Goal: Task Accomplishment & Management: Manage account settings

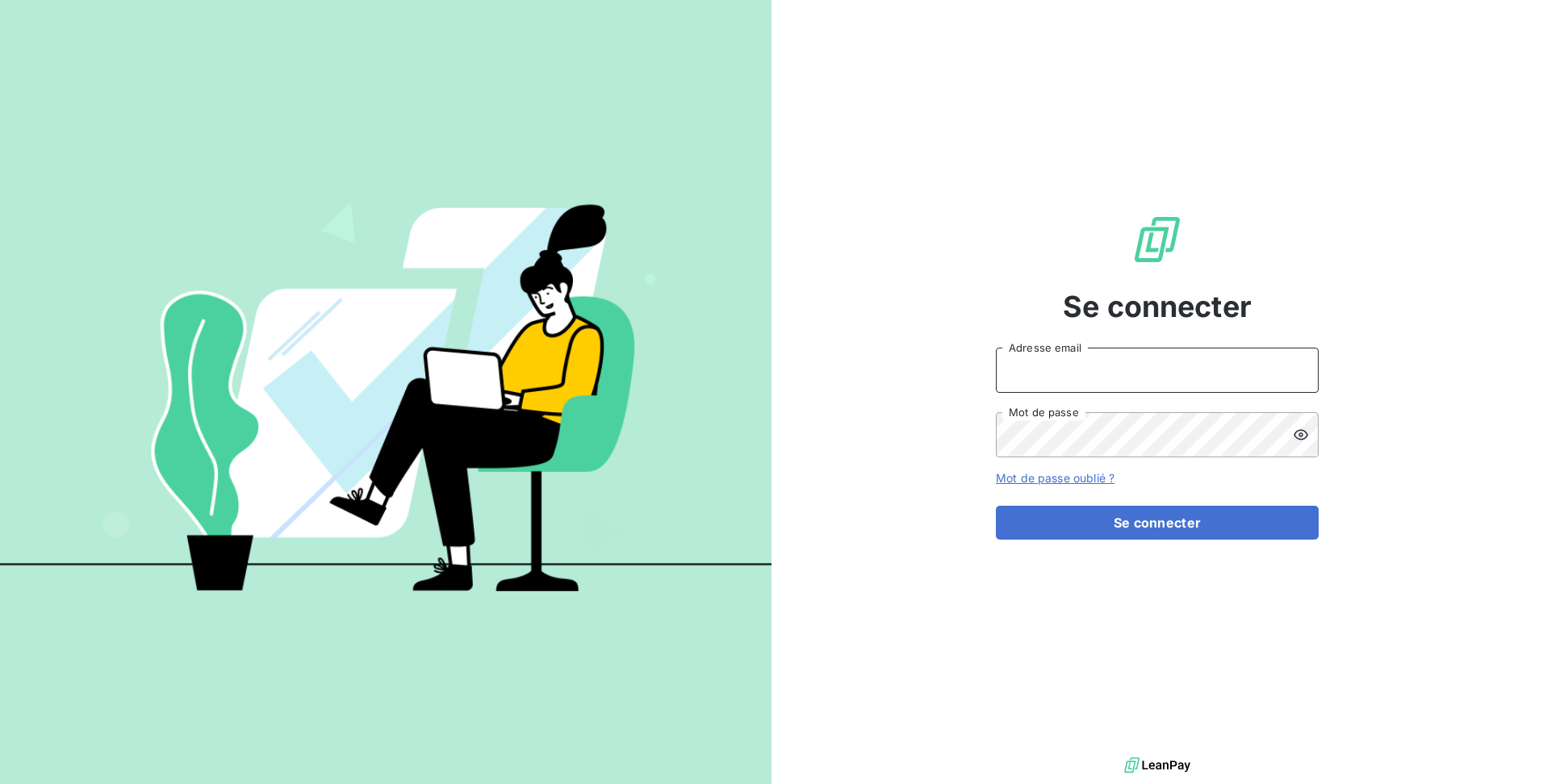
type input "[EMAIL_ADDRESS][DOMAIN_NAME]"
click at [898, 478] on div "Se connecter [EMAIL_ADDRESS][DOMAIN_NAME] Adresse email Mot de passe Mot de pas…" at bounding box center [1158, 377] width 772 height 754
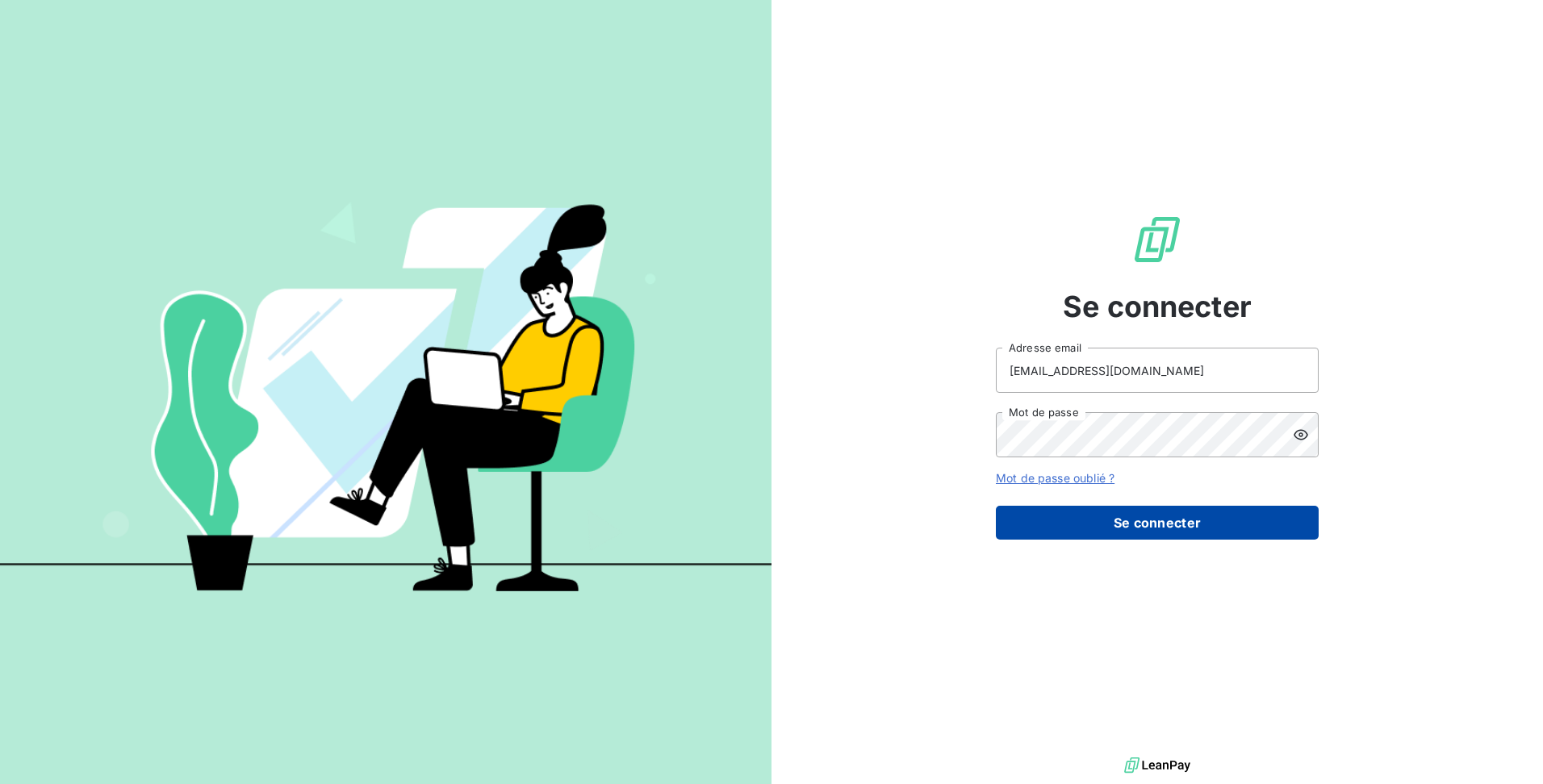
click at [1088, 539] on button "Se connecter" at bounding box center [1157, 523] width 322 height 34
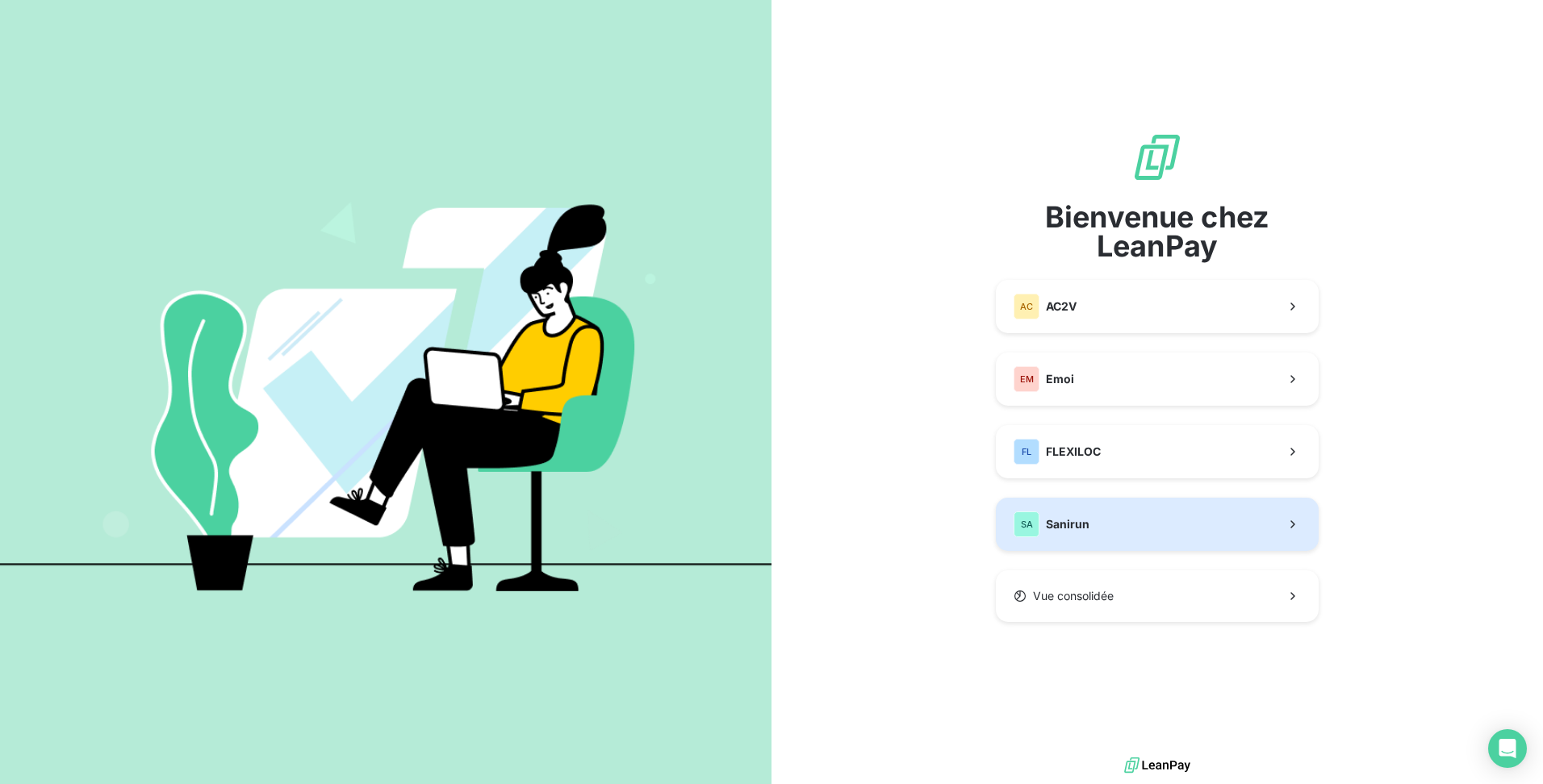
click at [1100, 523] on button "SA Sanirun" at bounding box center [1157, 524] width 322 height 53
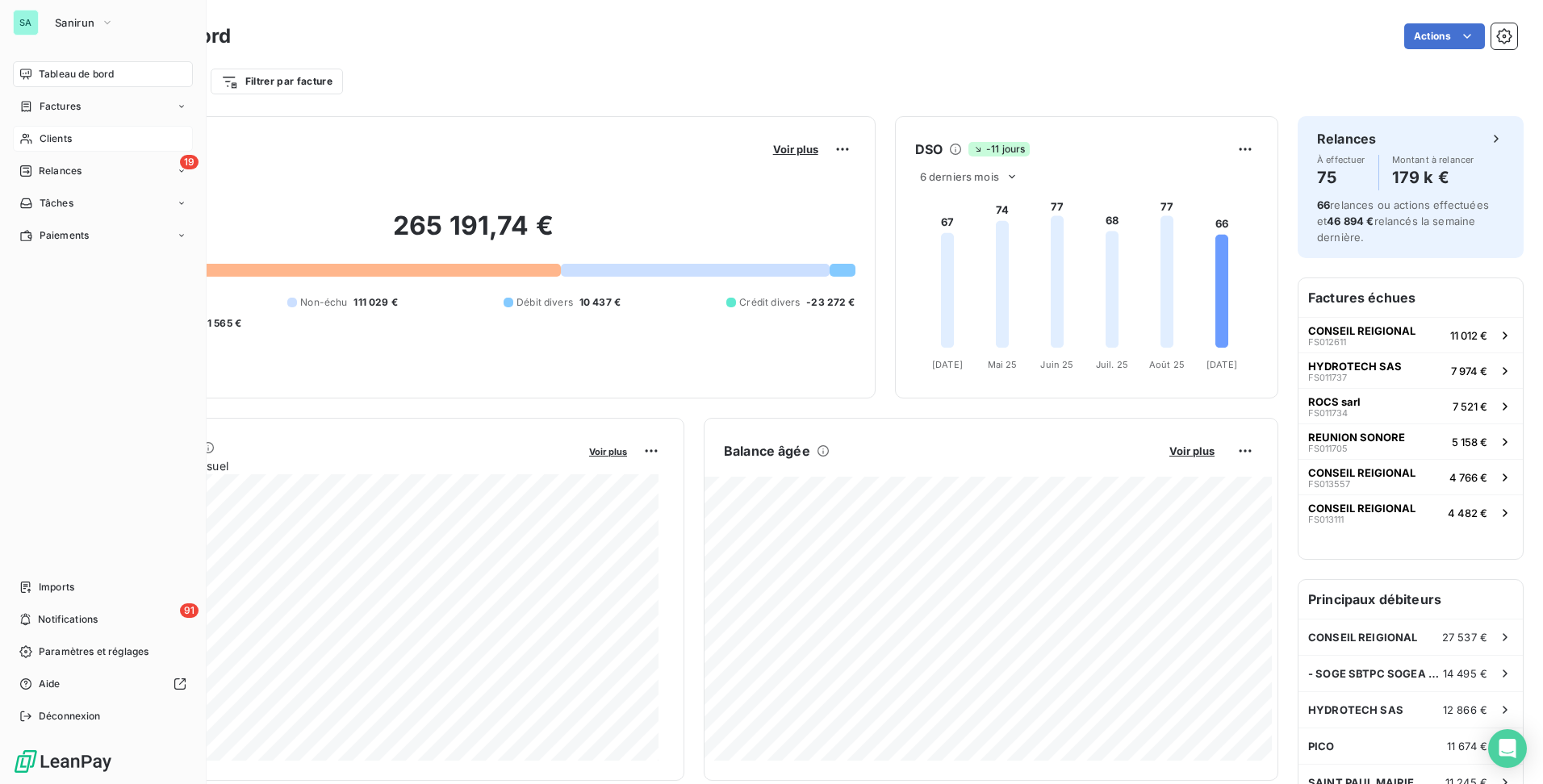
click at [61, 139] on span "Clients" at bounding box center [56, 139] width 32 height 14
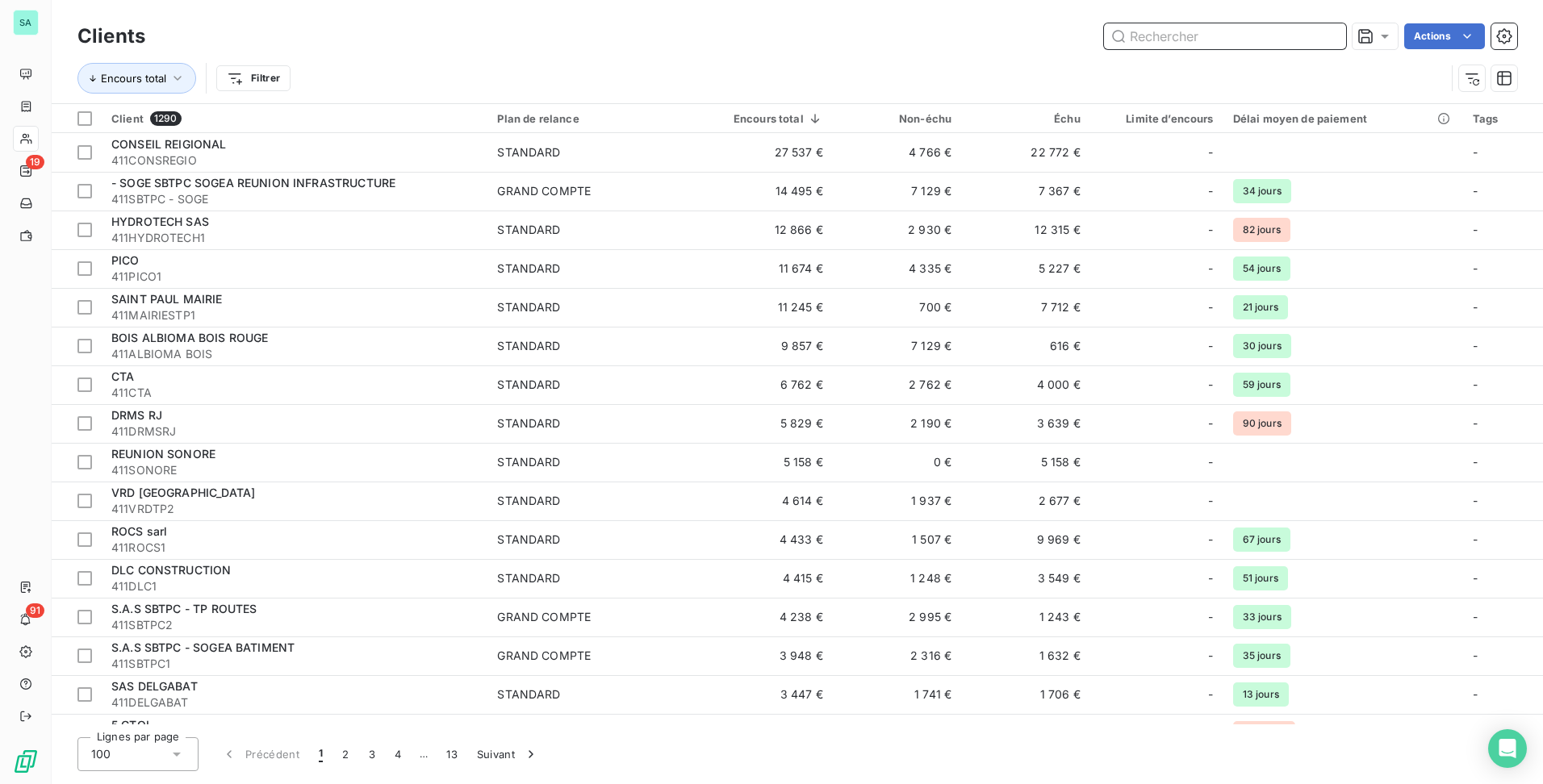
click at [1131, 43] on input "text" at bounding box center [1225, 36] width 242 height 26
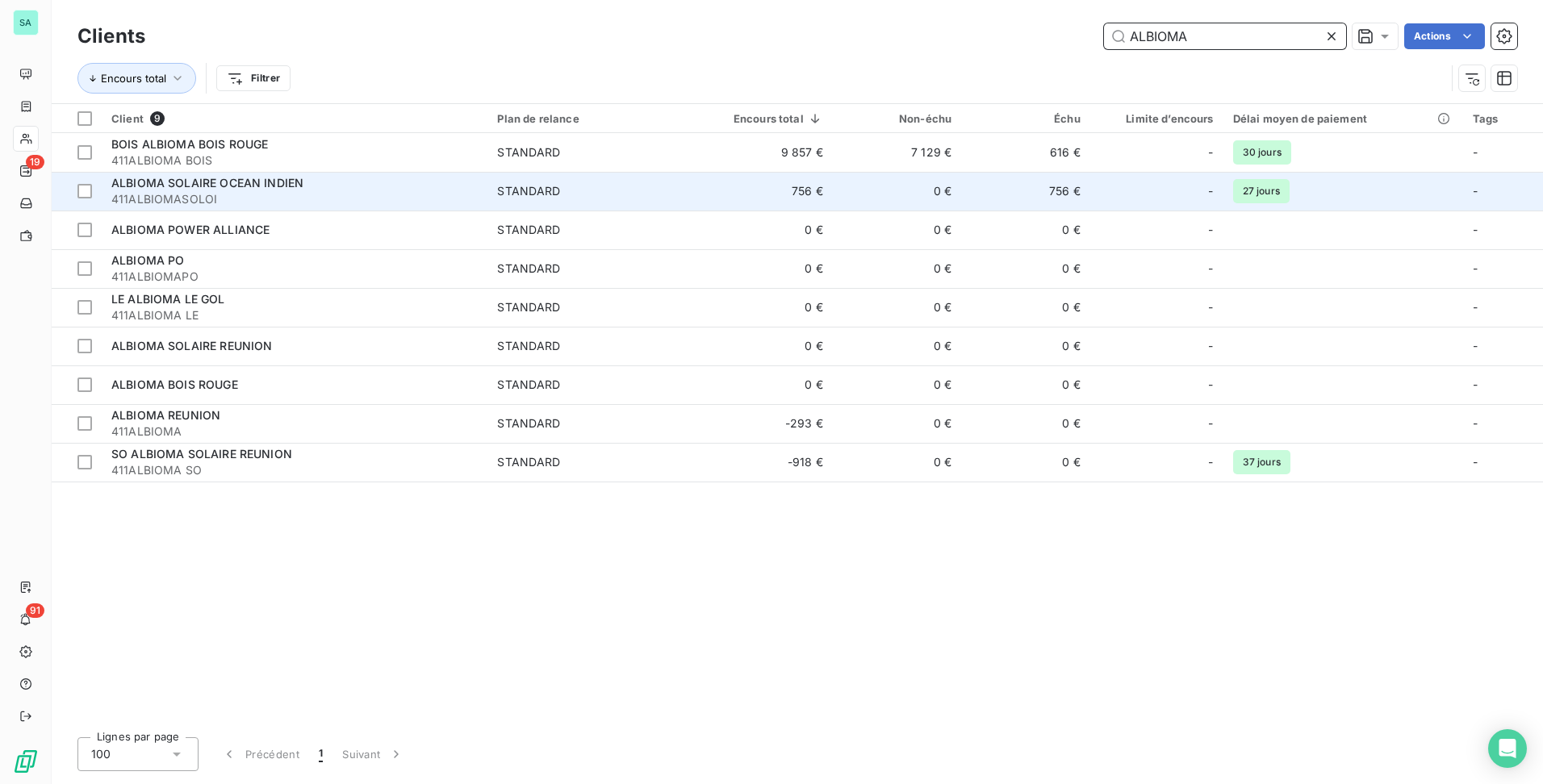
type input "ALBIOMA"
click at [712, 189] on td "756 €" at bounding box center [765, 191] width 135 height 38
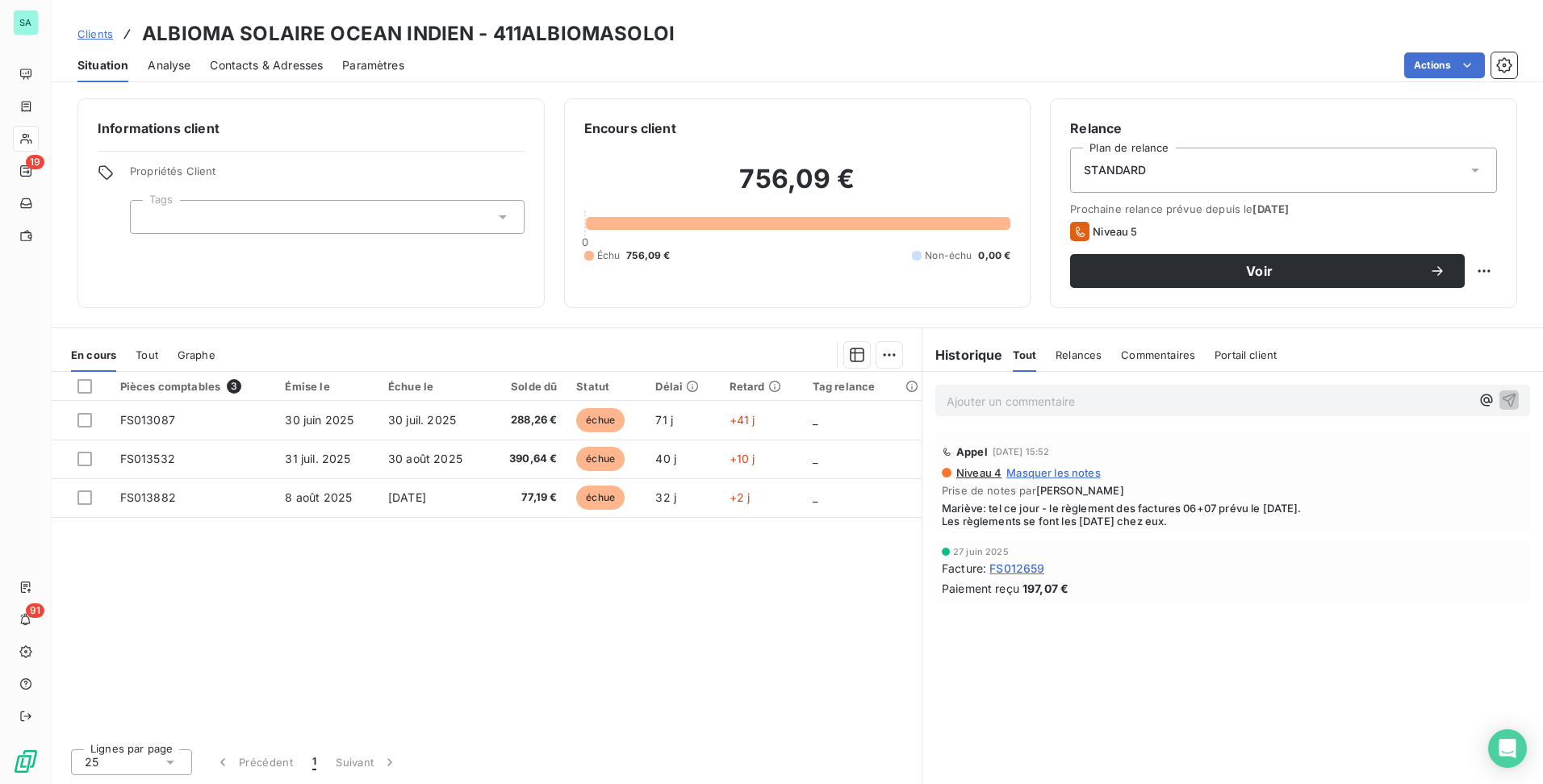
click at [102, 33] on span "Clients" at bounding box center [96, 34] width 36 height 13
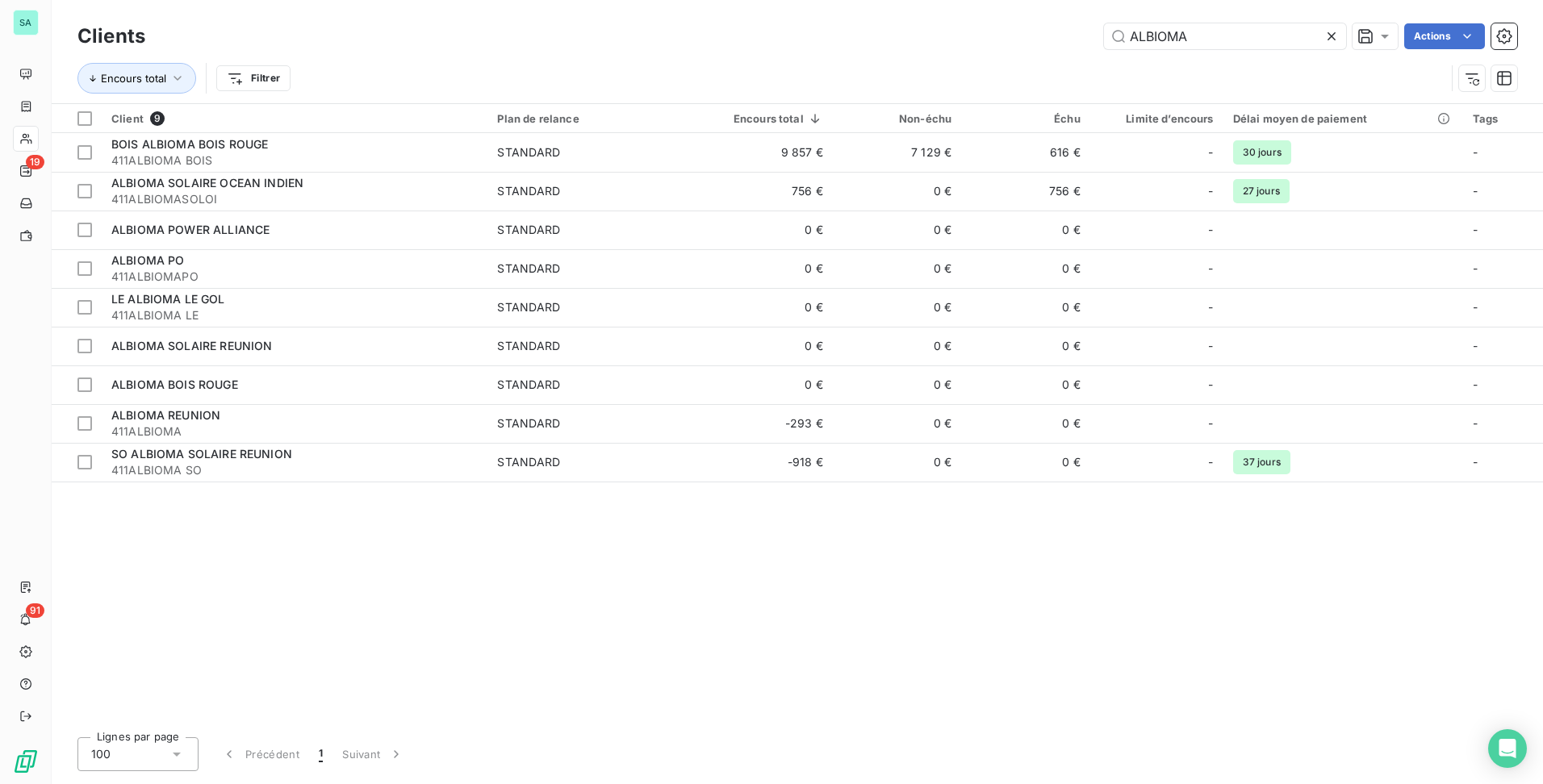
drag, startPoint x: 1186, startPoint y: 35, endPoint x: 858, endPoint y: 58, distance: 328.8
click at [858, 58] on div "Clients ALBIOMA Actions Encours total Filtrer" at bounding box center [798, 62] width 1440 height 84
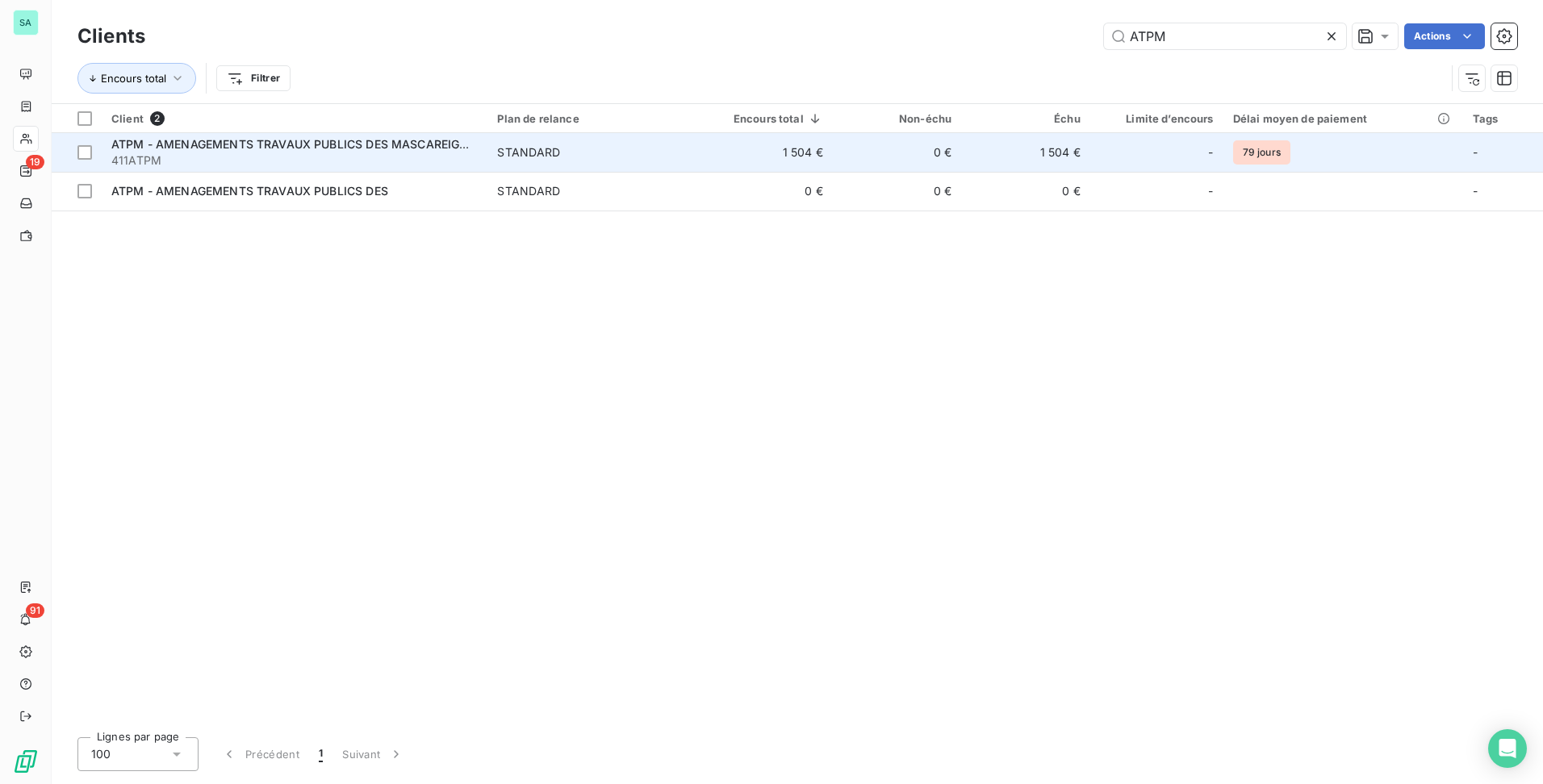
type input "ATPM"
click at [804, 153] on td "1 504 €" at bounding box center [765, 152] width 135 height 38
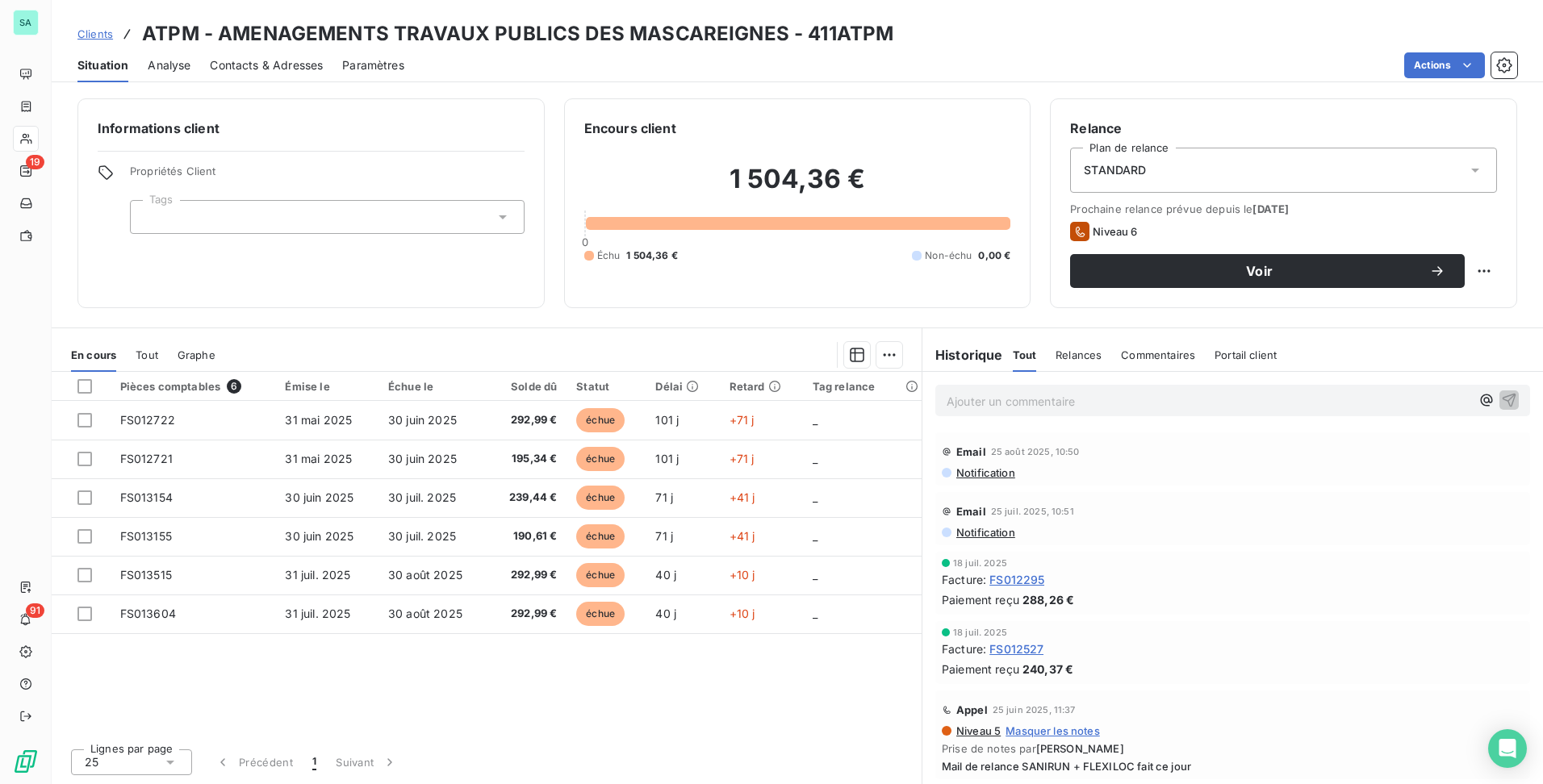
scroll to position [242, 0]
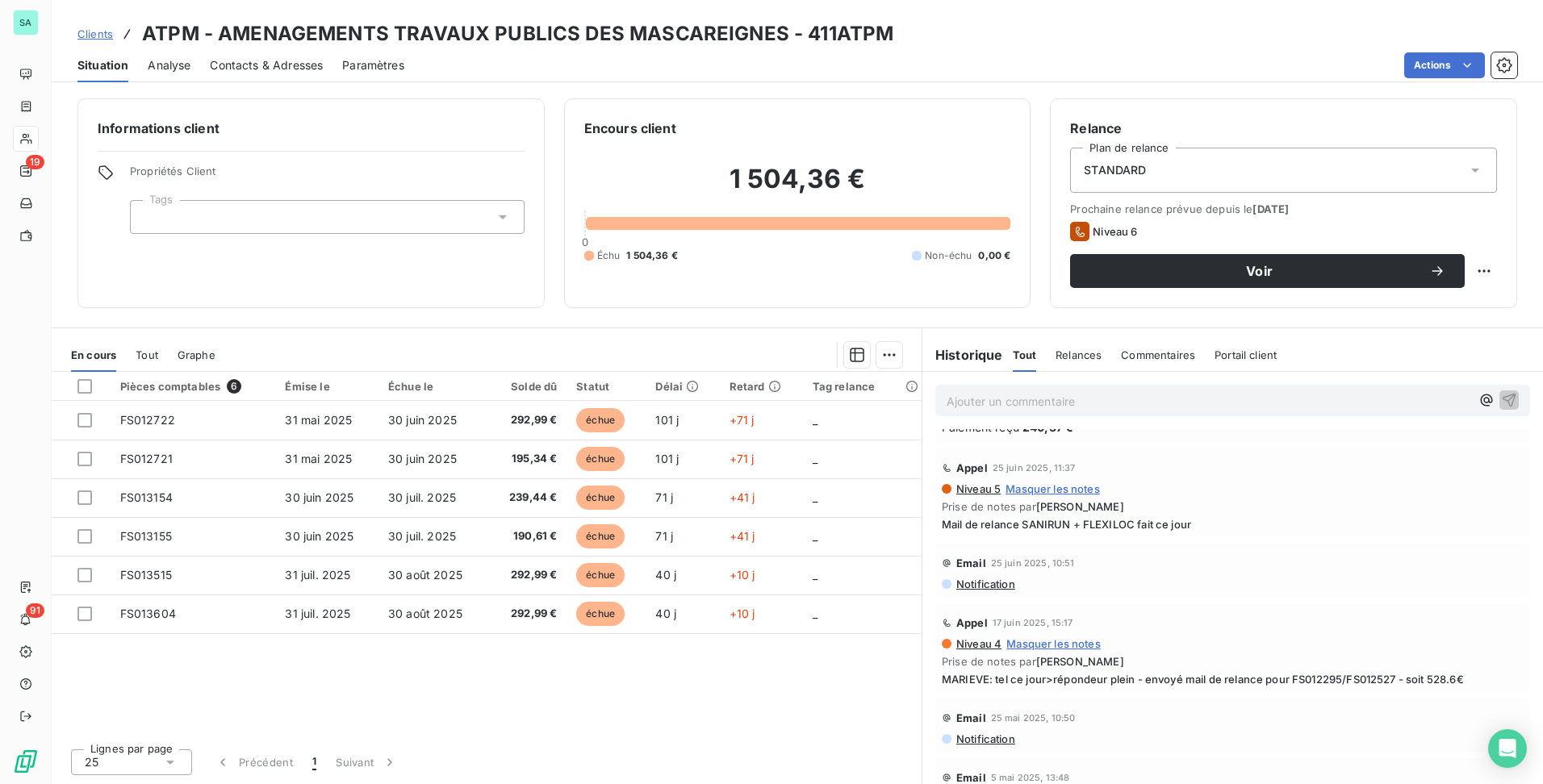
click at [106, 32] on span "Clients" at bounding box center [96, 34] width 36 height 13
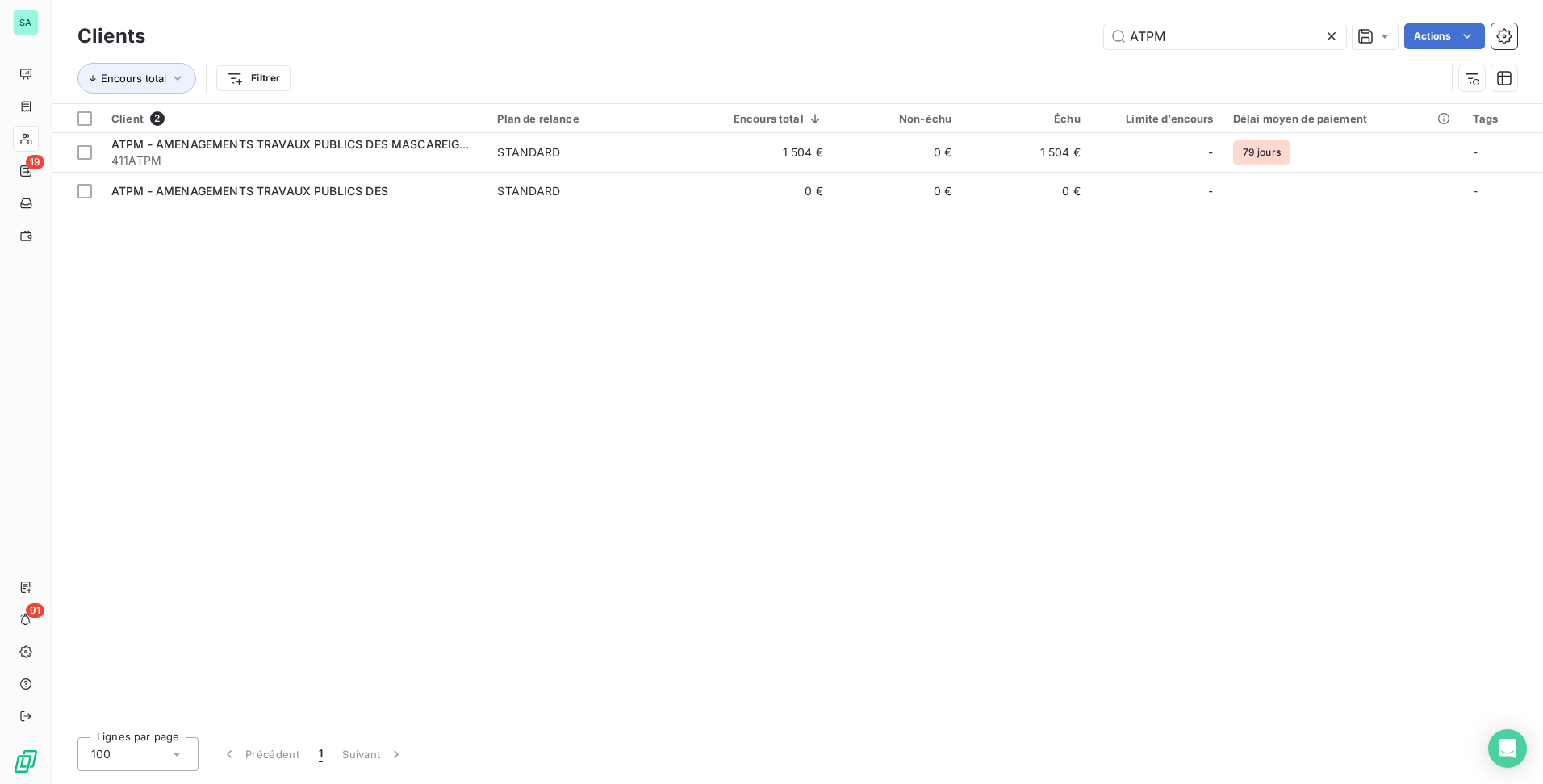
drag, startPoint x: 1154, startPoint y: 39, endPoint x: 885, endPoint y: 8, distance: 270.8
click at [870, 11] on div "Clients ATPM Actions Encours total Filtrer" at bounding box center [797, 51] width 1491 height 103
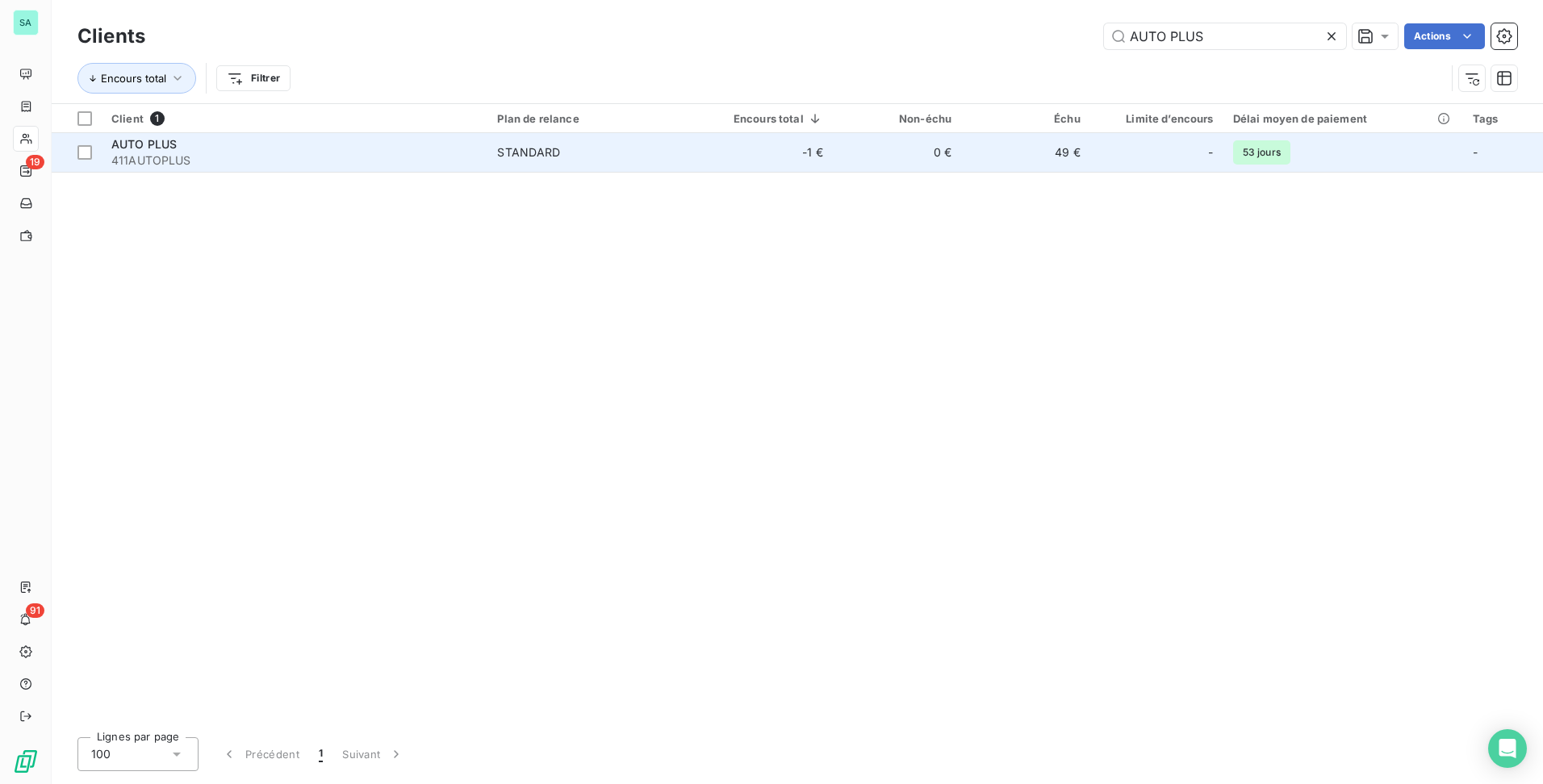
type input "AUTO PLUS"
click at [776, 162] on td "-1 €" at bounding box center [765, 152] width 135 height 38
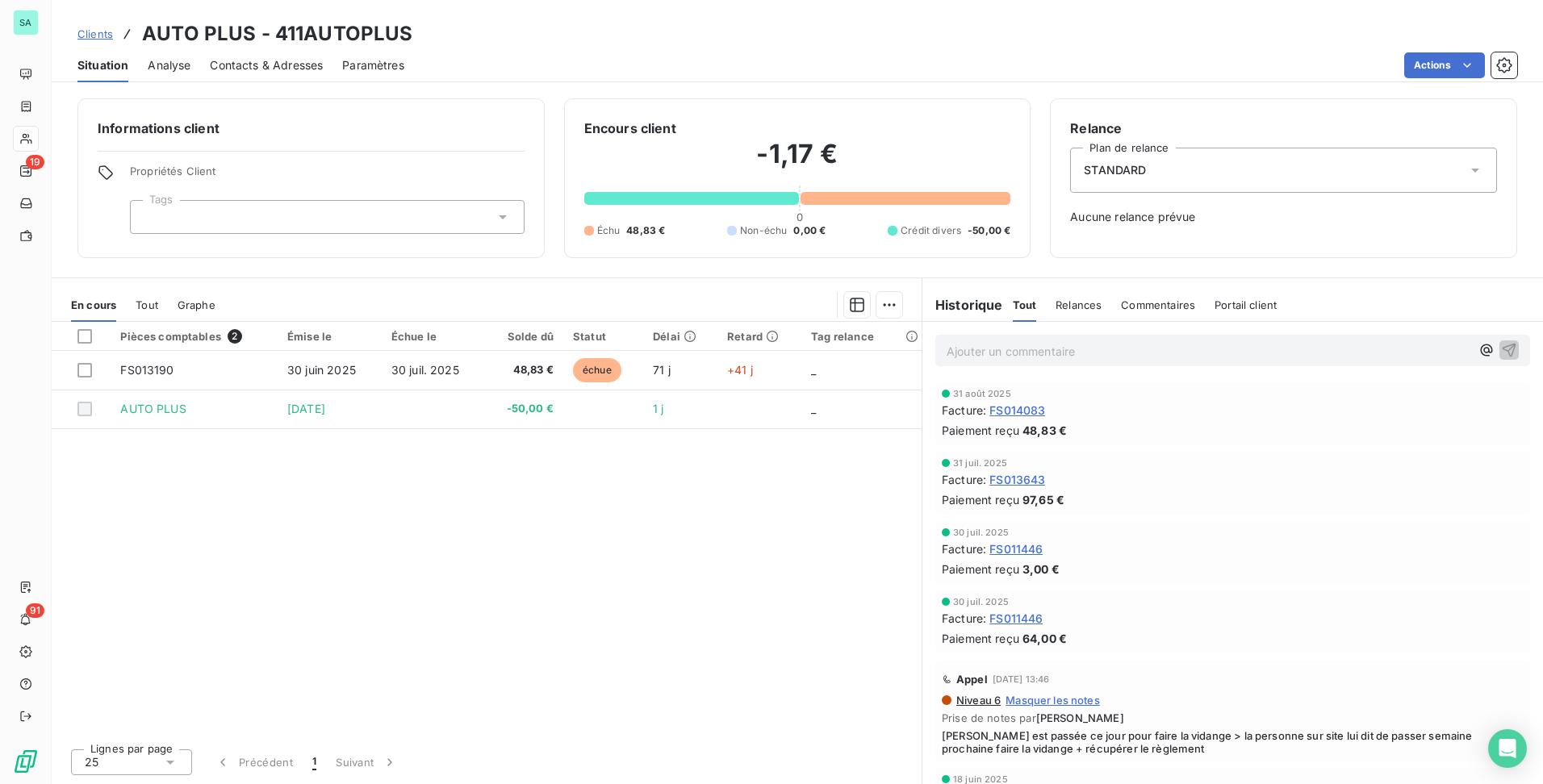
click at [89, 28] on span "Clients" at bounding box center [96, 34] width 36 height 13
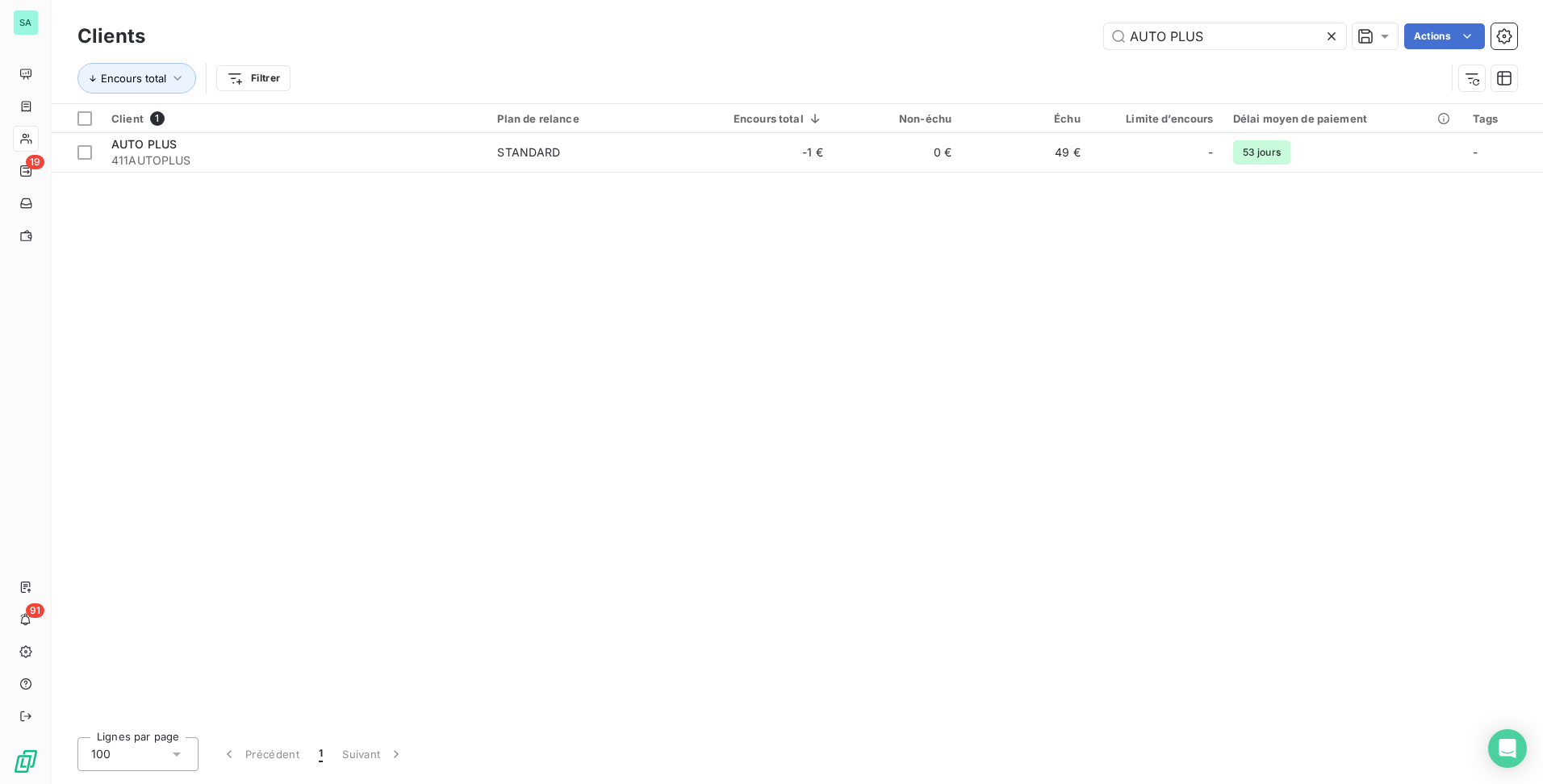
drag, startPoint x: 1234, startPoint y: 30, endPoint x: 880, endPoint y: 52, distance: 354.7
click at [880, 51] on div "Clients AUTO PLUS Actions" at bounding box center [798, 37] width 1440 height 34
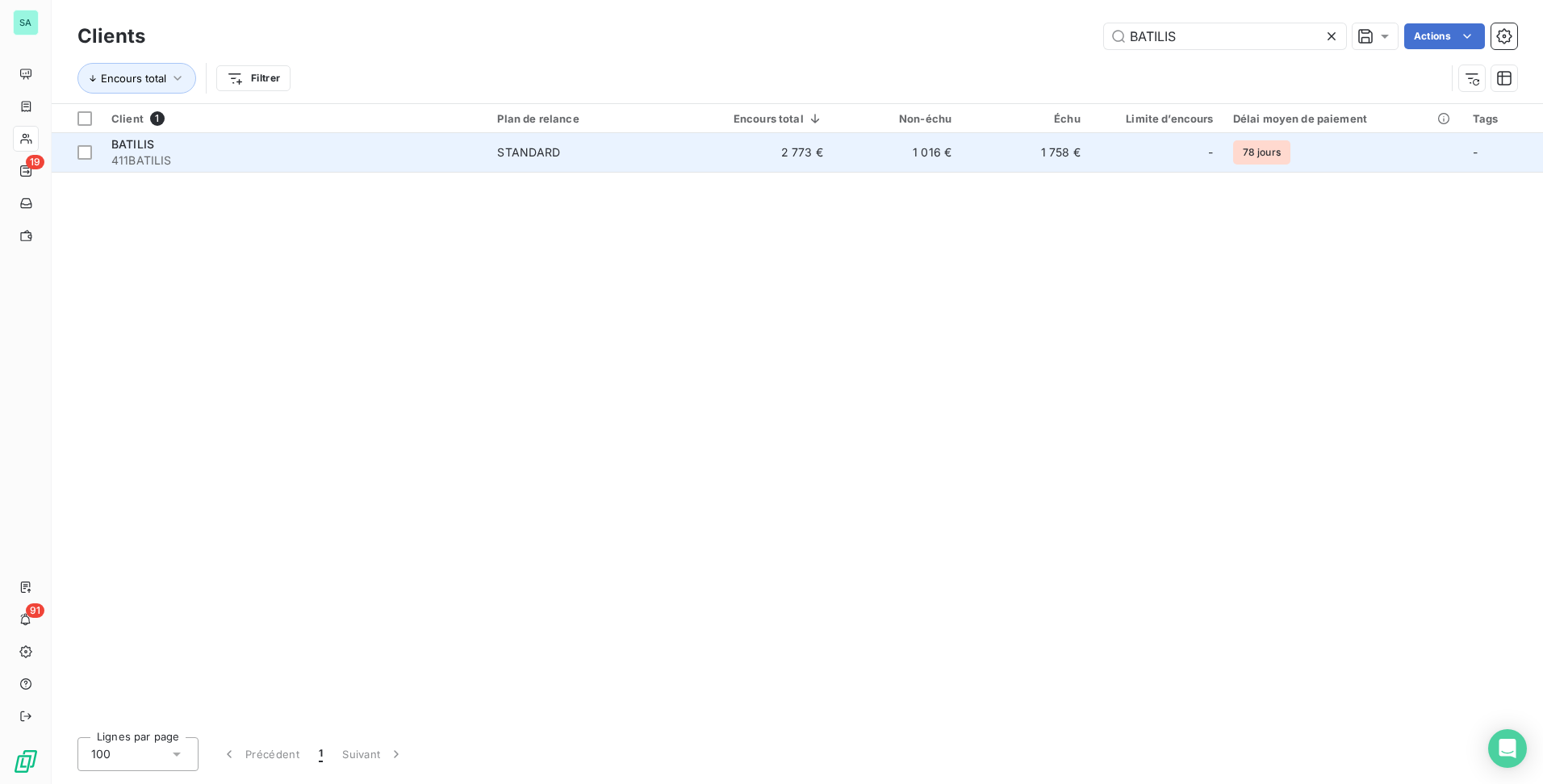
type input "BATILIS"
click at [675, 158] on span "STANDARD" at bounding box center [592, 152] width 190 height 16
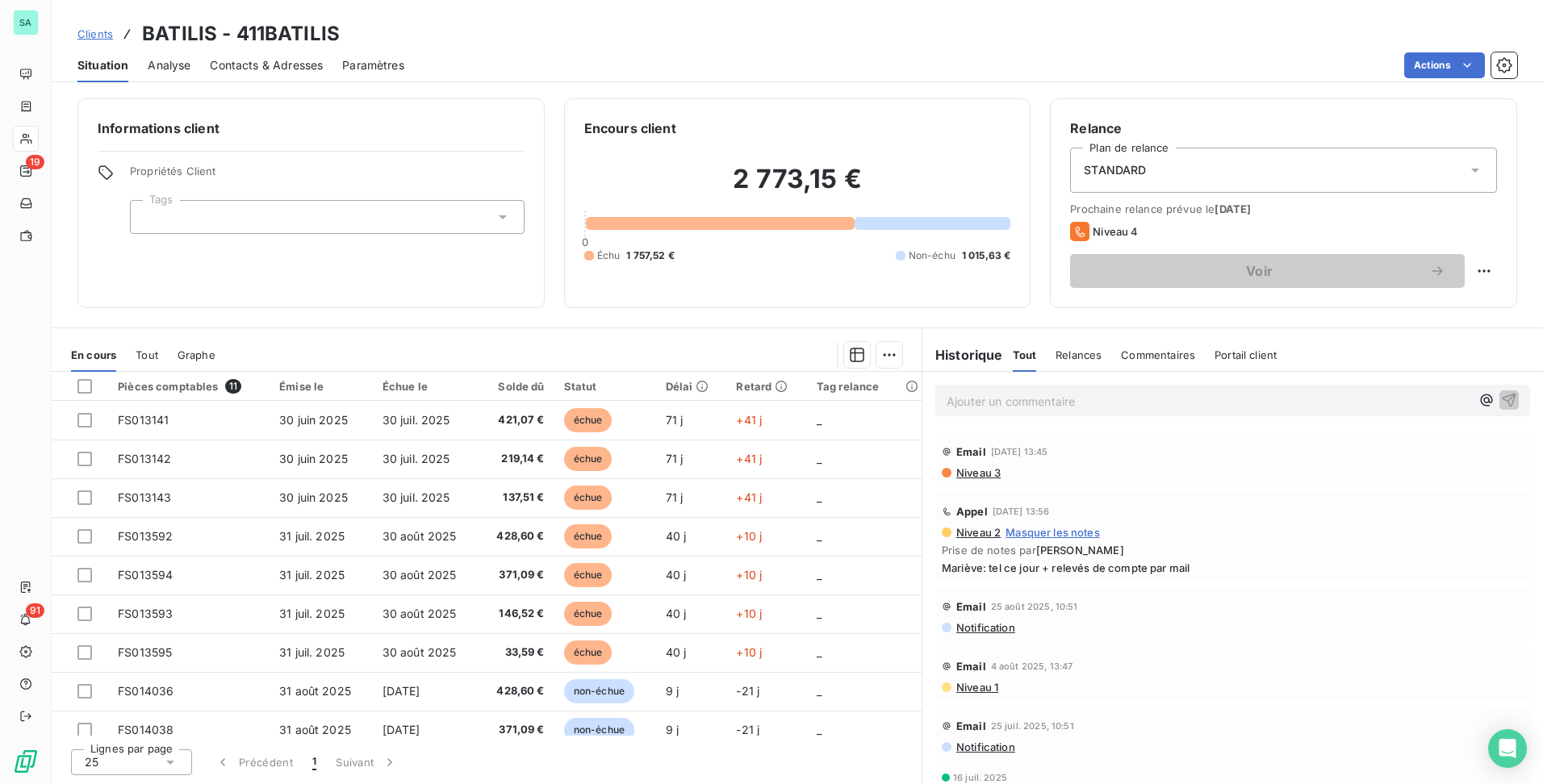
click at [89, 37] on span "Clients" at bounding box center [96, 34] width 36 height 13
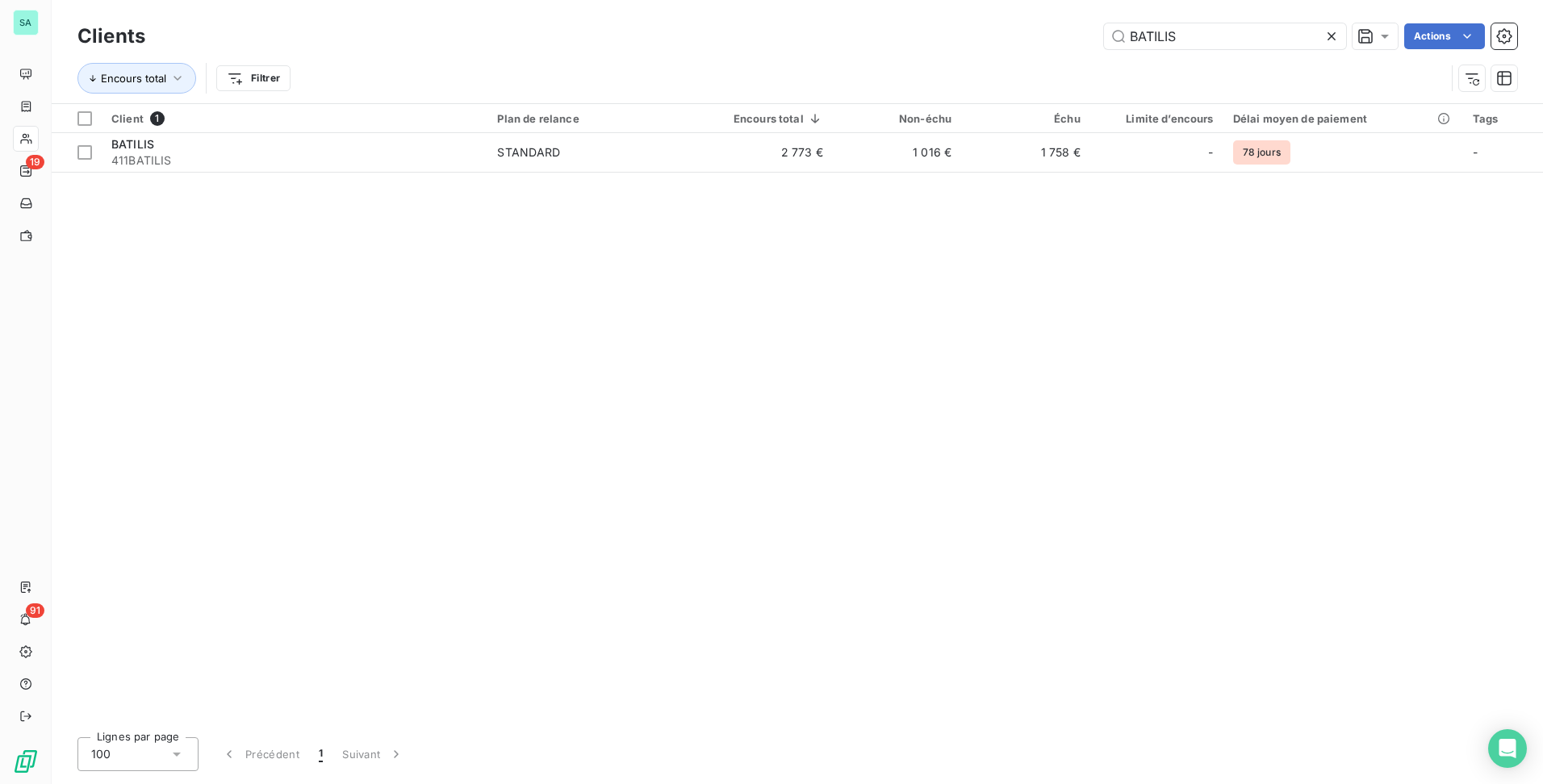
drag, startPoint x: 1060, startPoint y: 38, endPoint x: 951, endPoint y: 43, distance: 109.1
click at [951, 43] on div "BATILIS Actions" at bounding box center [841, 36] width 1352 height 26
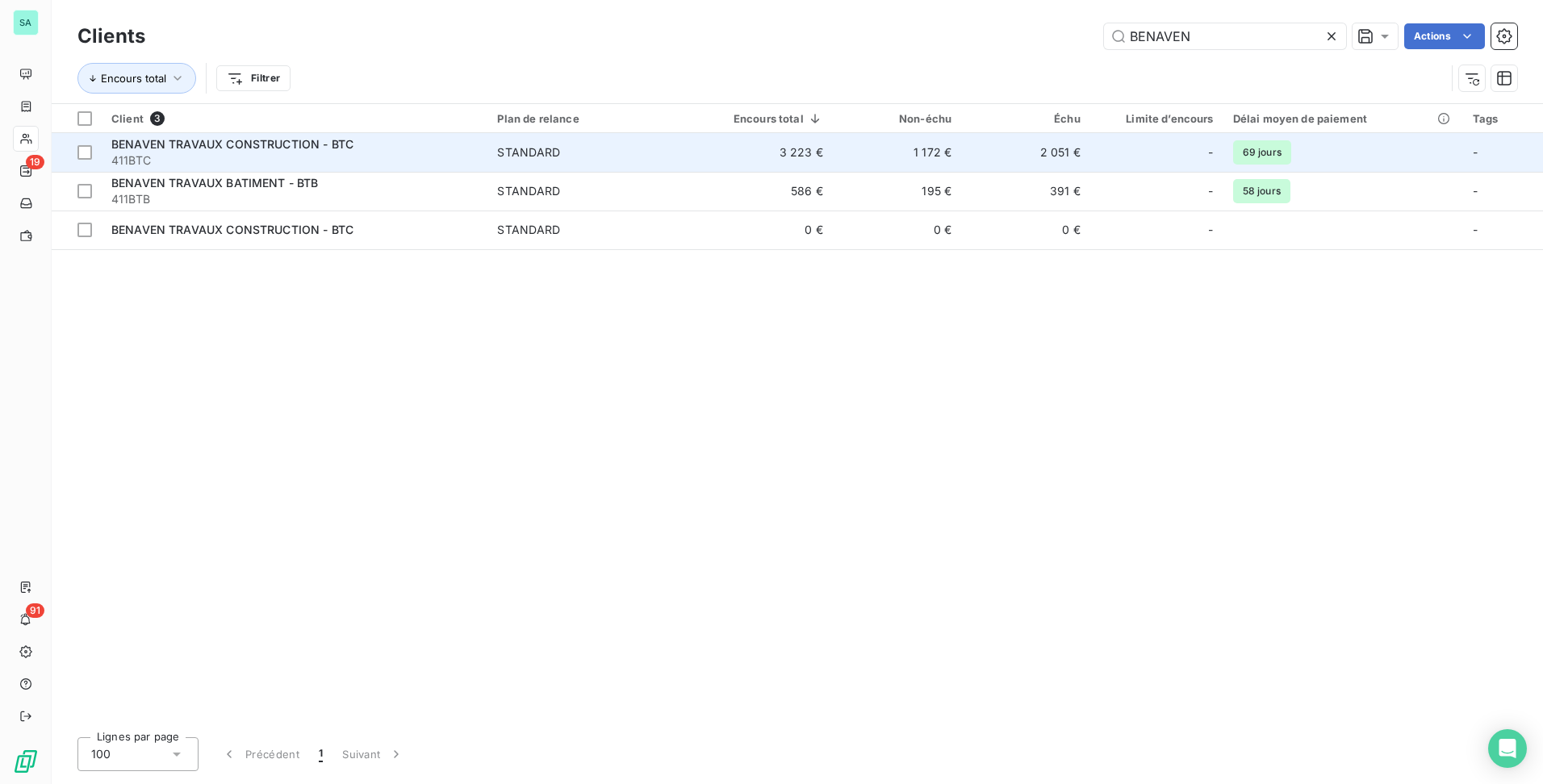
type input "BENAVEN"
click at [306, 153] on span "411BTC" at bounding box center [294, 160] width 366 height 16
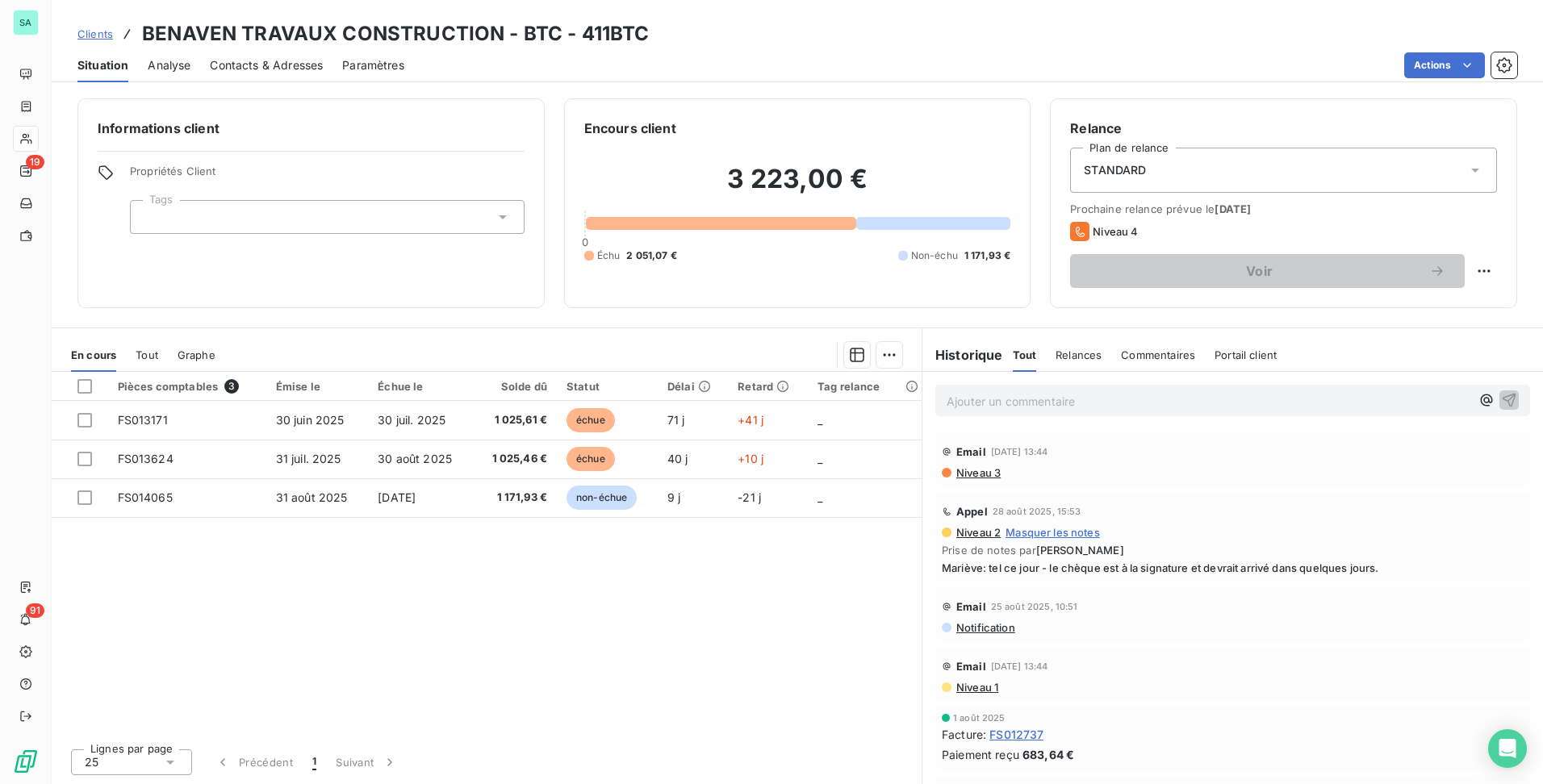
click at [103, 37] on span "Clients" at bounding box center [96, 34] width 36 height 13
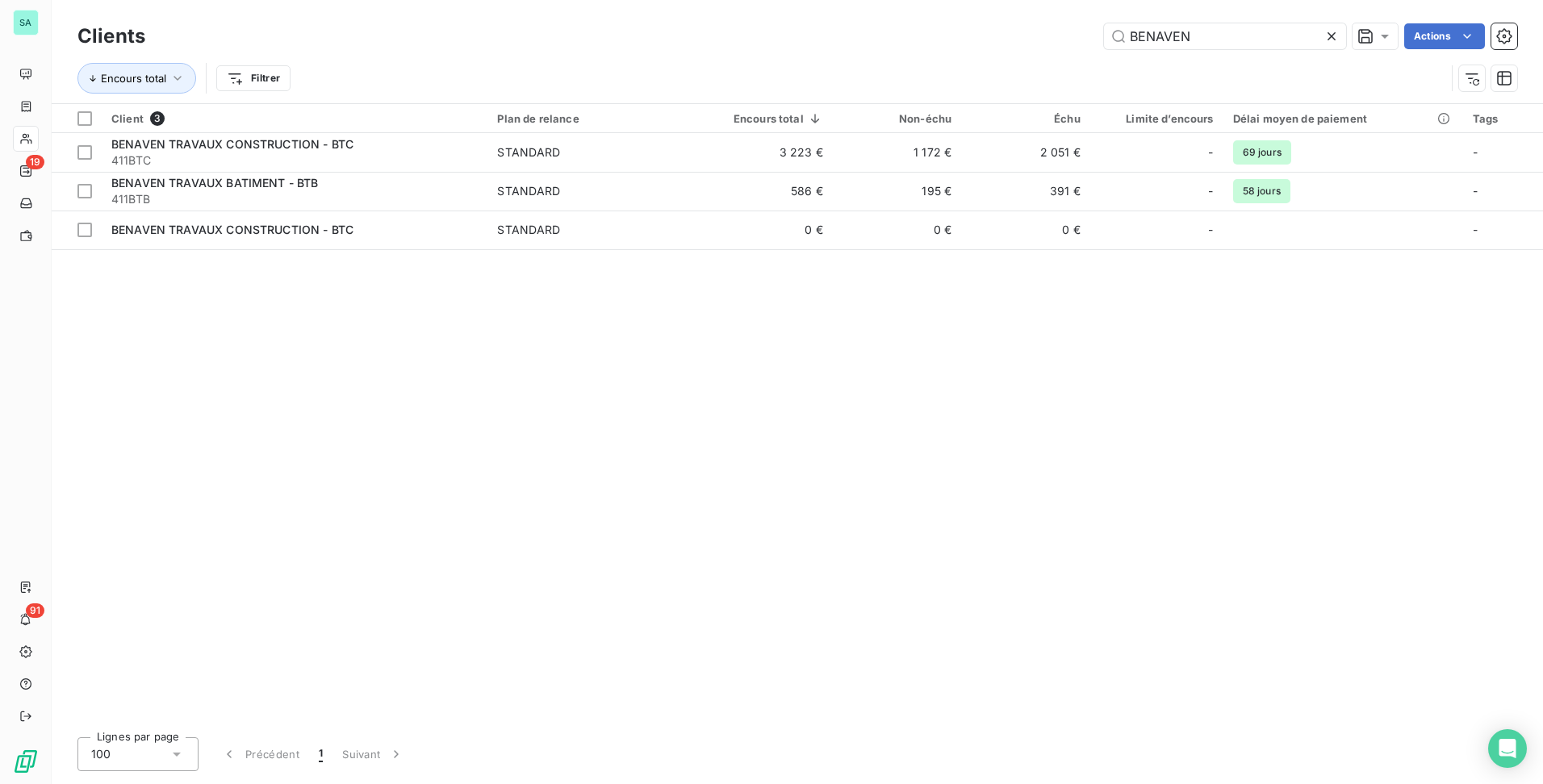
drag, startPoint x: 1196, startPoint y: 40, endPoint x: 855, endPoint y: 24, distance: 341.4
click at [868, 23] on div "BENAVEN Actions" at bounding box center [841, 36] width 1352 height 26
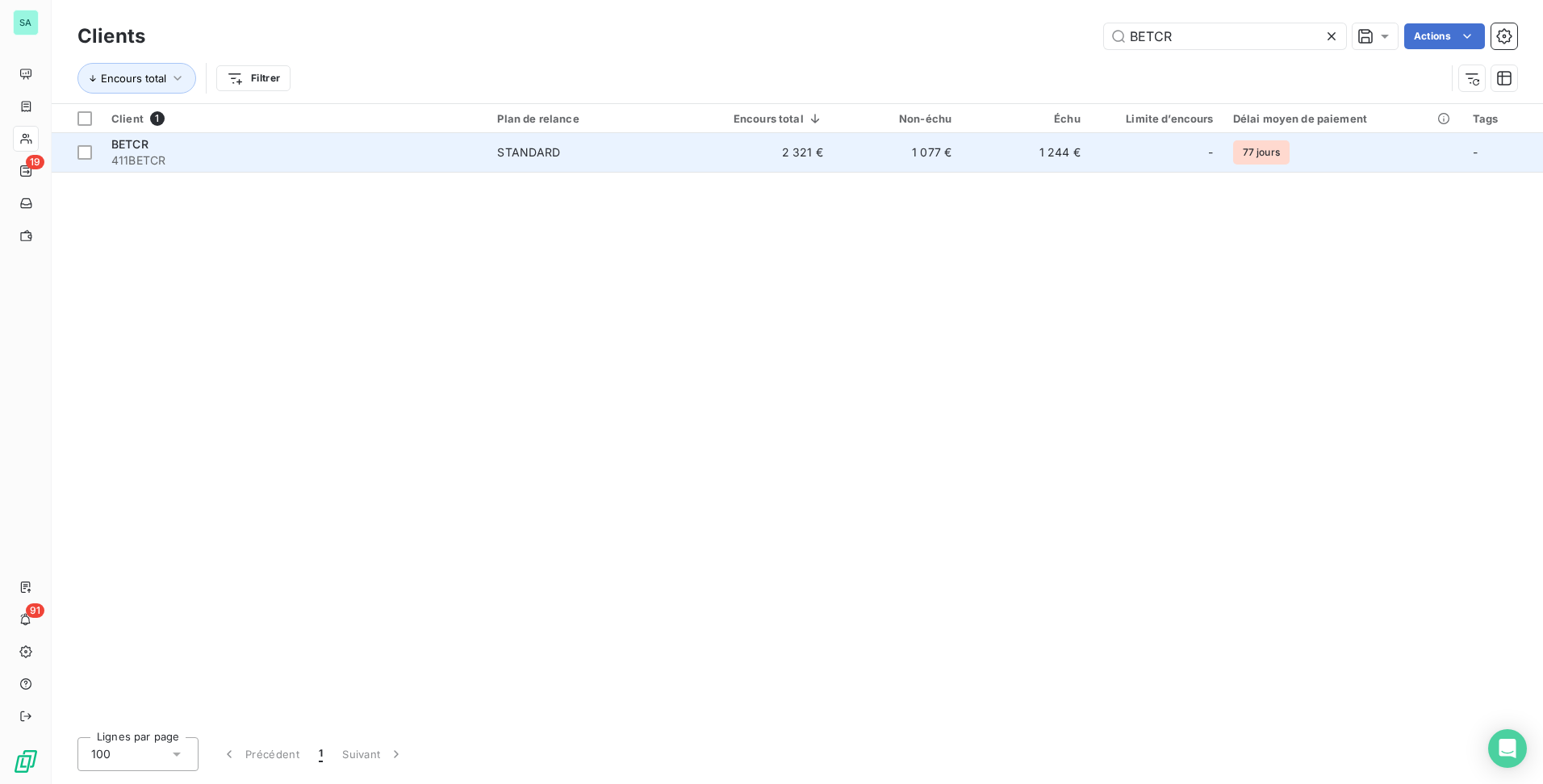
type input "BETCR"
click at [925, 158] on td "1 077 €" at bounding box center [896, 152] width 128 height 38
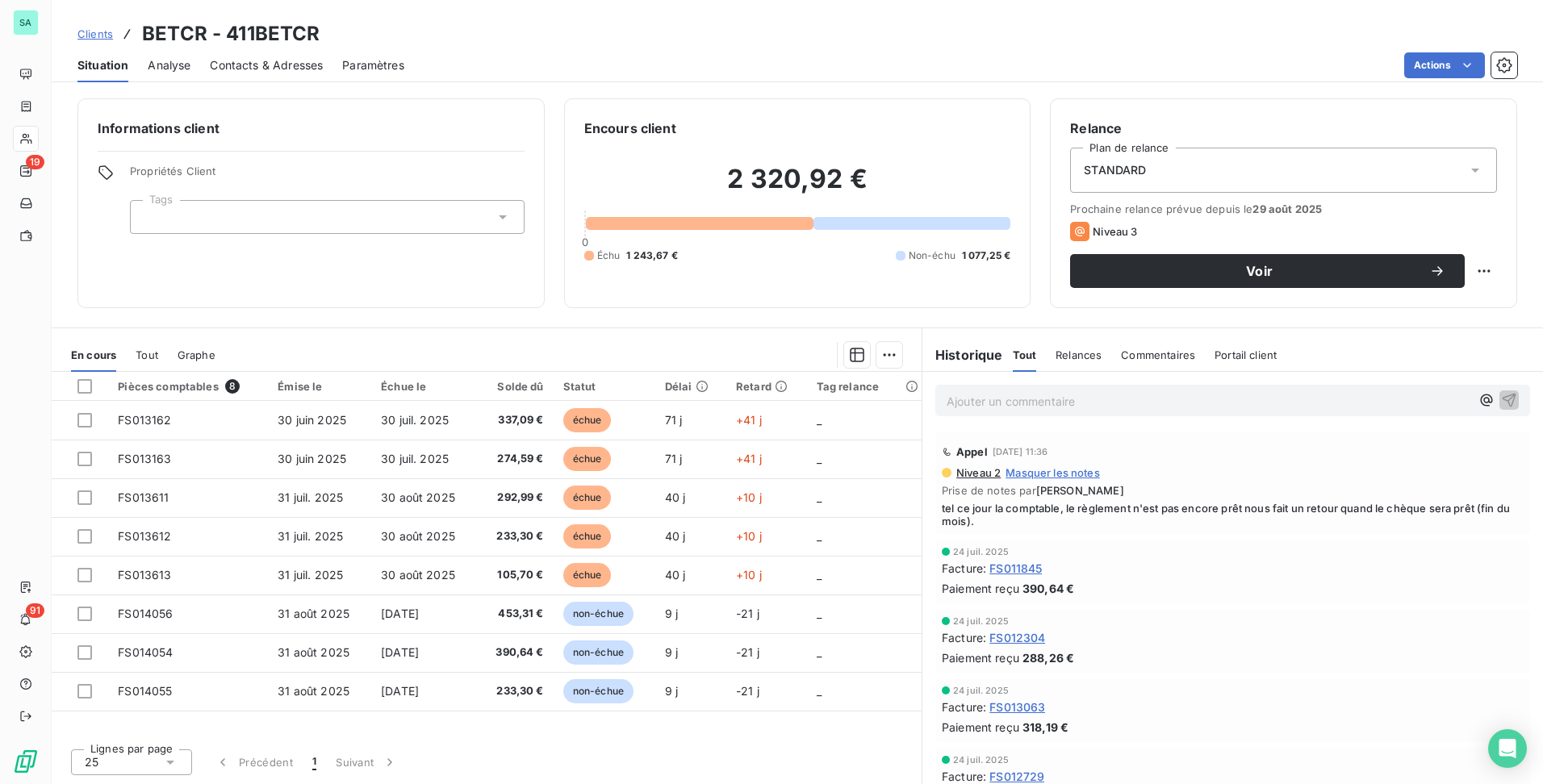
click at [111, 28] on span "Clients" at bounding box center [96, 34] width 36 height 13
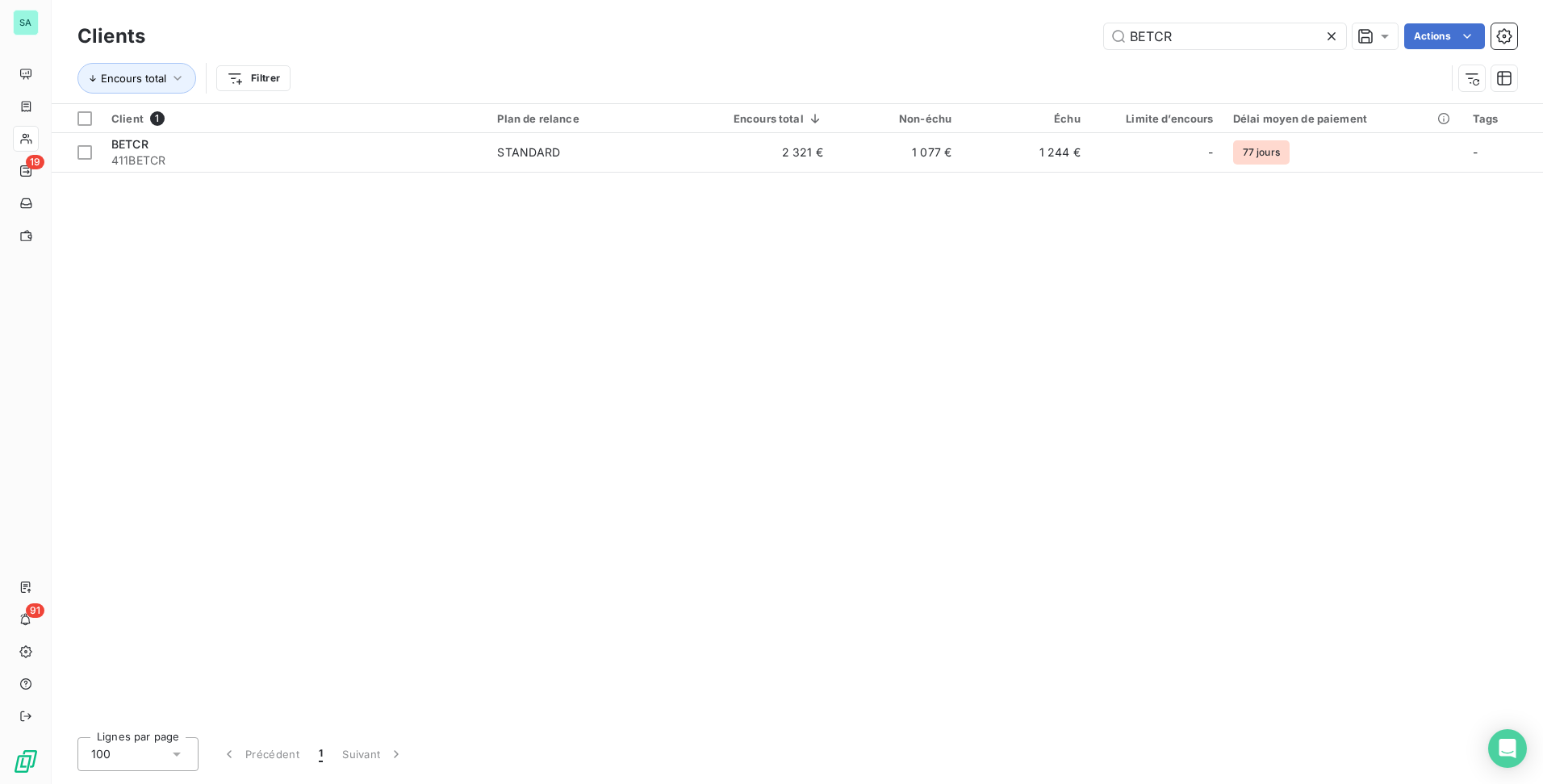
drag, startPoint x: 1198, startPoint y: 41, endPoint x: 911, endPoint y: 45, distance: 287.0
click at [913, 45] on div "BETCR Actions" at bounding box center [841, 36] width 1352 height 26
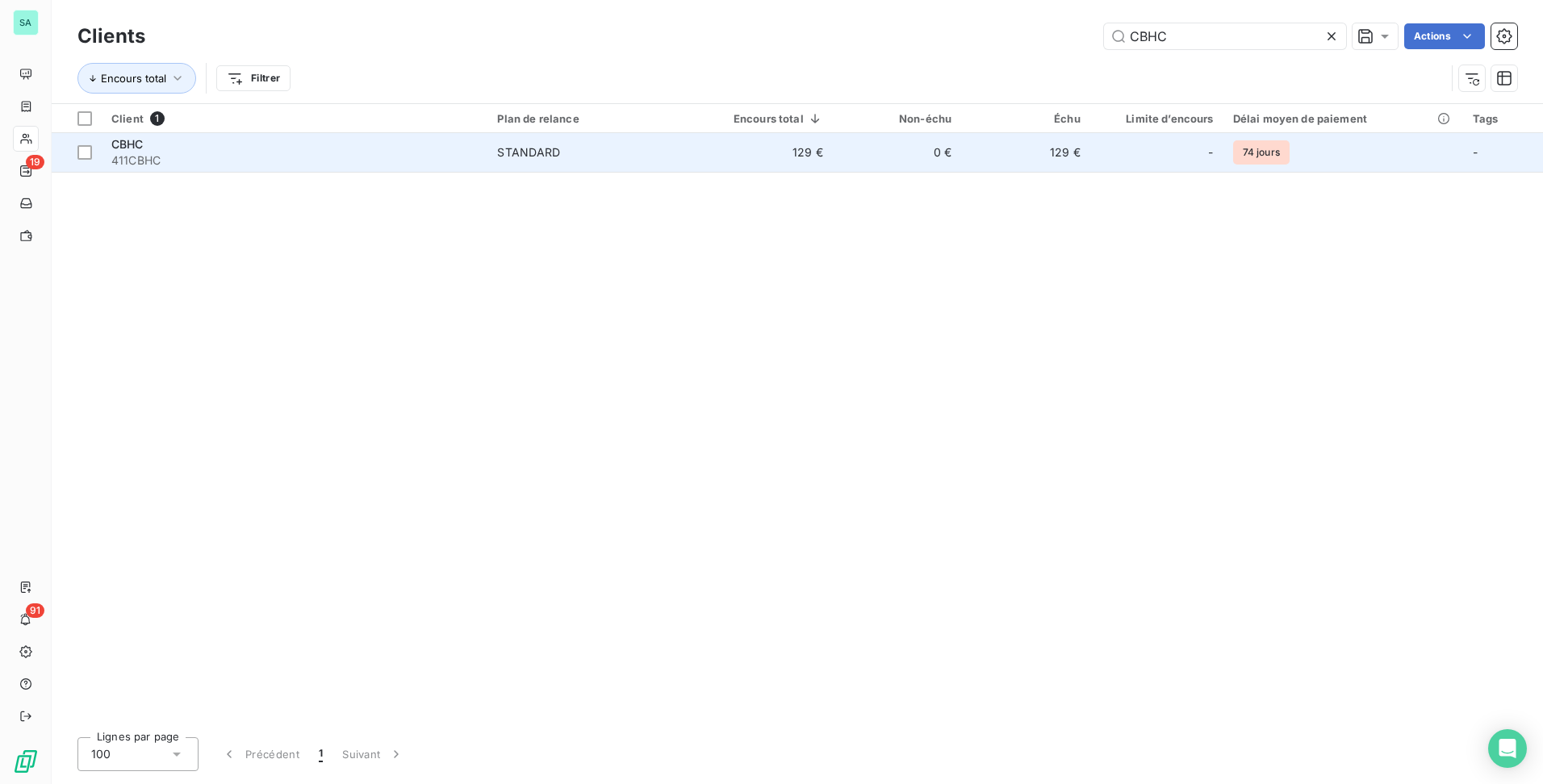
type input "CBHC"
click at [674, 152] on span "STANDARD" at bounding box center [592, 152] width 190 height 16
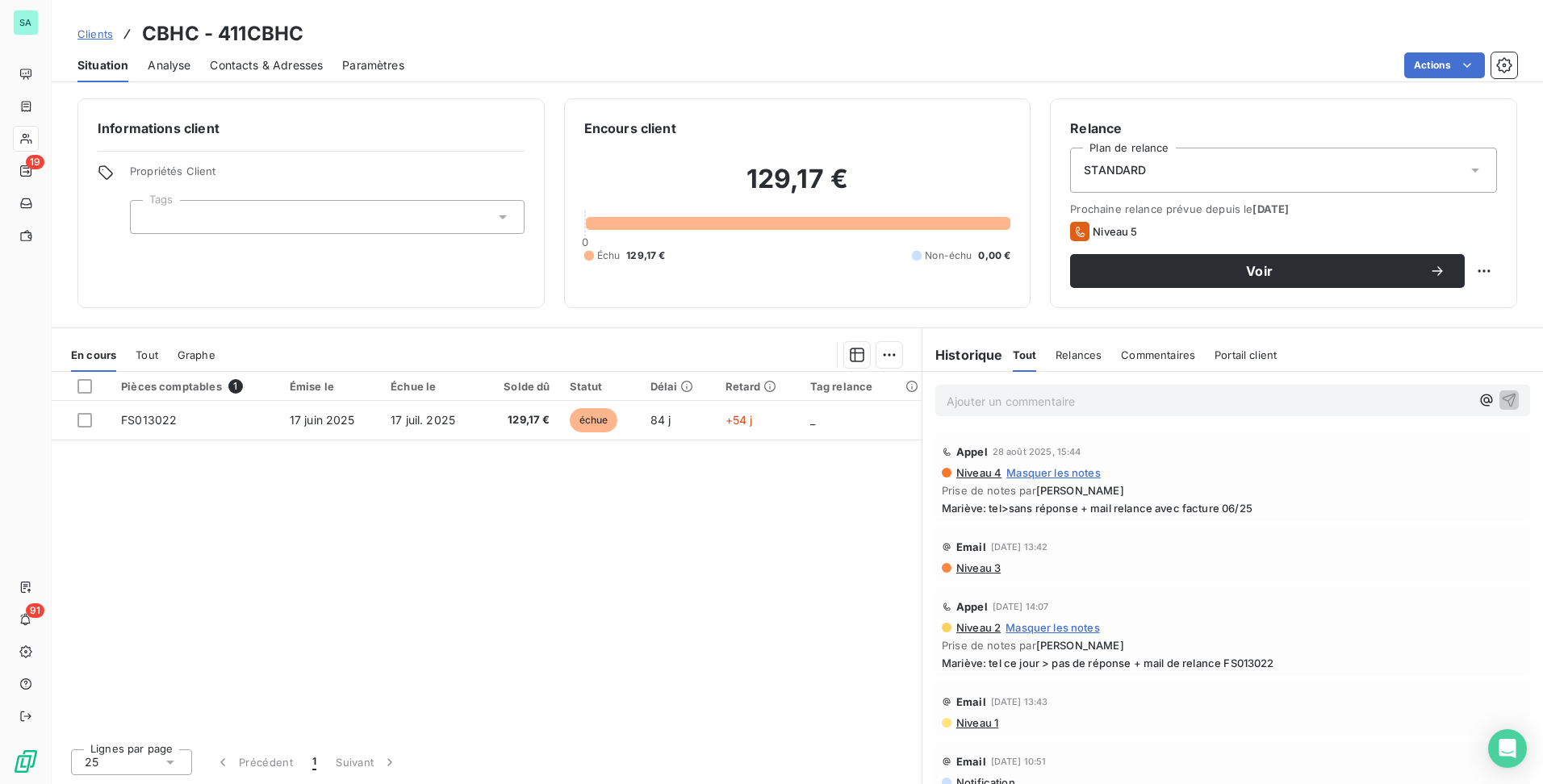
drag, startPoint x: 110, startPoint y: 27, endPoint x: 134, endPoint y: 28, distance: 24.0
click at [110, 28] on span "Clients" at bounding box center [96, 34] width 36 height 13
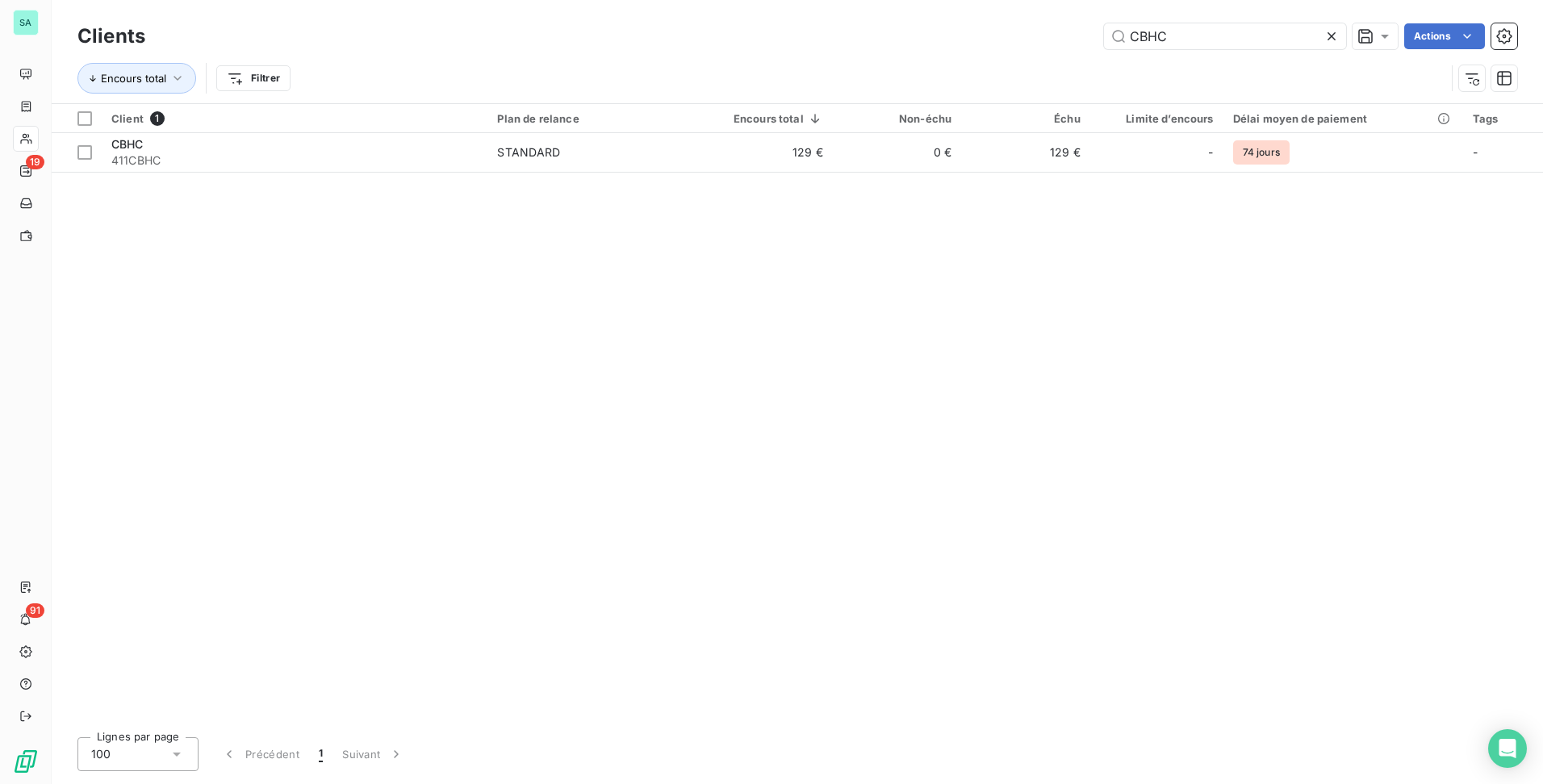
drag, startPoint x: 1219, startPoint y: 37, endPoint x: 904, endPoint y: 53, distance: 315.4
click at [904, 53] on div "Clients CBHC Actions Encours total Filtrer" at bounding box center [798, 62] width 1440 height 84
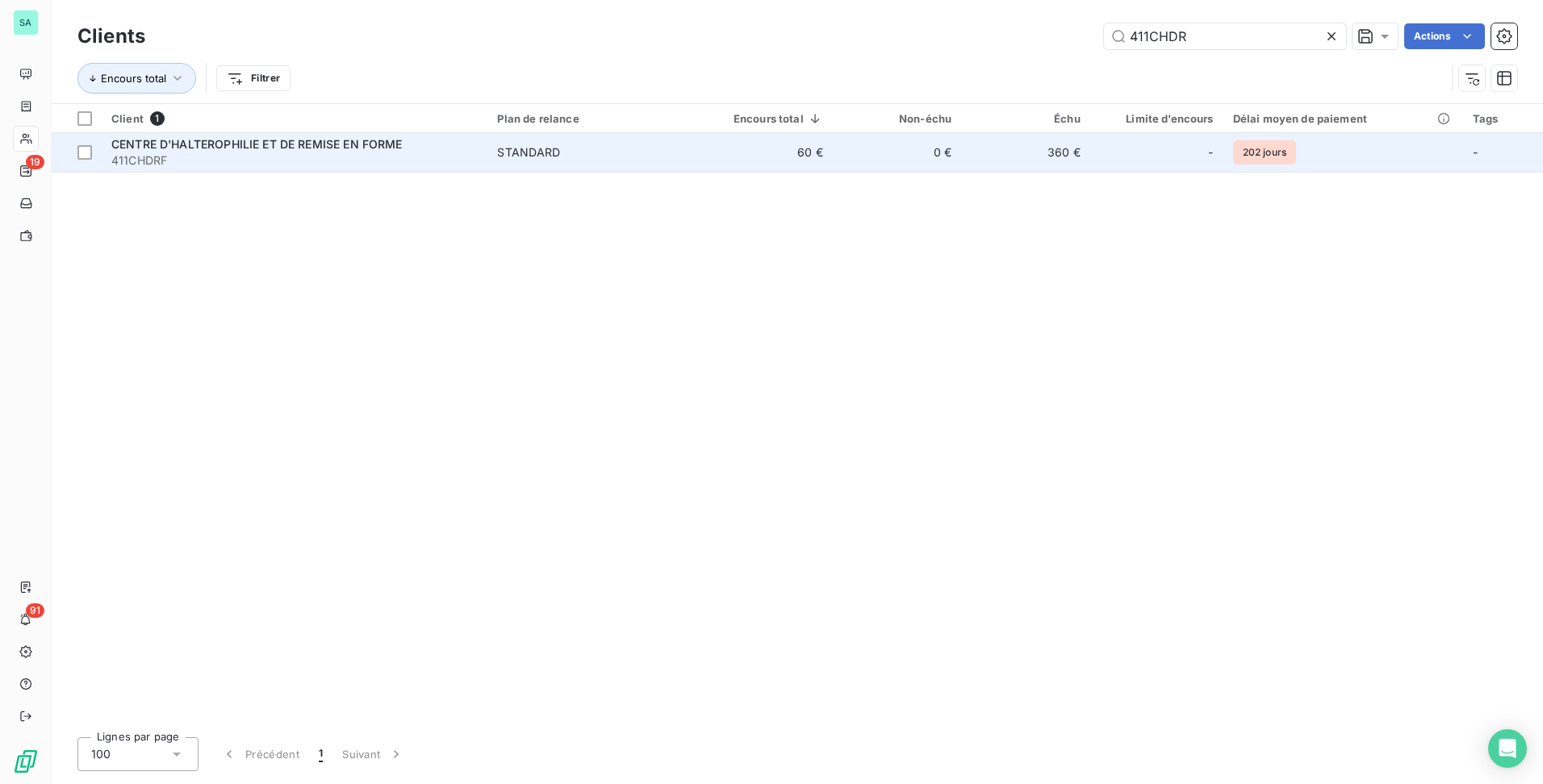
type input "411CHDR"
click at [596, 145] on span "STANDARD" at bounding box center [592, 152] width 190 height 16
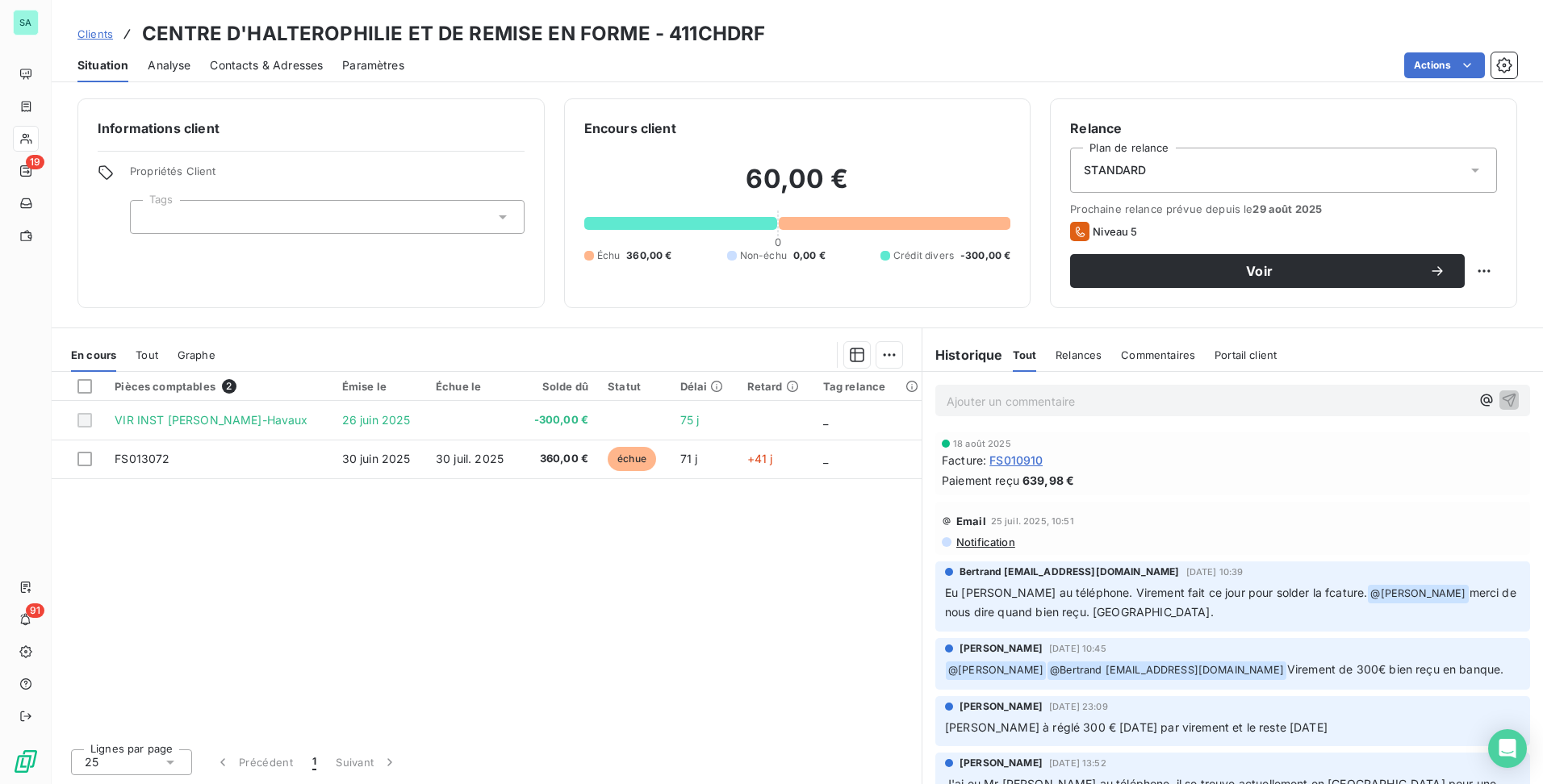
click at [89, 35] on span "Clients" at bounding box center [96, 34] width 36 height 13
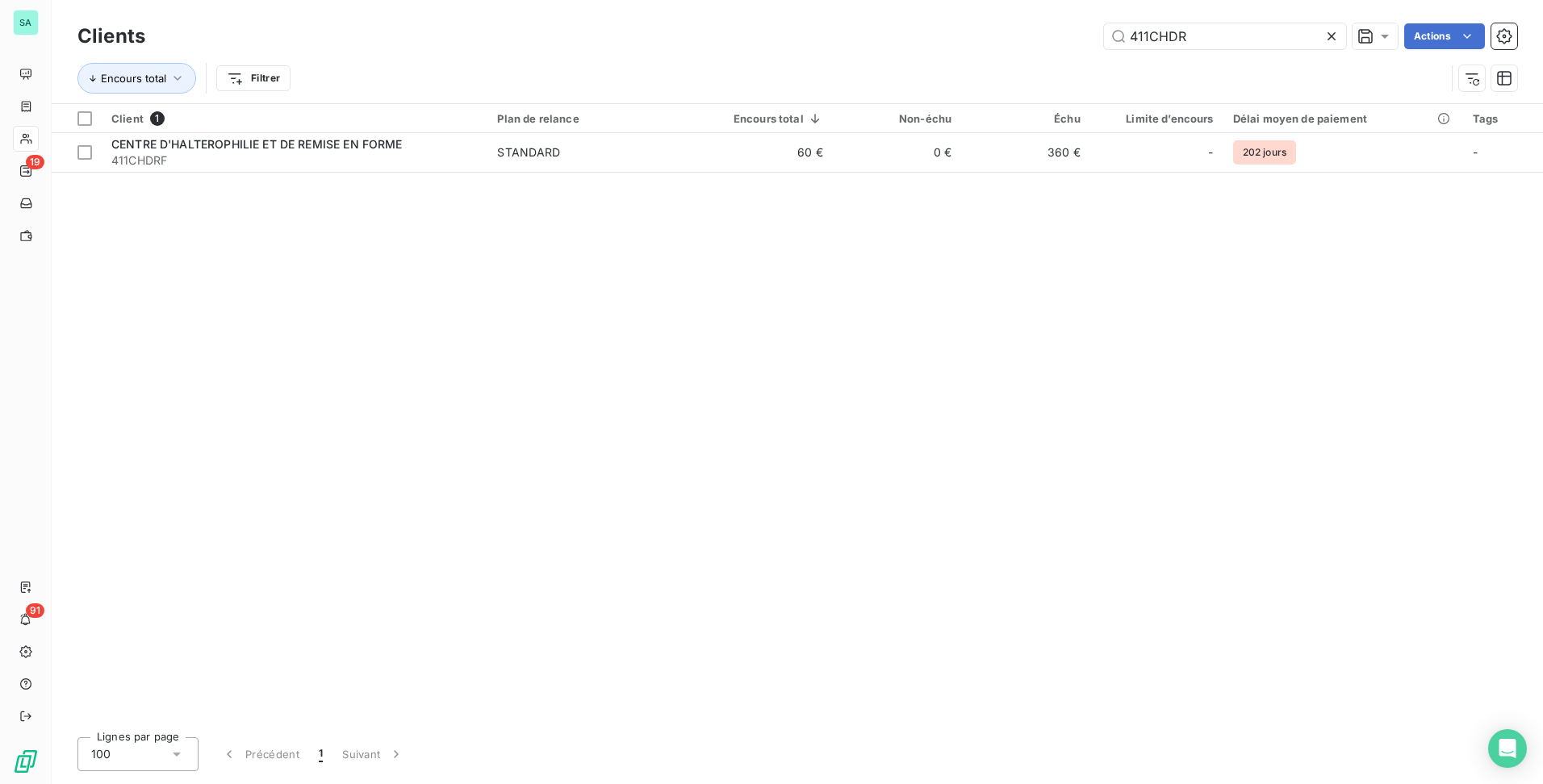
drag, startPoint x: 1225, startPoint y: 31, endPoint x: 912, endPoint y: 32, distance: 313.0
click at [914, 32] on div "411CHDR Actions" at bounding box center [841, 36] width 1352 height 26
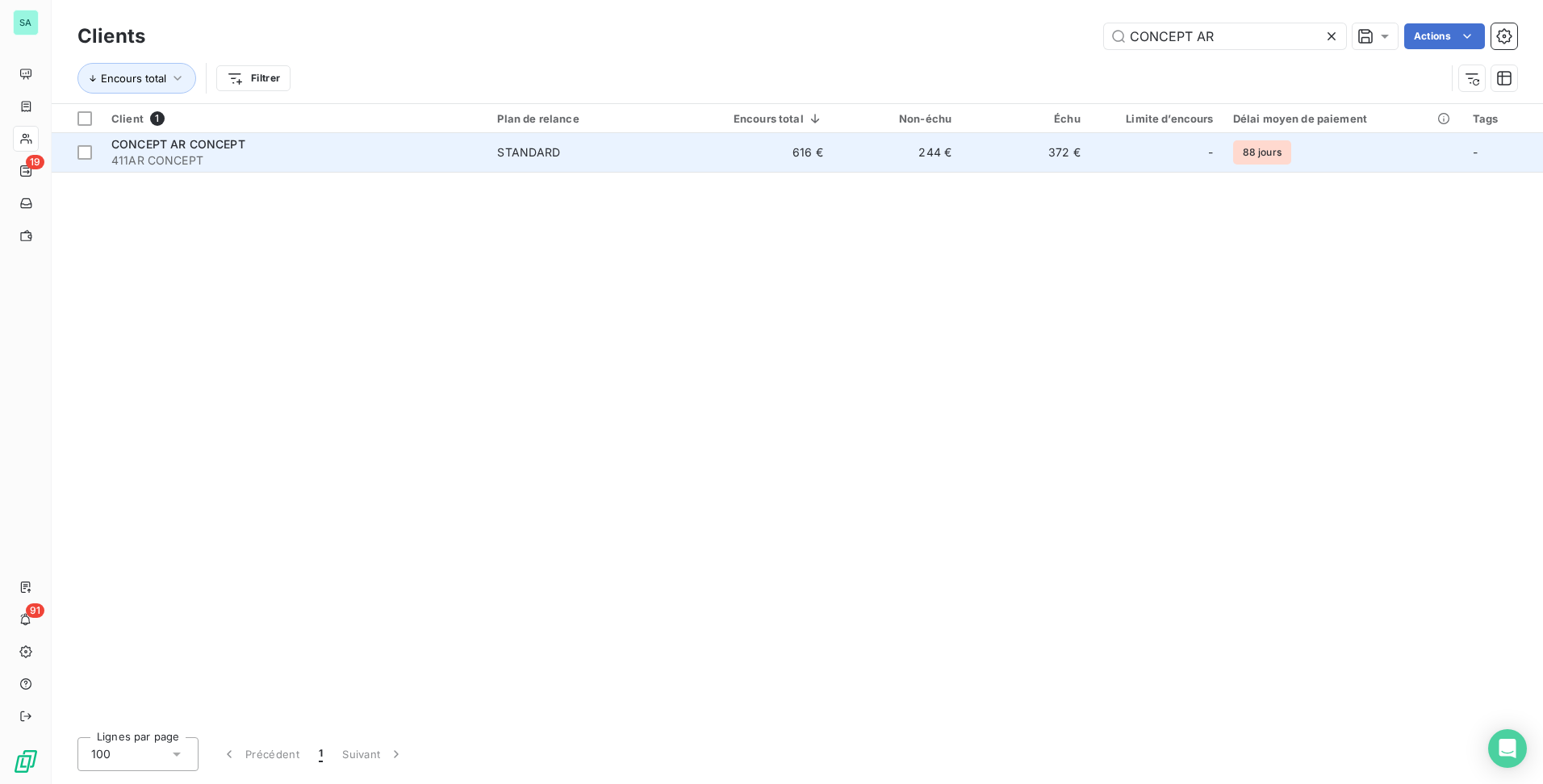
type input "CONCEPT AR"
click at [610, 156] on span "STANDARD" at bounding box center [592, 152] width 190 height 16
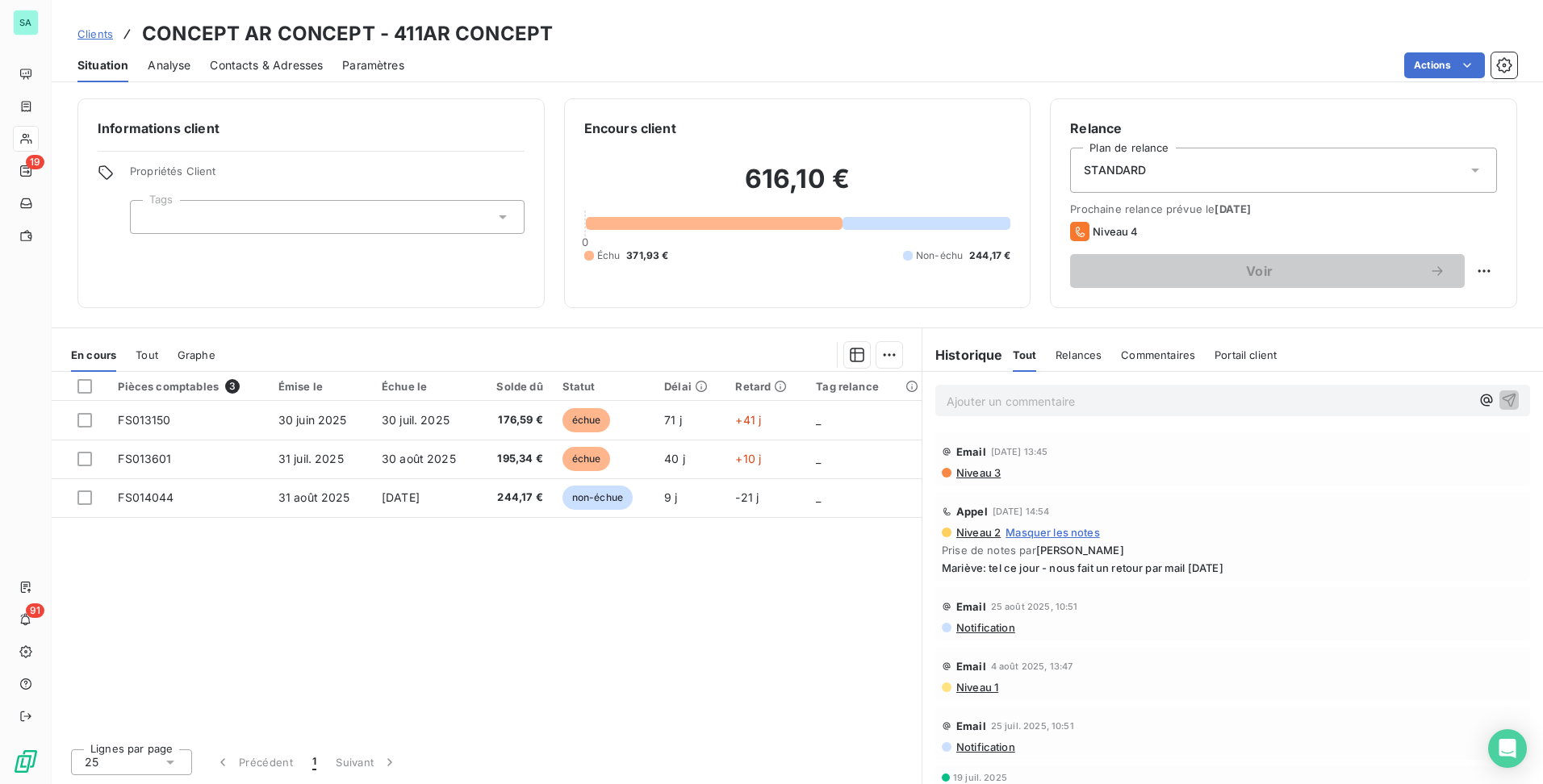
click at [110, 30] on span "Clients" at bounding box center [96, 34] width 36 height 13
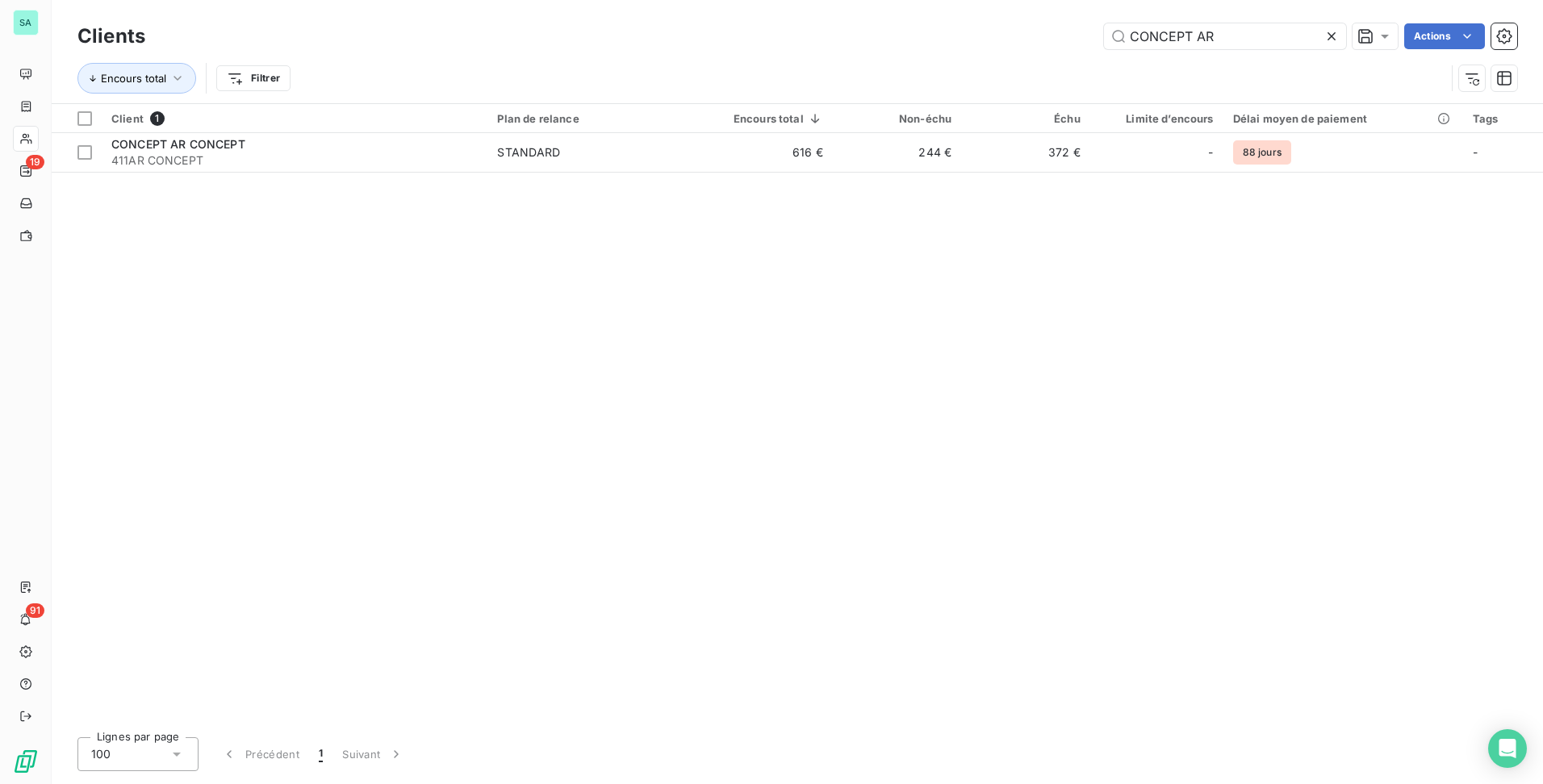
drag, startPoint x: 1123, startPoint y: 29, endPoint x: 1026, endPoint y: 37, distance: 97.3
click at [1026, 37] on div "CONCEPT AR Actions" at bounding box center [841, 36] width 1352 height 26
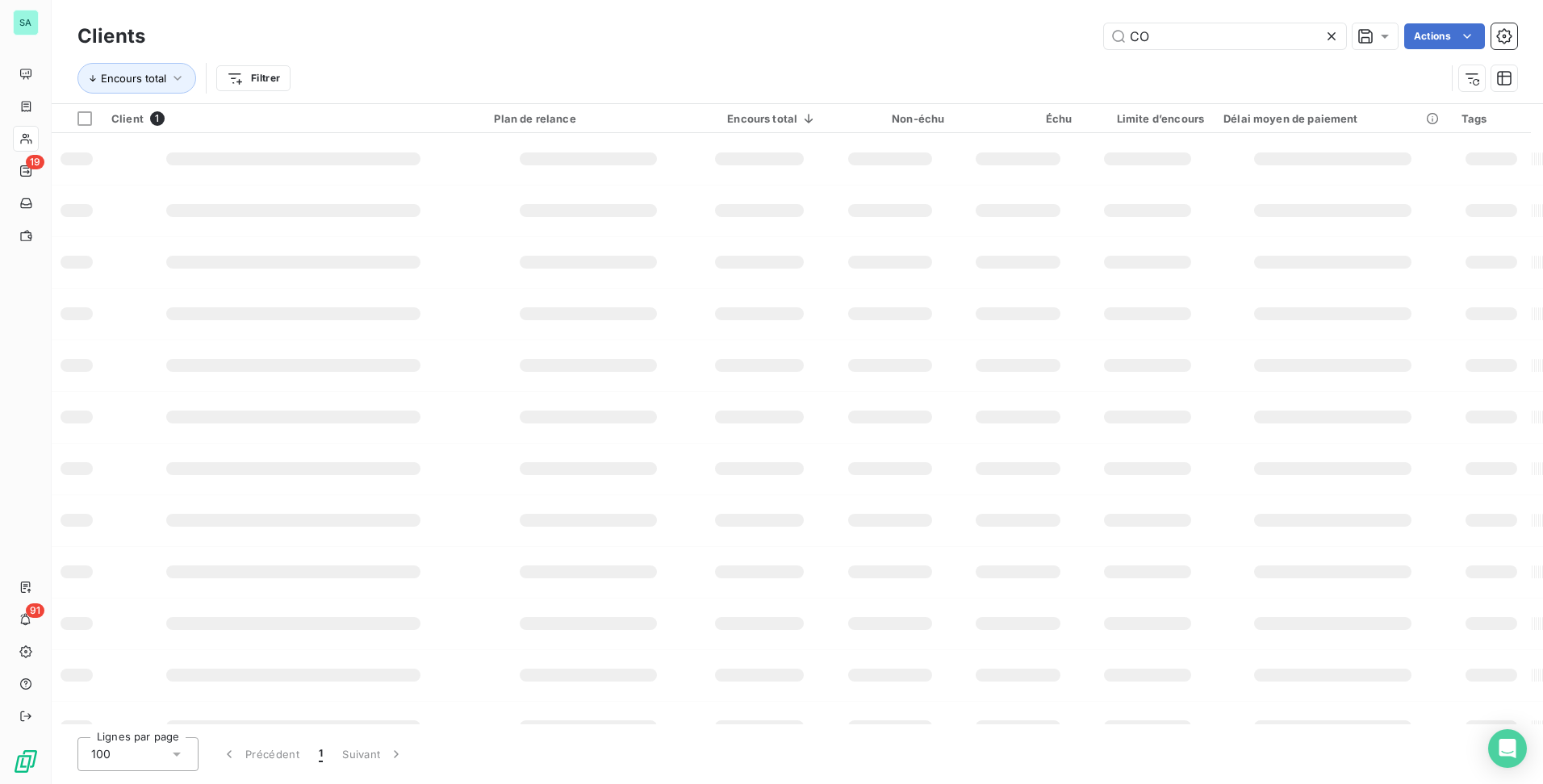
type input "C"
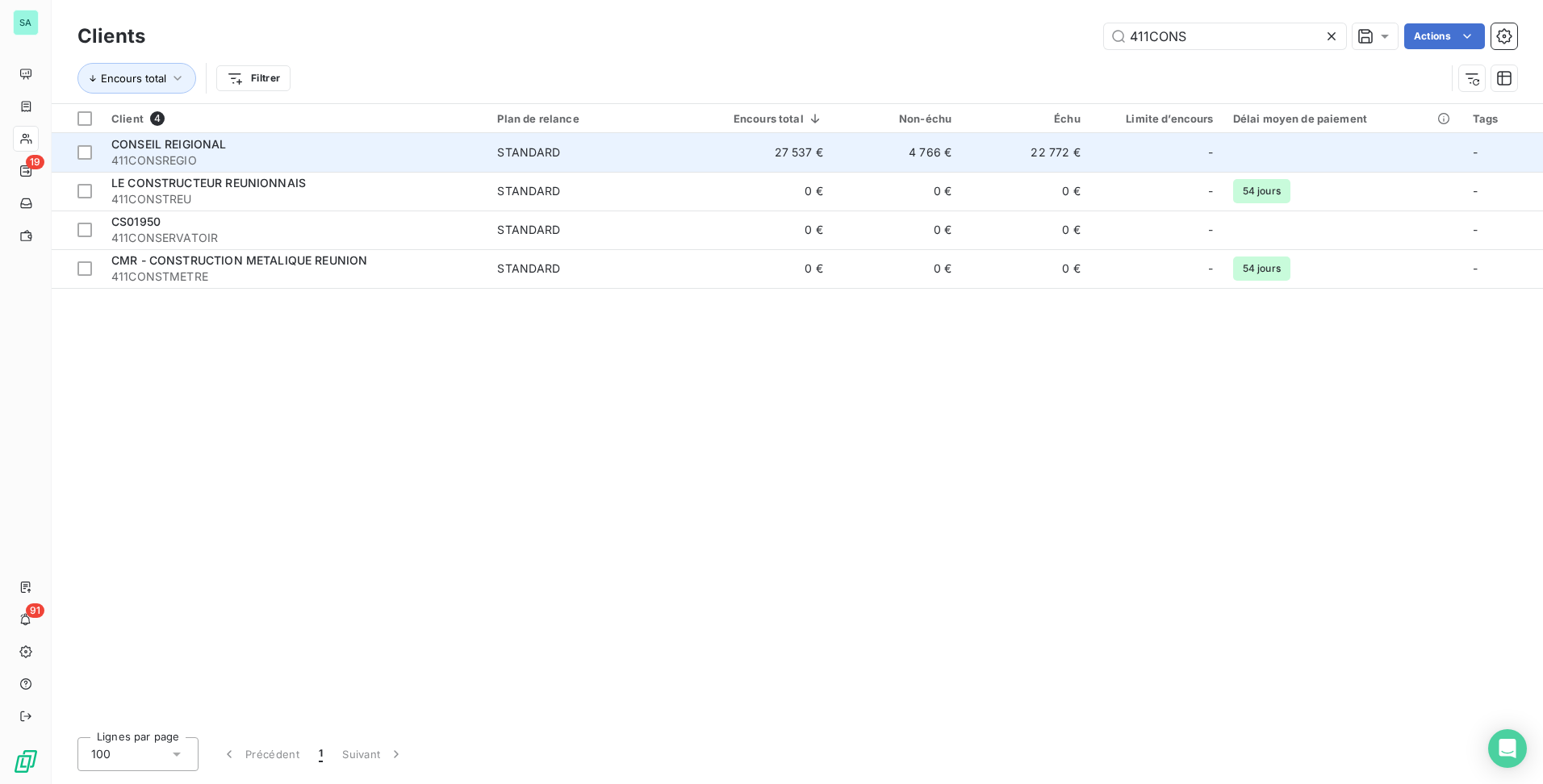
type input "411CONS"
click at [959, 155] on td "4 766 €" at bounding box center [896, 152] width 128 height 38
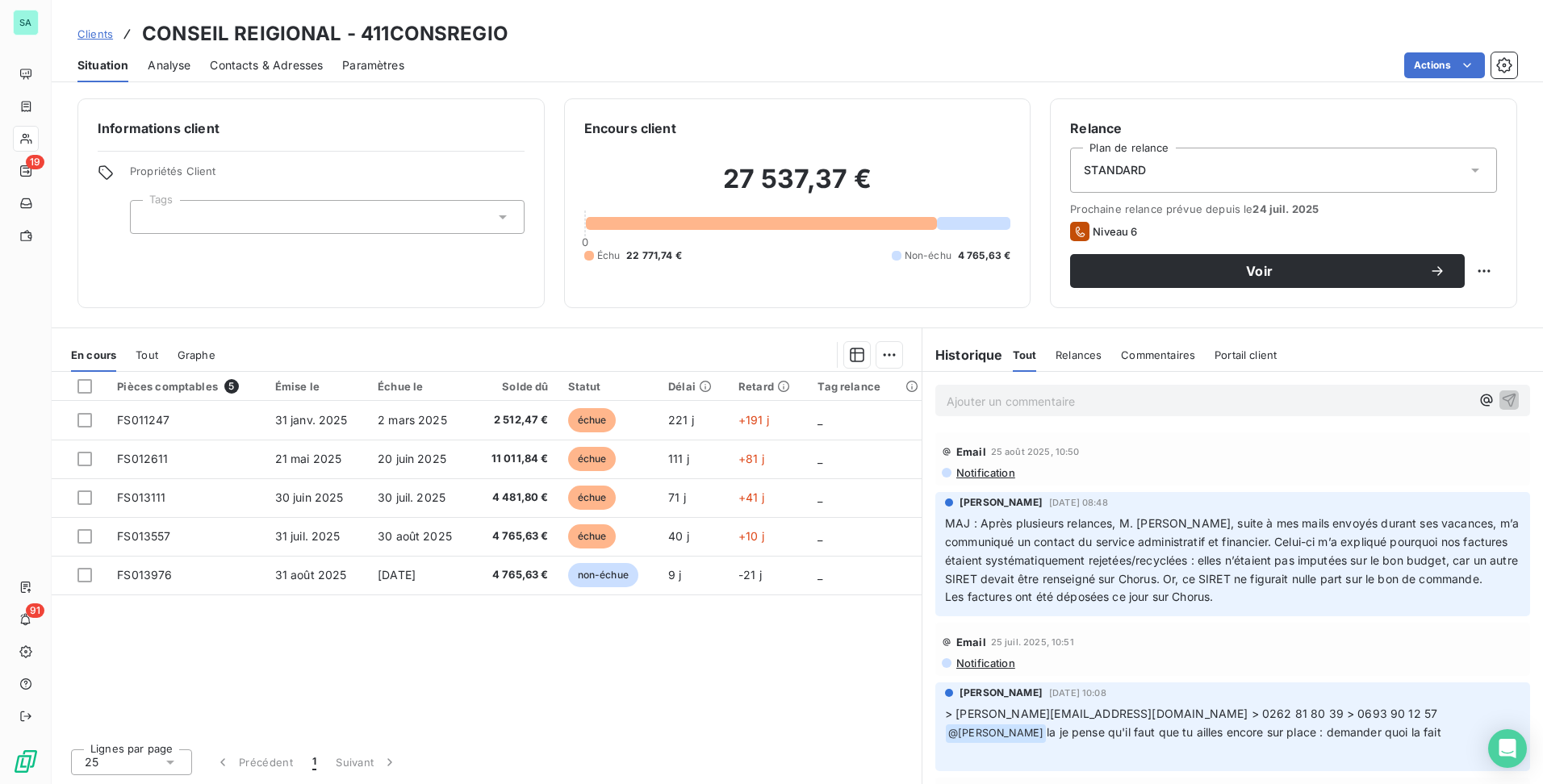
click at [100, 38] on span "Clients" at bounding box center [96, 34] width 36 height 13
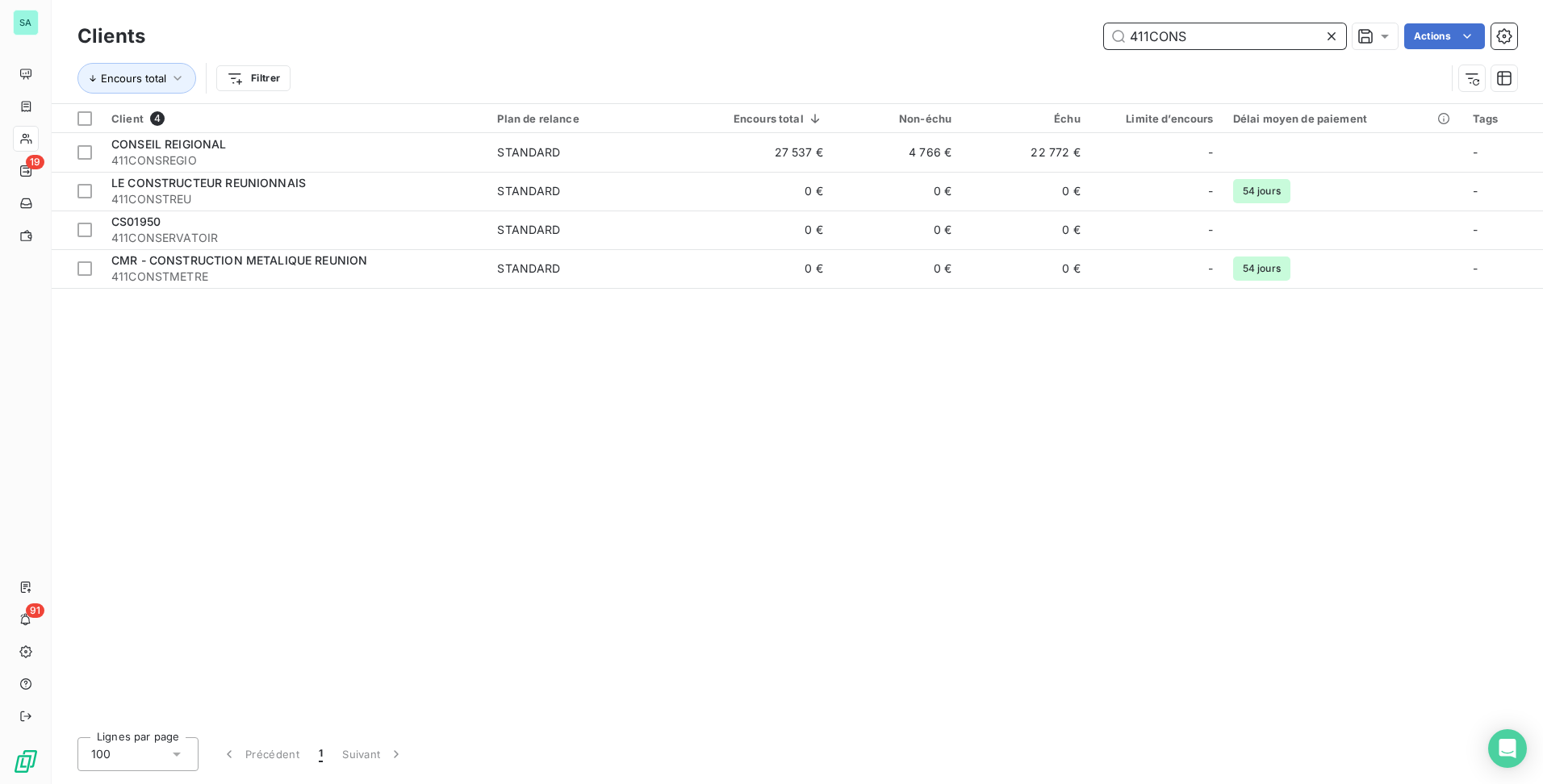
drag, startPoint x: 1224, startPoint y: 36, endPoint x: 908, endPoint y: 45, distance: 316.1
click at [908, 45] on div "411CONS Actions" at bounding box center [841, 36] width 1352 height 26
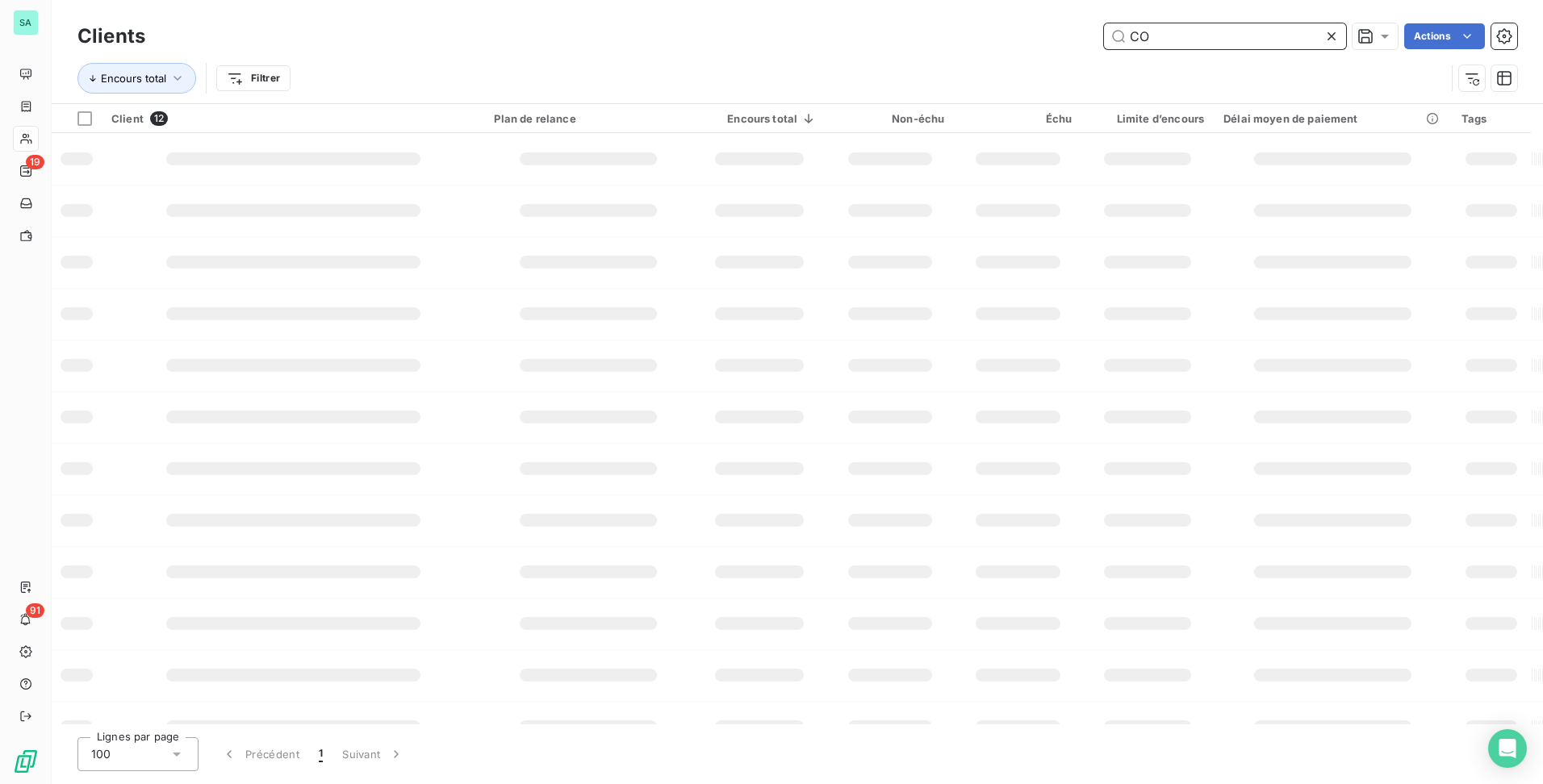
type input "C"
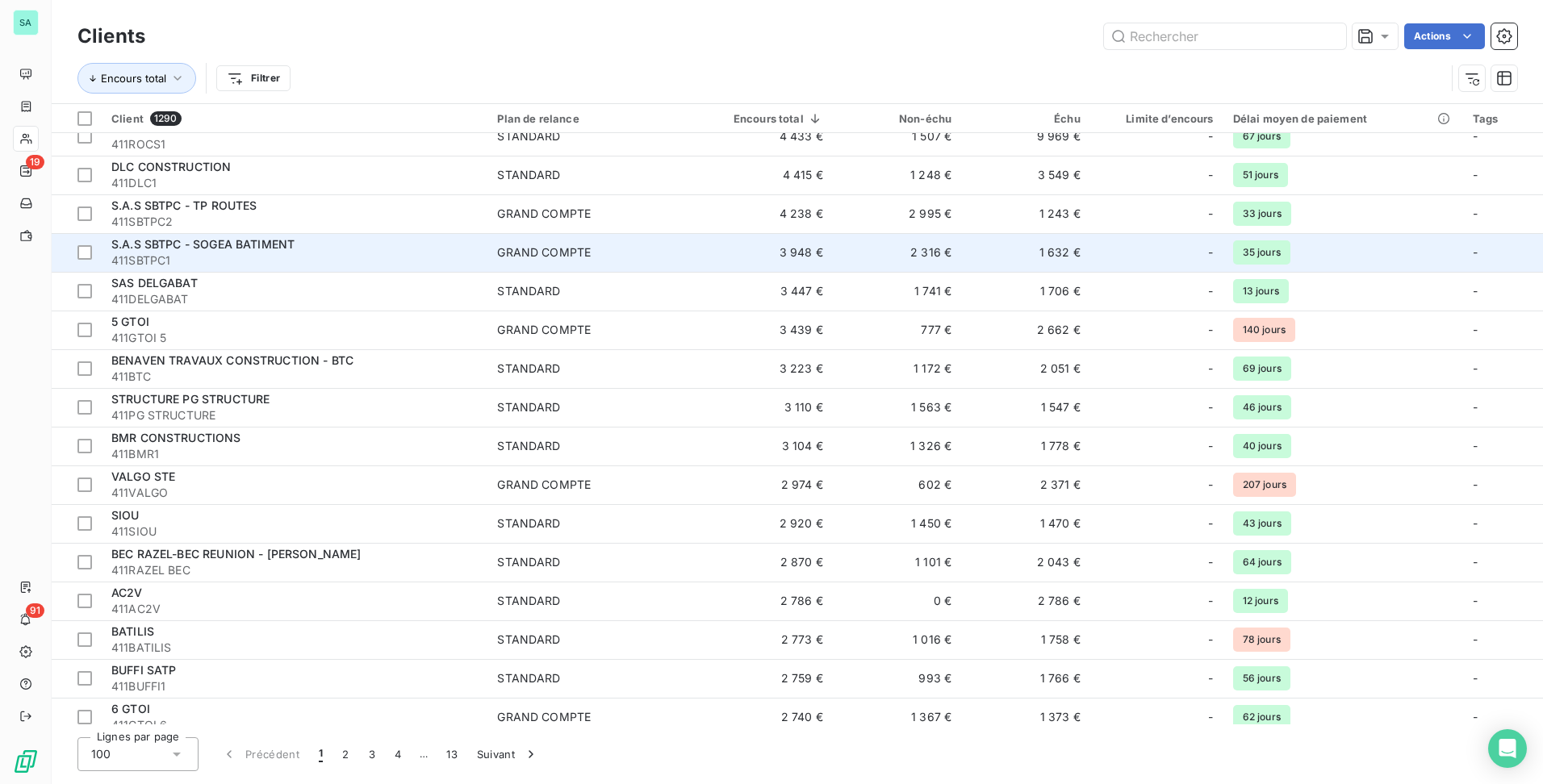
scroll to position [322, 0]
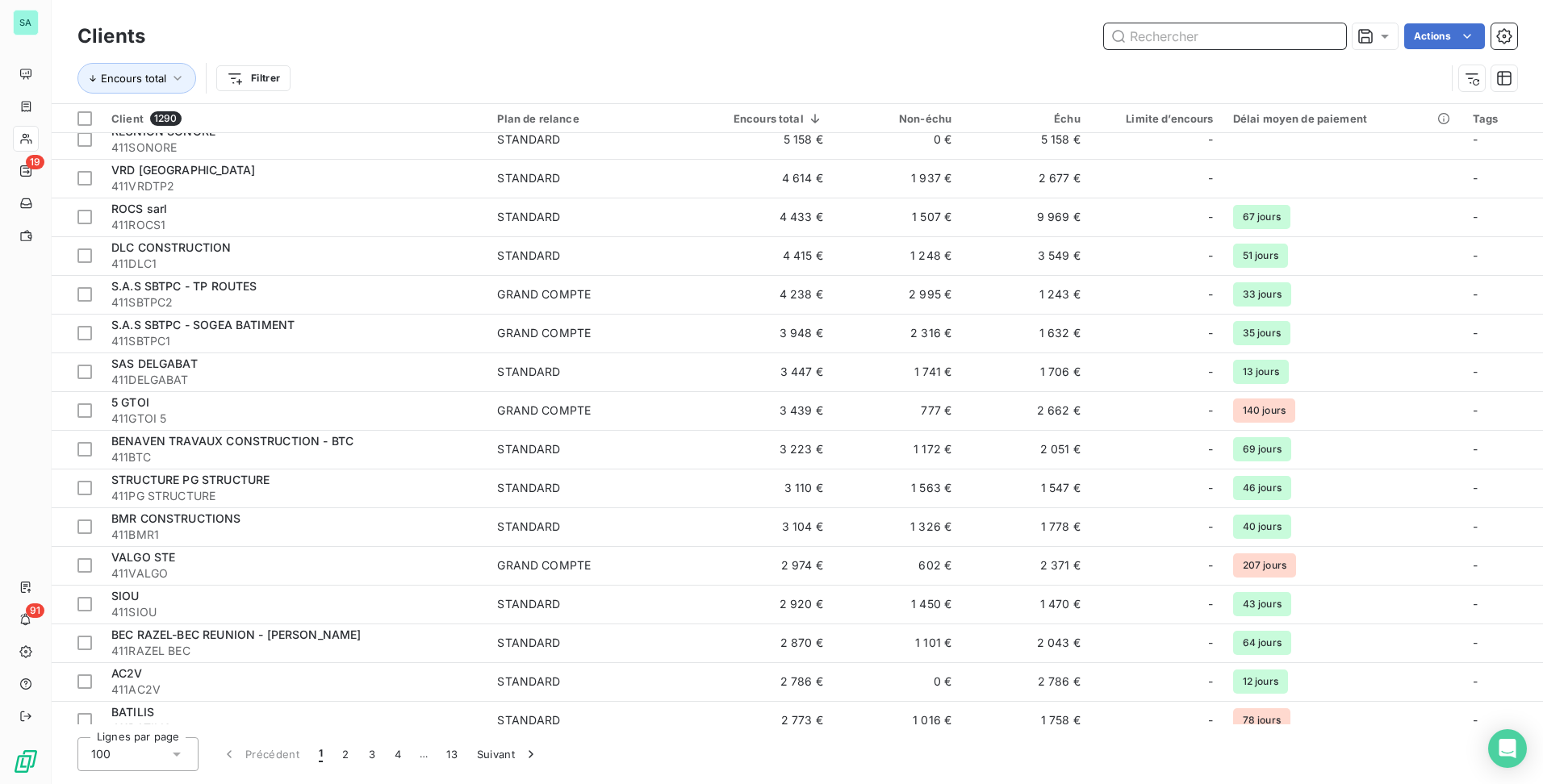
click at [1213, 44] on input "text" at bounding box center [1225, 36] width 242 height 26
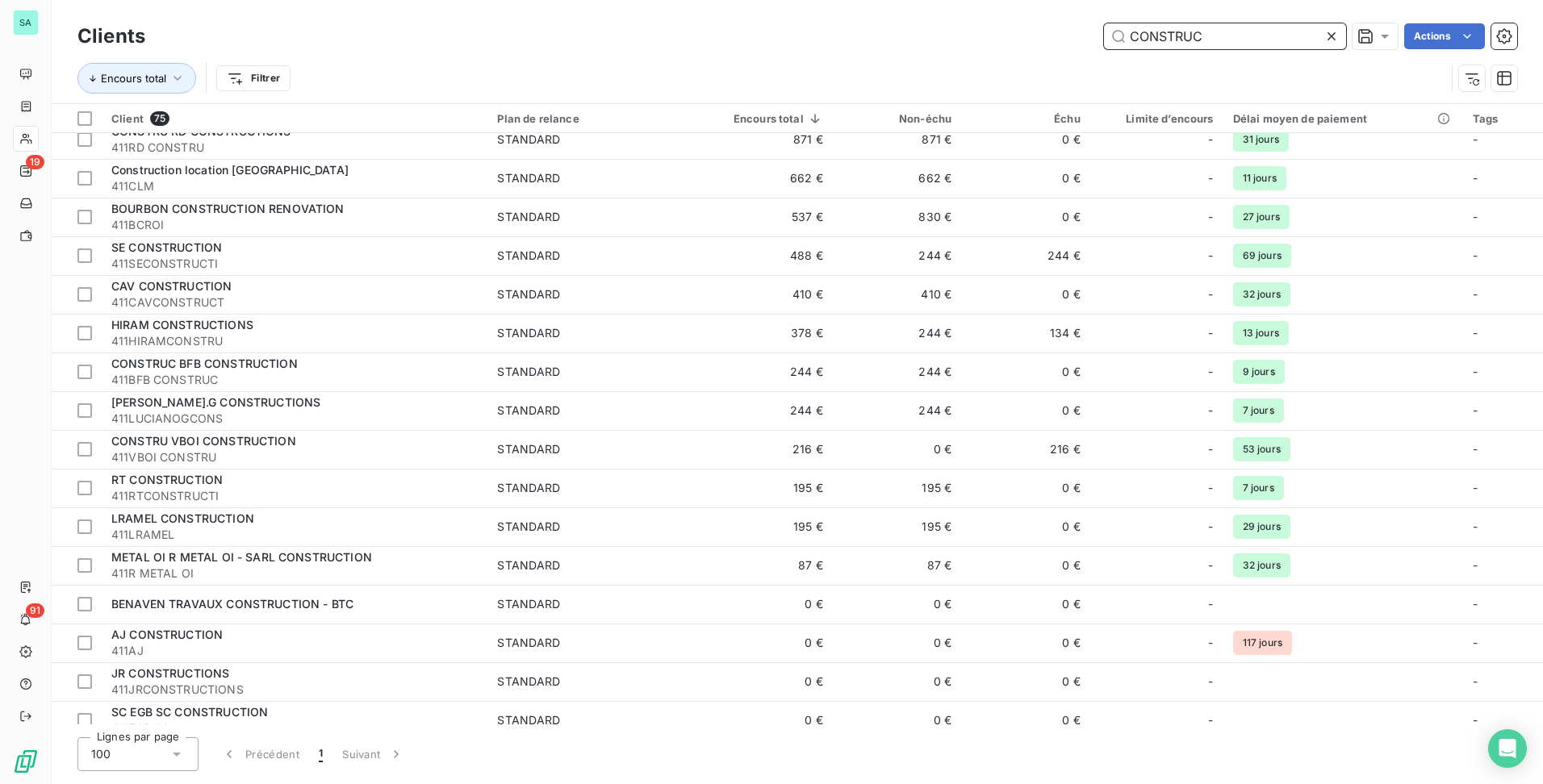
drag, startPoint x: 1231, startPoint y: 33, endPoint x: 1000, endPoint y: 54, distance: 232.0
click at [1000, 54] on div "Clients CONSTRUC Actions Encours total Filtrer" at bounding box center [798, 62] width 1440 height 84
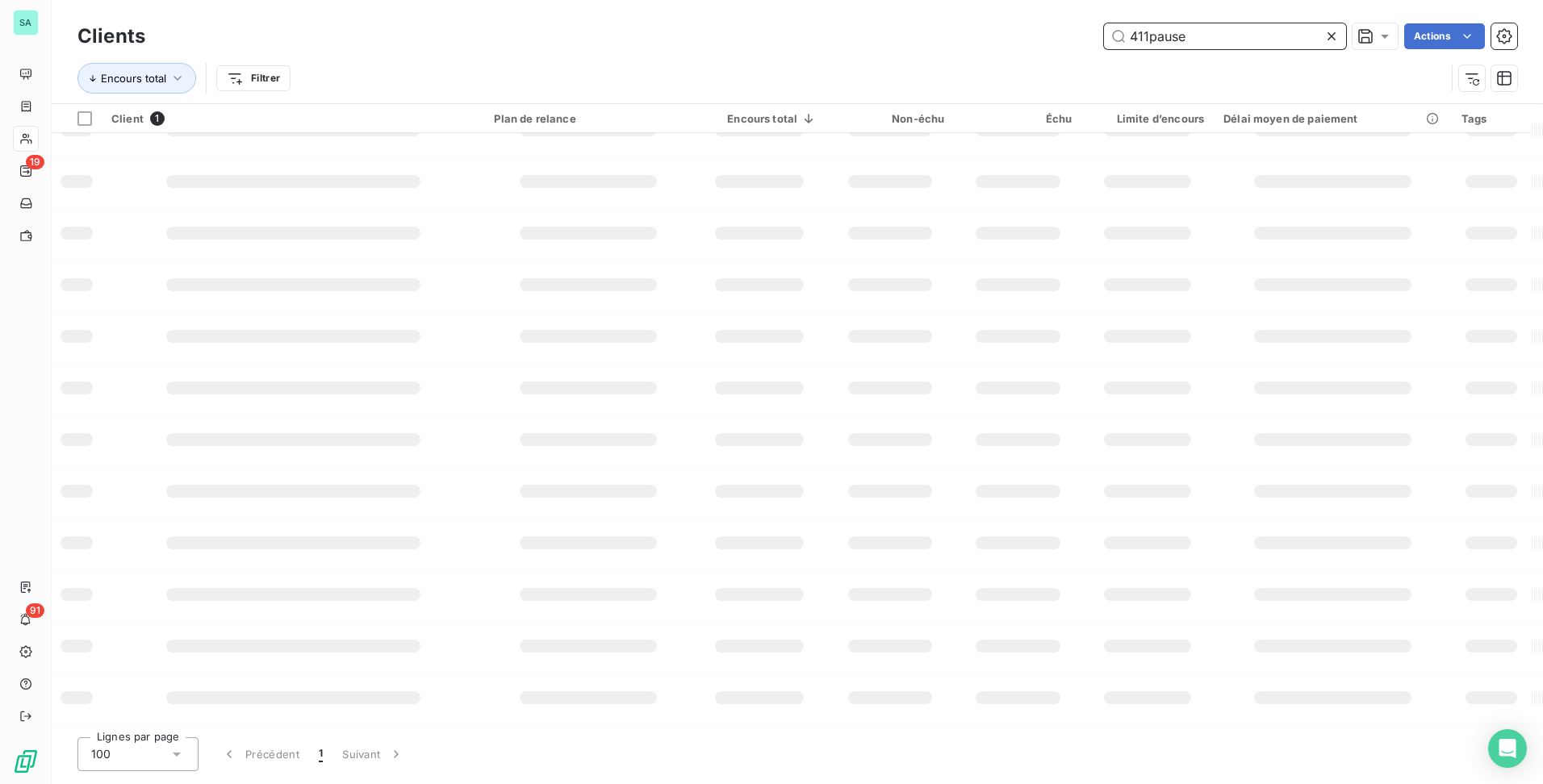
scroll to position [0, 0]
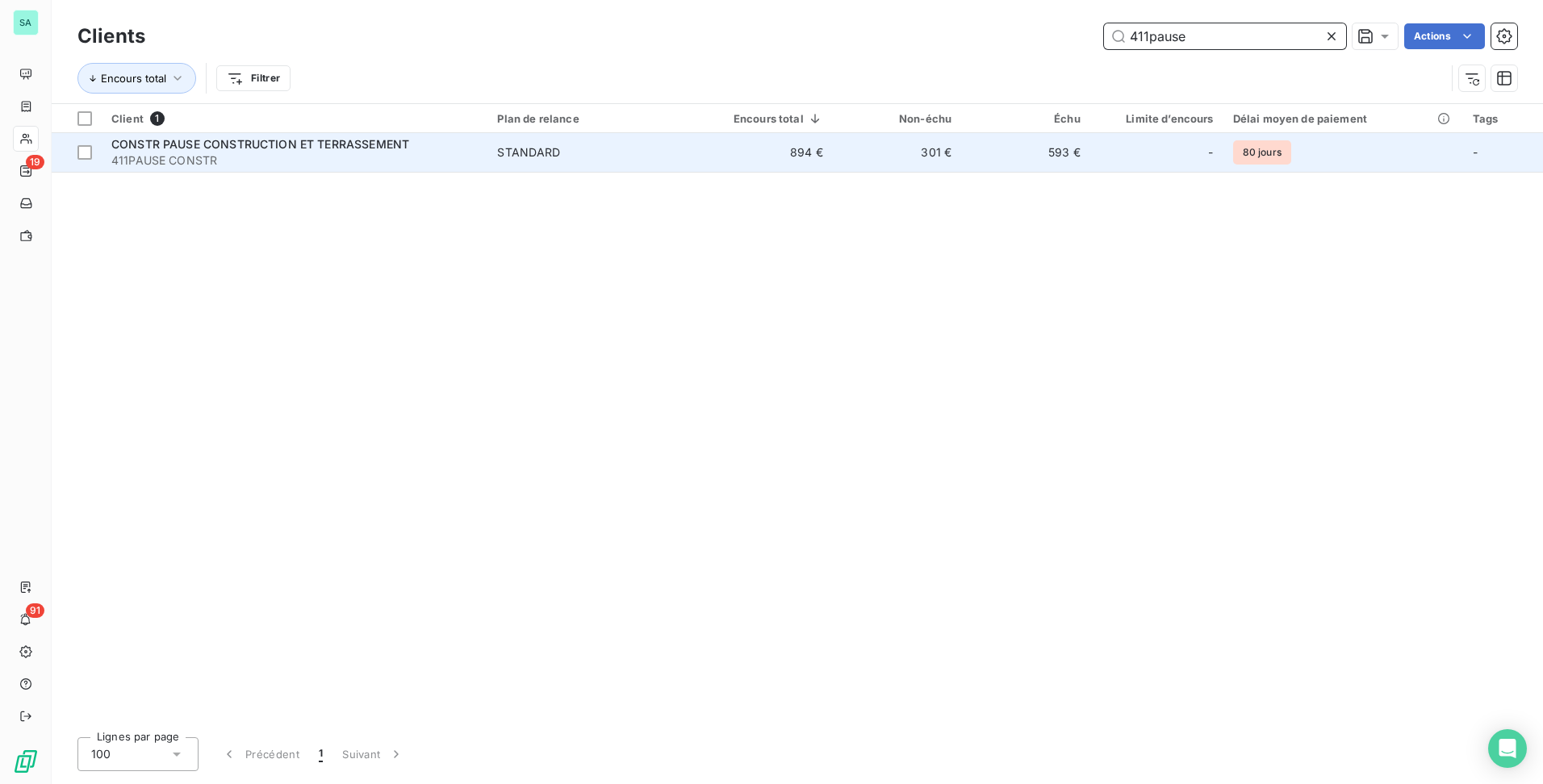
type input "411pause"
click at [952, 158] on td "301 €" at bounding box center [896, 152] width 128 height 38
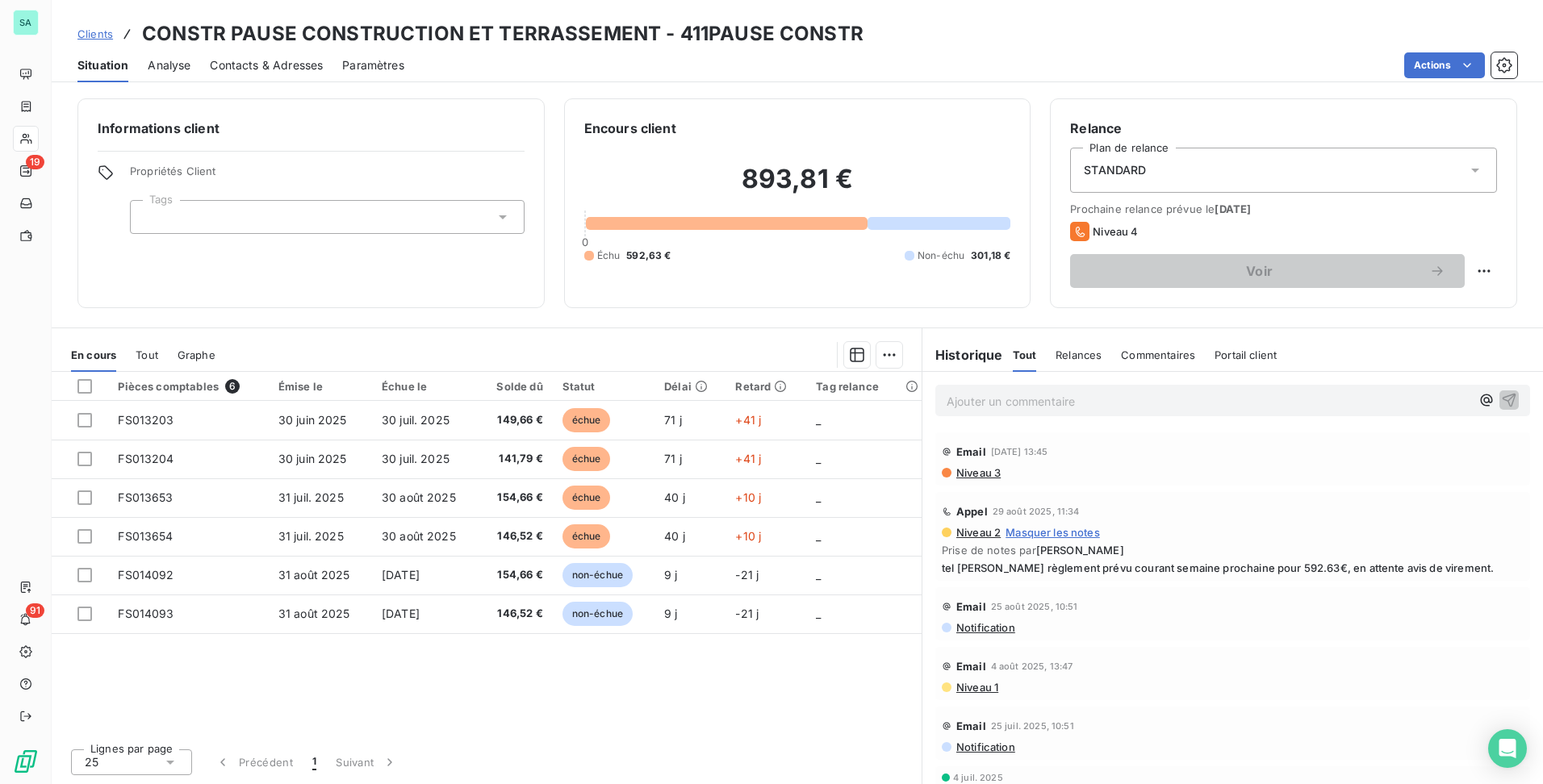
drag, startPoint x: 95, startPoint y: 33, endPoint x: 115, endPoint y: 36, distance: 20.2
click at [95, 33] on span "Clients" at bounding box center [96, 34] width 36 height 13
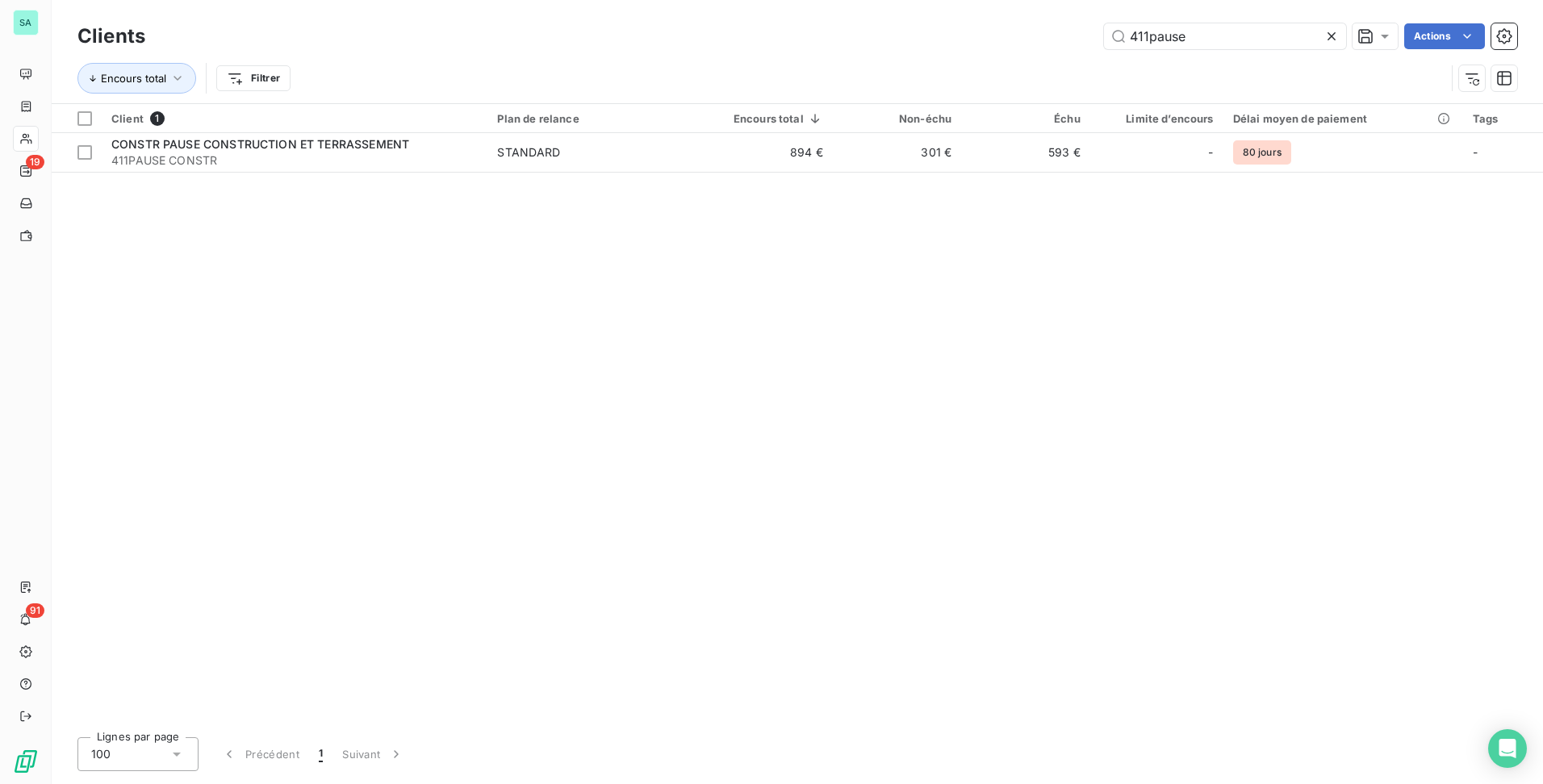
drag, startPoint x: 1049, startPoint y: 32, endPoint x: 745, endPoint y: 47, distance: 304.4
click at [745, 47] on div "411pause Actions" at bounding box center [841, 36] width 1352 height 26
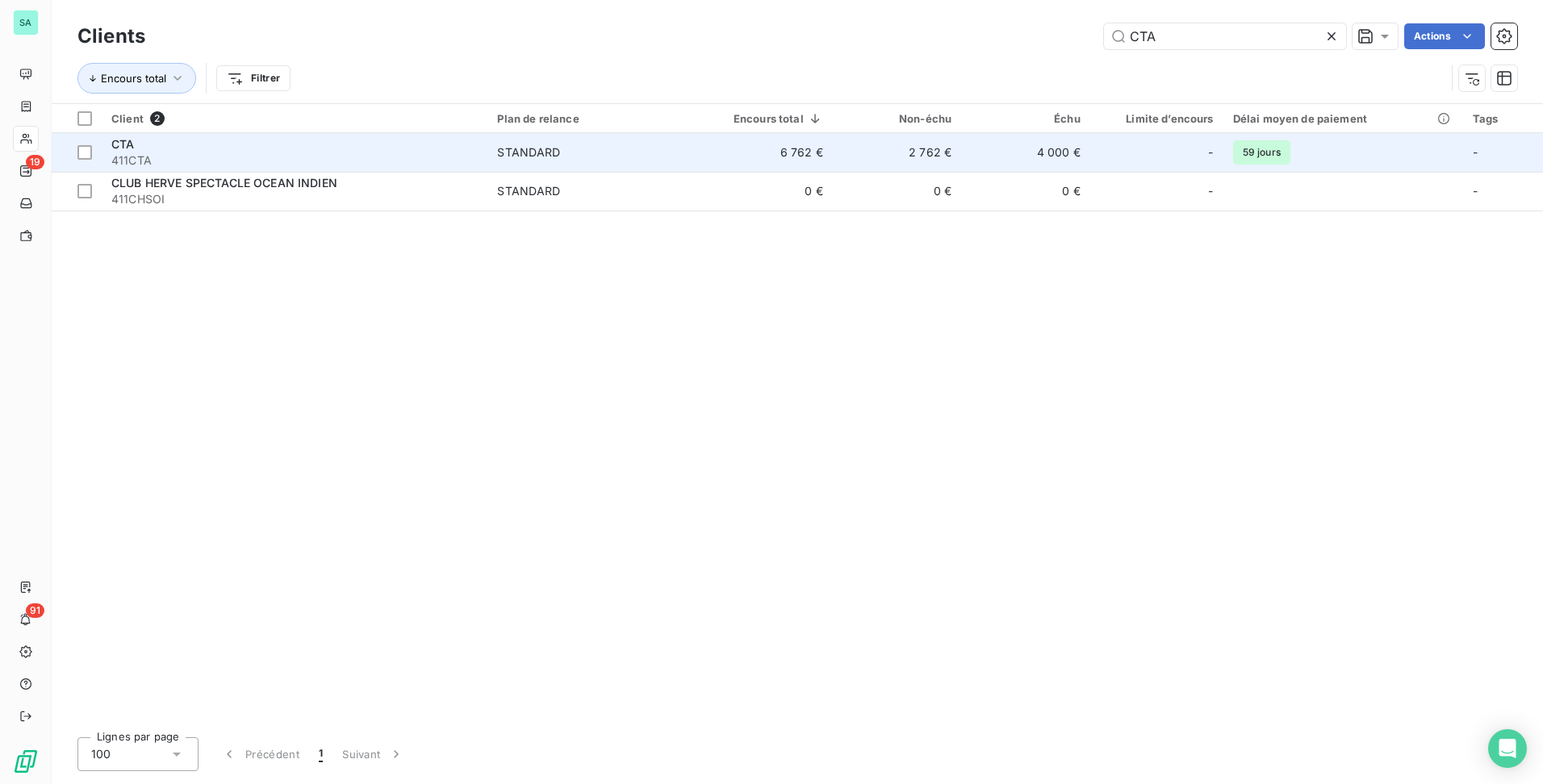
type input "CTA"
click at [687, 152] on span "STANDARD" at bounding box center [592, 152] width 190 height 16
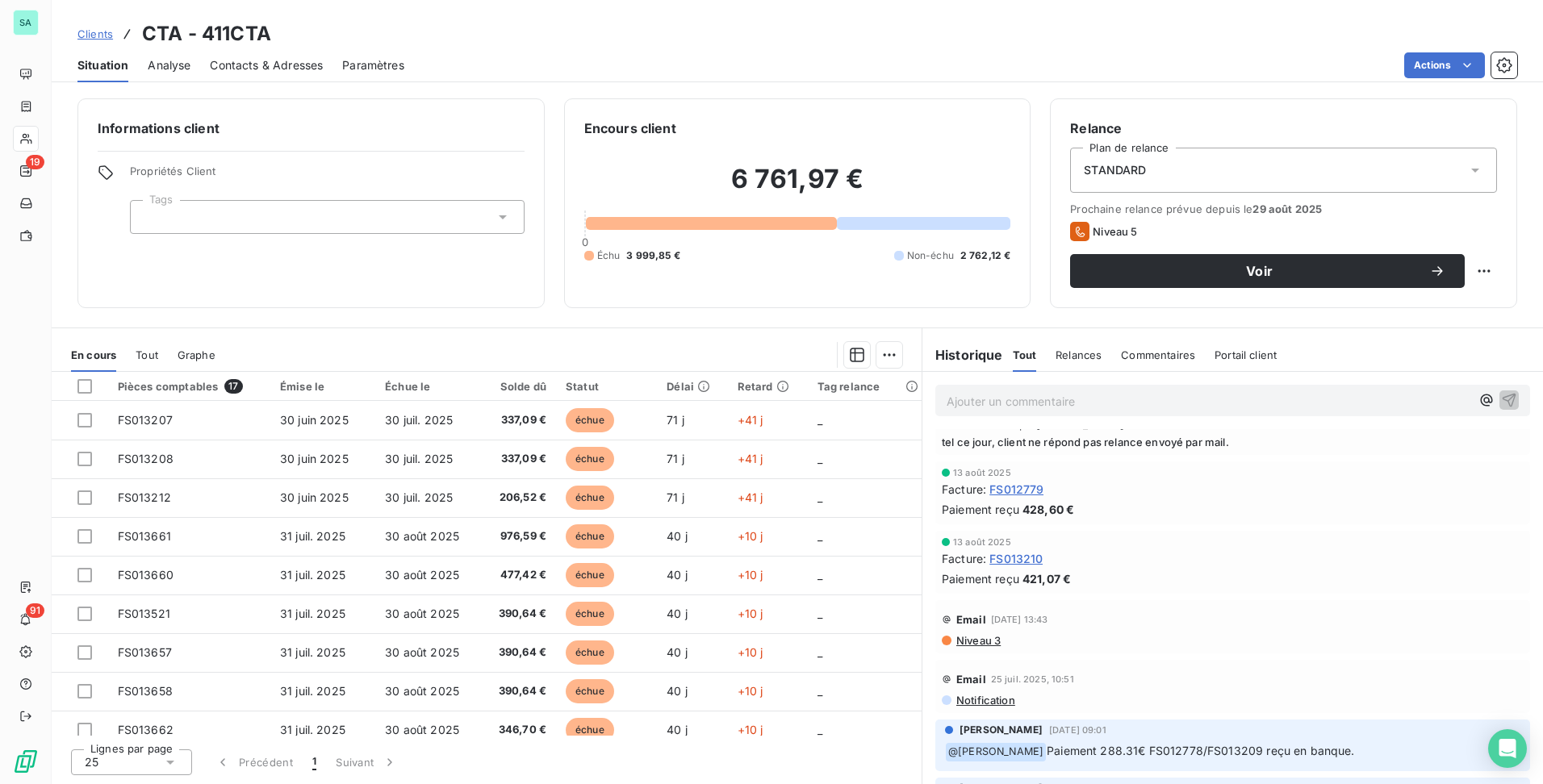
scroll to position [242, 0]
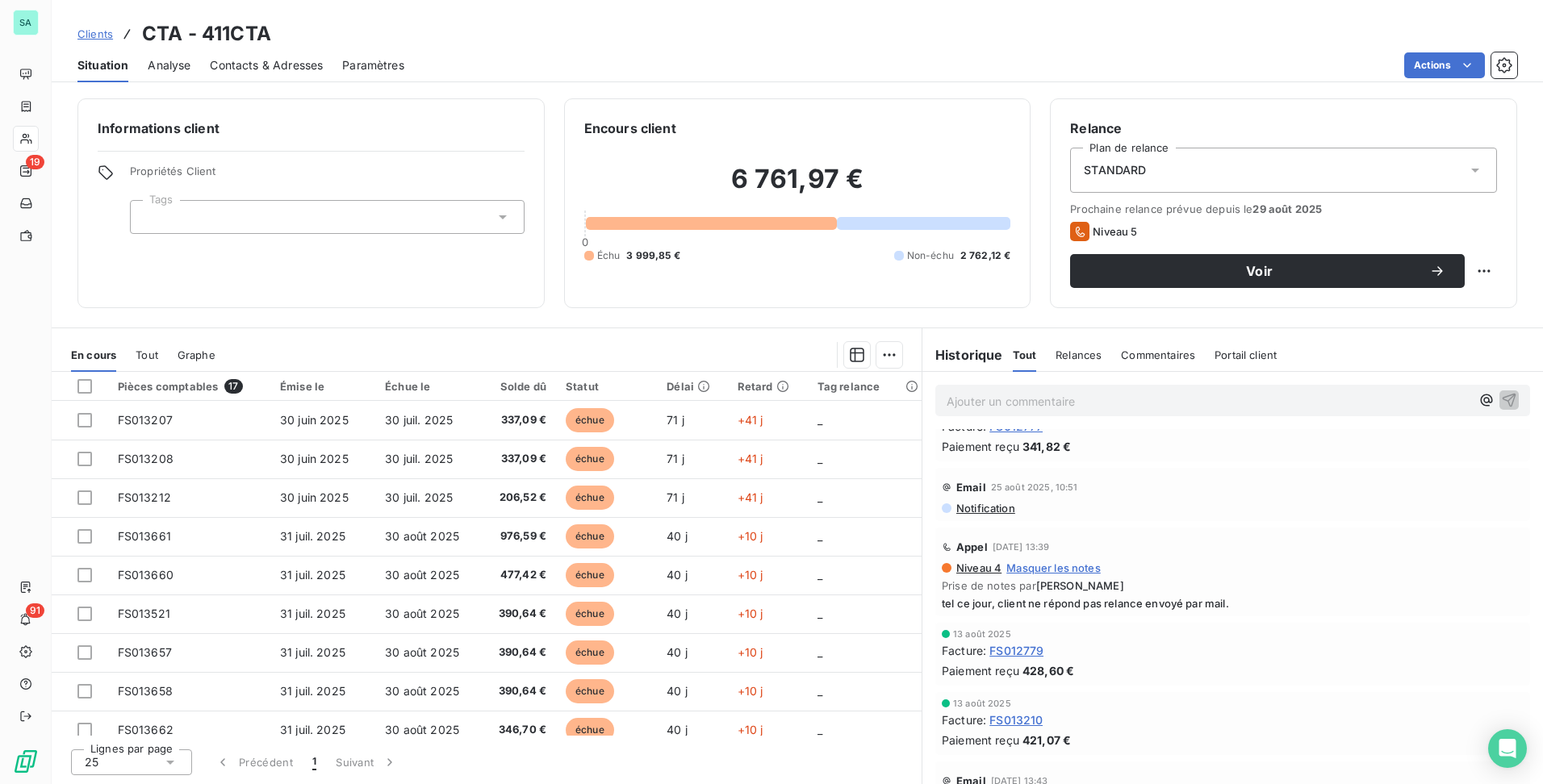
click at [94, 32] on span "Clients" at bounding box center [96, 34] width 36 height 13
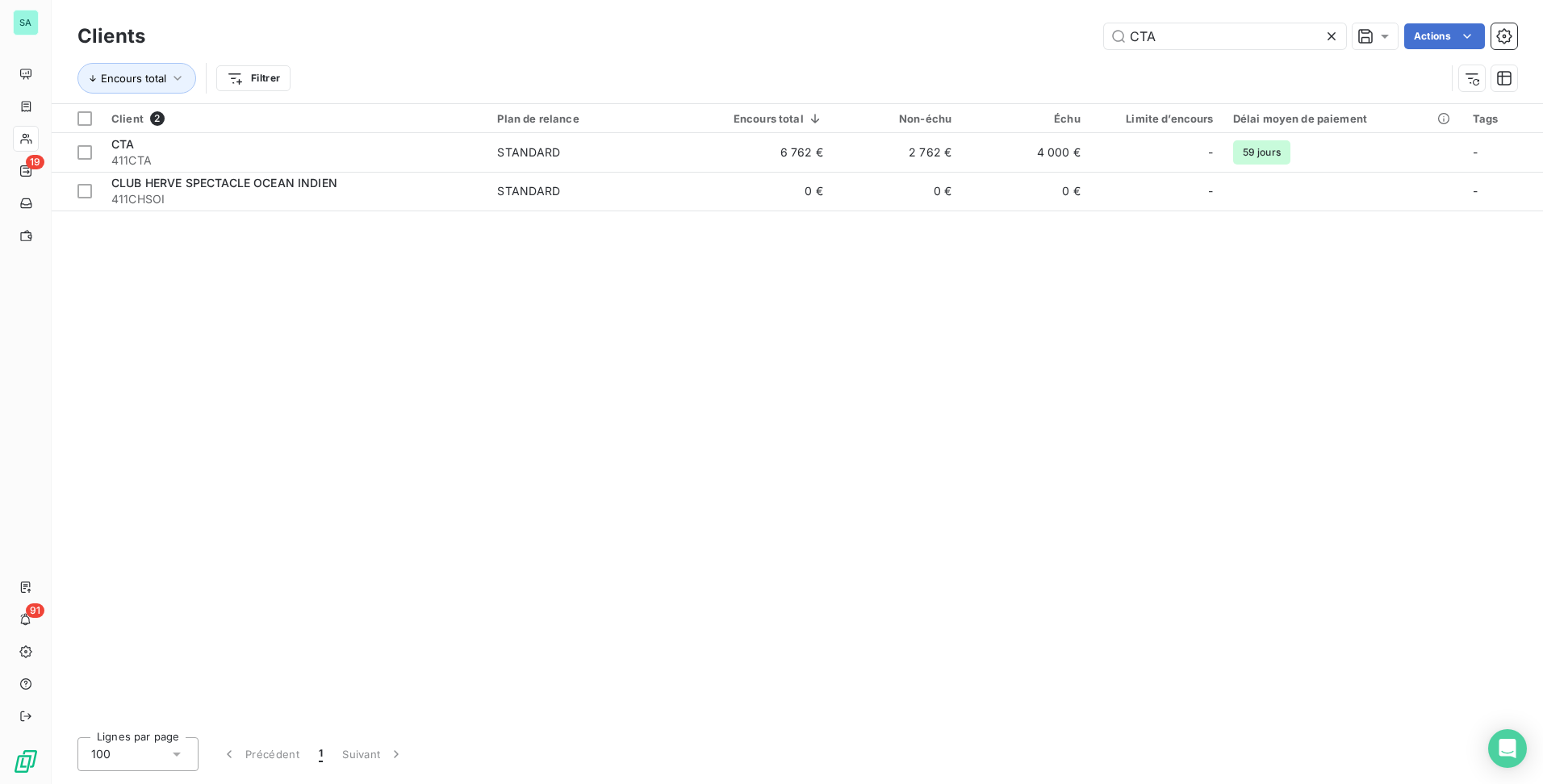
drag, startPoint x: 1192, startPoint y: 37, endPoint x: 940, endPoint y: 39, distance: 252.0
click at [940, 39] on div "CTA Actions" at bounding box center [841, 36] width 1352 height 26
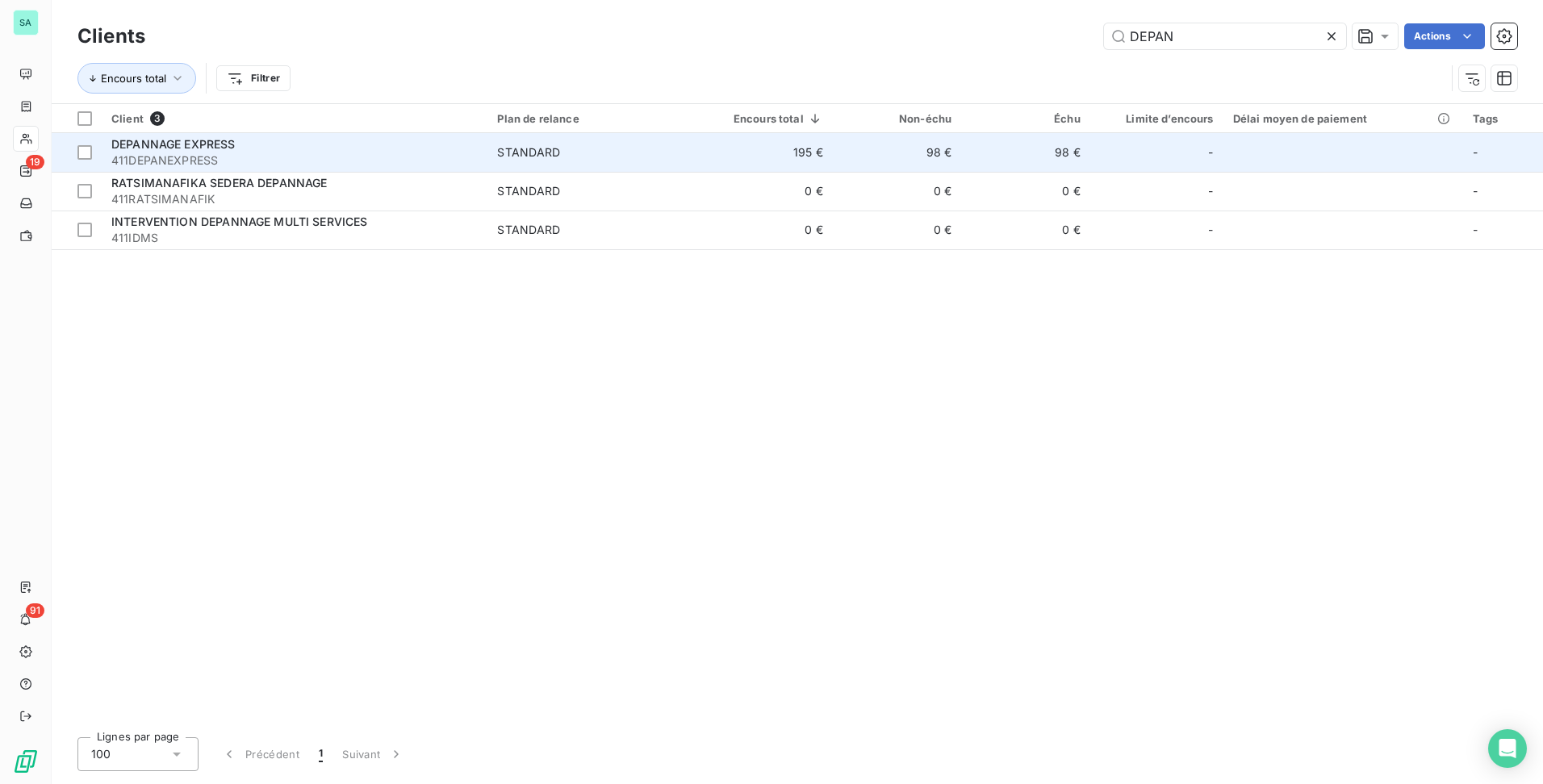
type input "DEPAN"
click at [943, 151] on td "98 €" at bounding box center [896, 152] width 128 height 38
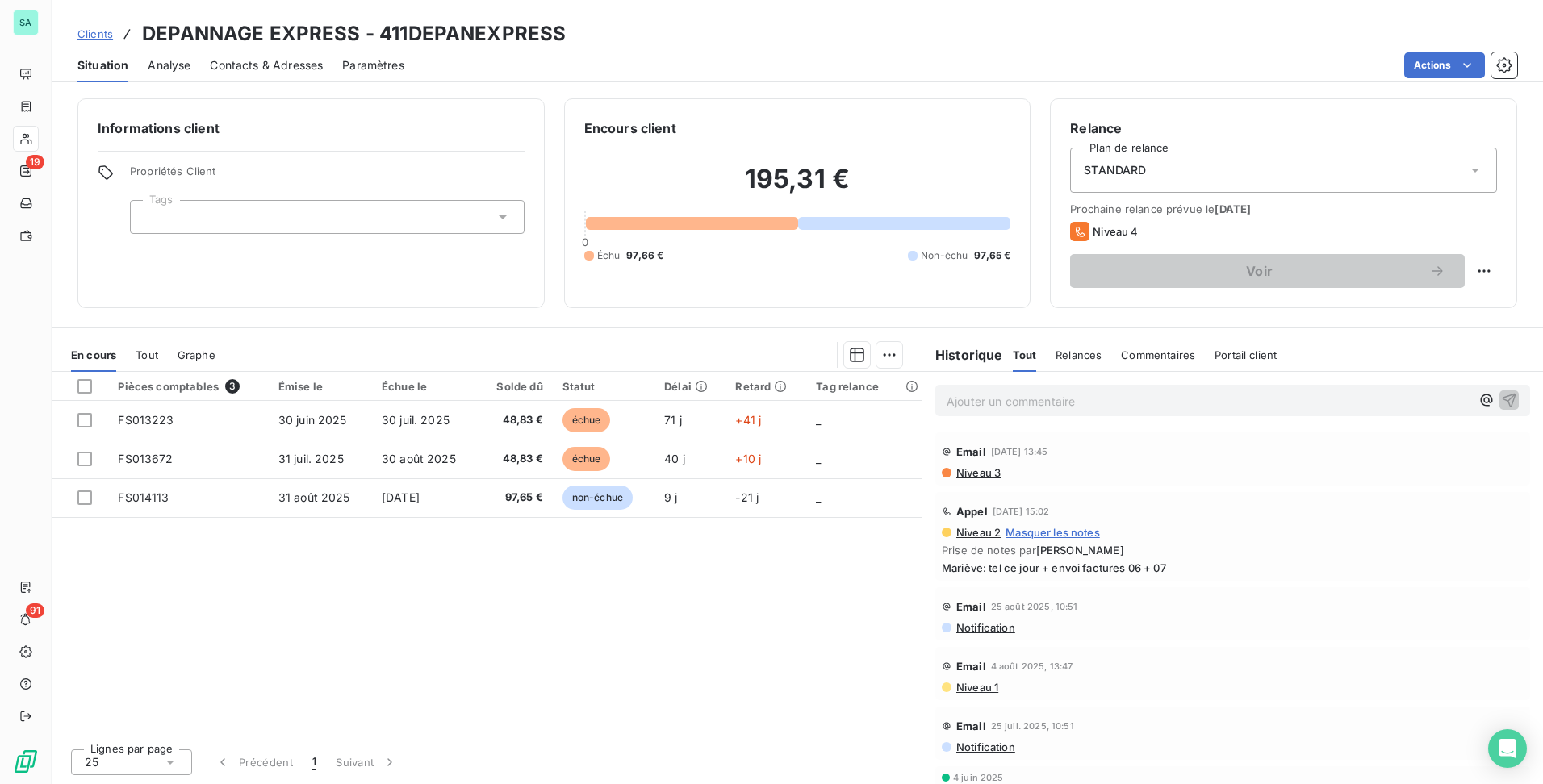
click at [92, 35] on span "Clients" at bounding box center [96, 34] width 36 height 13
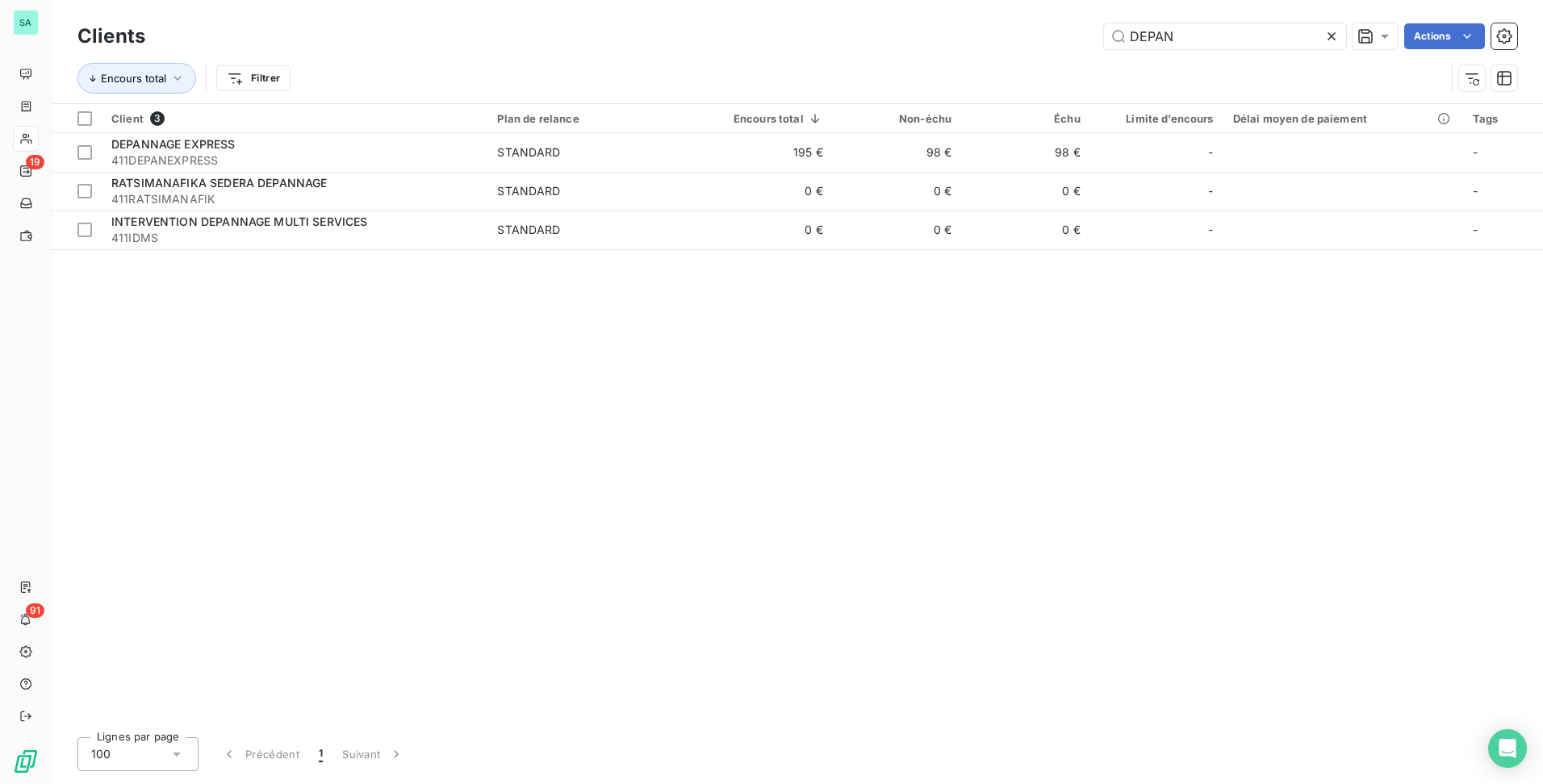
drag, startPoint x: 1192, startPoint y: 34, endPoint x: 804, endPoint y: 72, distance: 389.9
click at [804, 72] on div "Clients DEPAN Actions Encours total Filtrer" at bounding box center [798, 62] width 1440 height 84
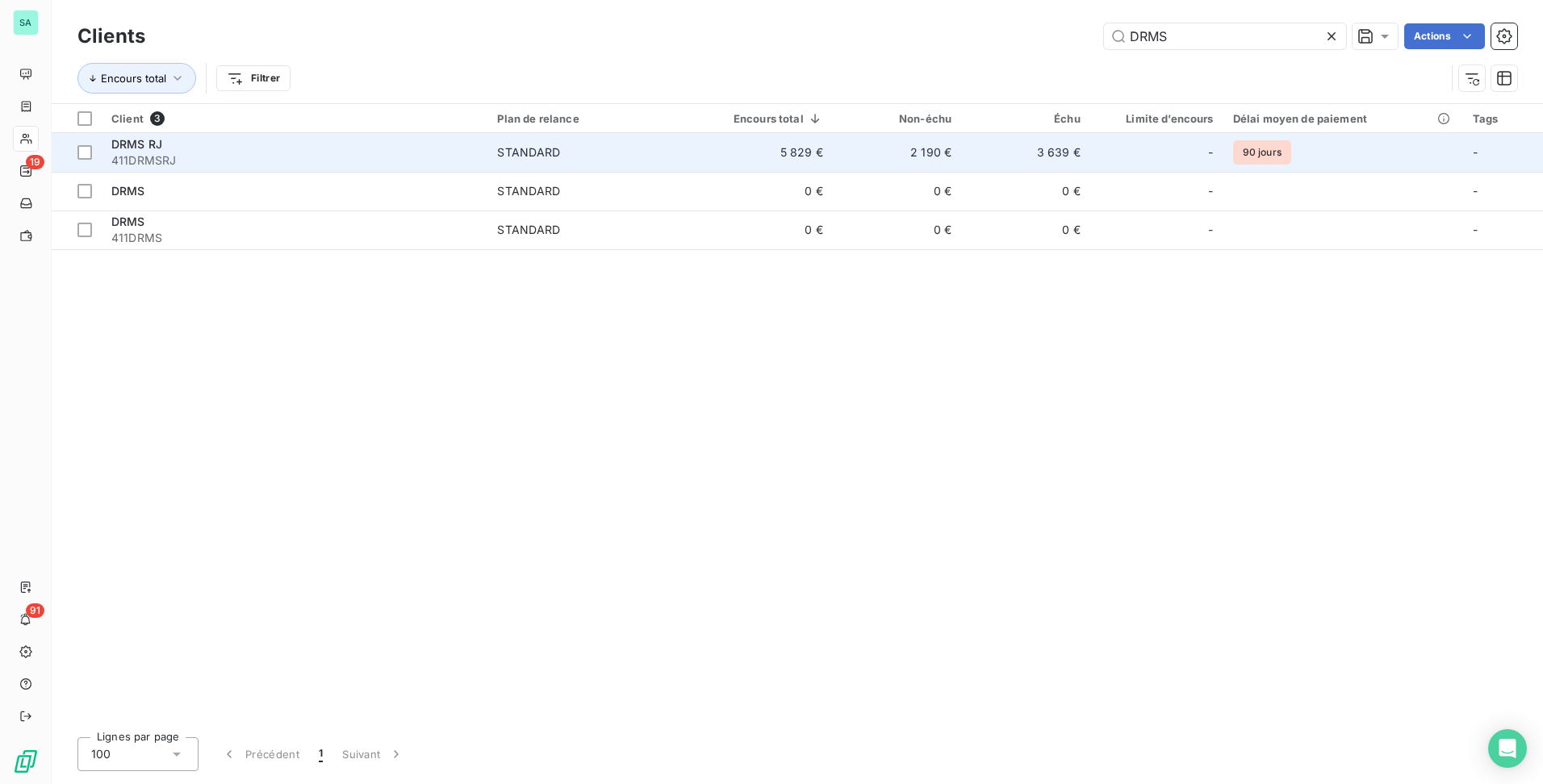
type input "DRMS"
click at [819, 145] on td "5 829 €" at bounding box center [765, 152] width 135 height 38
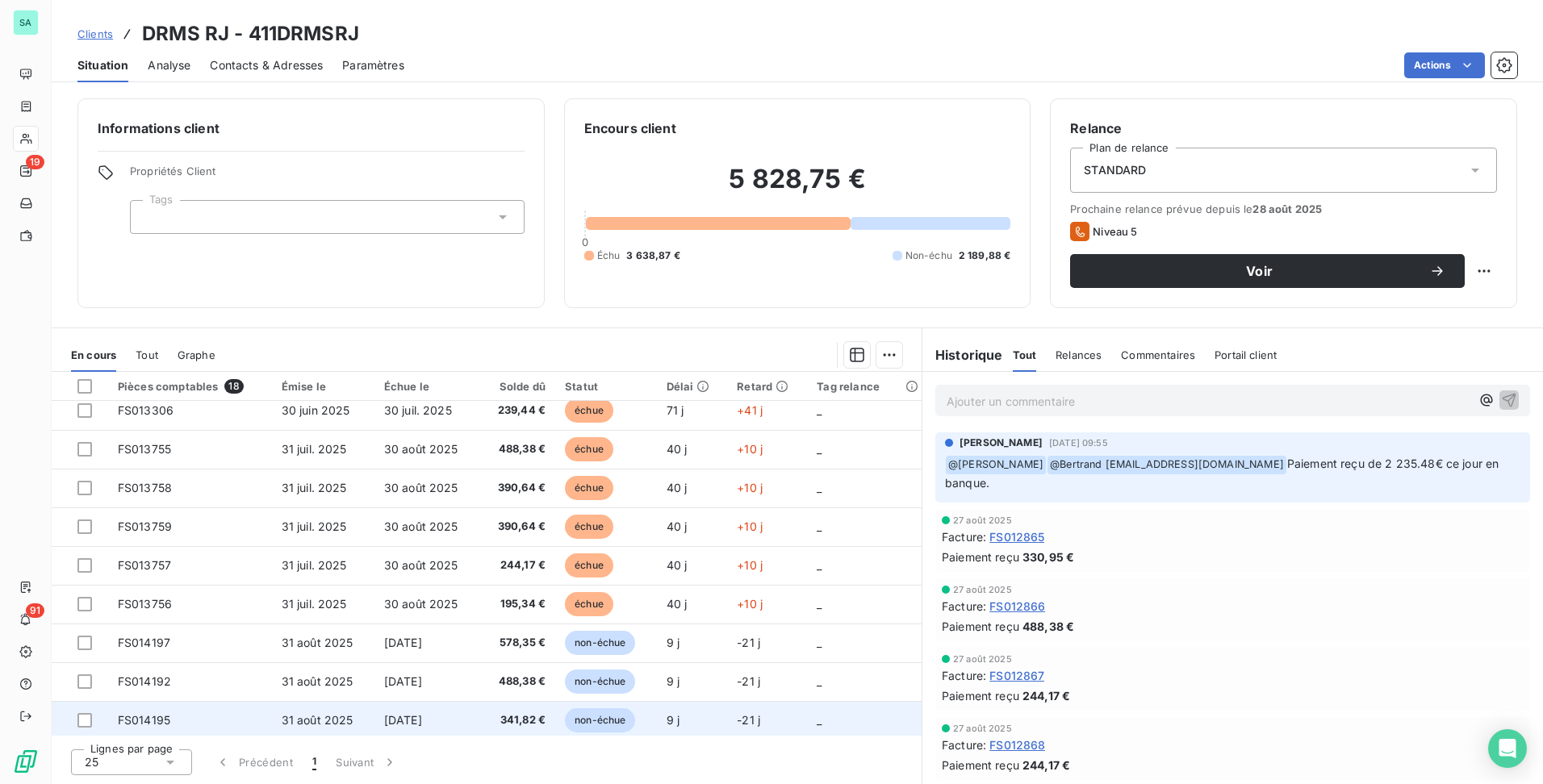
scroll to position [322, 0]
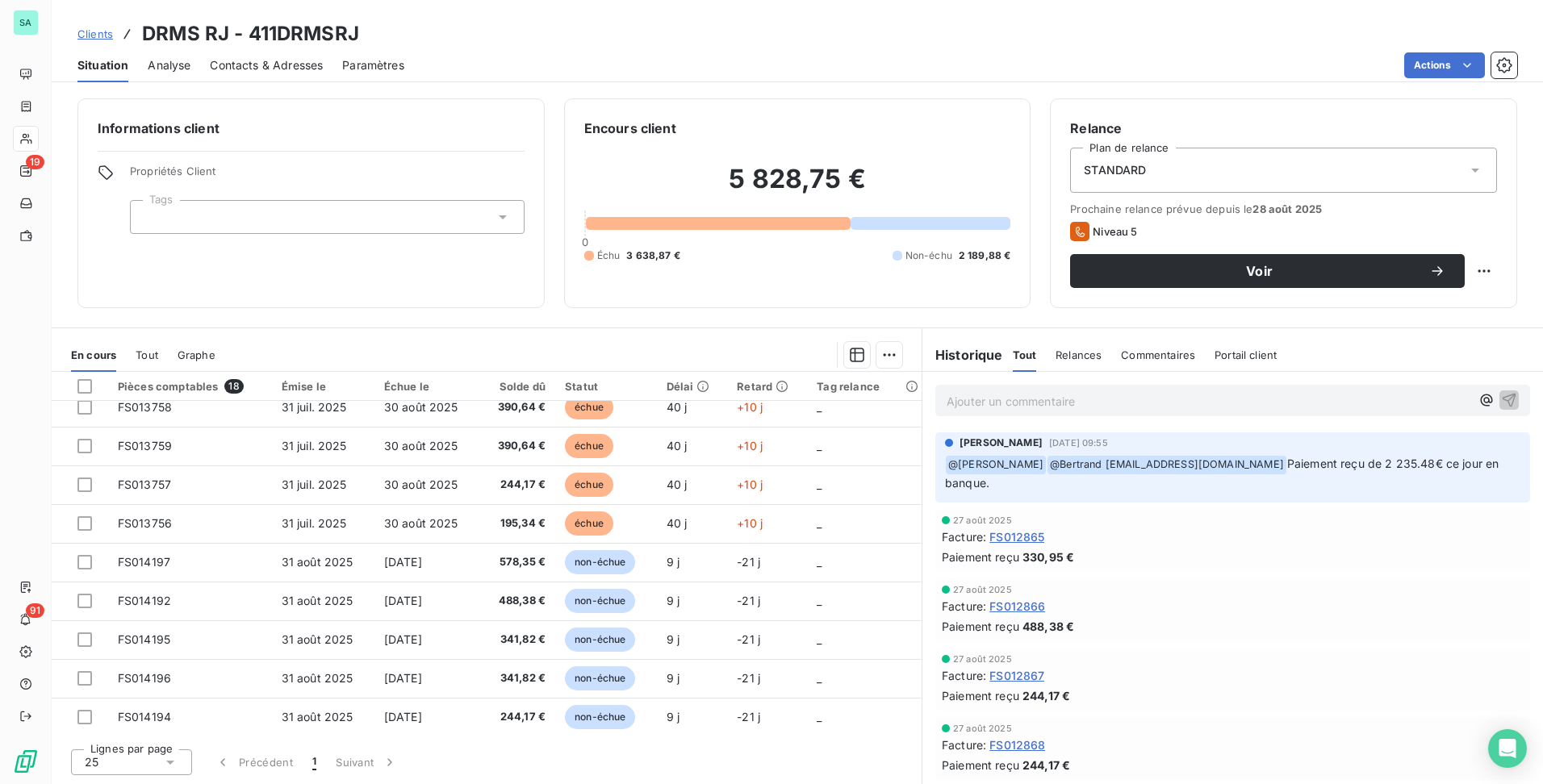
click at [254, 57] on span "Contacts & Adresses" at bounding box center [266, 65] width 113 height 16
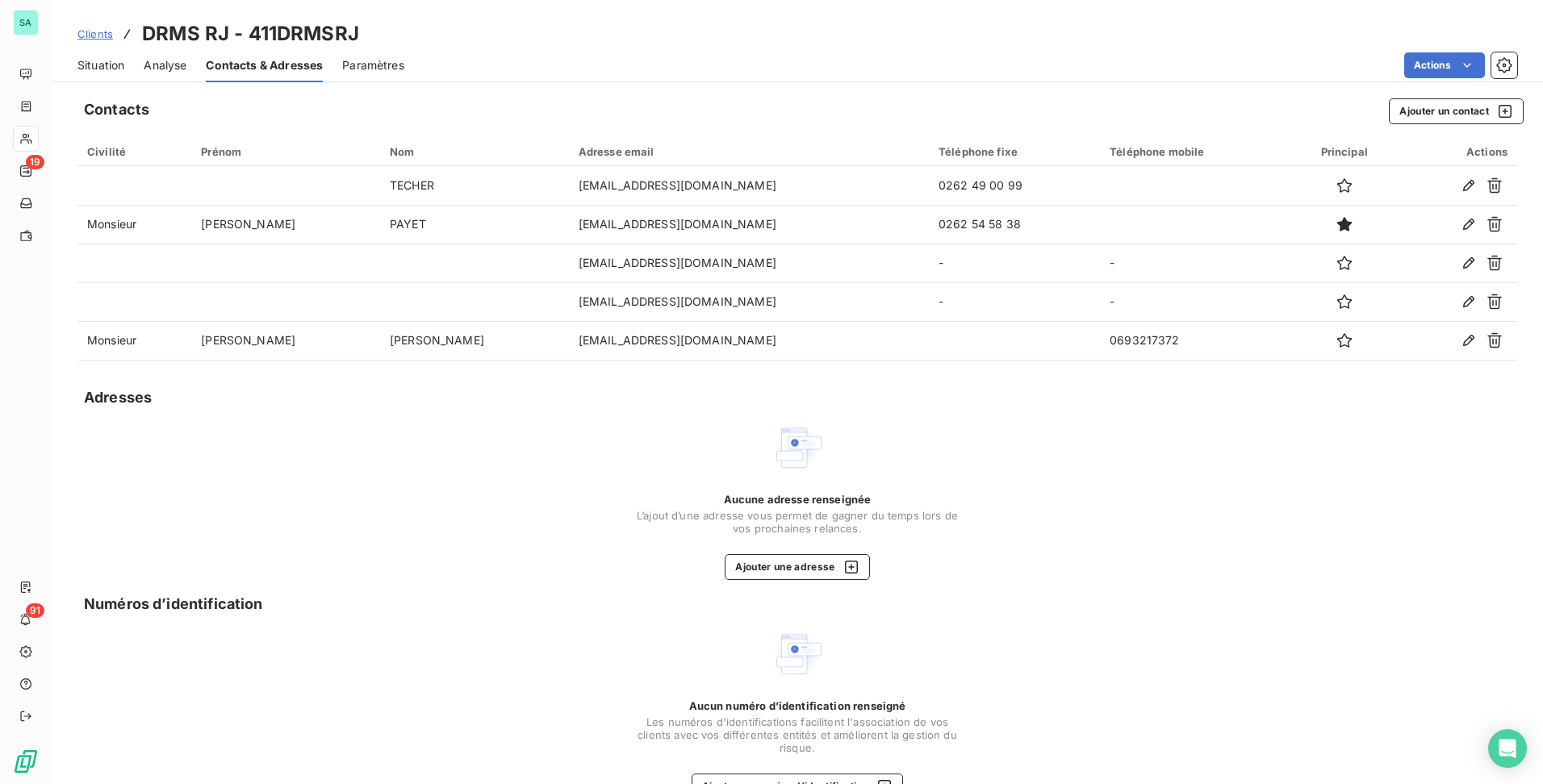
click at [107, 63] on span "Situation" at bounding box center [101, 65] width 47 height 16
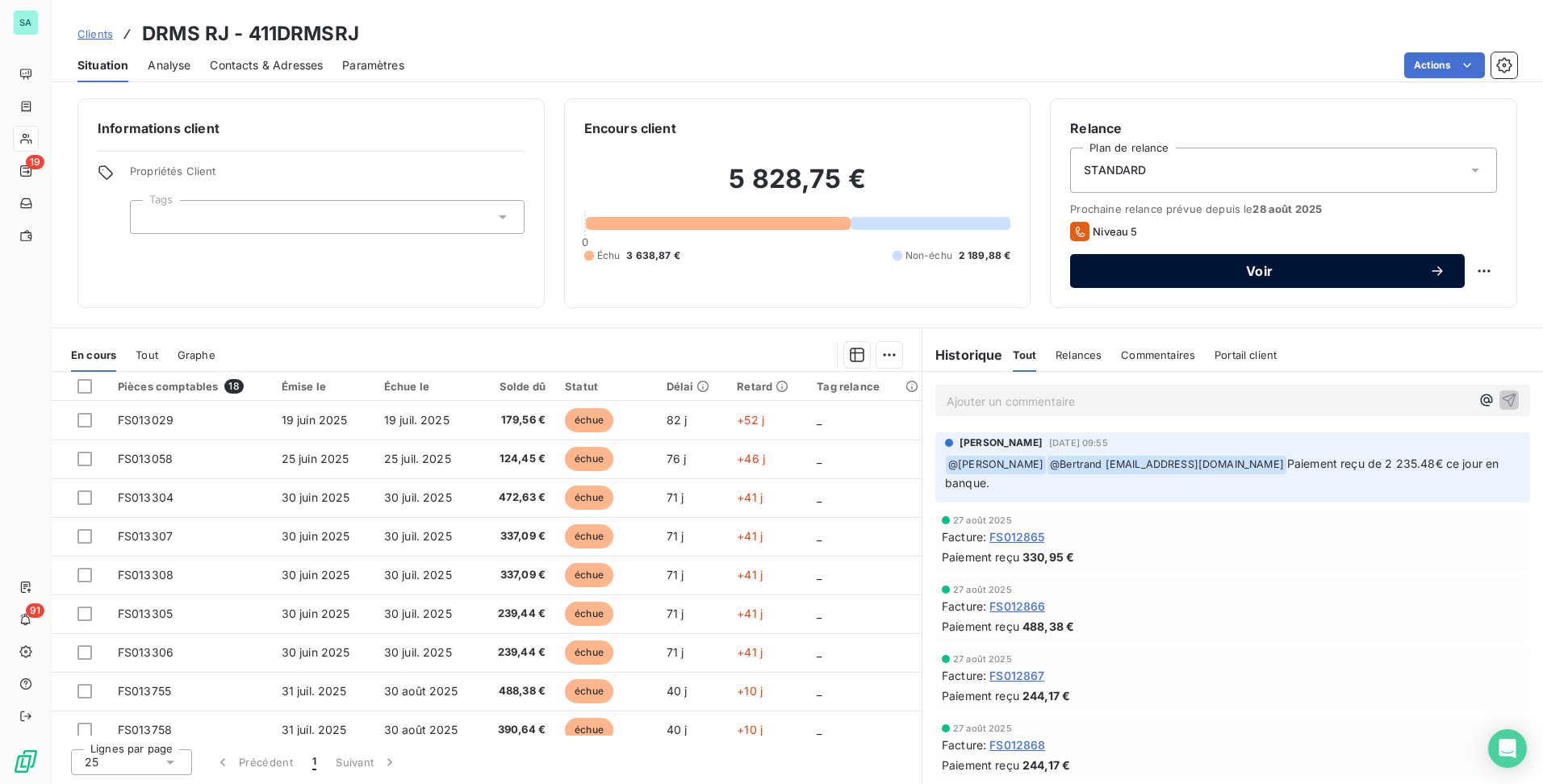
click at [1397, 273] on span "Voir" at bounding box center [1259, 271] width 339 height 13
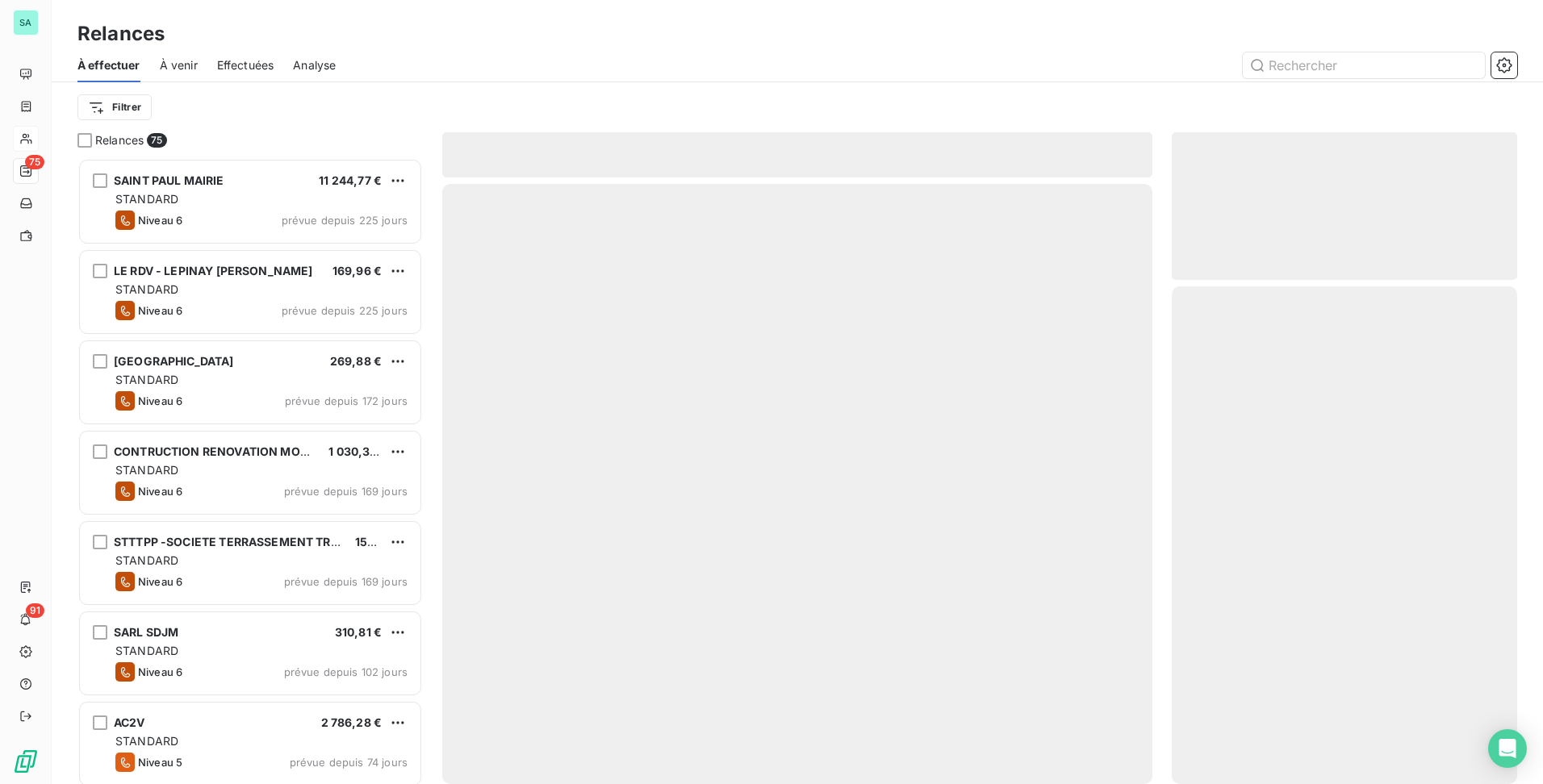
scroll to position [614, 333]
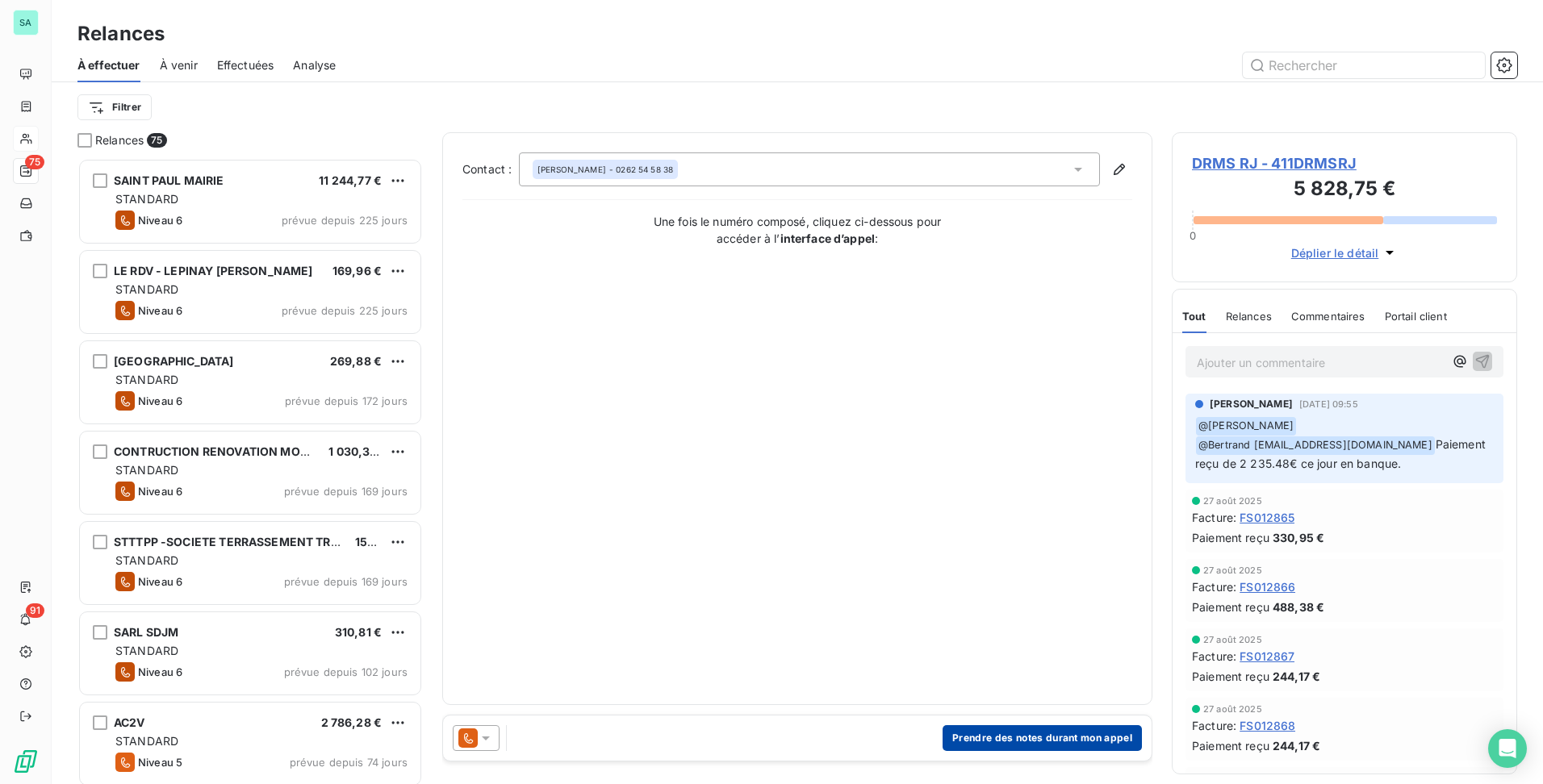
click at [1026, 741] on button "Prendre des notes durant mon appel" at bounding box center [1042, 737] width 200 height 26
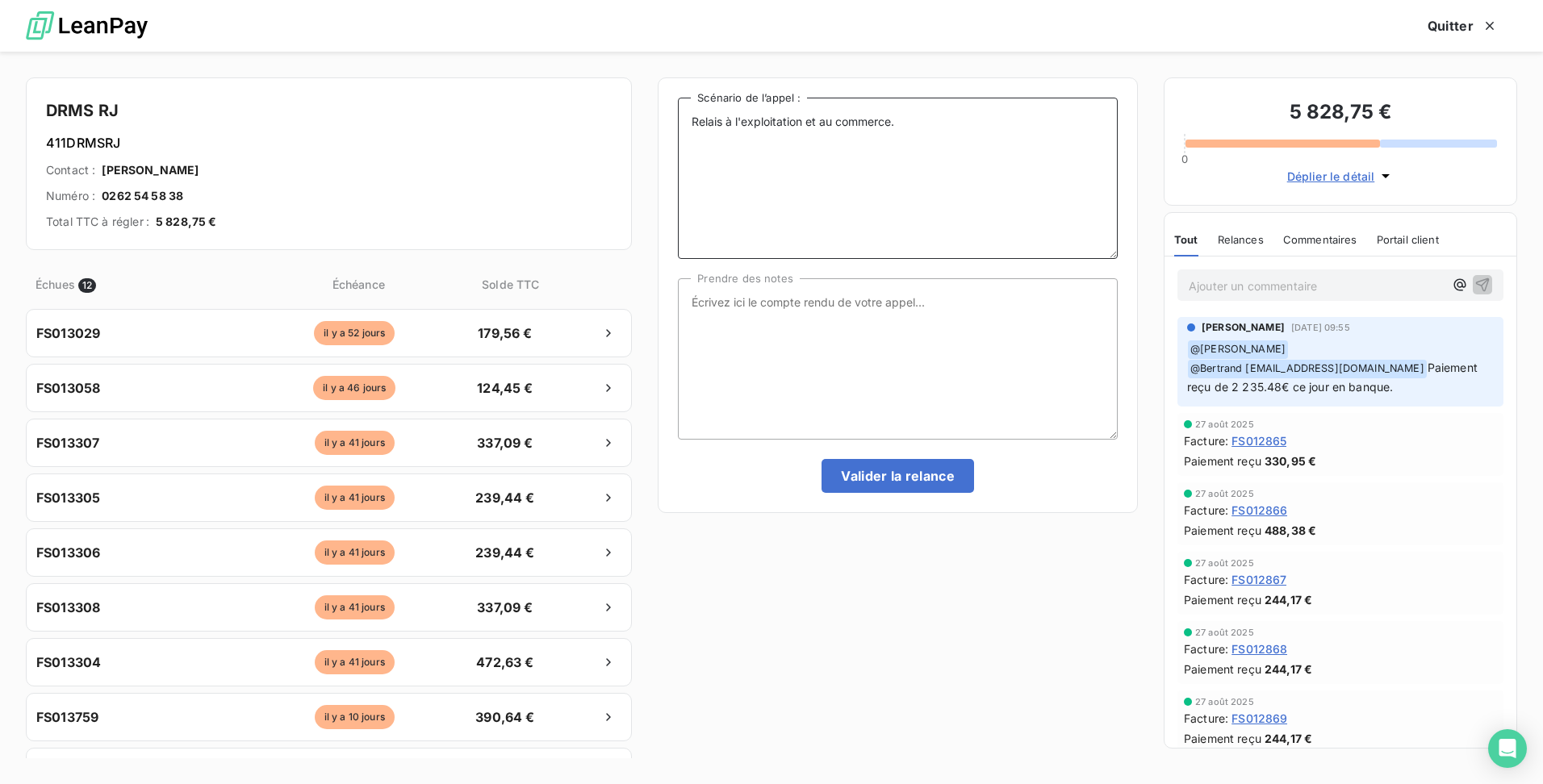
click at [759, 124] on textarea "Relais à l'exploitation et au commerce." at bounding box center [897, 178] width 440 height 161
click at [743, 285] on textarea "Prendre des notes" at bounding box center [897, 359] width 440 height 161
type textarea "e"
click at [855, 312] on textarea "Facture de juin et de juillet" at bounding box center [897, 359] width 440 height 161
click at [725, 326] on textarea "Facture de juin et de juillet : - P" at bounding box center [897, 359] width 440 height 161
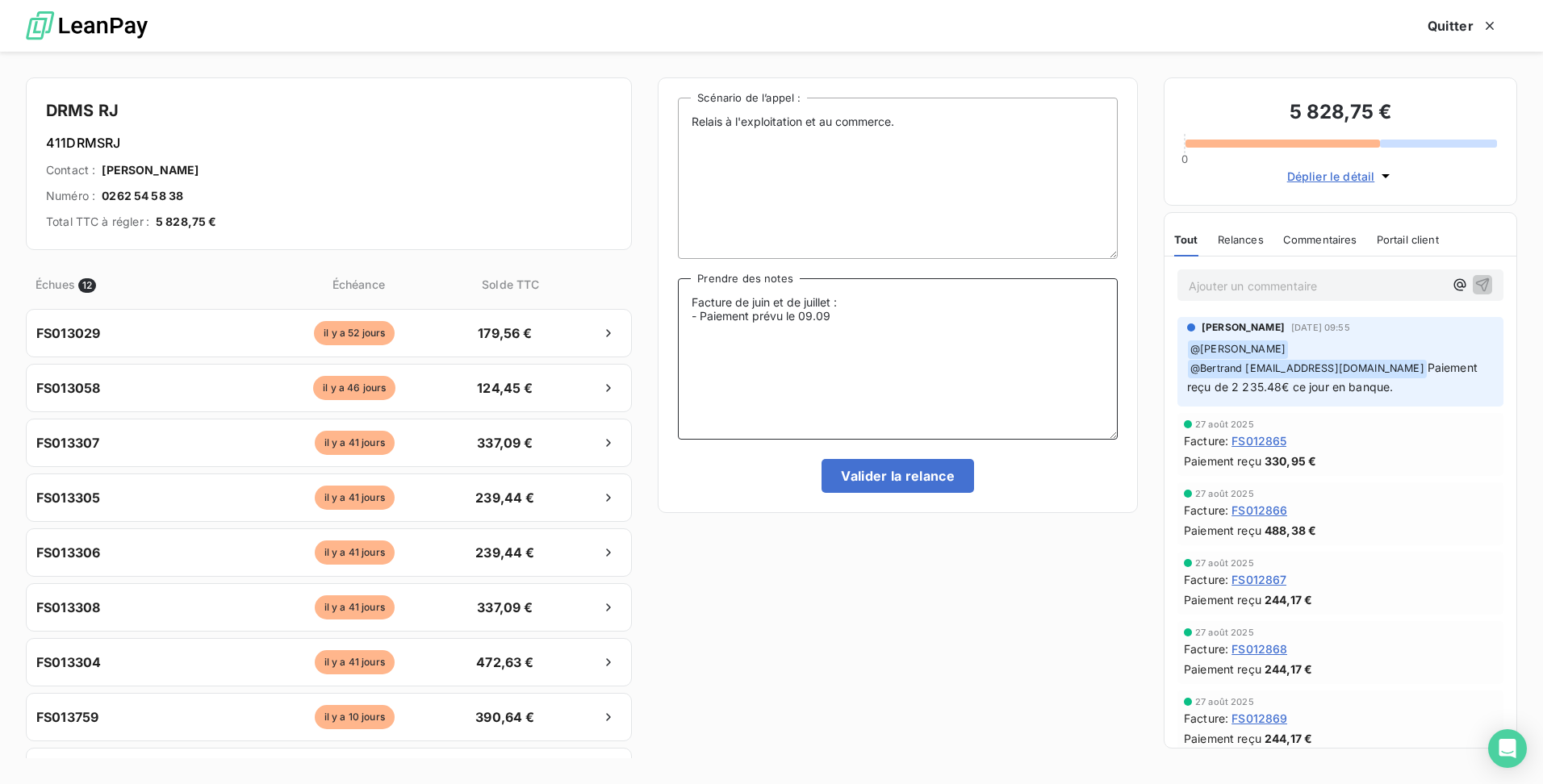
click at [856, 320] on textarea "Facture de juin et de juillet : - Paiement prévu le 09.09" at bounding box center [897, 359] width 440 height 161
type textarea "Facture de juin et de juillet : - Paiement prévu le 09.09 pour les factures de …"
click at [904, 484] on button "Valider la relance" at bounding box center [897, 476] width 152 height 34
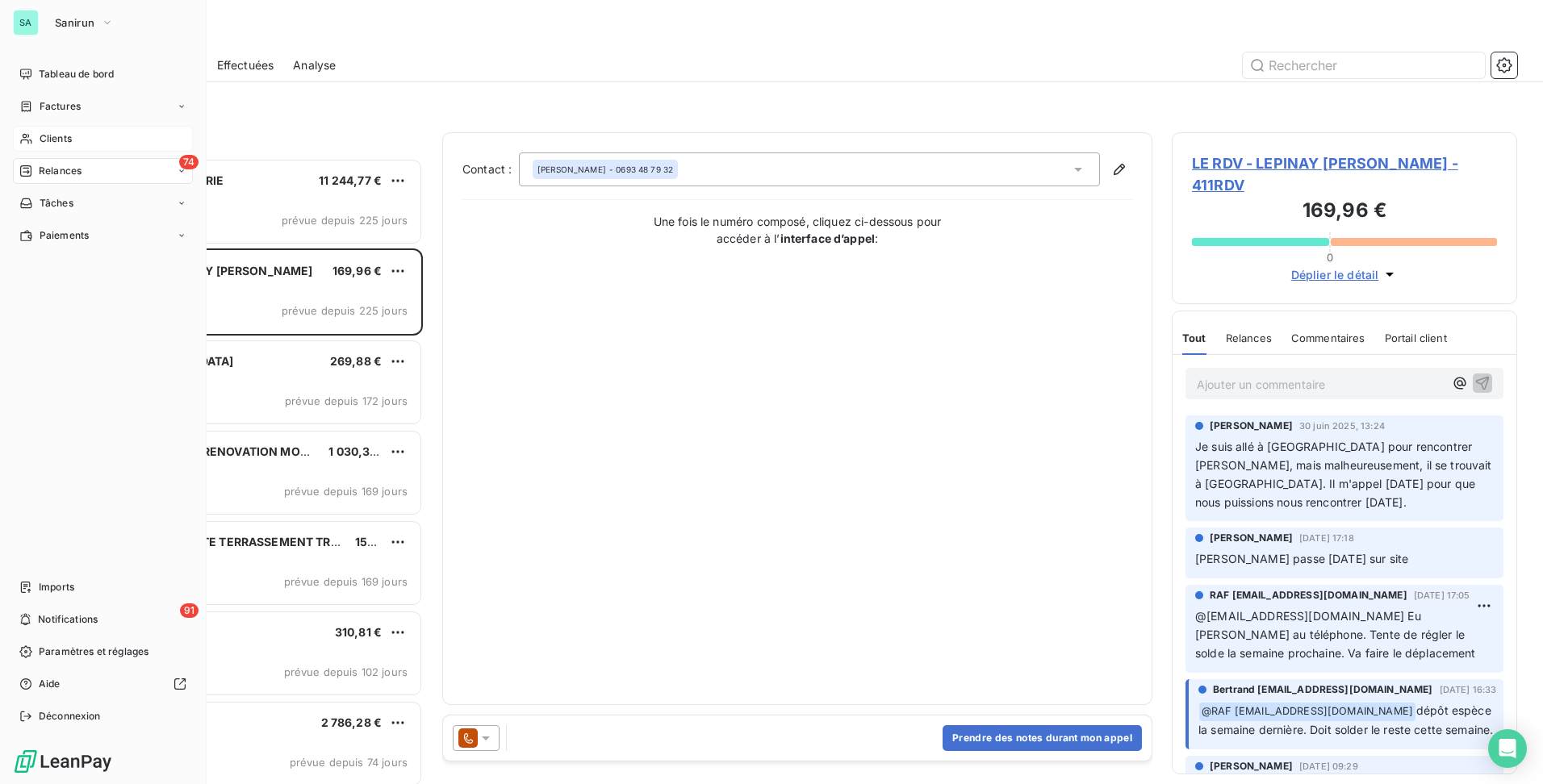
click at [67, 132] on span "Clients" at bounding box center [56, 139] width 32 height 14
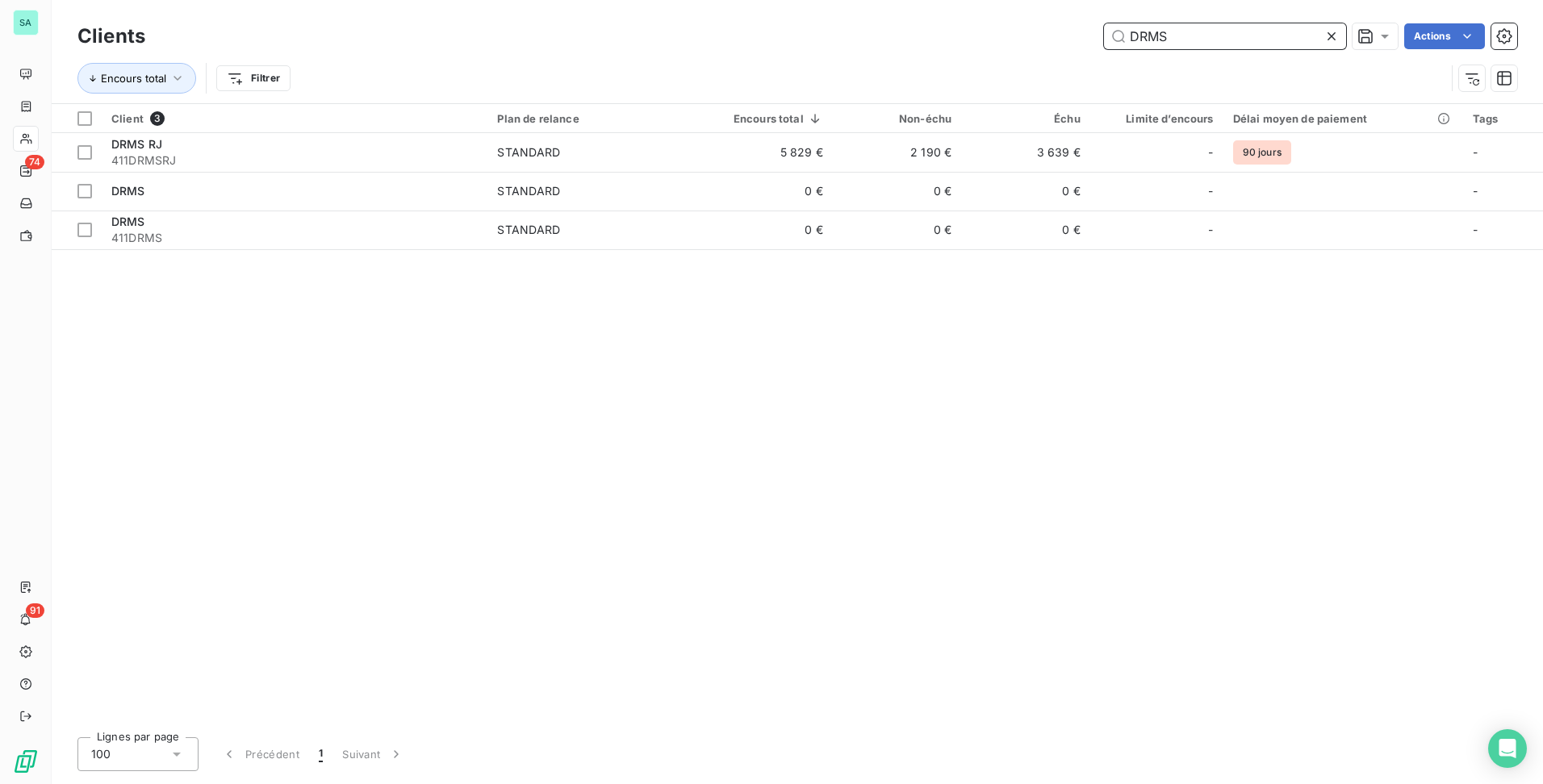
drag, startPoint x: 1204, startPoint y: 40, endPoint x: 1051, endPoint y: 52, distance: 153.5
click at [1052, 52] on div "Clients DRMS Actions" at bounding box center [798, 37] width 1440 height 34
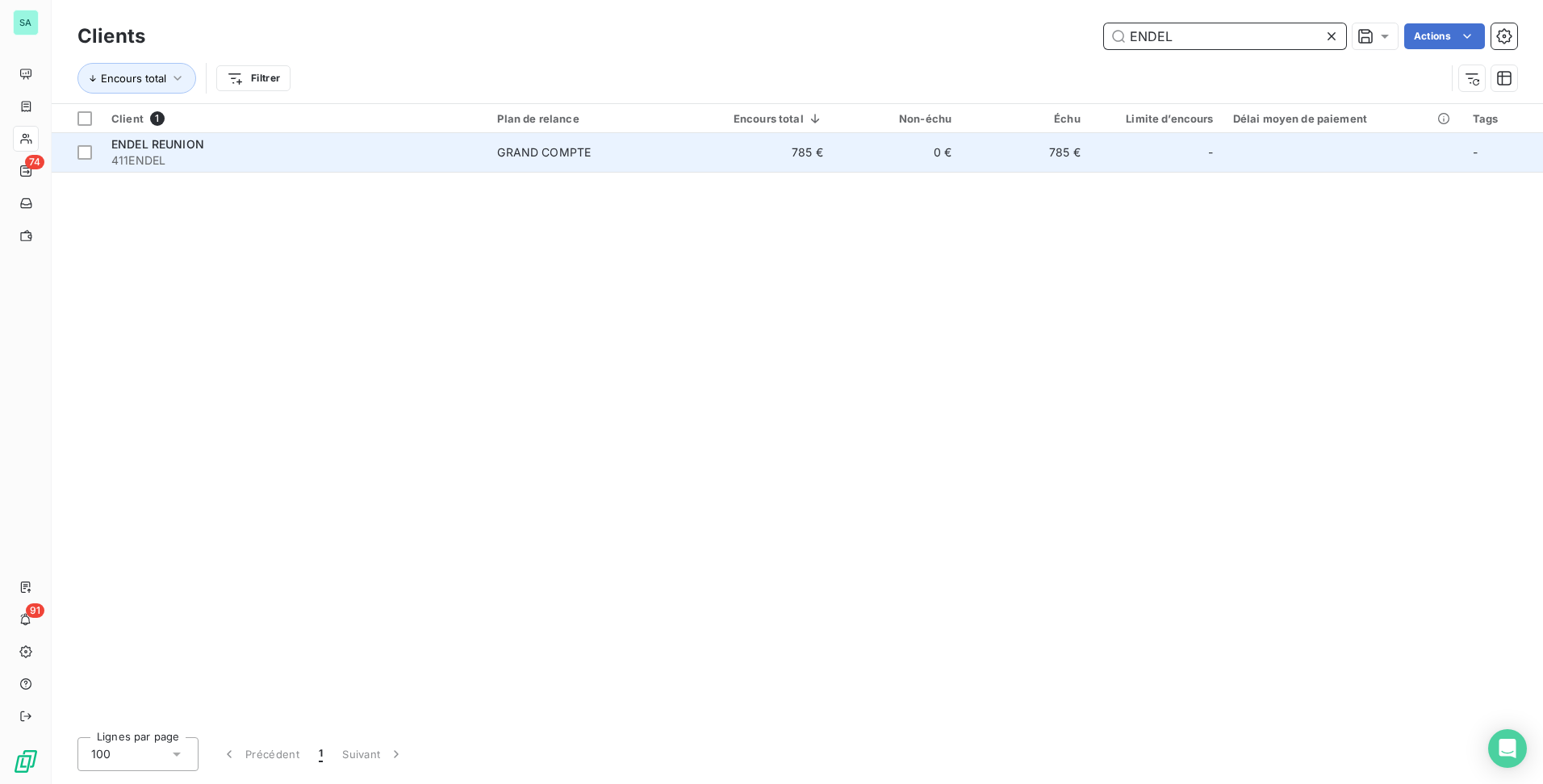
type input "ENDEL"
click at [1043, 156] on td "785 €" at bounding box center [1024, 152] width 128 height 38
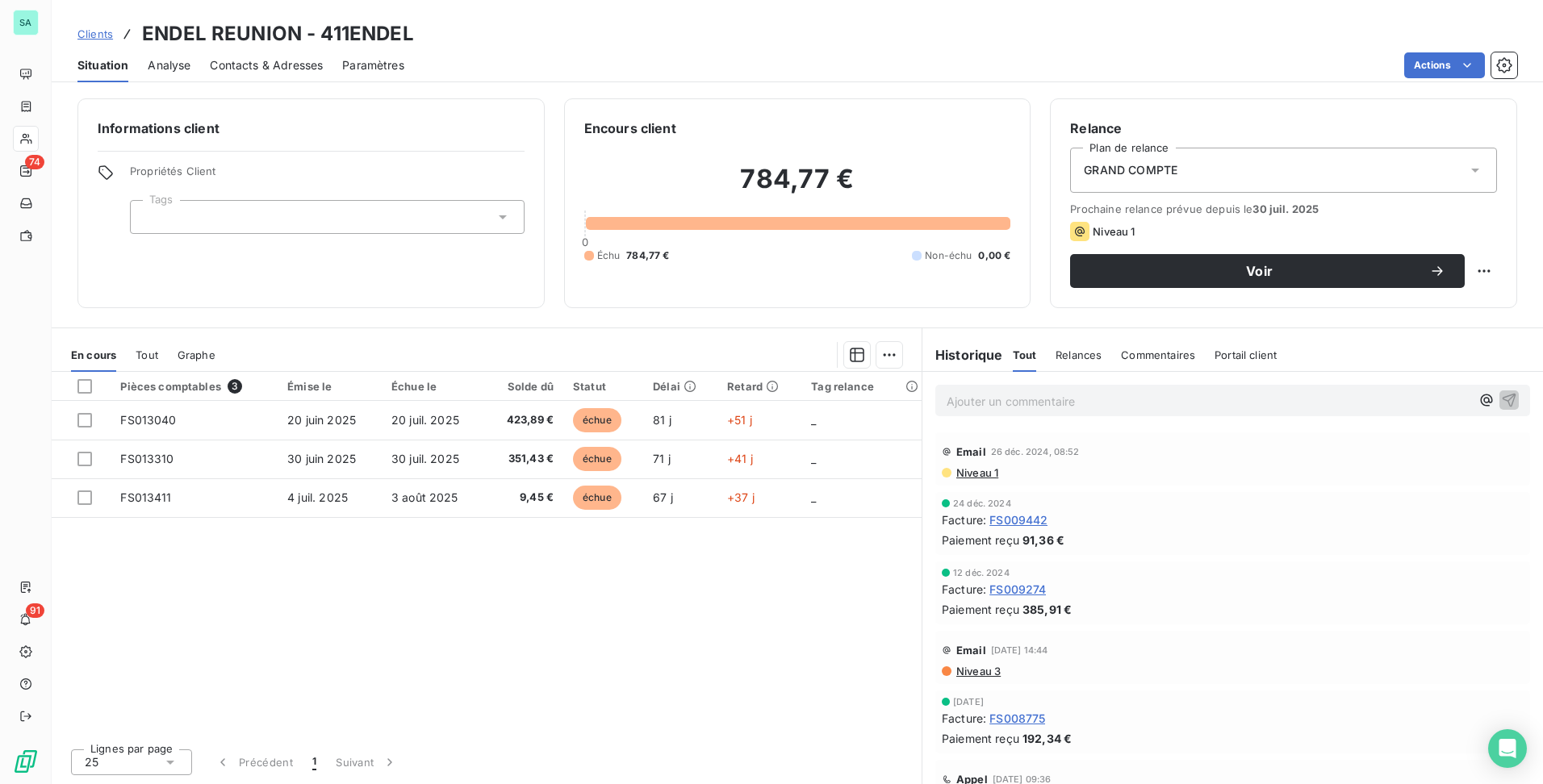
click at [269, 69] on span "Contacts & Adresses" at bounding box center [266, 65] width 113 height 16
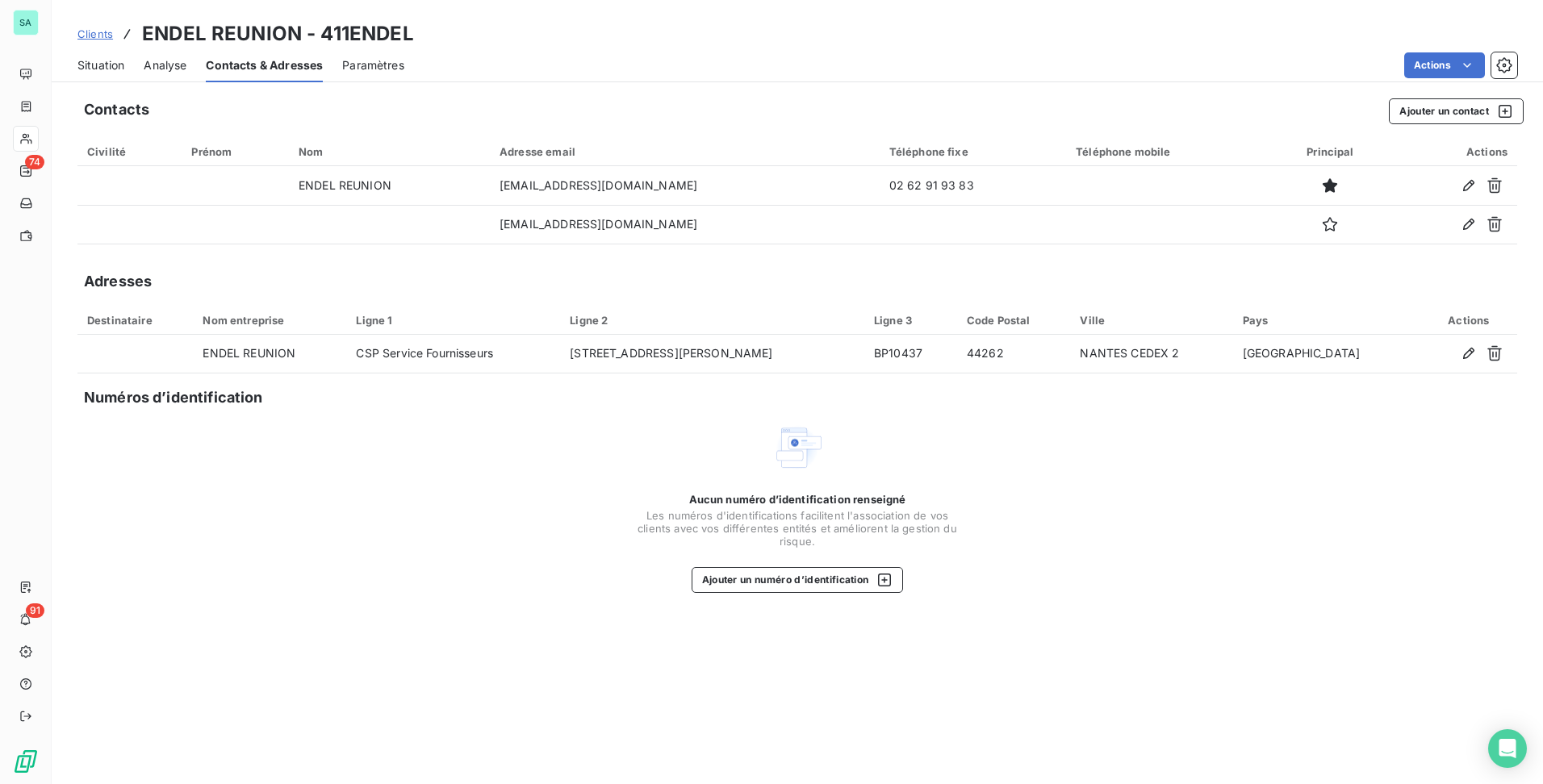
click at [107, 61] on span "Situation" at bounding box center [101, 65] width 47 height 16
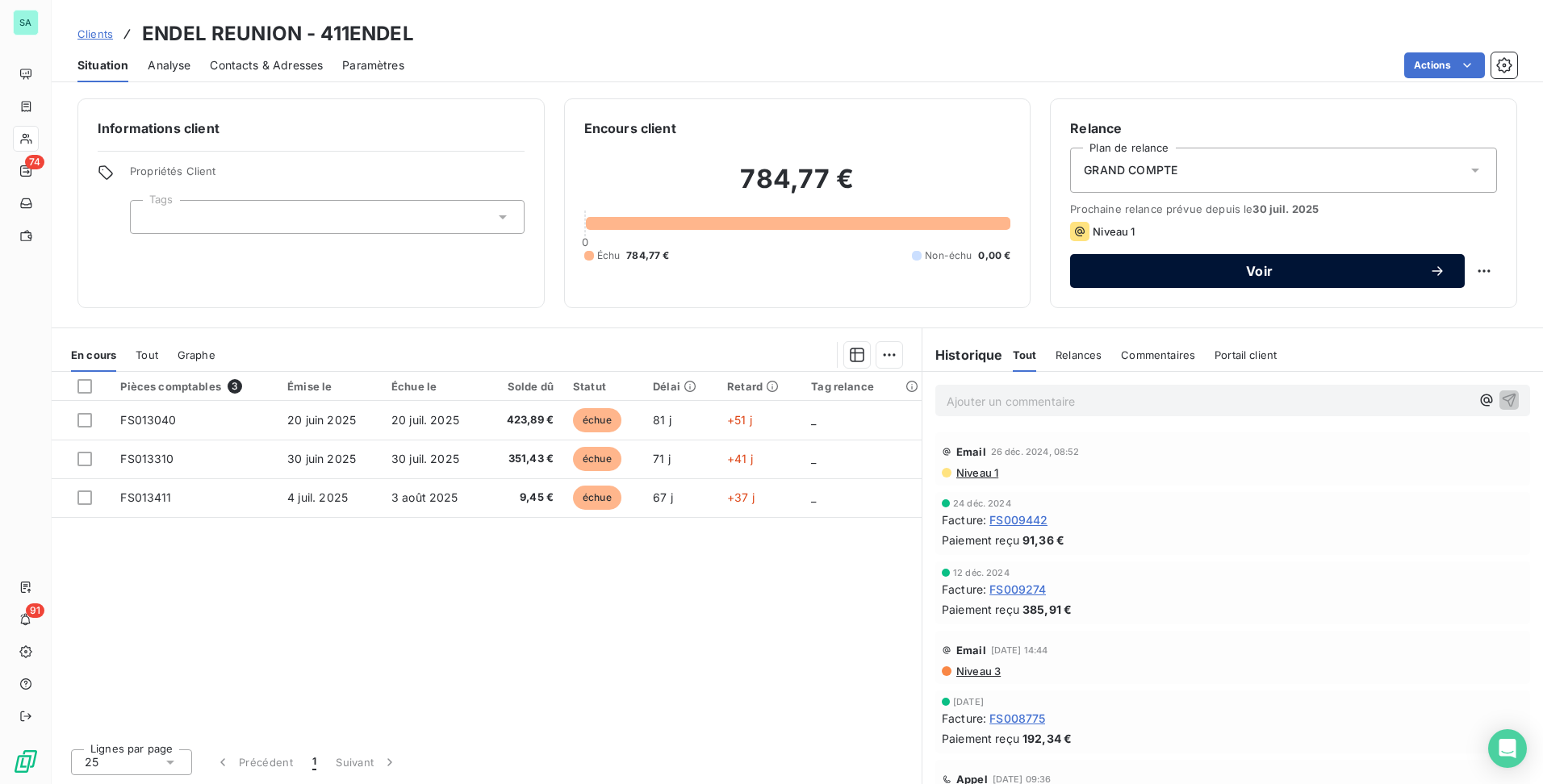
click at [1249, 277] on span "Voir" at bounding box center [1259, 271] width 339 height 13
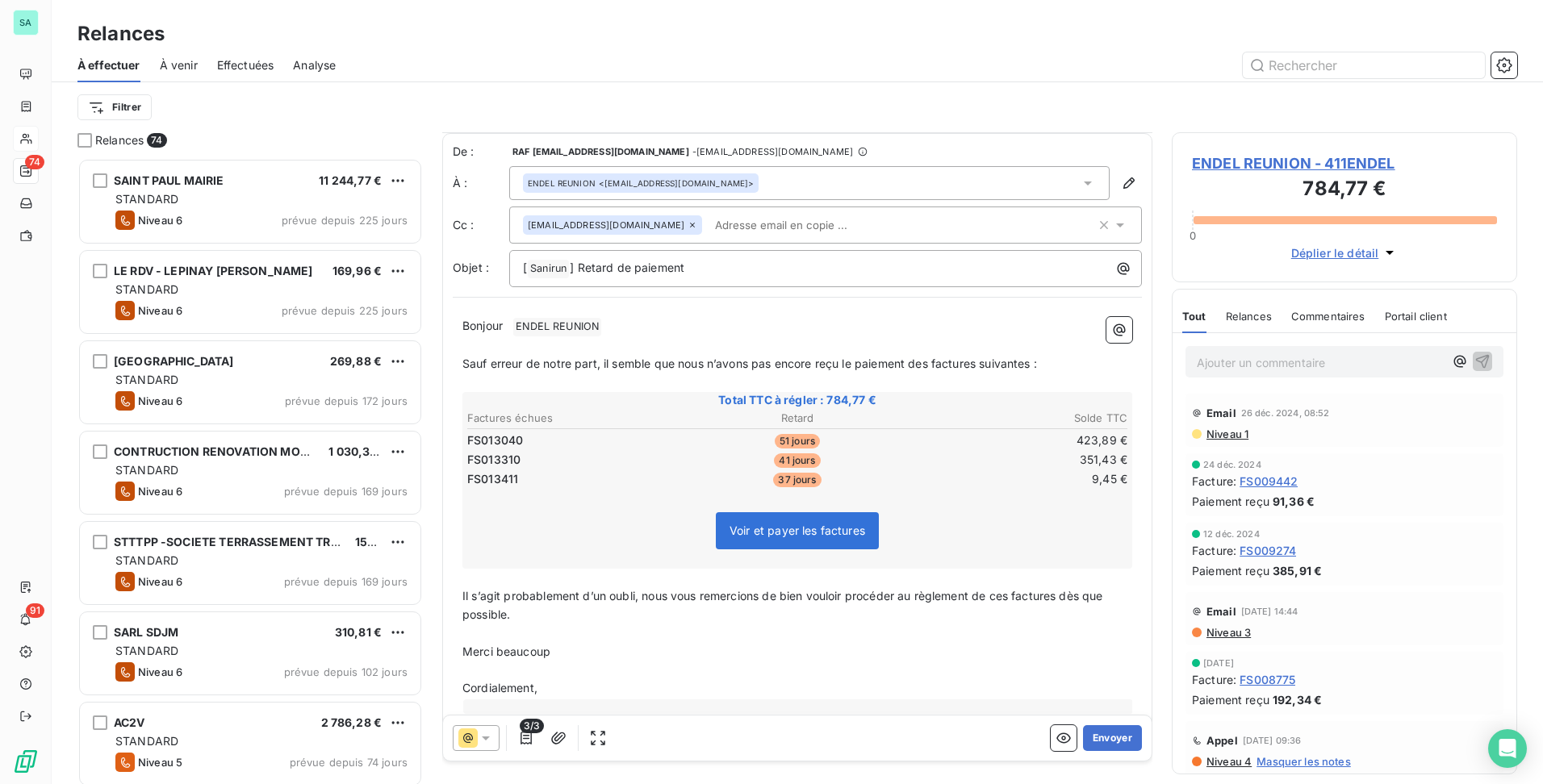
scroll to position [29, 0]
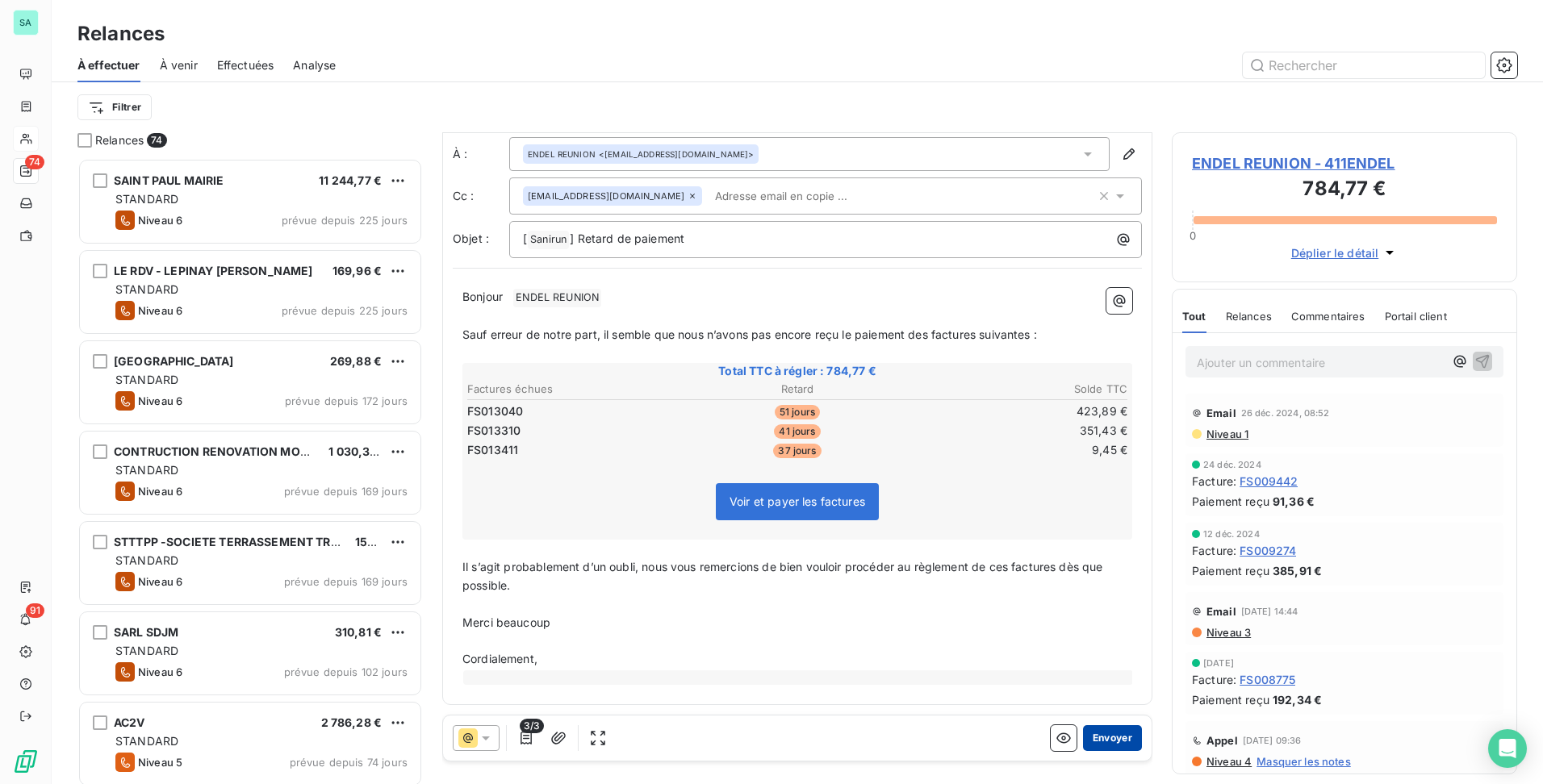
click at [1098, 743] on button "Envoyer" at bounding box center [1112, 737] width 59 height 26
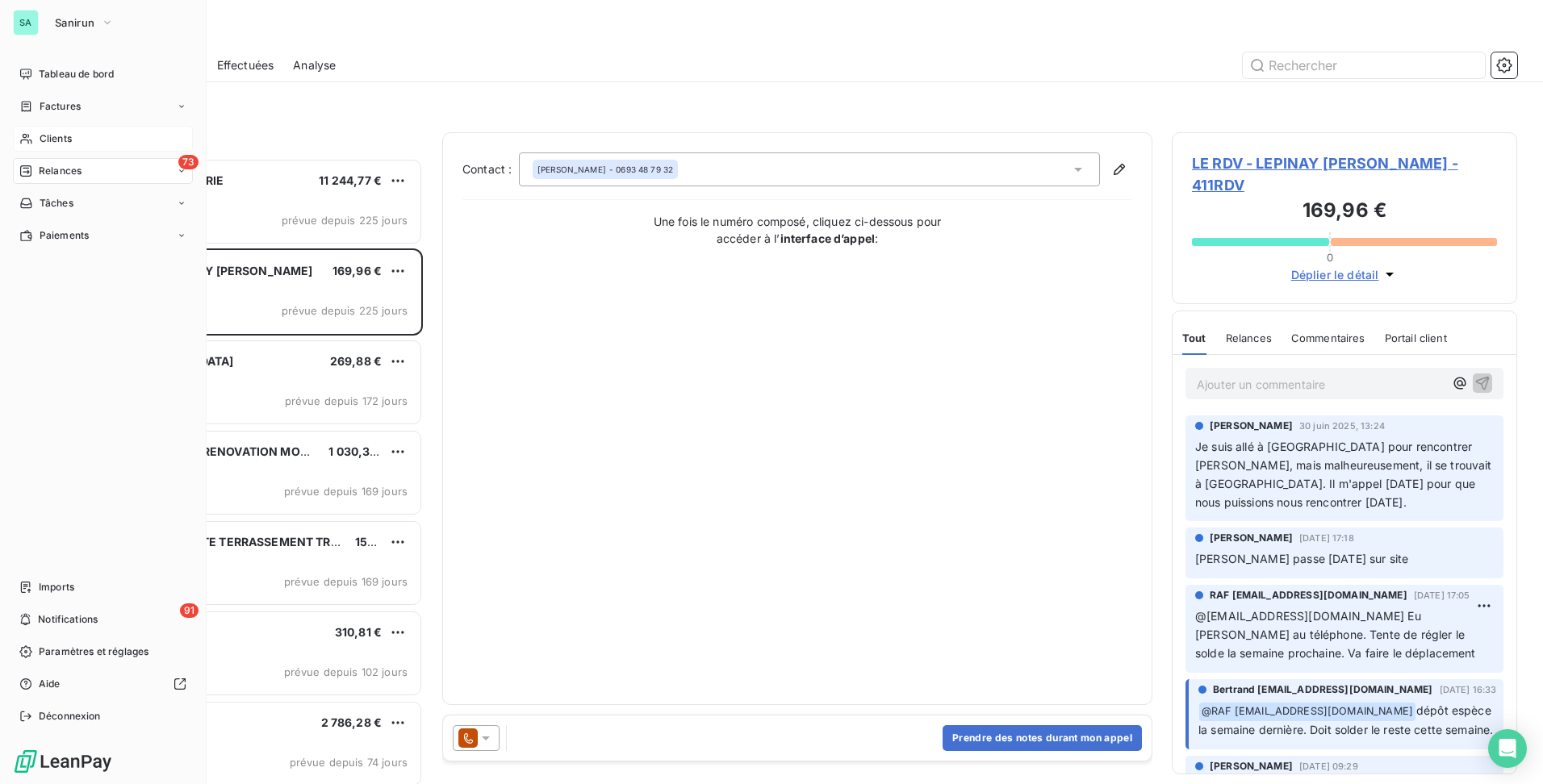
click at [48, 136] on span "Clients" at bounding box center [56, 139] width 32 height 14
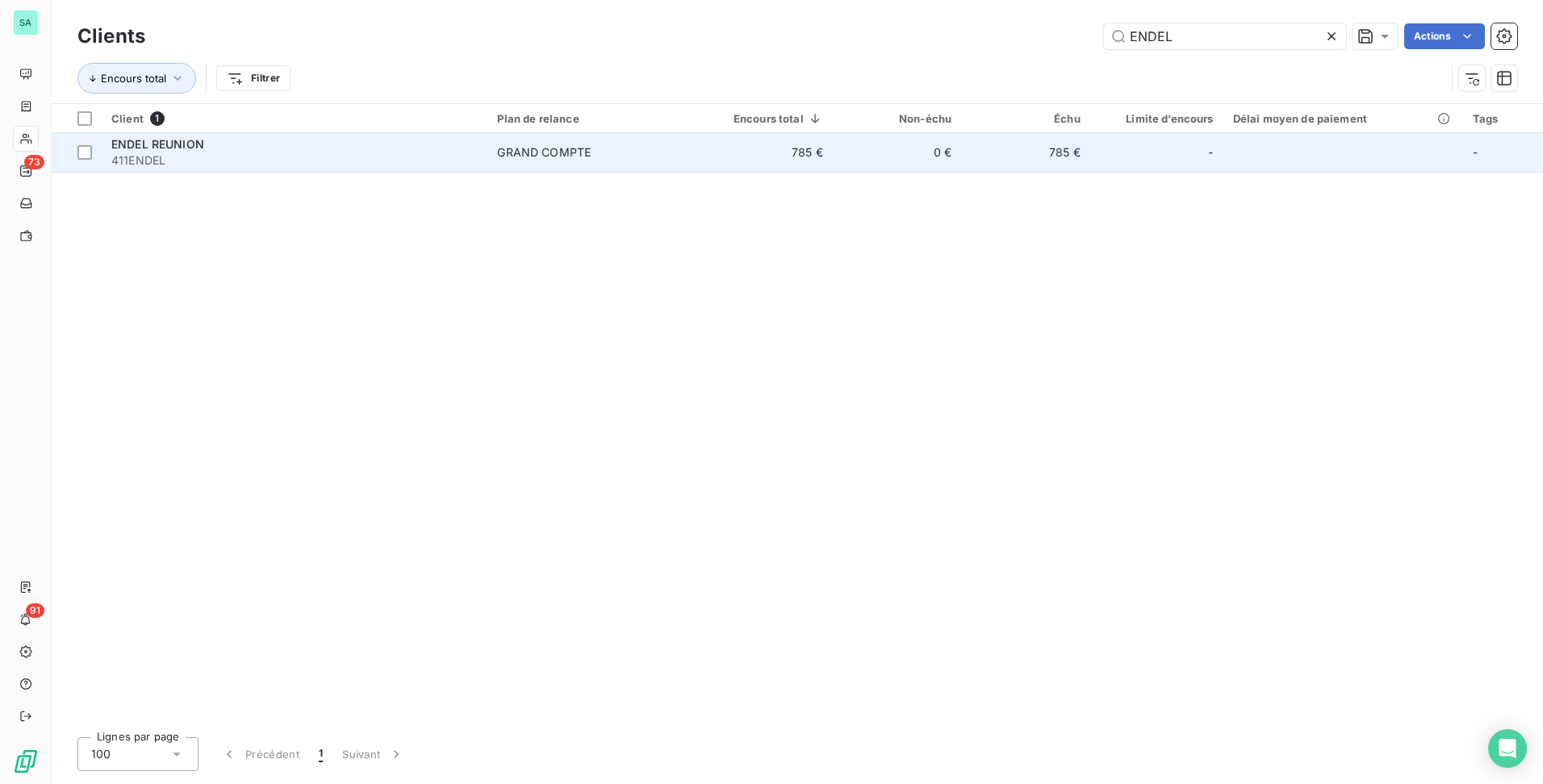
click at [646, 159] on span "GRAND COMPTE" at bounding box center [592, 152] width 190 height 16
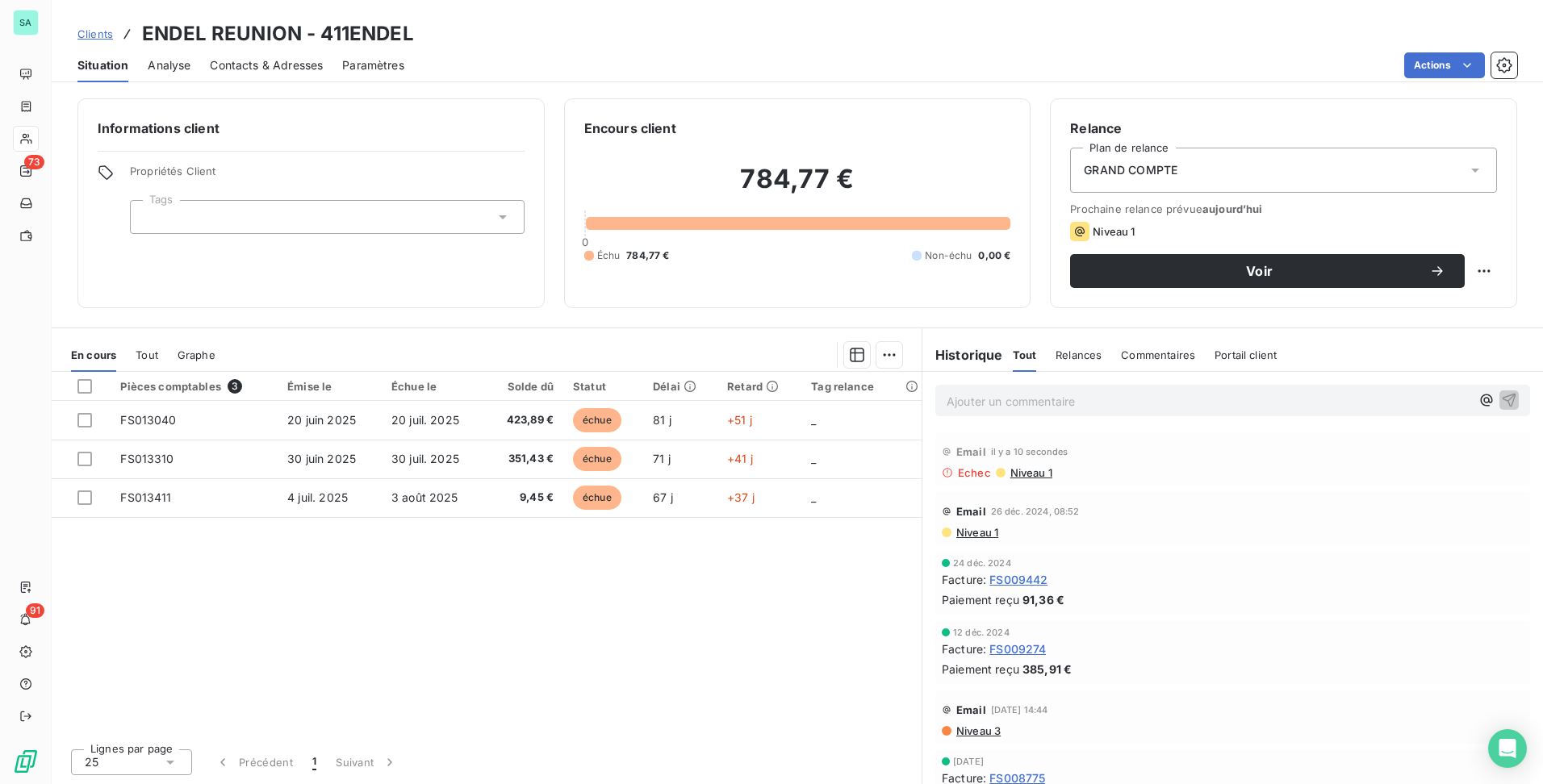
click at [1025, 470] on span "Niveau 1" at bounding box center [1030, 473] width 44 height 13
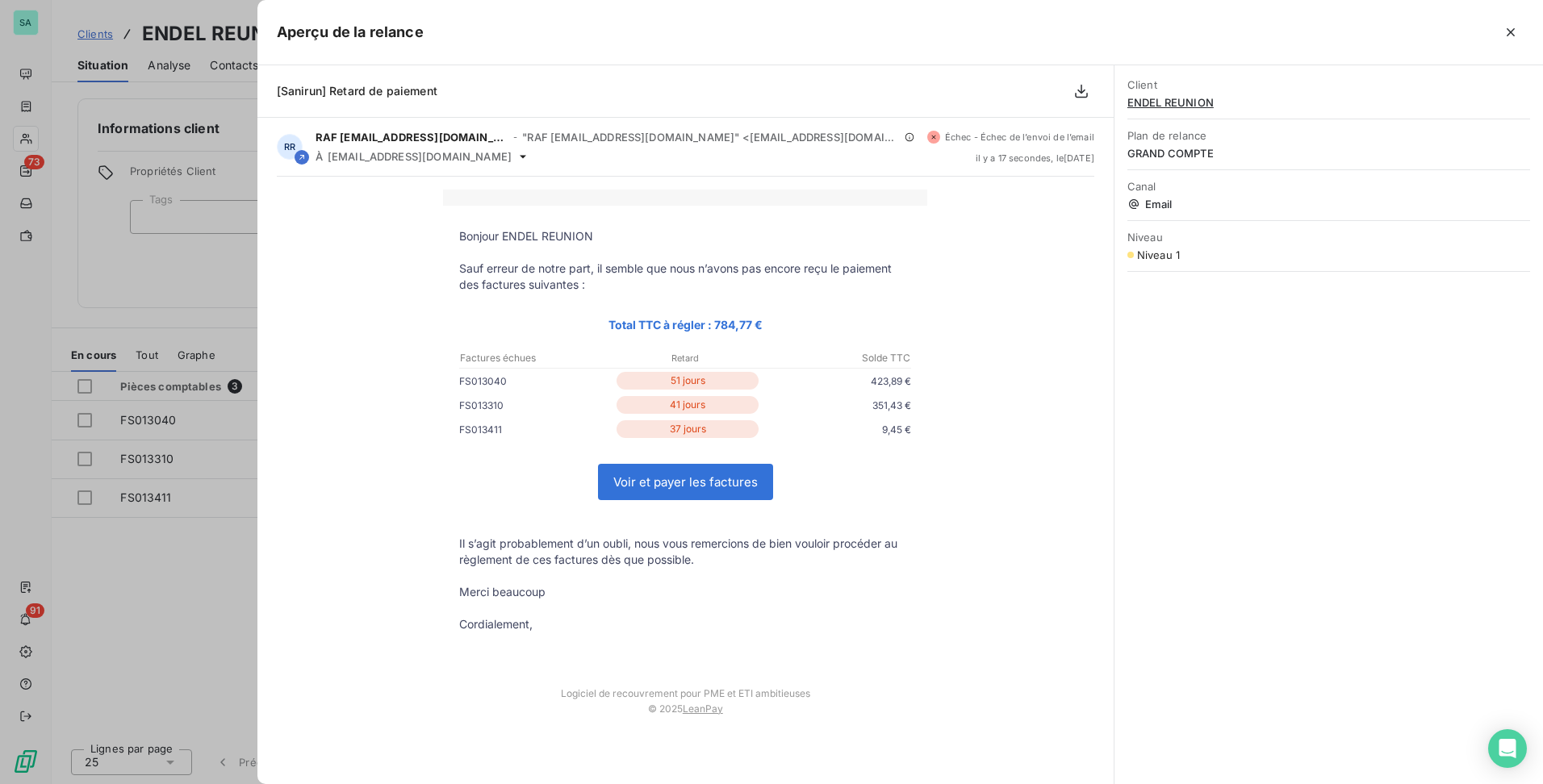
click at [109, 217] on div at bounding box center [771, 392] width 1543 height 784
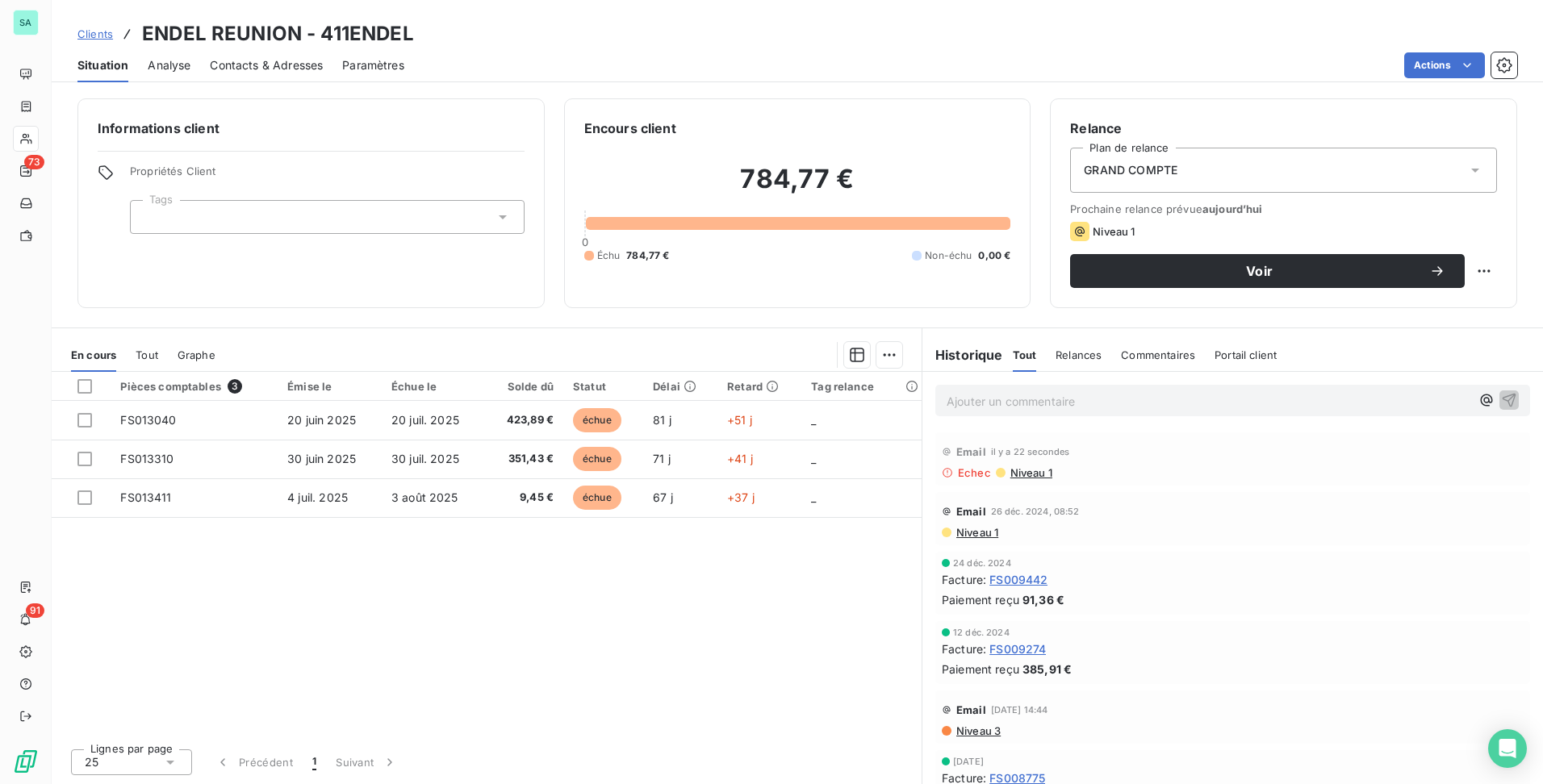
click at [367, 68] on span "Paramètres" at bounding box center [373, 65] width 62 height 16
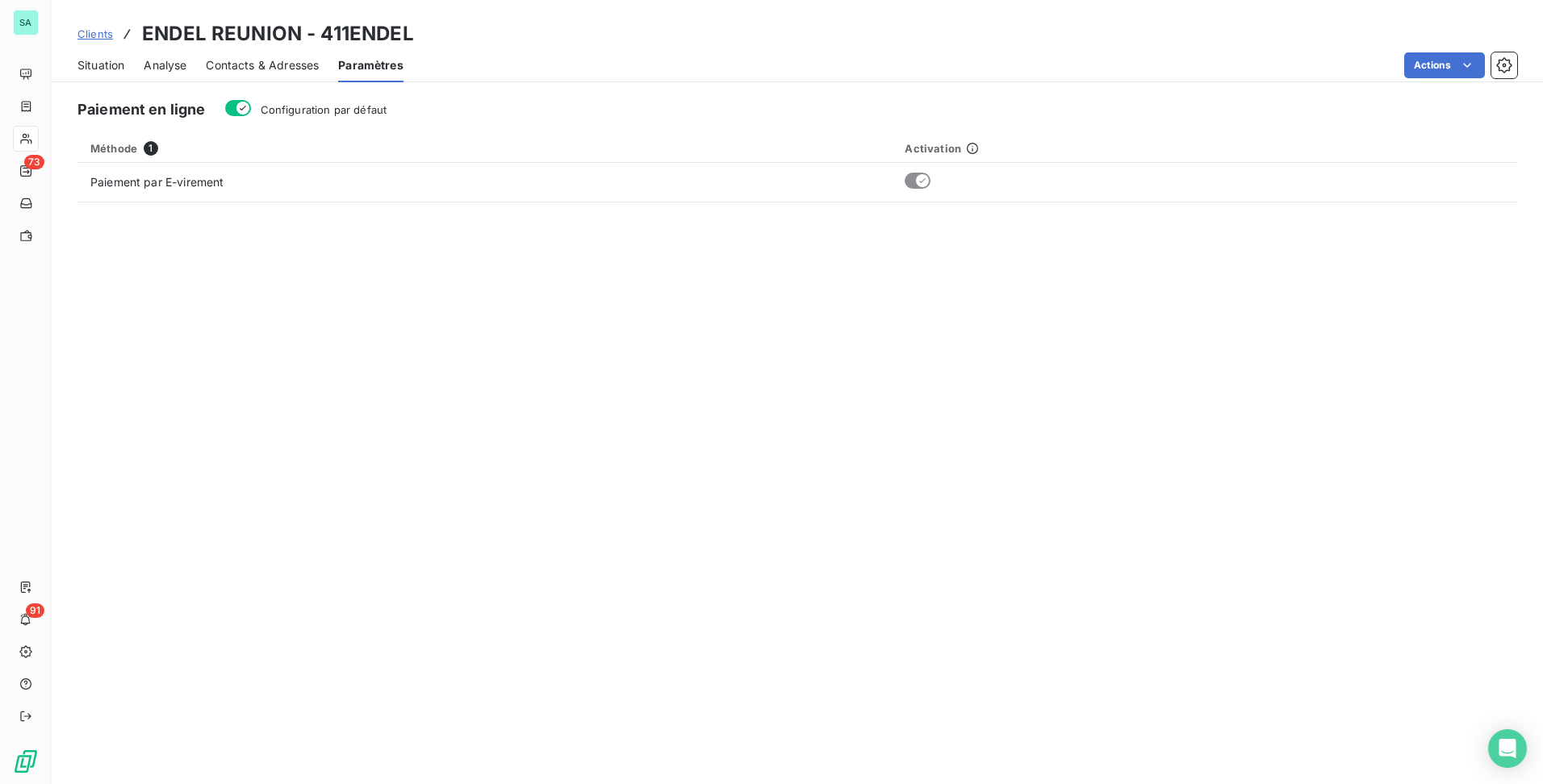
click at [265, 72] on span "Contacts & Adresses" at bounding box center [262, 65] width 113 height 16
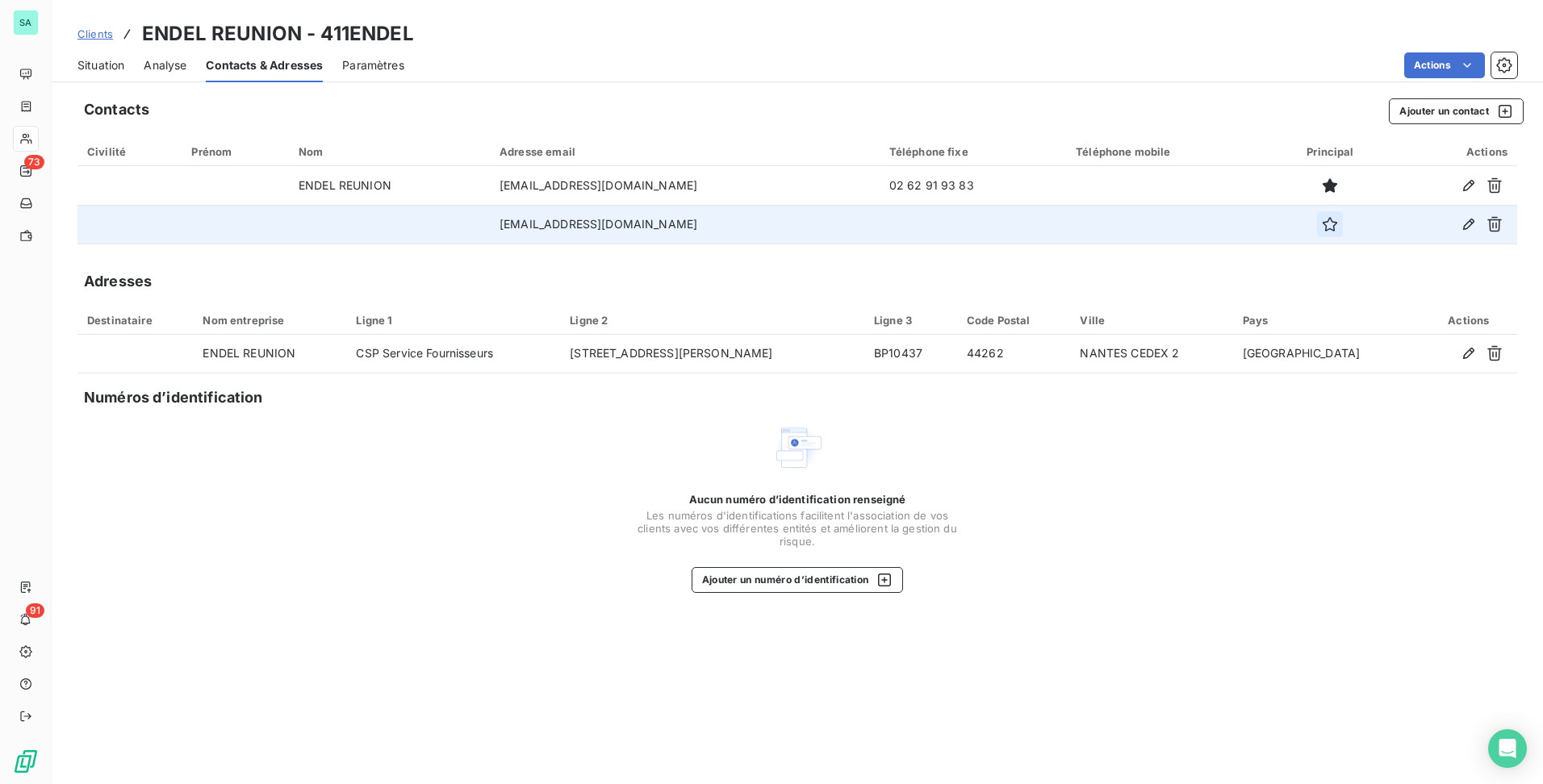
click at [1338, 228] on icon "button" at bounding box center [1330, 225] width 16 height 16
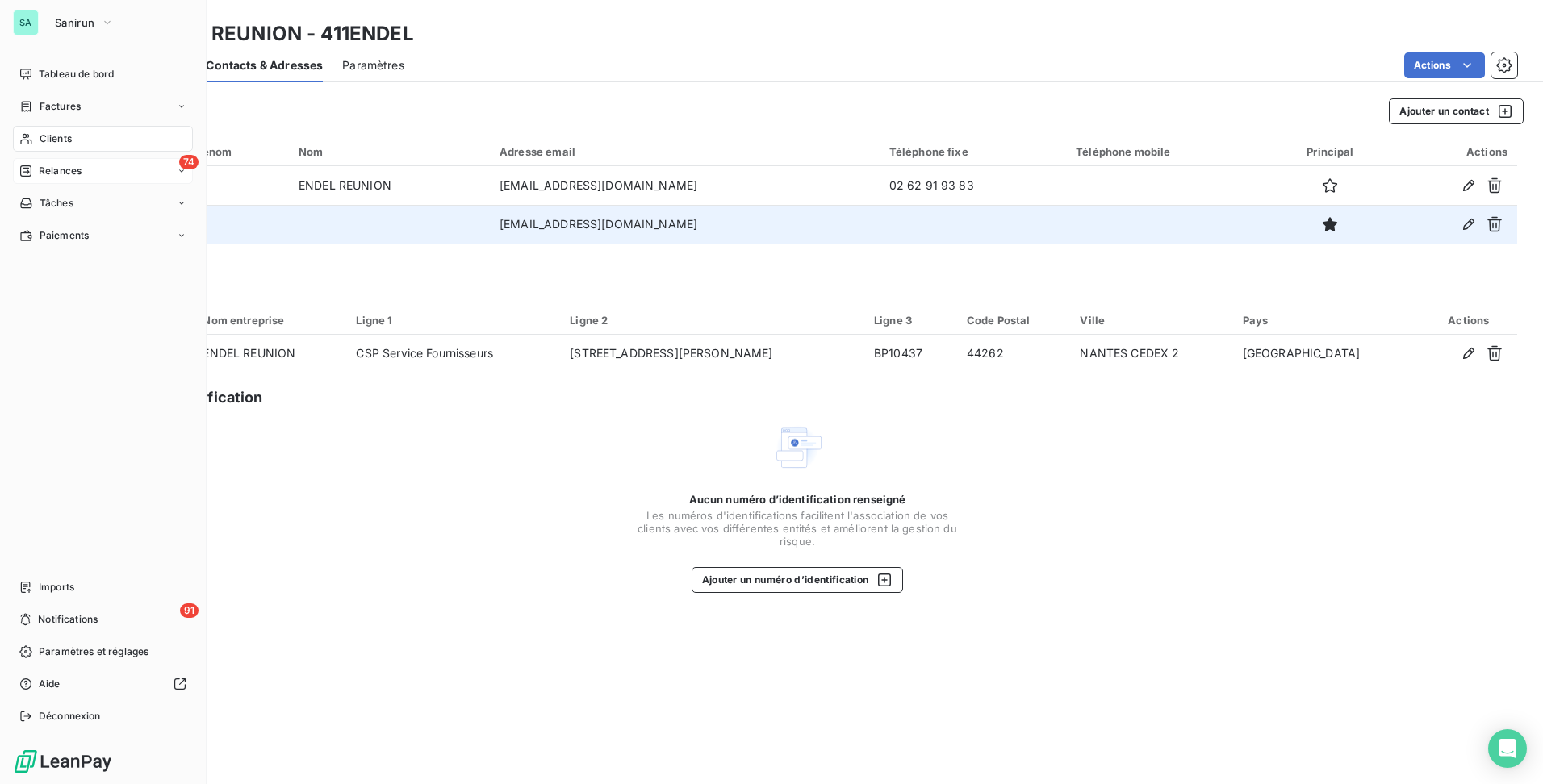
click at [67, 172] on span "Relances" at bounding box center [60, 171] width 43 height 14
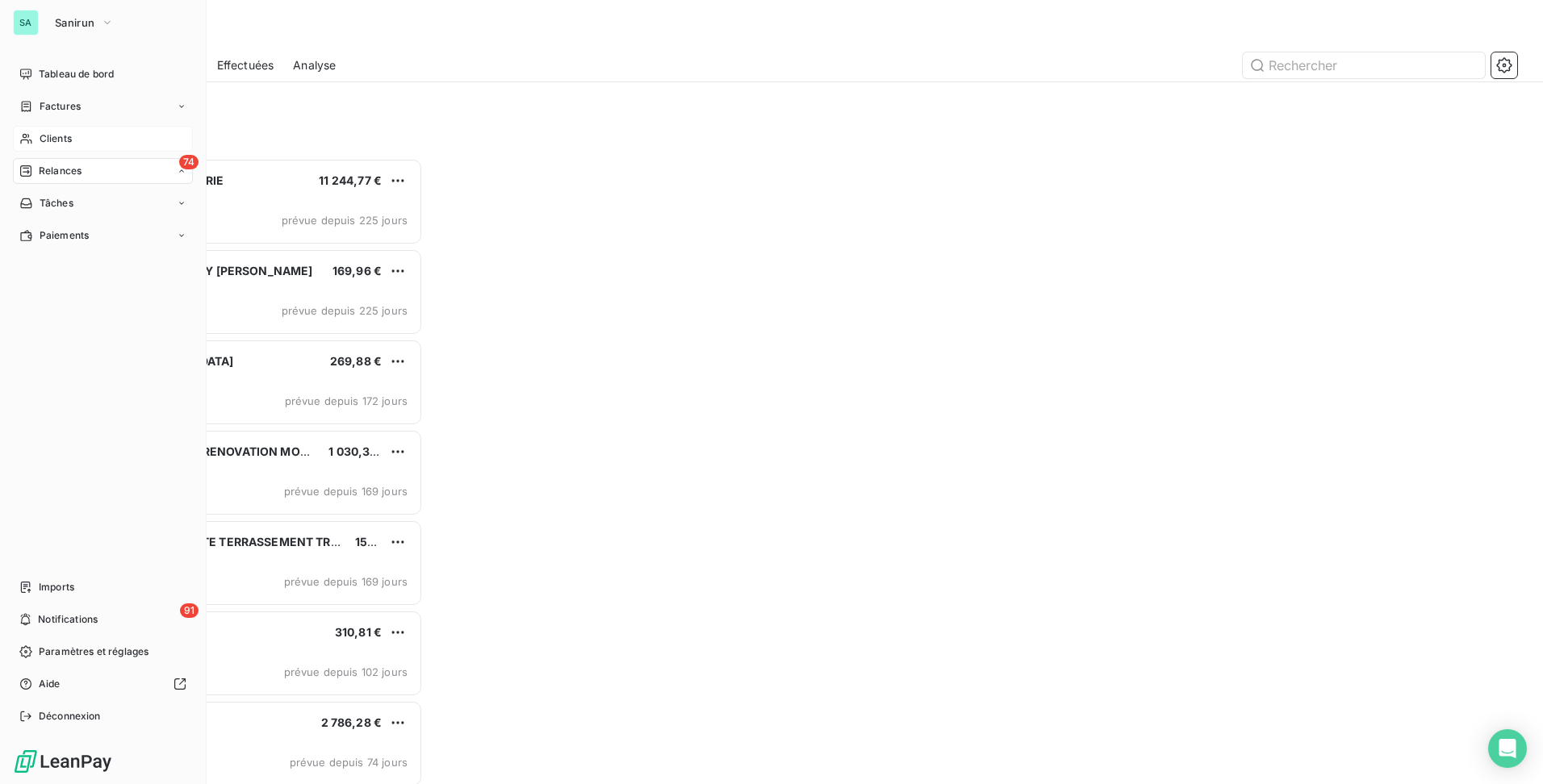
scroll to position [614, 333]
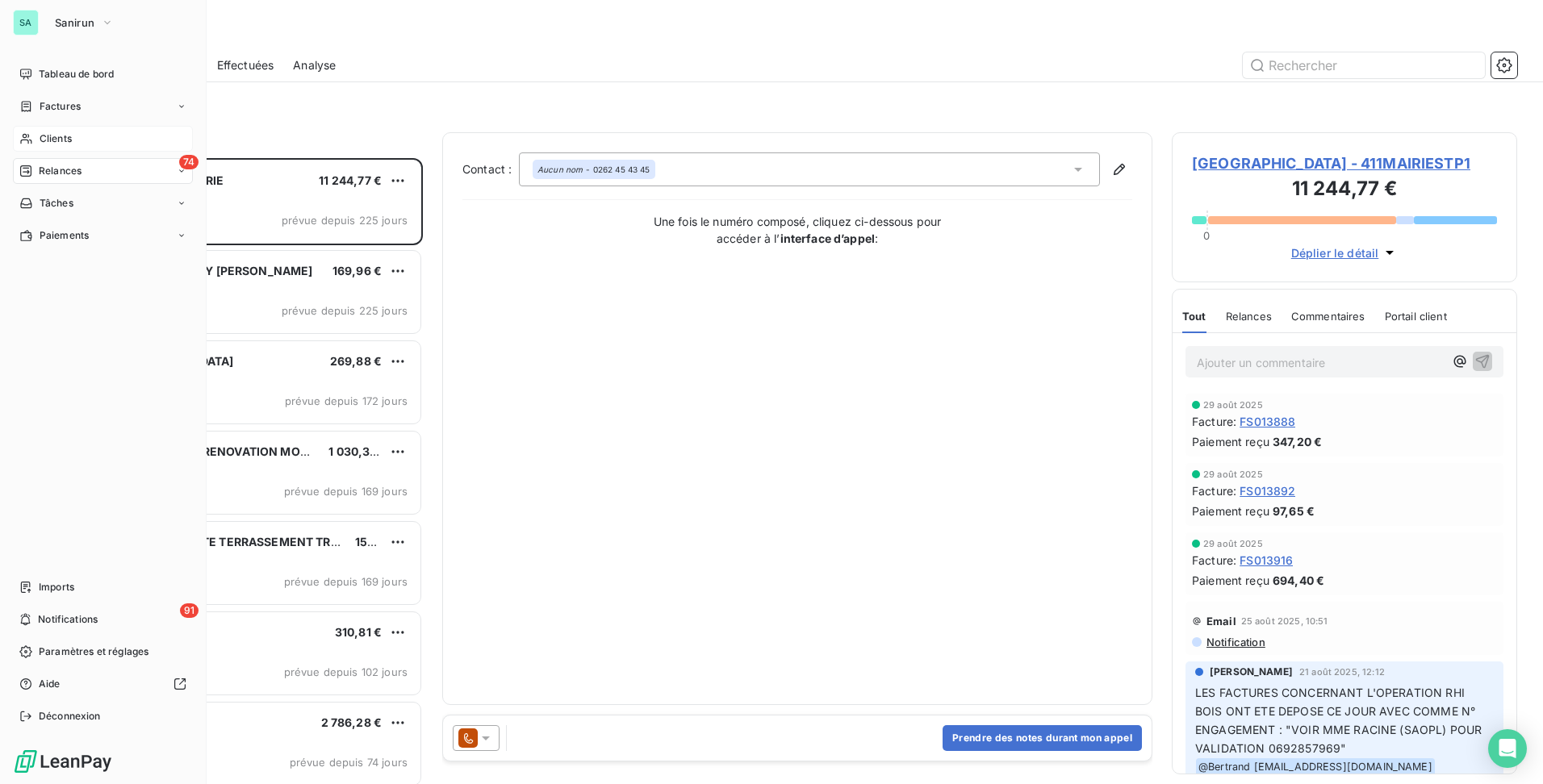
click at [76, 131] on div "Clients" at bounding box center [102, 139] width 180 height 26
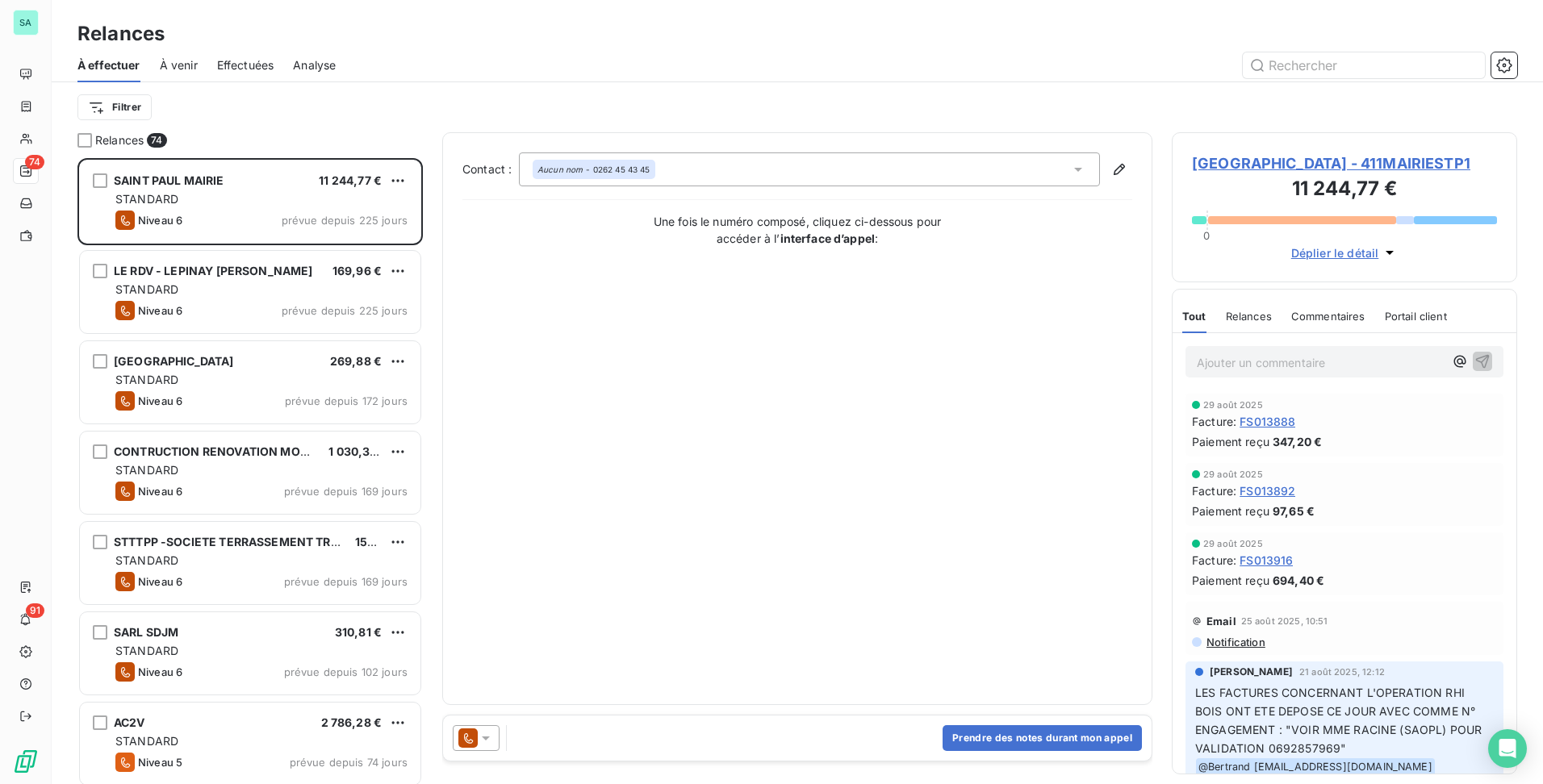
scroll to position [614, 333]
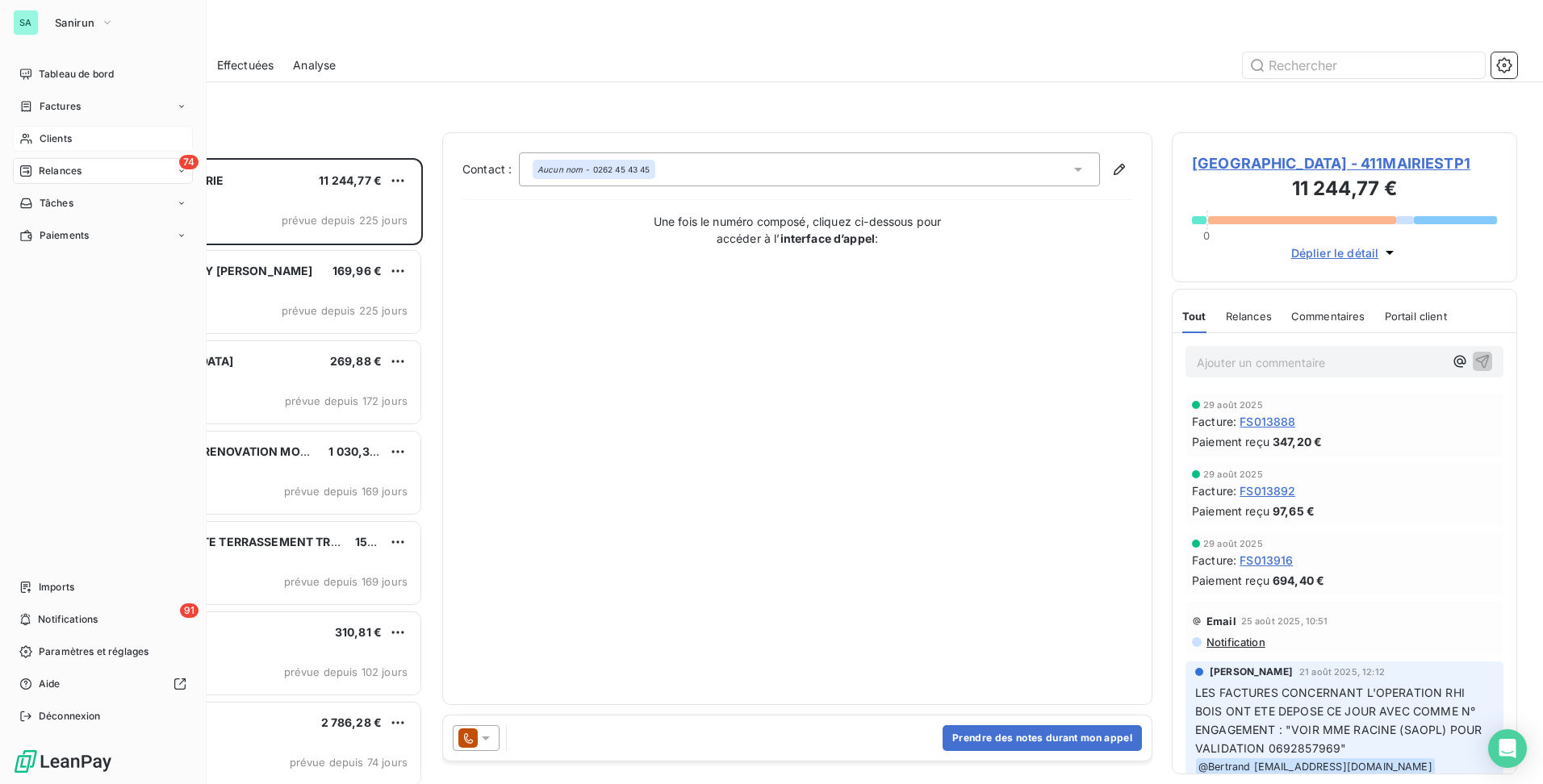
click at [64, 139] on span "Clients" at bounding box center [56, 139] width 32 height 14
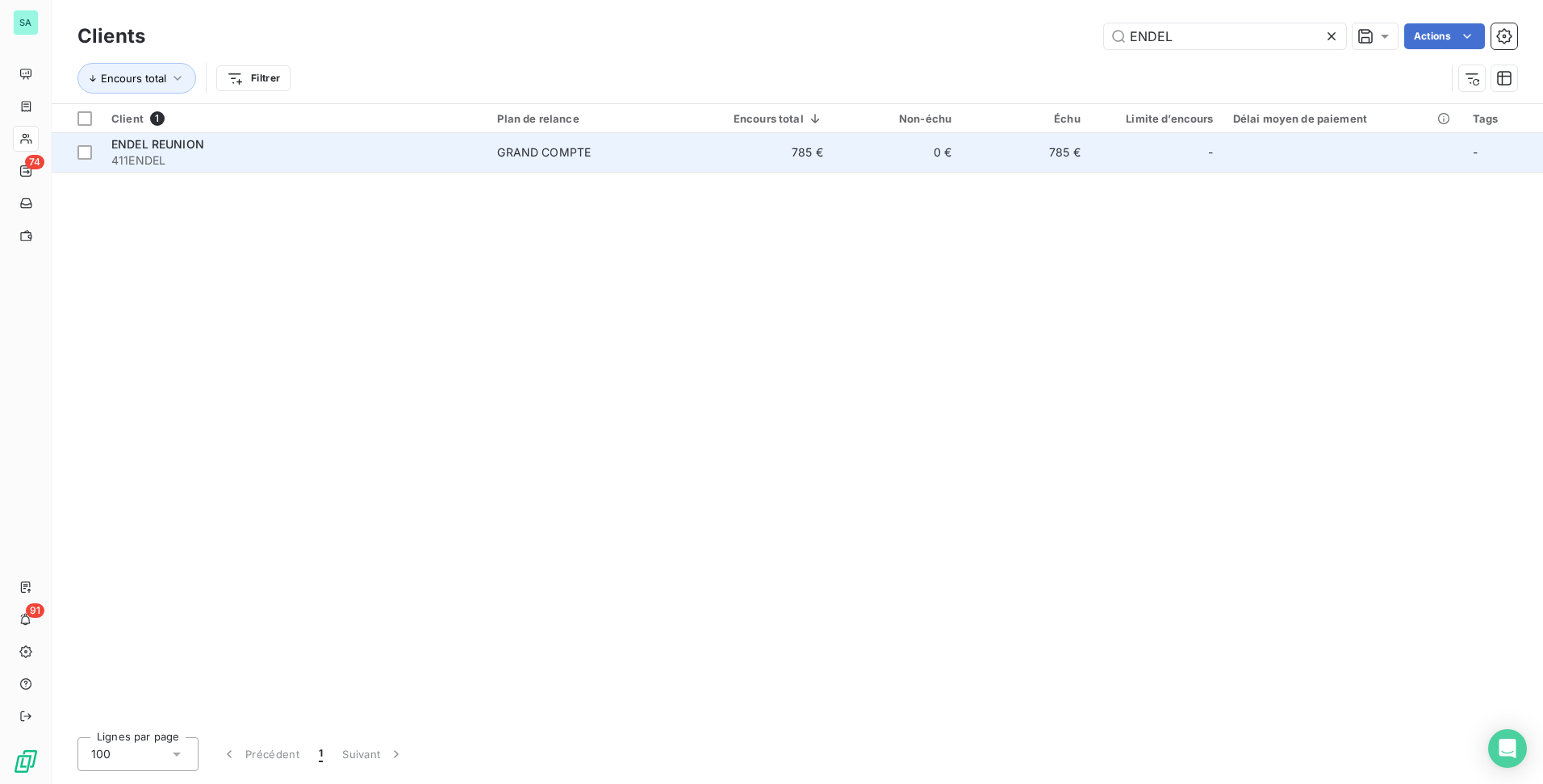
click at [832, 152] on td "785 €" at bounding box center [765, 152] width 135 height 38
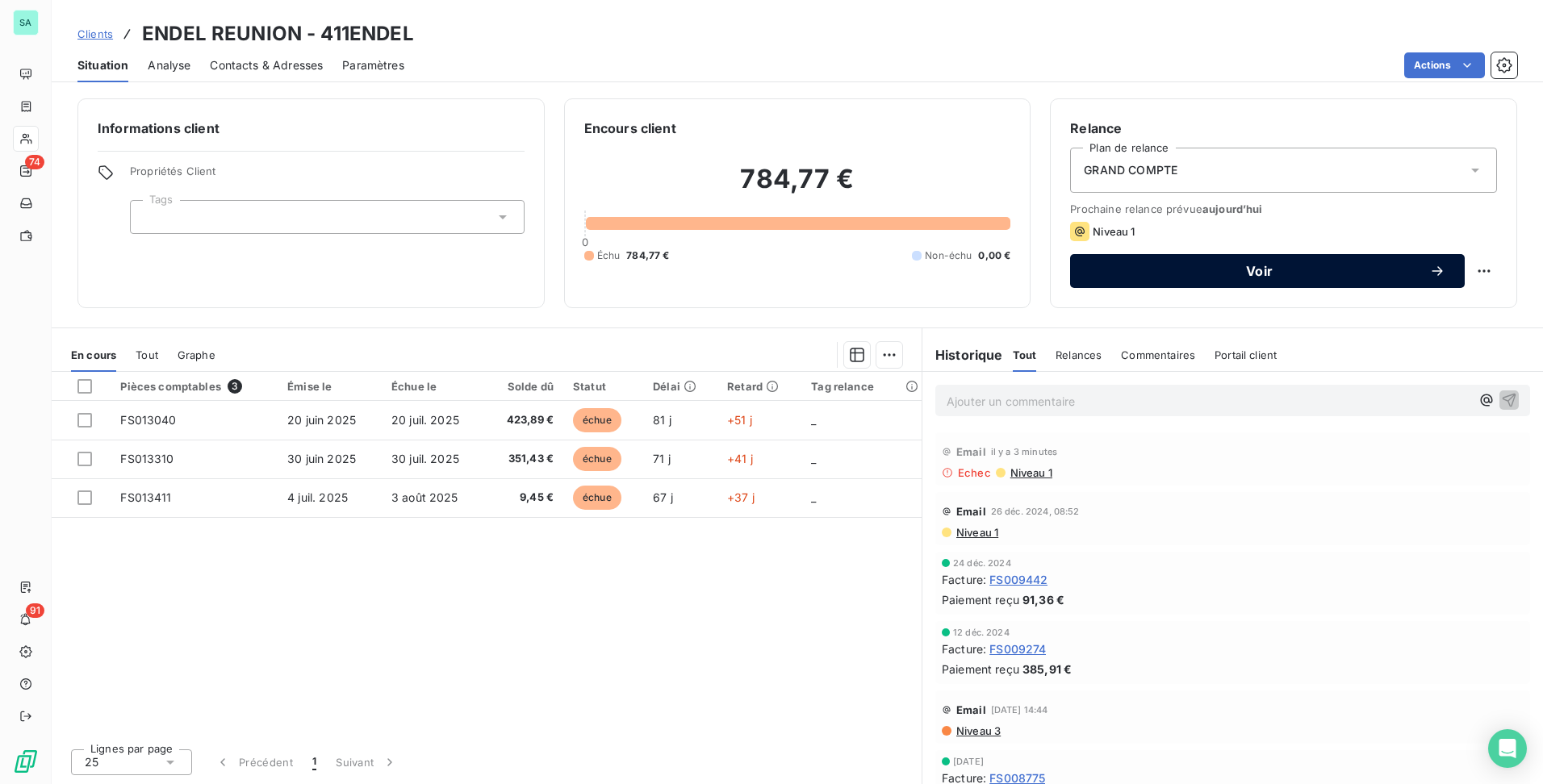
click at [1312, 279] on button "Voir" at bounding box center [1267, 271] width 395 height 34
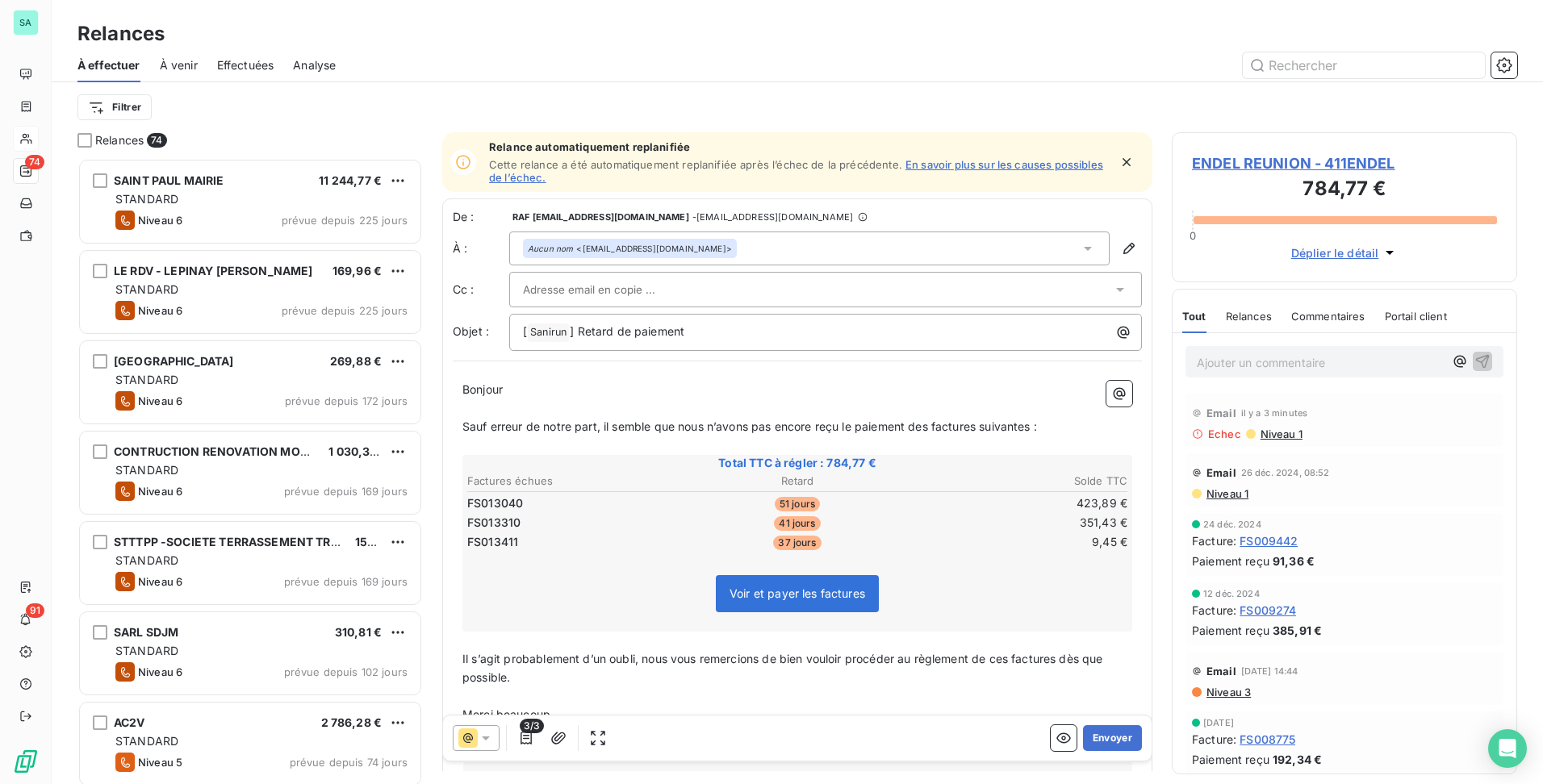
scroll to position [93, 0]
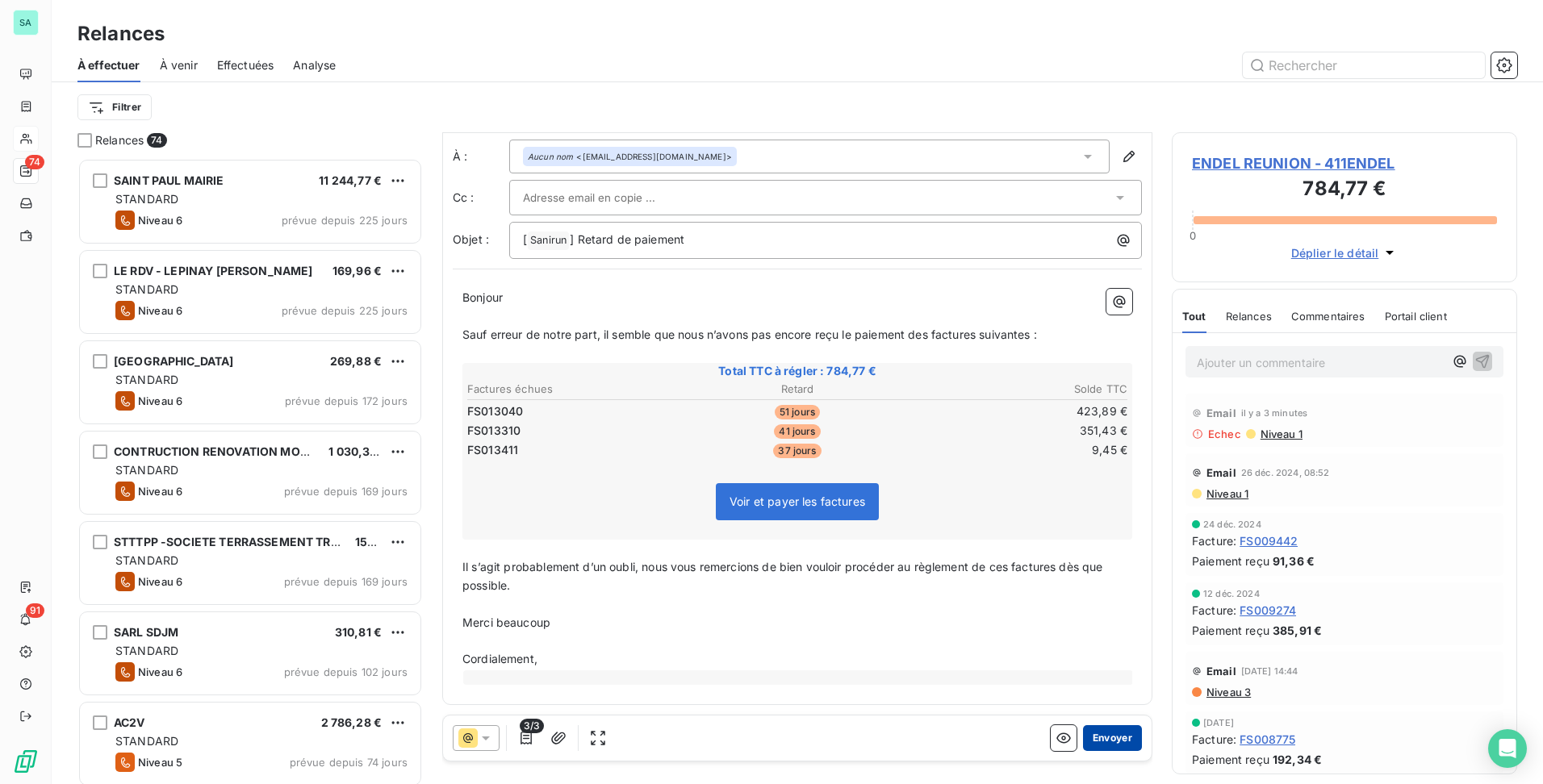
click at [1110, 737] on button "Envoyer" at bounding box center [1112, 737] width 59 height 26
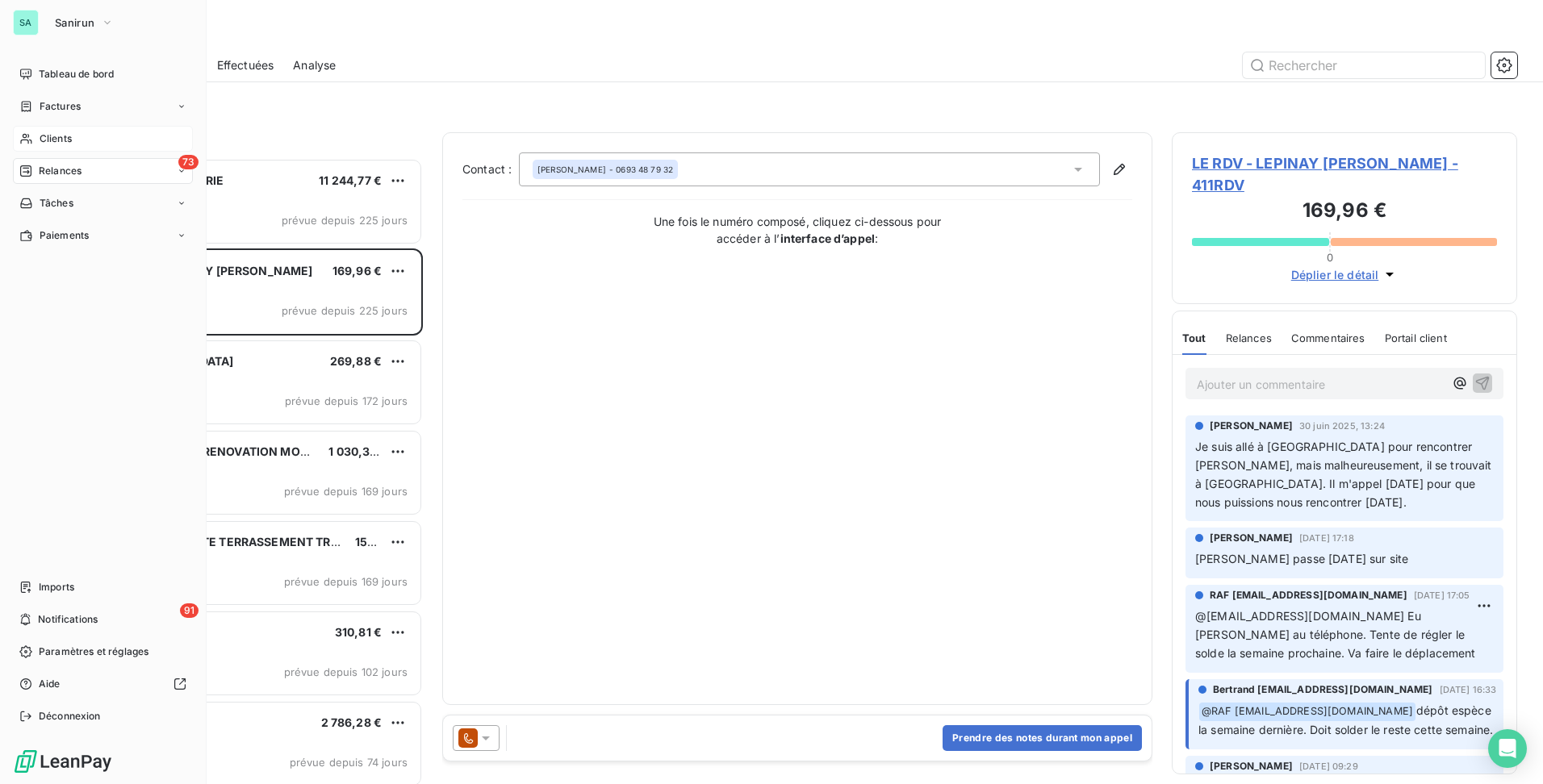
click at [81, 146] on div "Clients" at bounding box center [102, 139] width 180 height 26
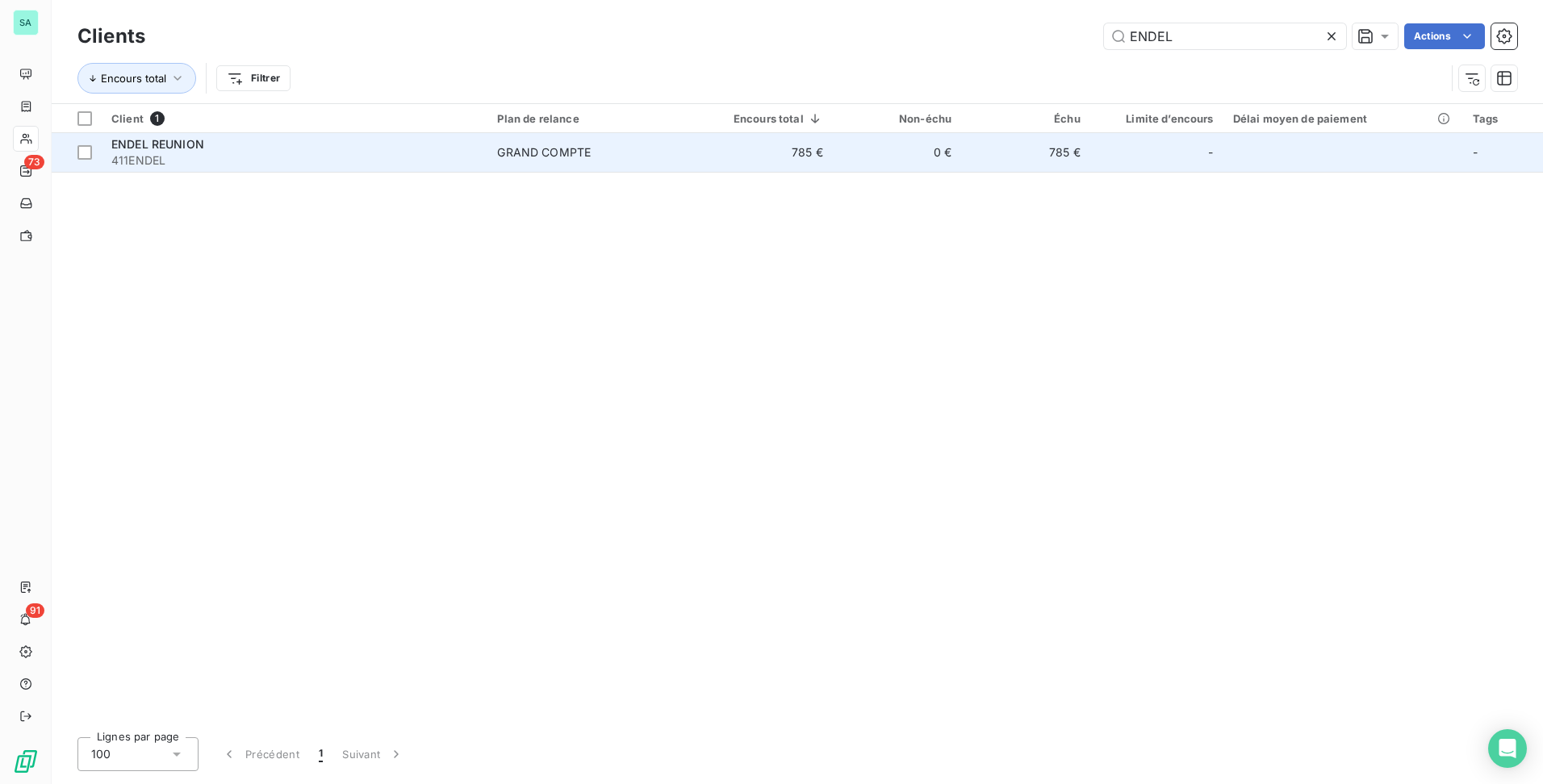
click at [731, 155] on td "785 €" at bounding box center [765, 152] width 135 height 38
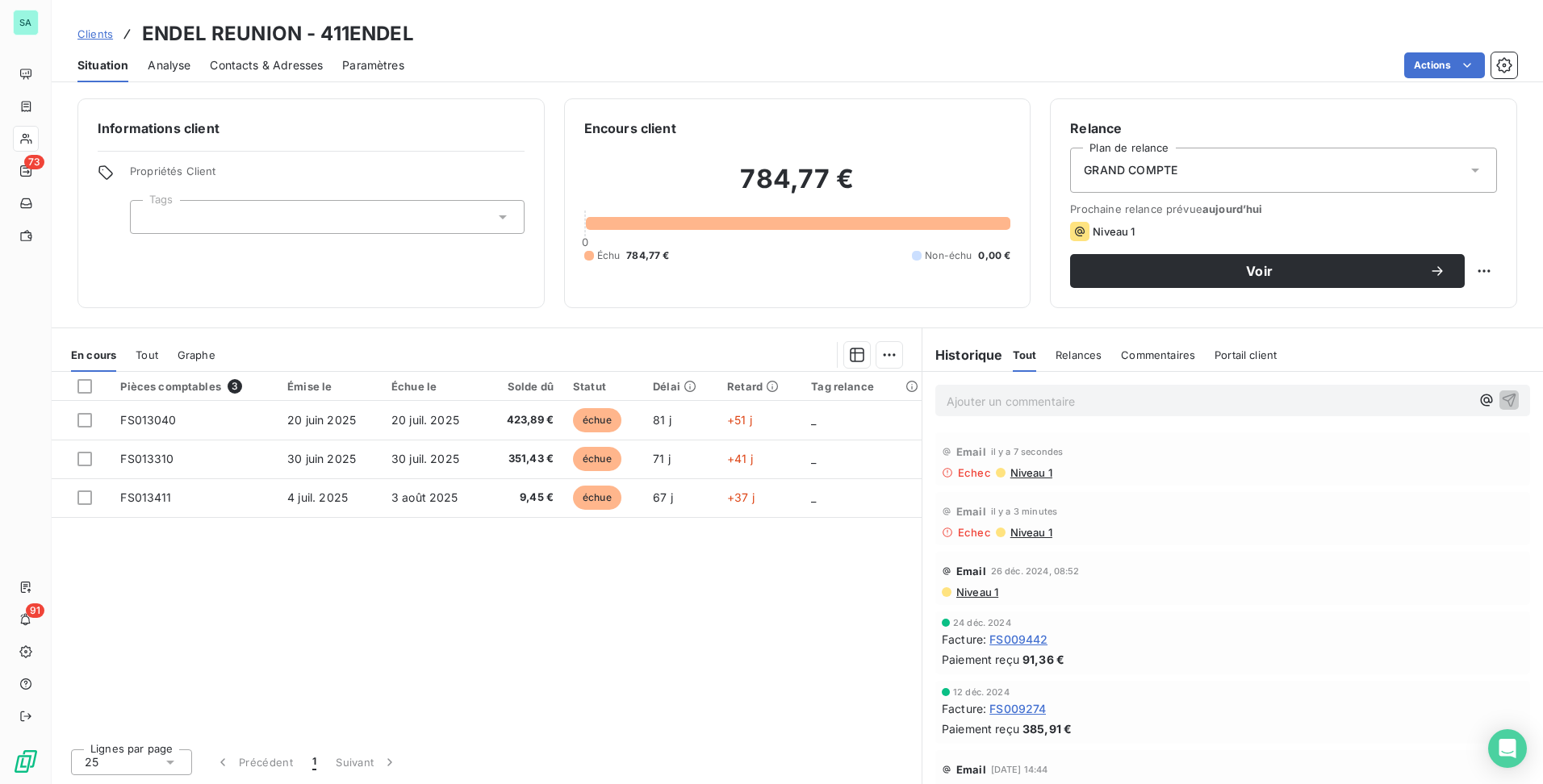
click at [302, 75] on div "Contacts & Adresses" at bounding box center [266, 65] width 113 height 34
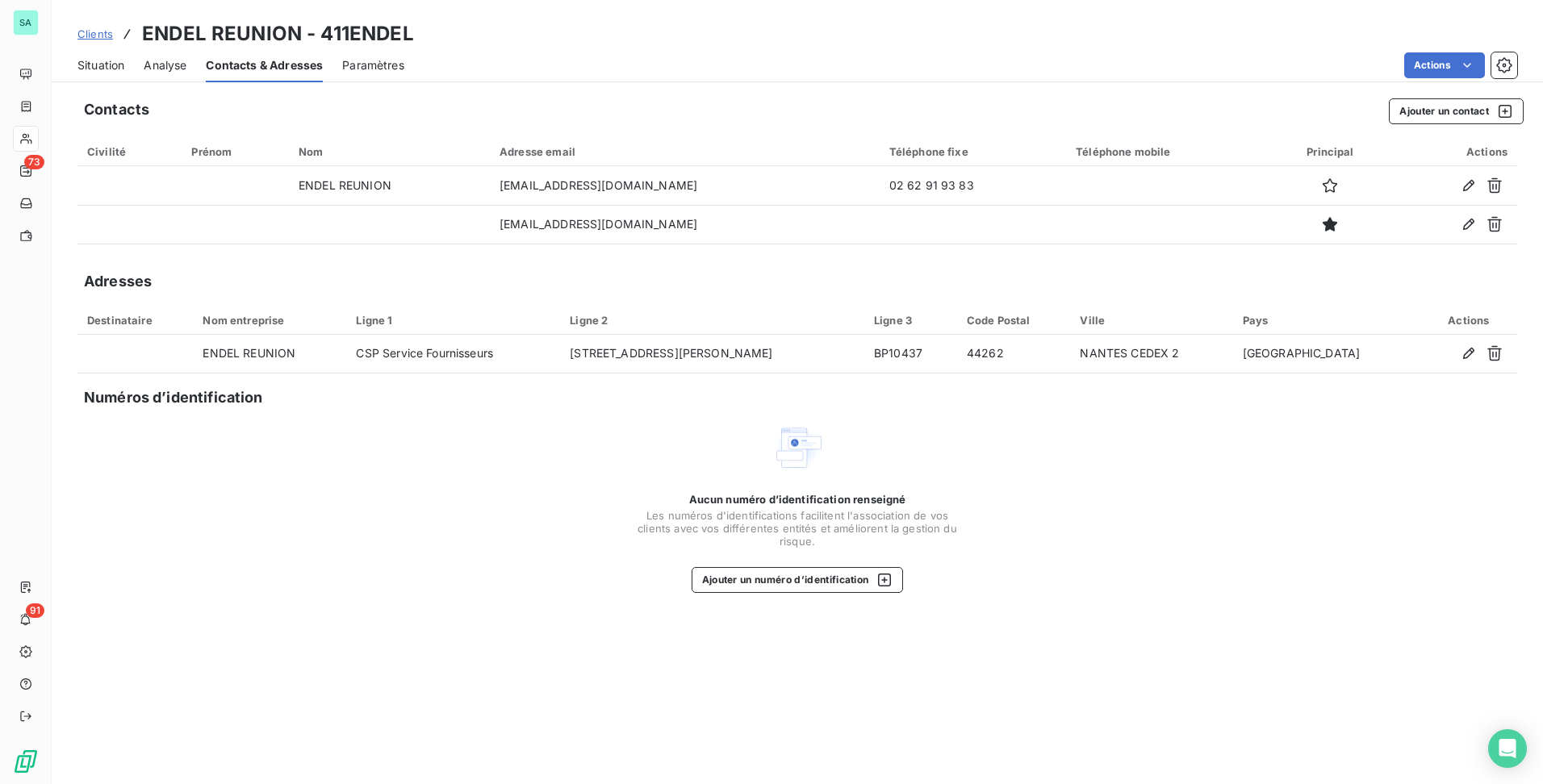
click at [99, 69] on span "Situation" at bounding box center [101, 65] width 47 height 16
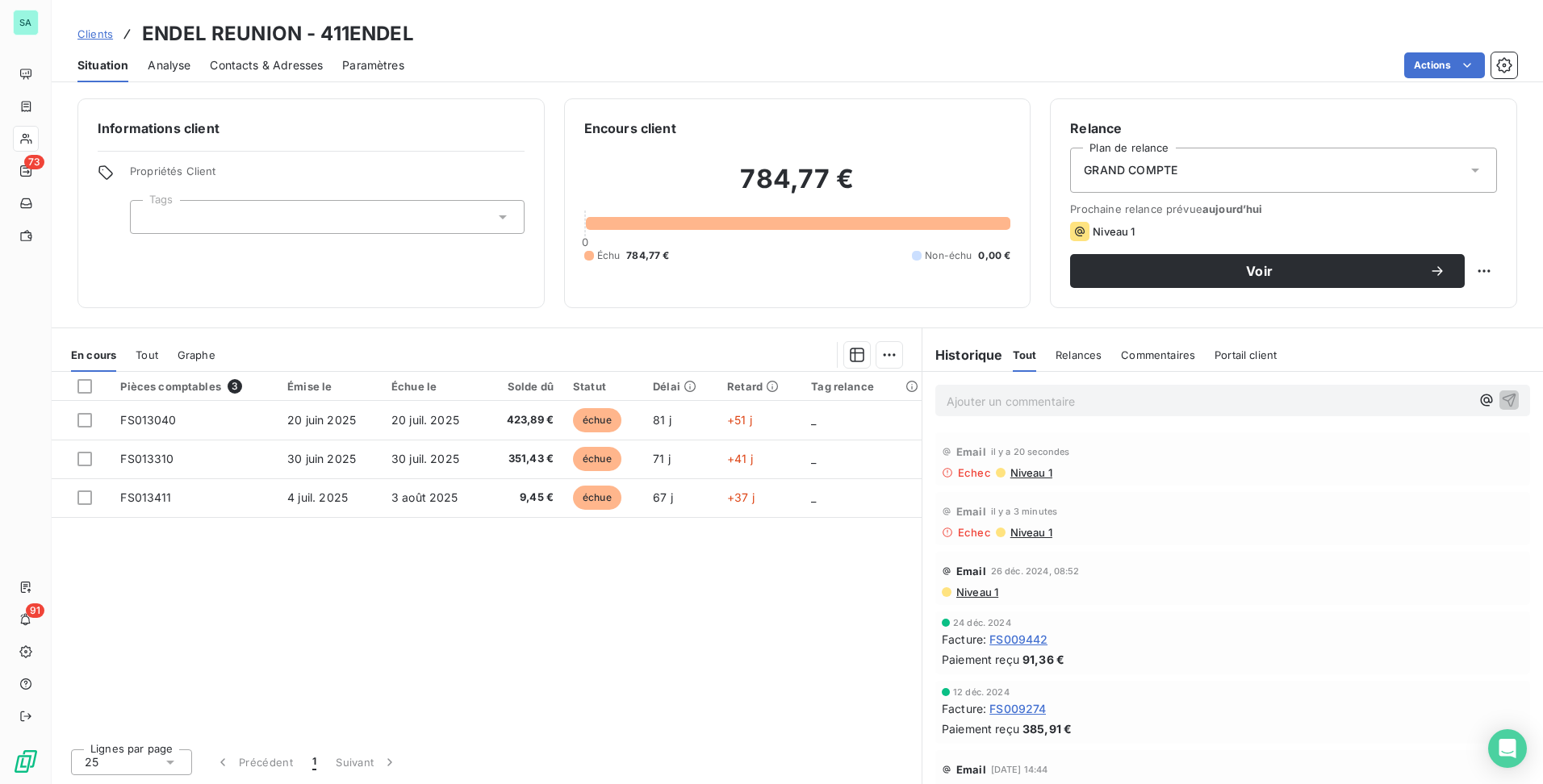
click at [1123, 401] on p "Ajouter un commentaire ﻿" at bounding box center [1208, 401] width 524 height 21
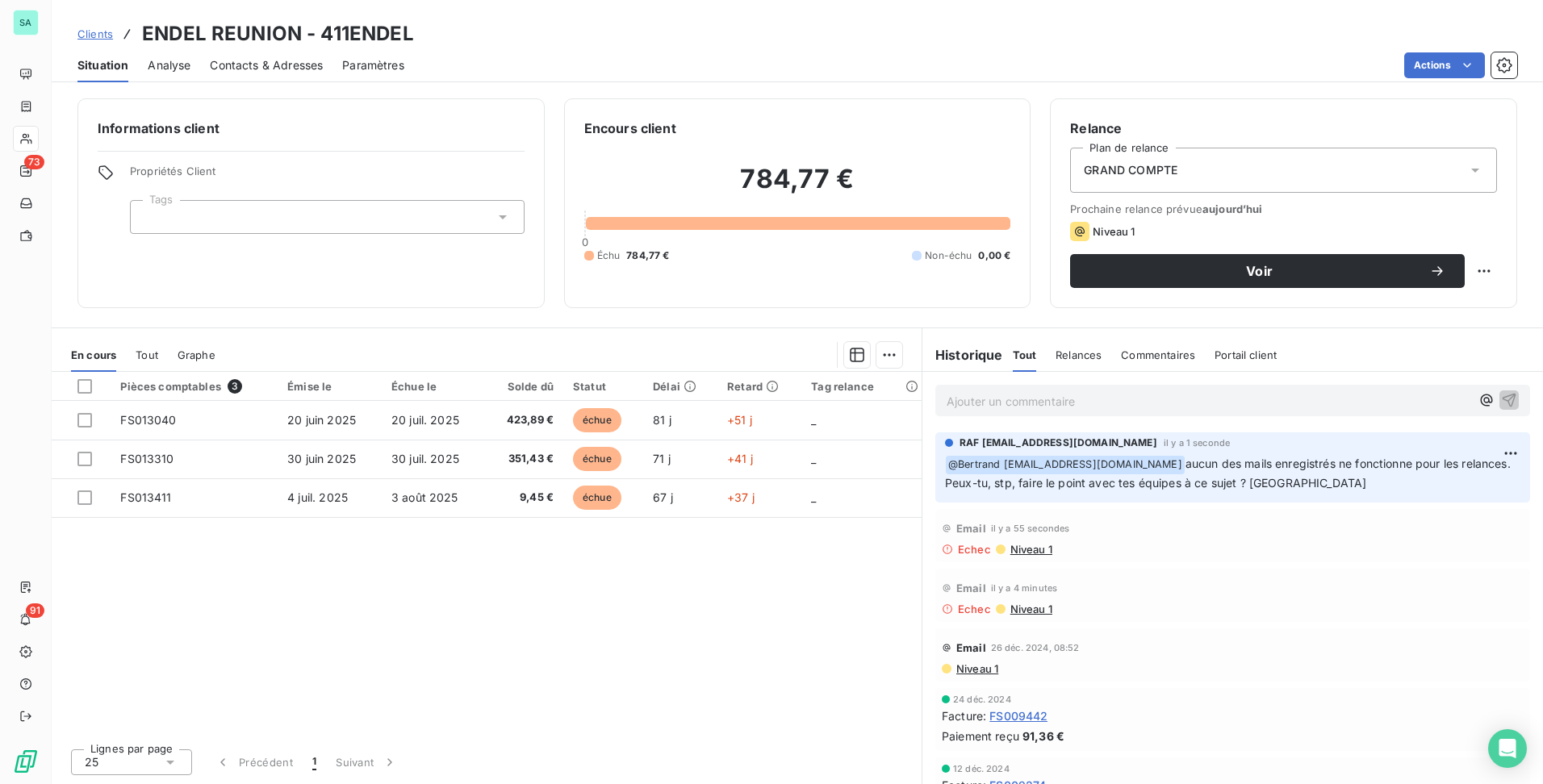
click at [81, 35] on span "Clients" at bounding box center [96, 34] width 36 height 13
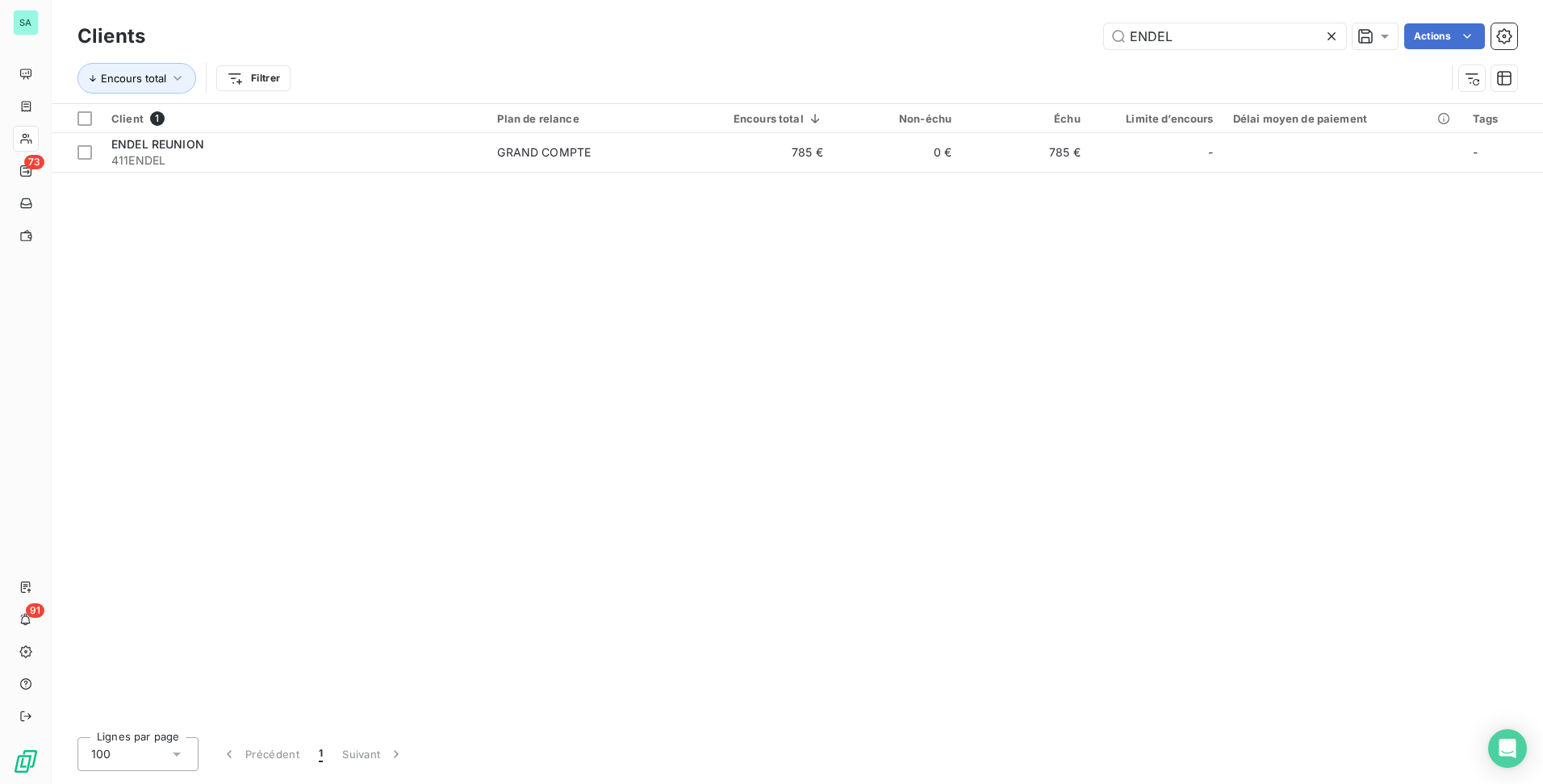
drag, startPoint x: 1220, startPoint y: 36, endPoint x: 878, endPoint y: 64, distance: 343.1
click at [878, 64] on div "Clients ENDEL Actions Encours total Filtrer" at bounding box center [798, 62] width 1440 height 84
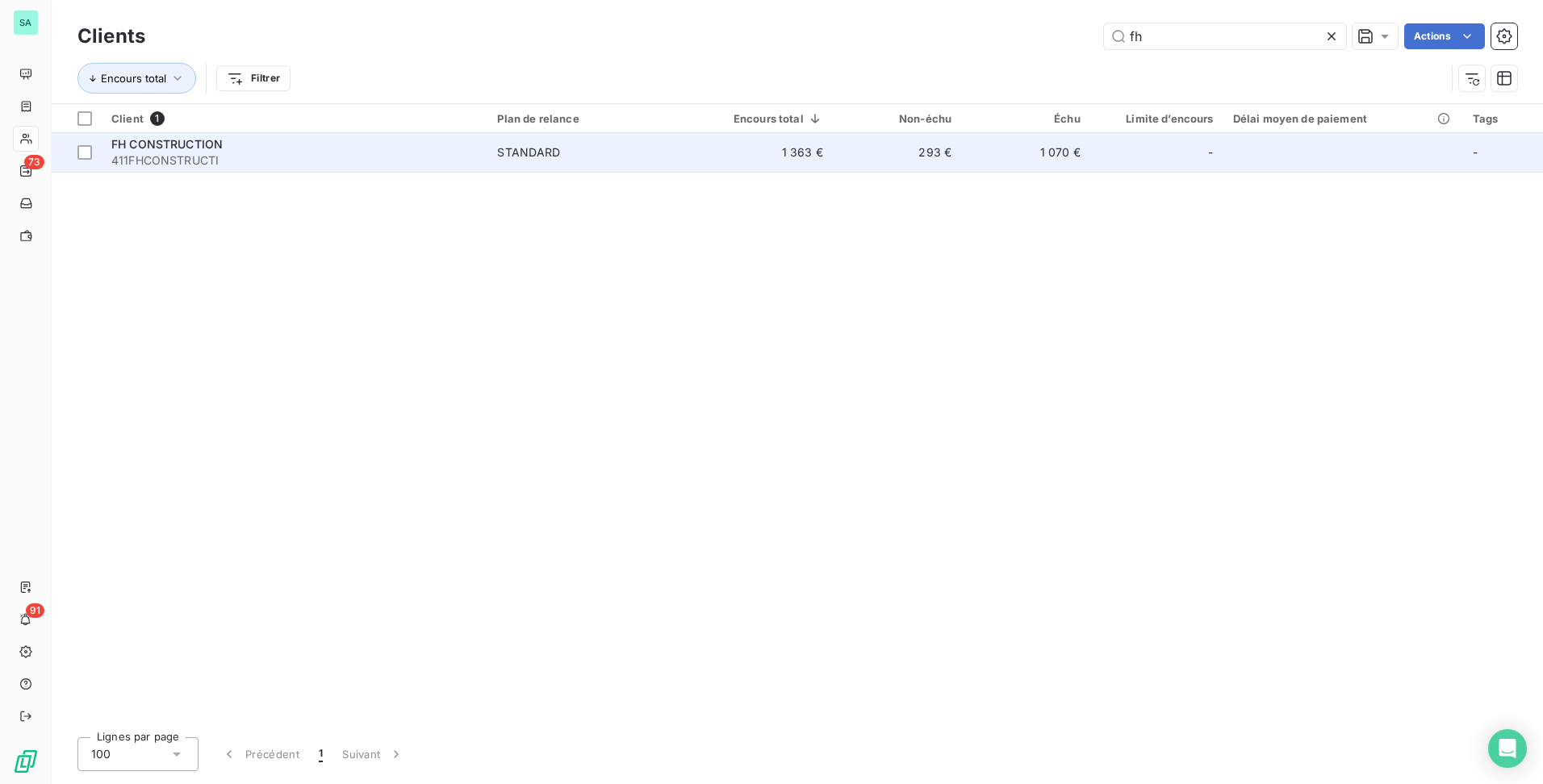
type input "fh"
click at [842, 158] on td "293 €" at bounding box center [896, 152] width 128 height 38
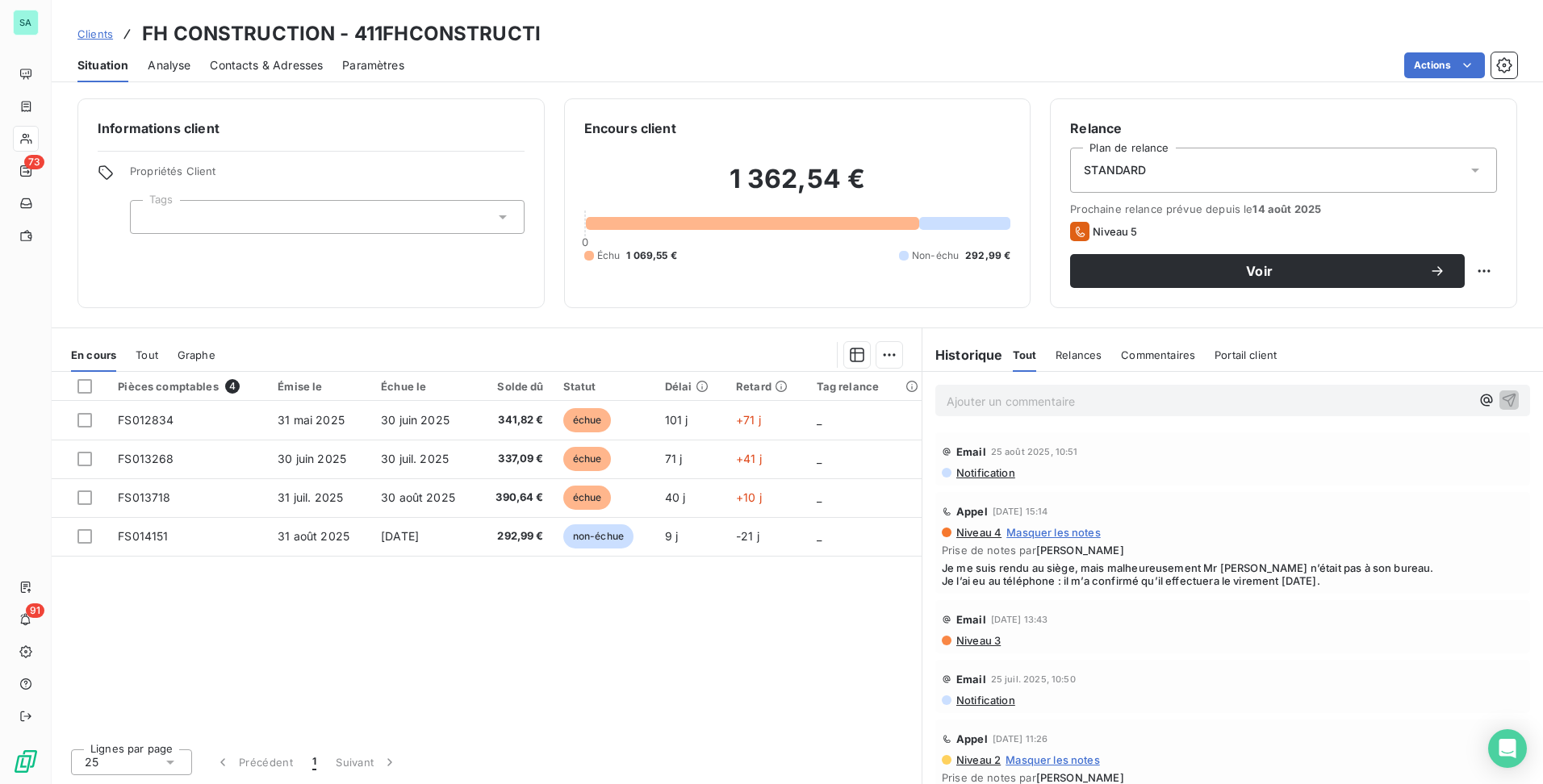
drag, startPoint x: 86, startPoint y: 32, endPoint x: 363, endPoint y: 27, distance: 277.0
click at [86, 32] on span "Clients" at bounding box center [96, 34] width 36 height 13
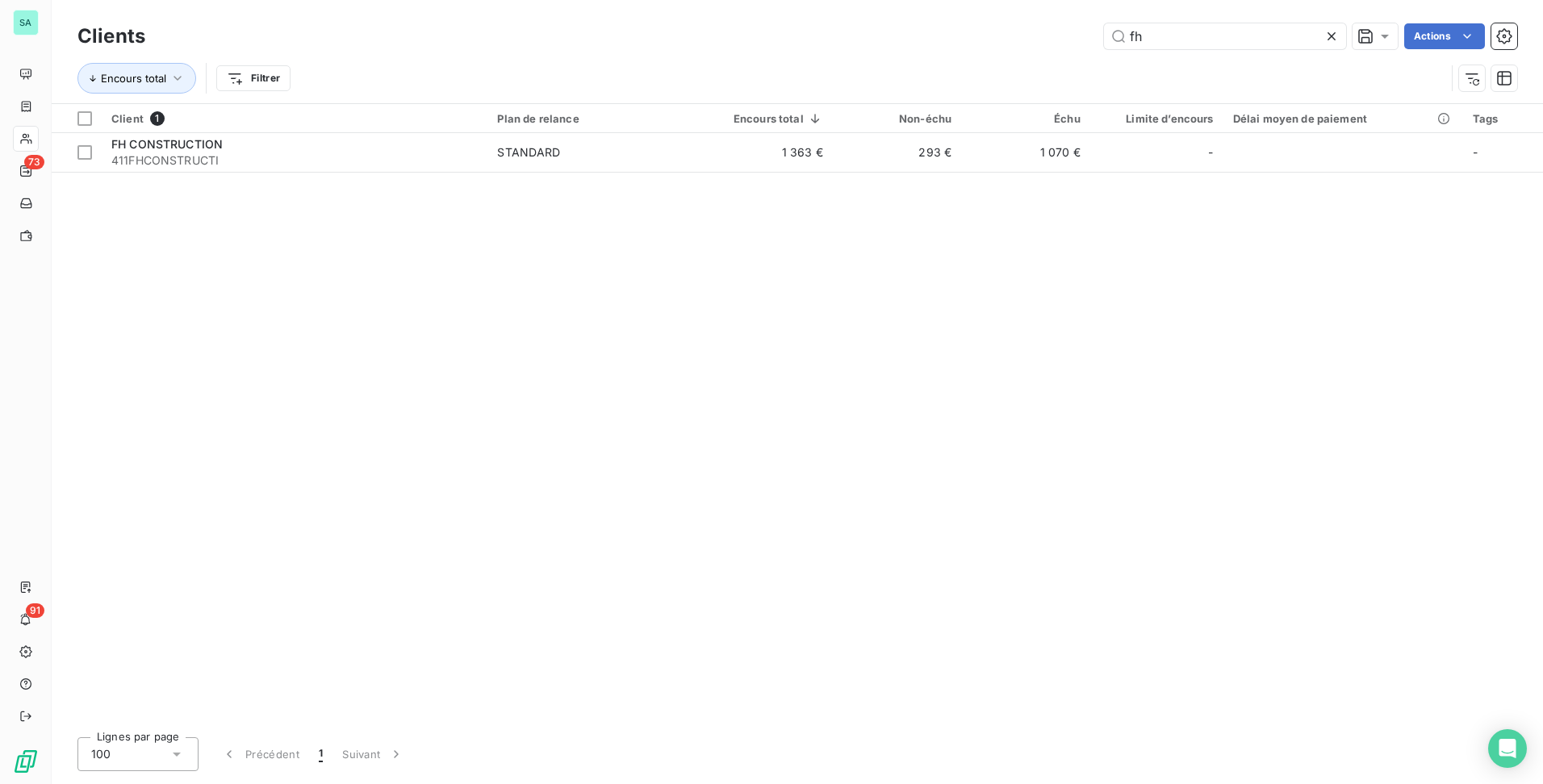
drag, startPoint x: 1241, startPoint y: 38, endPoint x: 875, endPoint y: 37, distance: 366.0
click at [878, 37] on div "fh Actions" at bounding box center [841, 36] width 1352 height 26
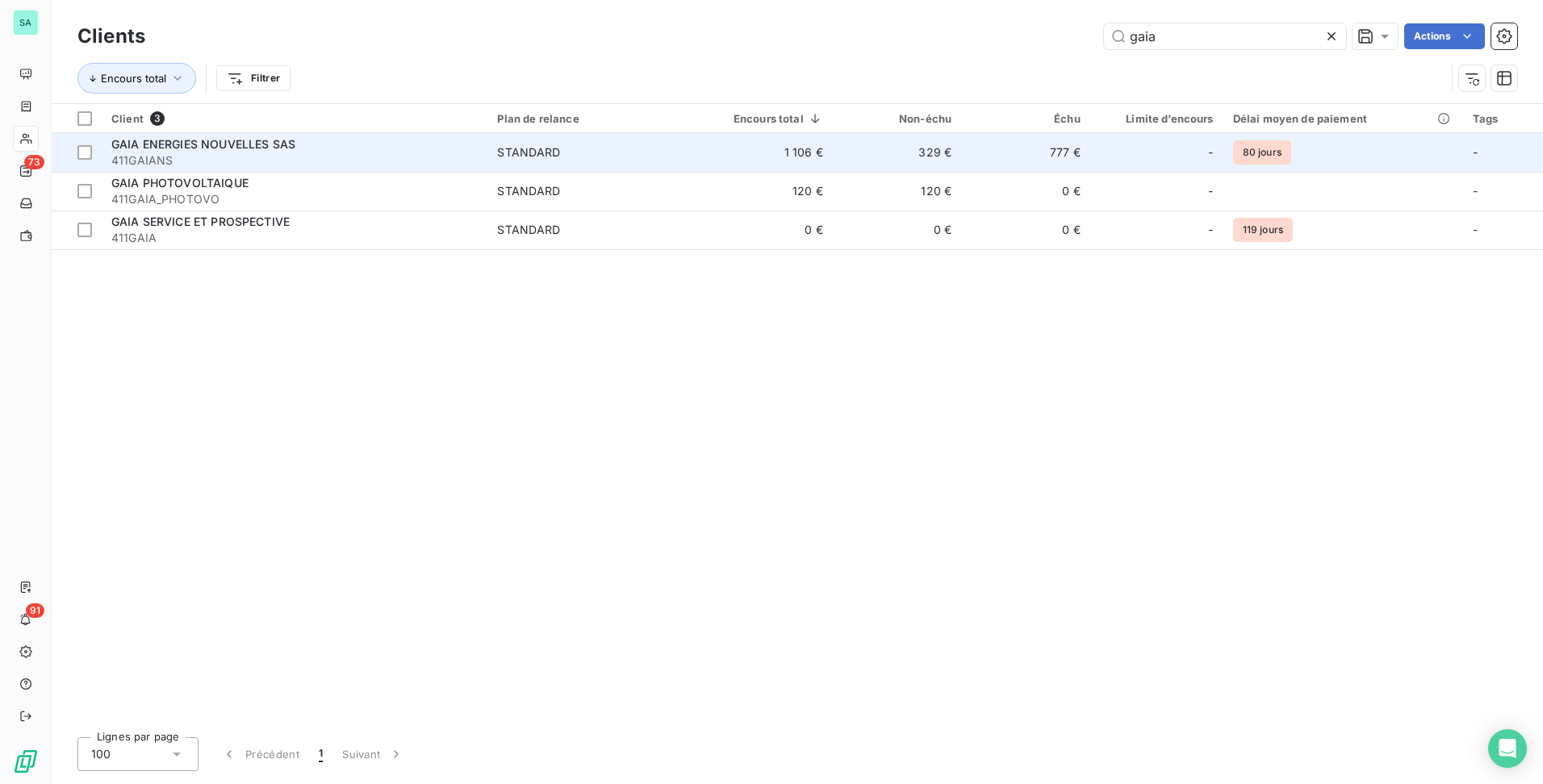
type input "gaia"
click at [687, 154] on span "STANDARD" at bounding box center [592, 152] width 190 height 16
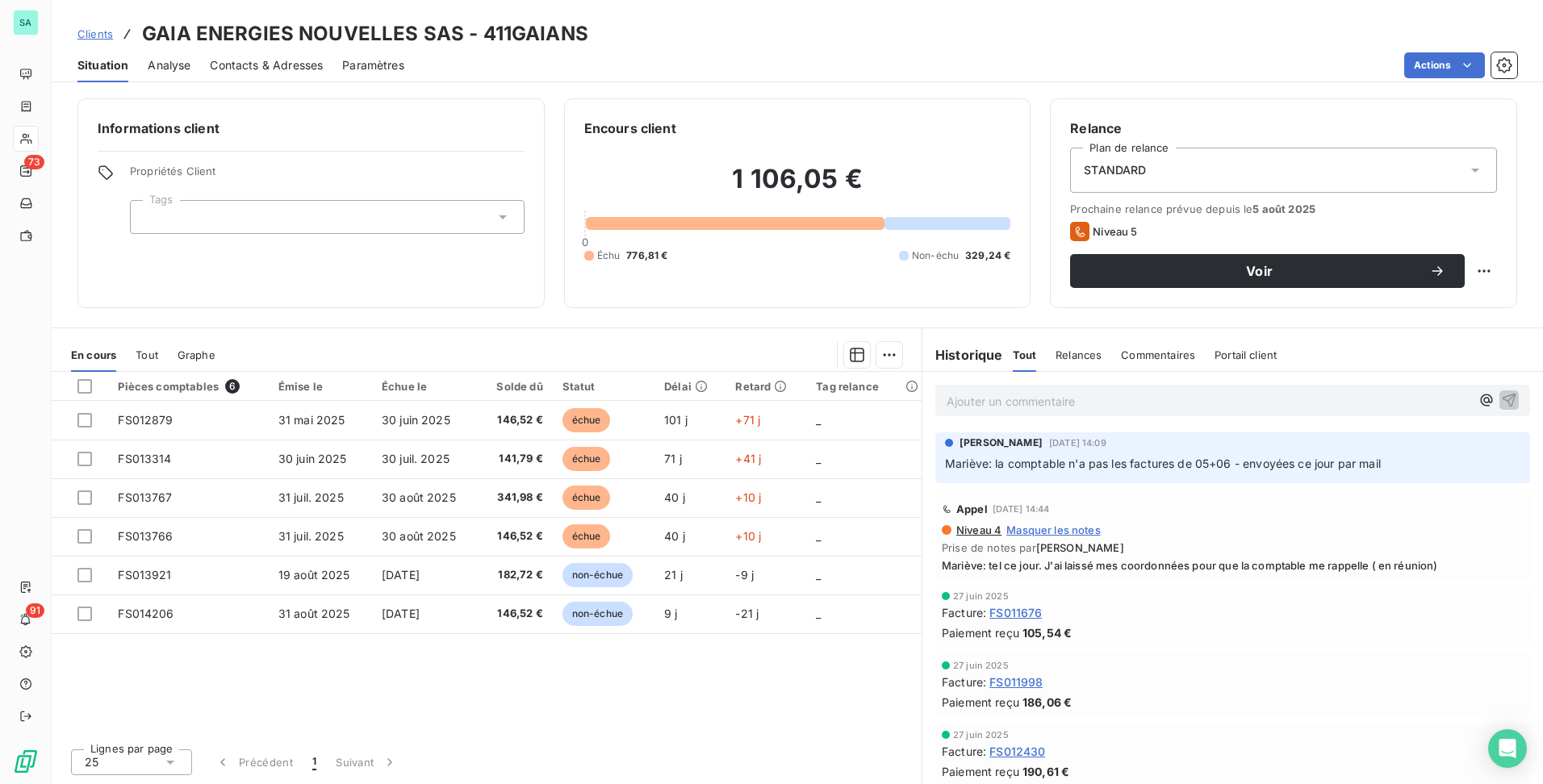
click at [98, 38] on span "Clients" at bounding box center [96, 34] width 36 height 13
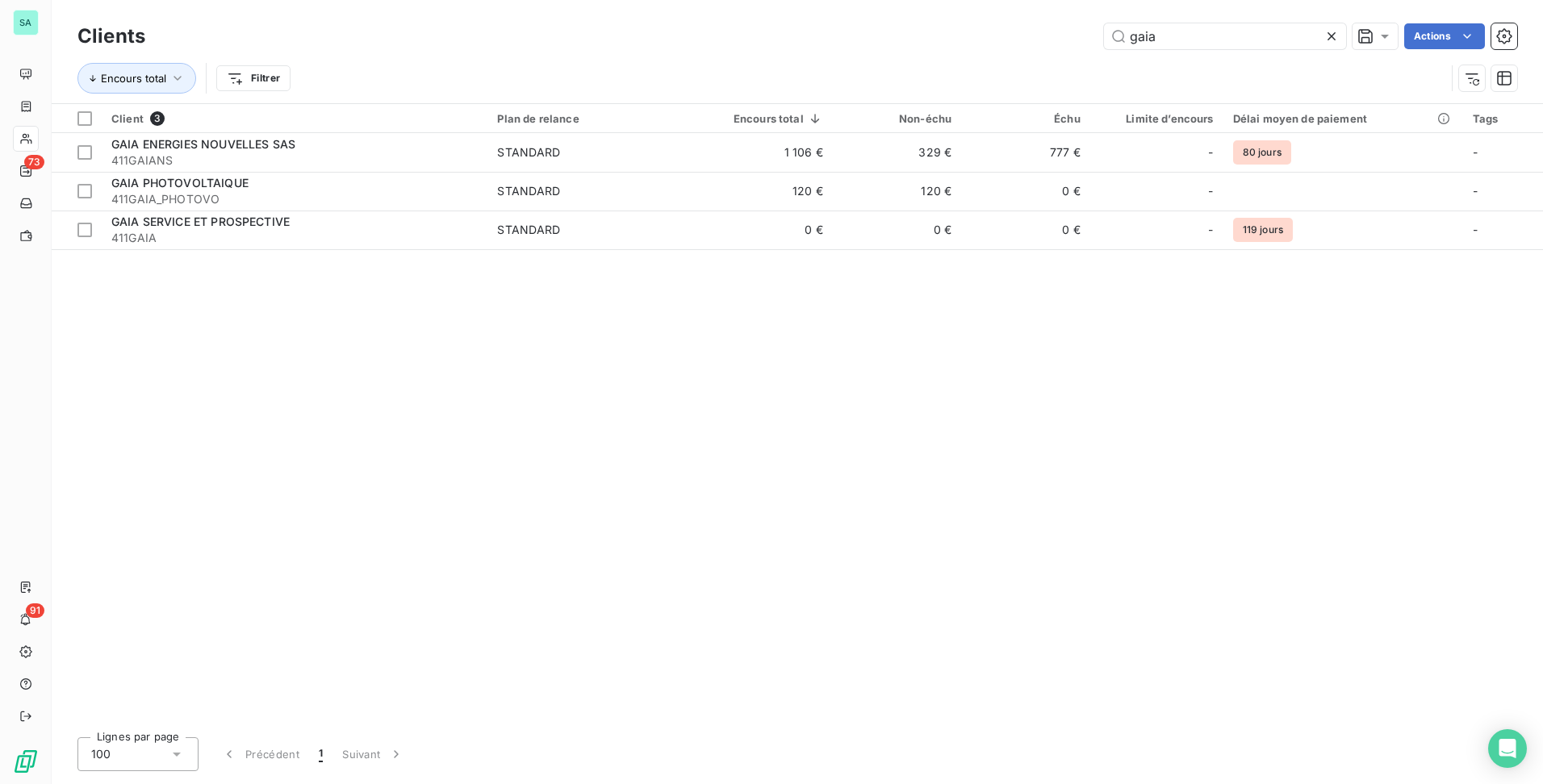
drag, startPoint x: 1169, startPoint y: 30, endPoint x: 904, endPoint y: 64, distance: 267.2
click at [906, 64] on div "Clients gaia Actions Encours total Filtrer" at bounding box center [798, 62] width 1440 height 84
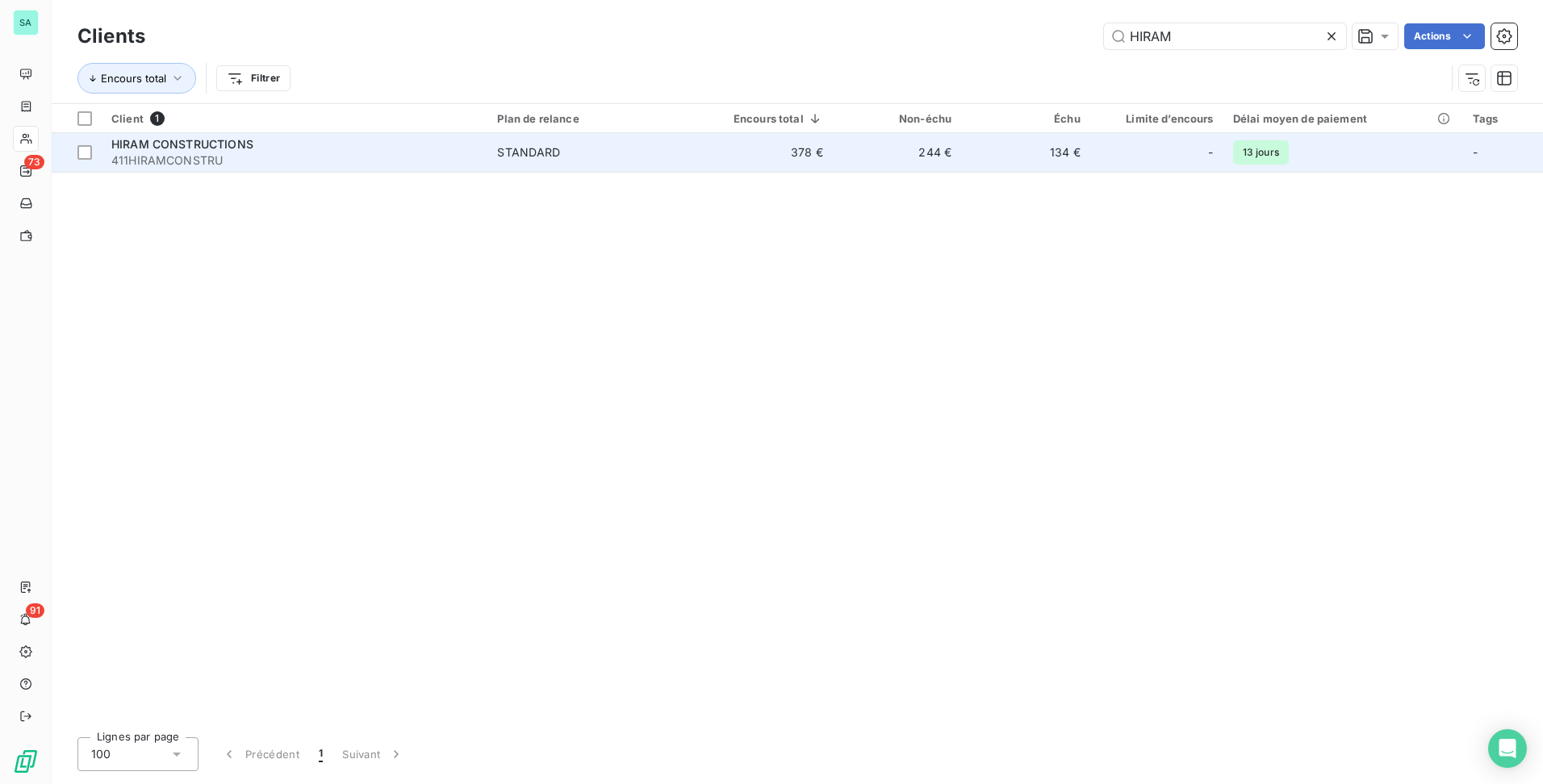
type input "HIRAM"
click at [668, 144] on span "STANDARD" at bounding box center [592, 152] width 190 height 16
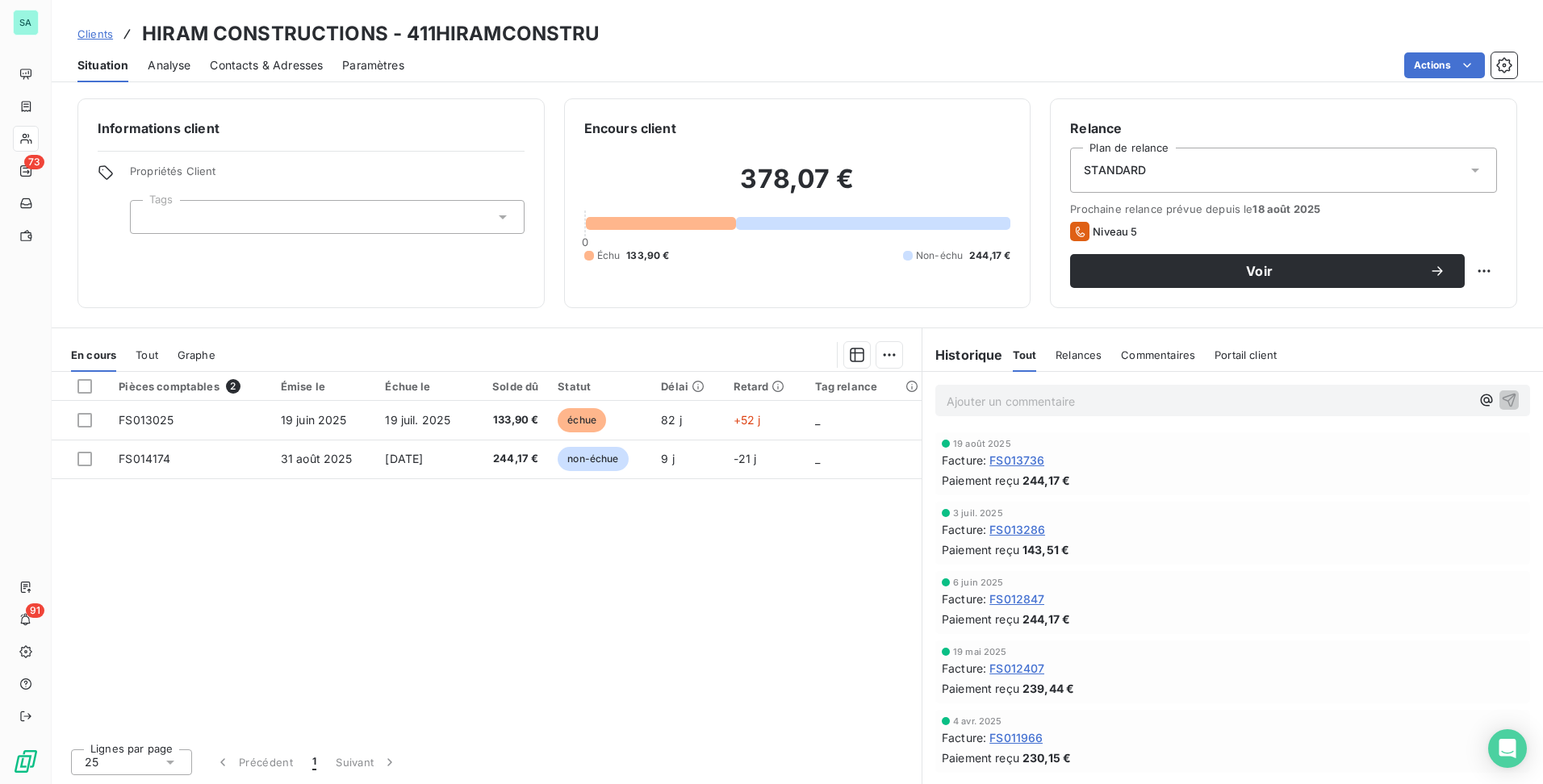
click at [270, 71] on span "Contacts & Adresses" at bounding box center [266, 65] width 113 height 16
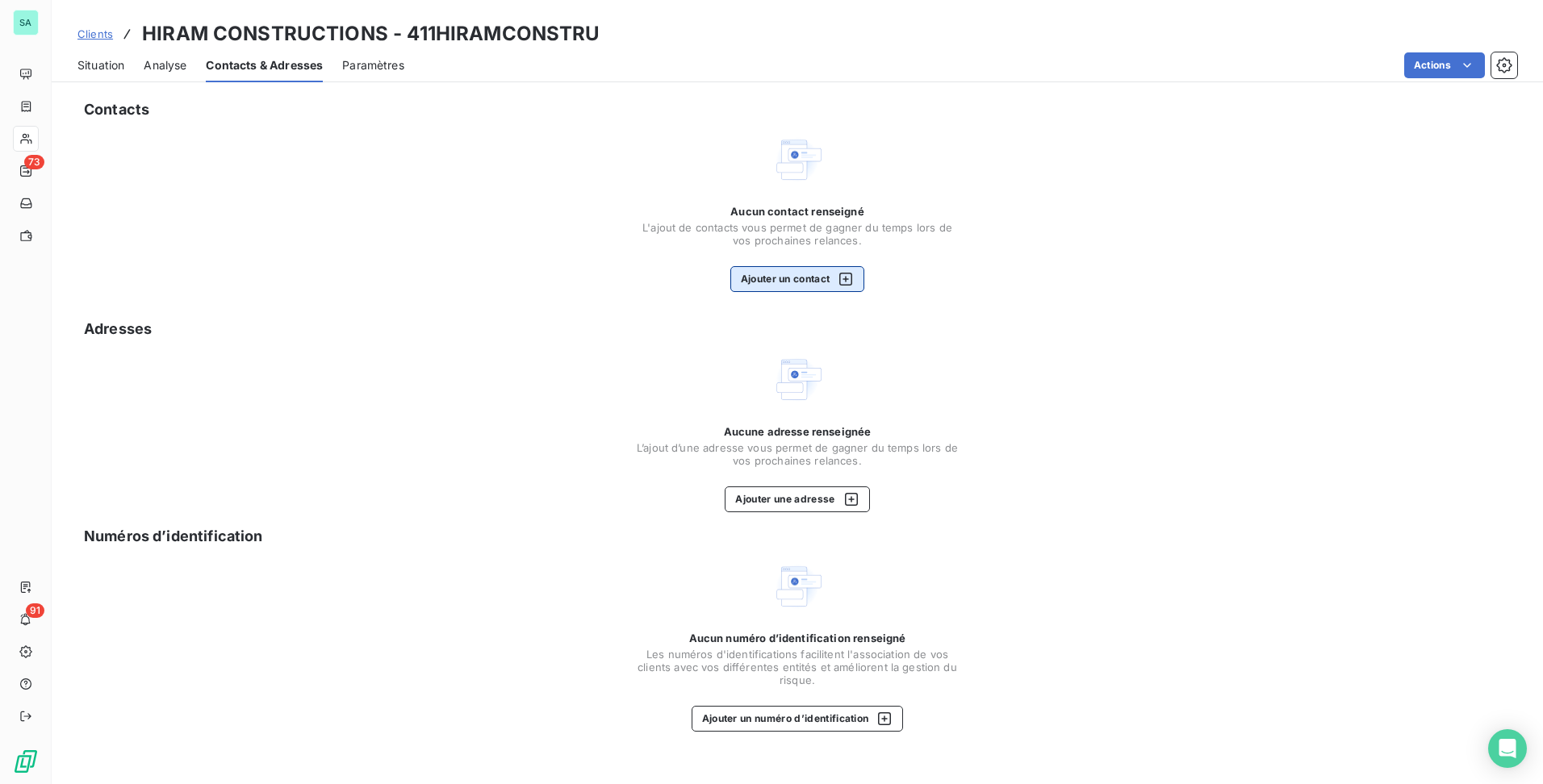
click at [819, 280] on button "Ajouter un contact" at bounding box center [798, 278] width 134 height 26
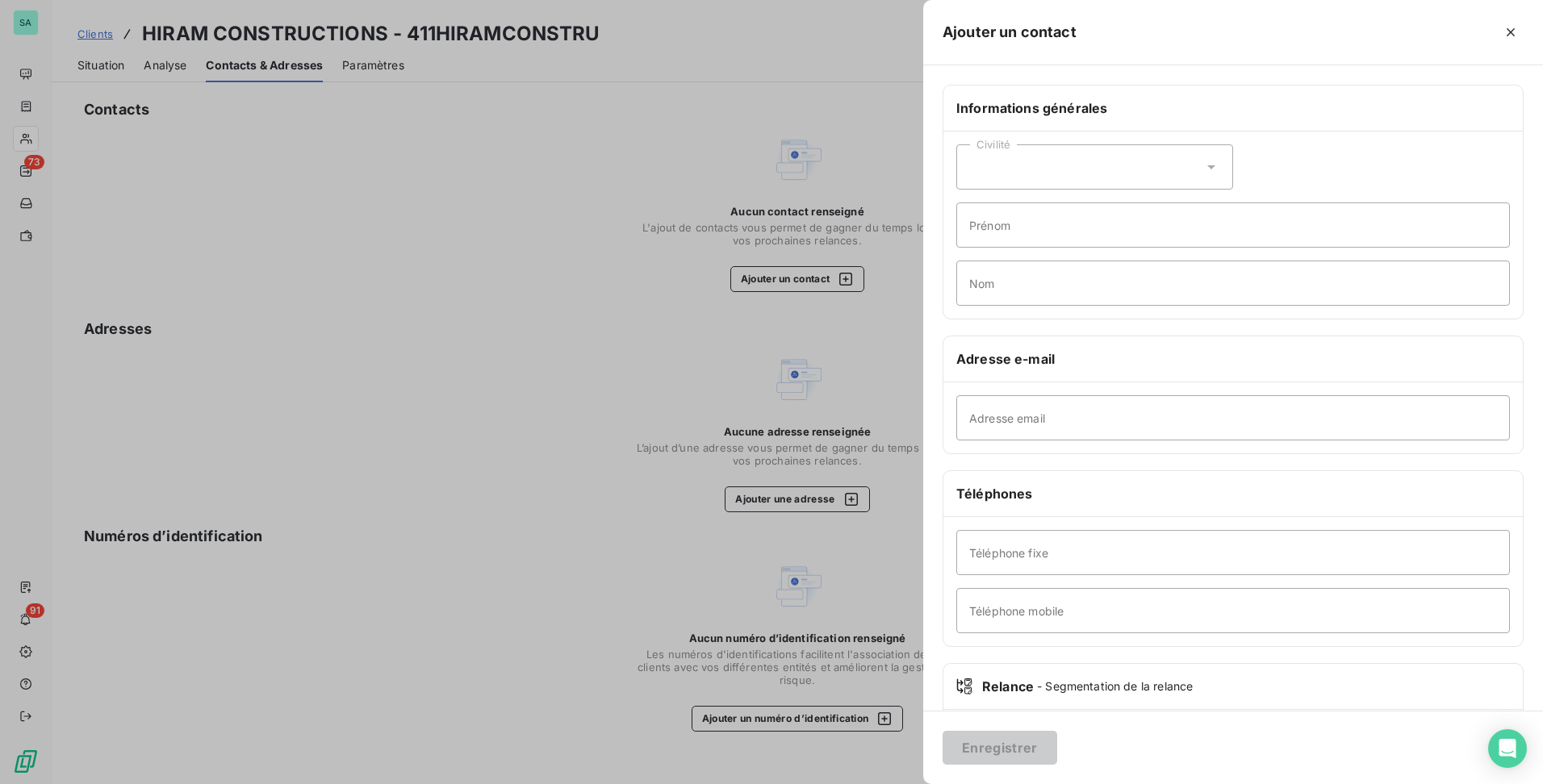
click at [1149, 164] on div "Civilité" at bounding box center [1094, 166] width 277 height 45
click at [1048, 229] on li "Monsieur" at bounding box center [1094, 236] width 277 height 29
click at [1048, 229] on input "Prénom" at bounding box center [1233, 225] width 553 height 45
type input "[PERSON_NAME]"
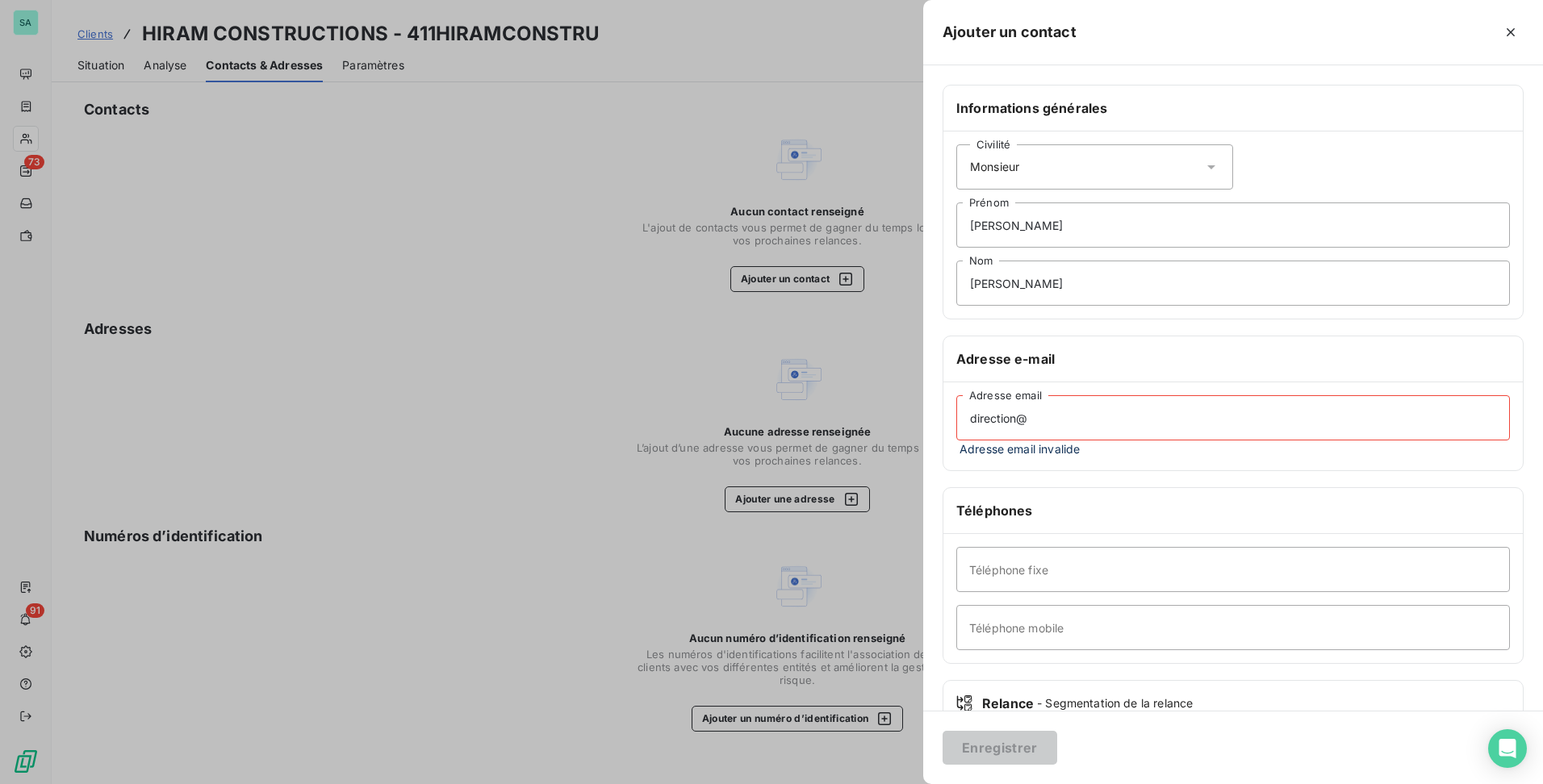
click at [1177, 427] on input "direction@" at bounding box center [1233, 418] width 553 height 45
paste input "[DOMAIN_NAME]"
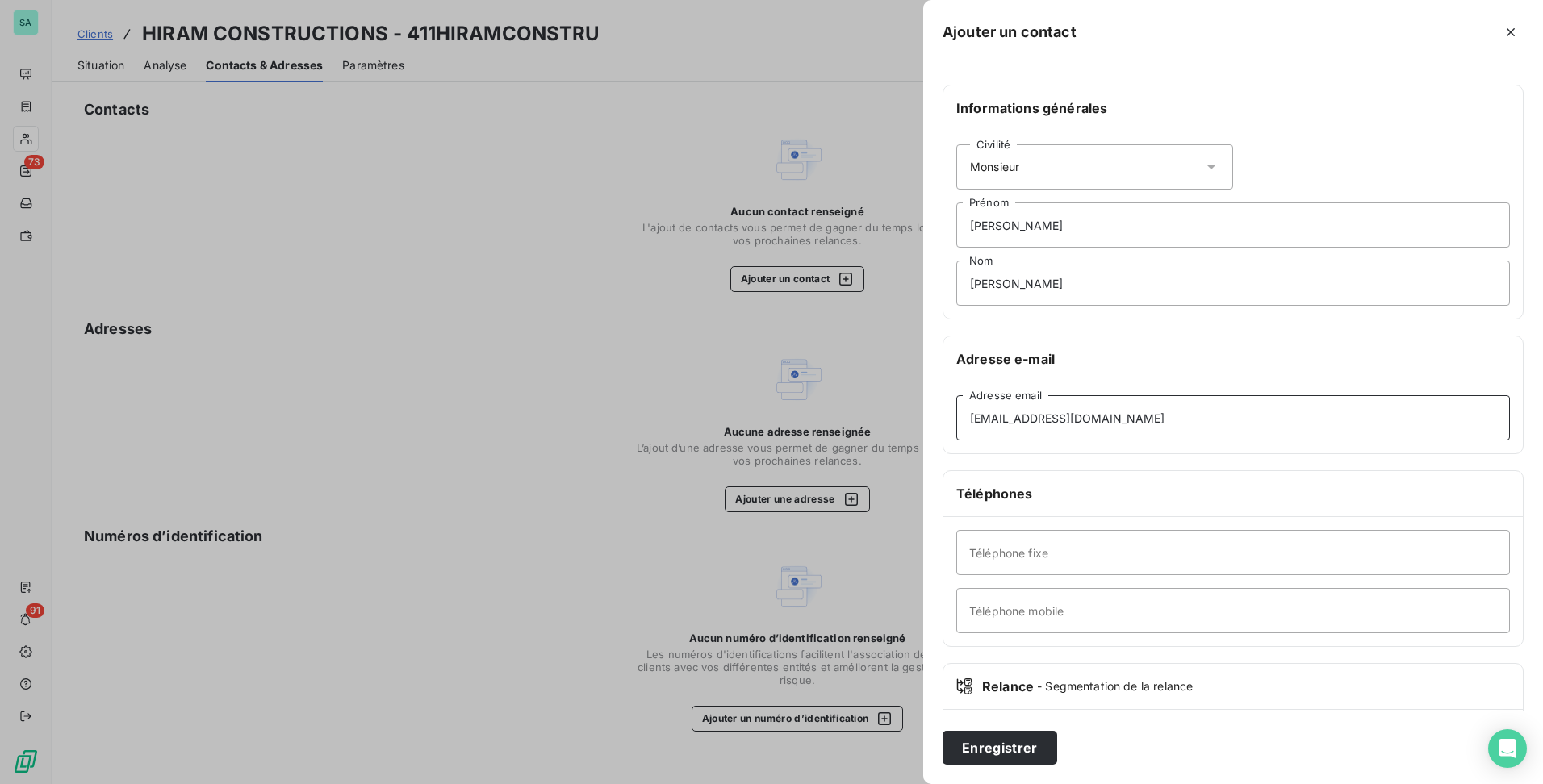
type input "[EMAIL_ADDRESS][DOMAIN_NAME]"
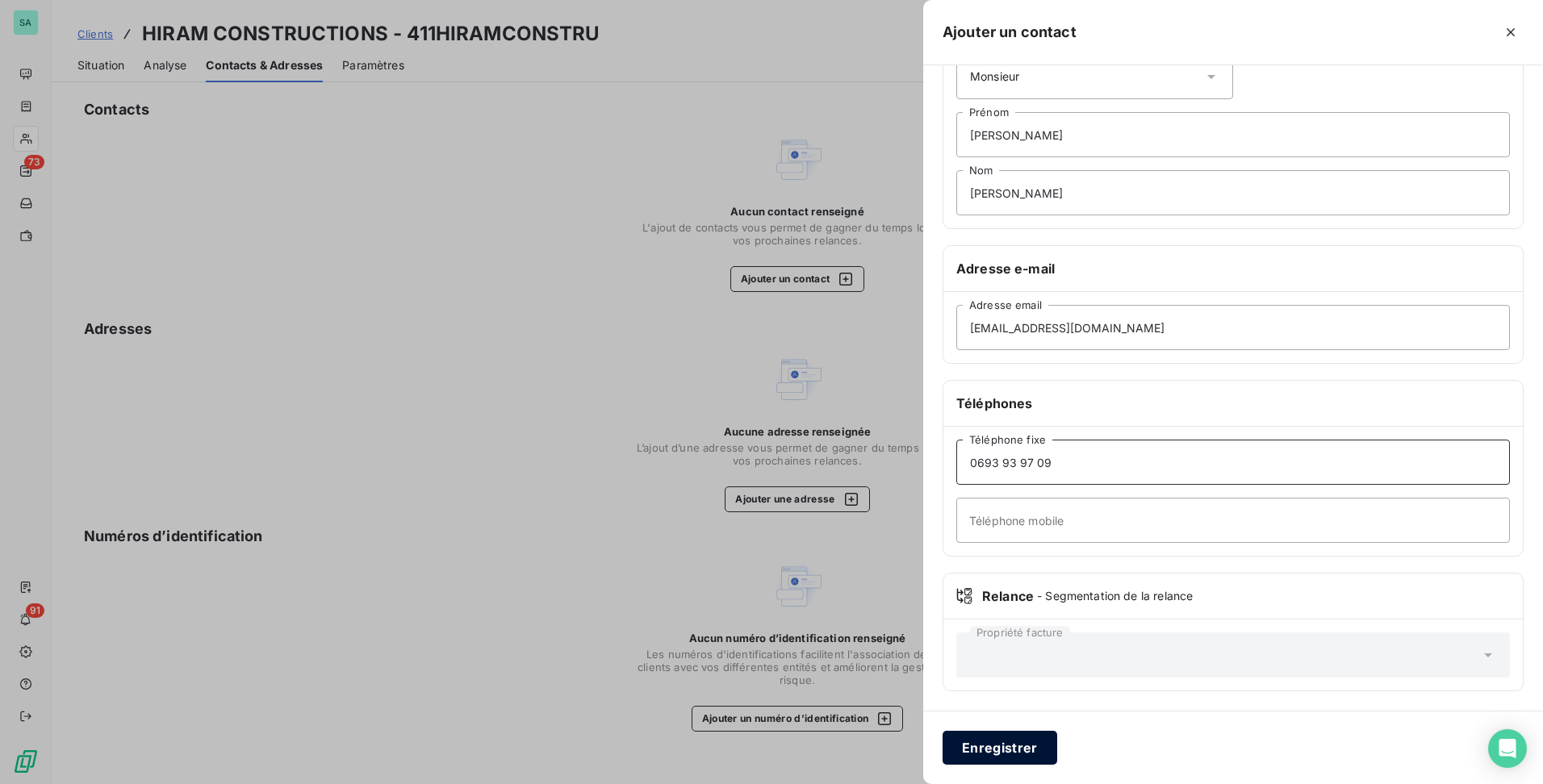
type input "0693 93 97 09"
click at [996, 750] on button "Enregistrer" at bounding box center [1000, 747] width 115 height 34
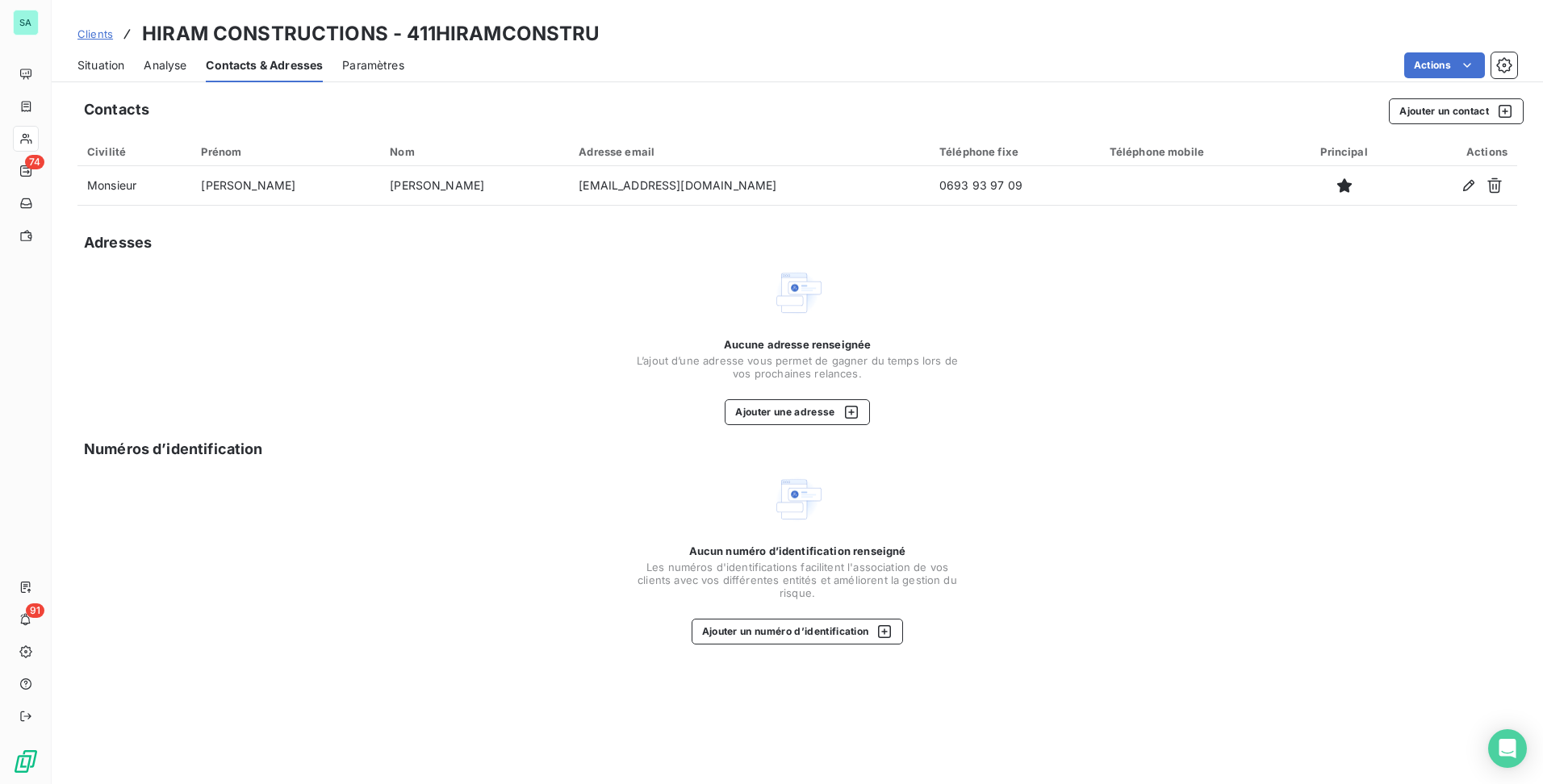
click at [103, 68] on span "Situation" at bounding box center [101, 65] width 47 height 16
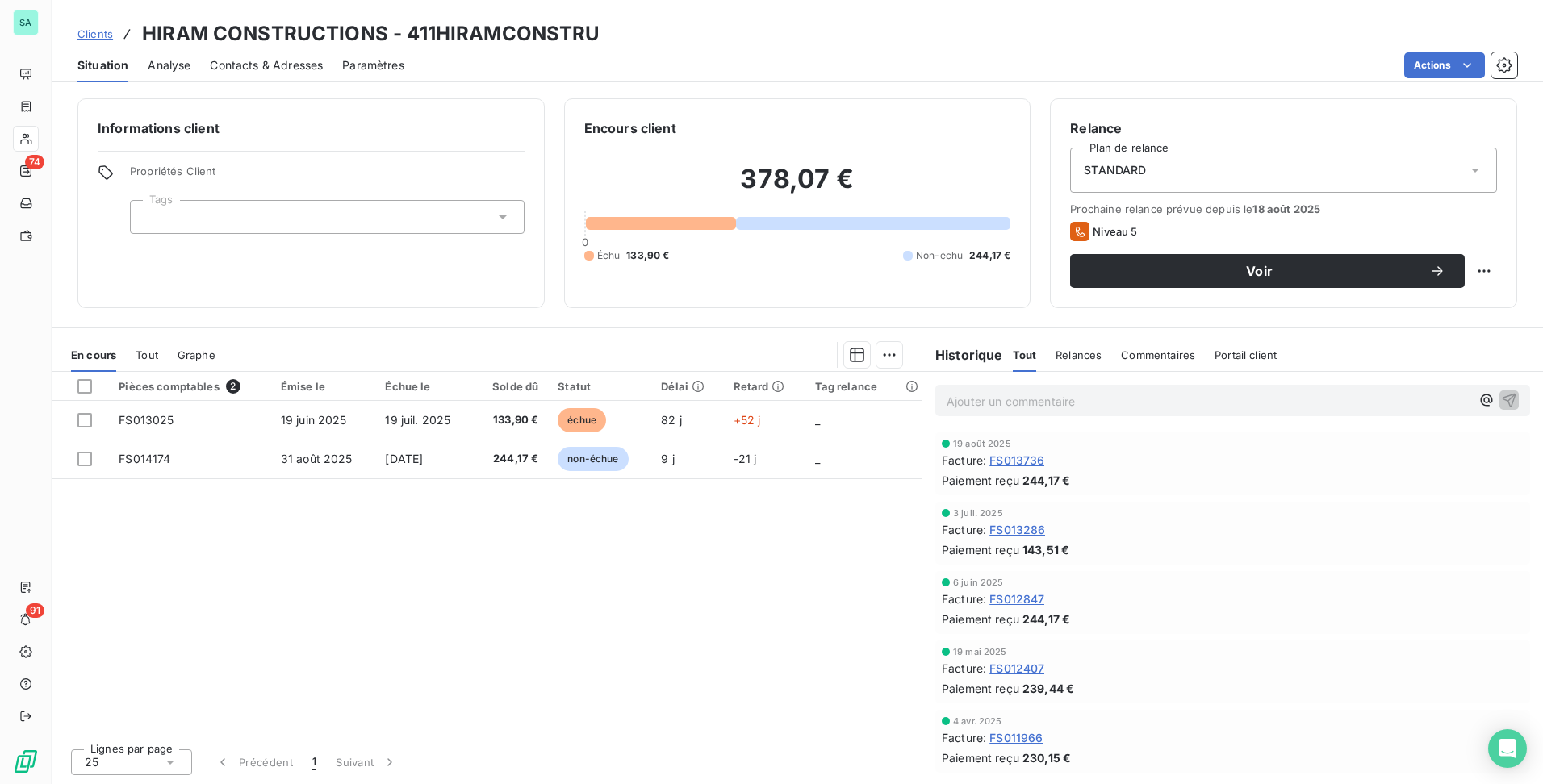
click at [95, 34] on span "Clients" at bounding box center [96, 34] width 36 height 13
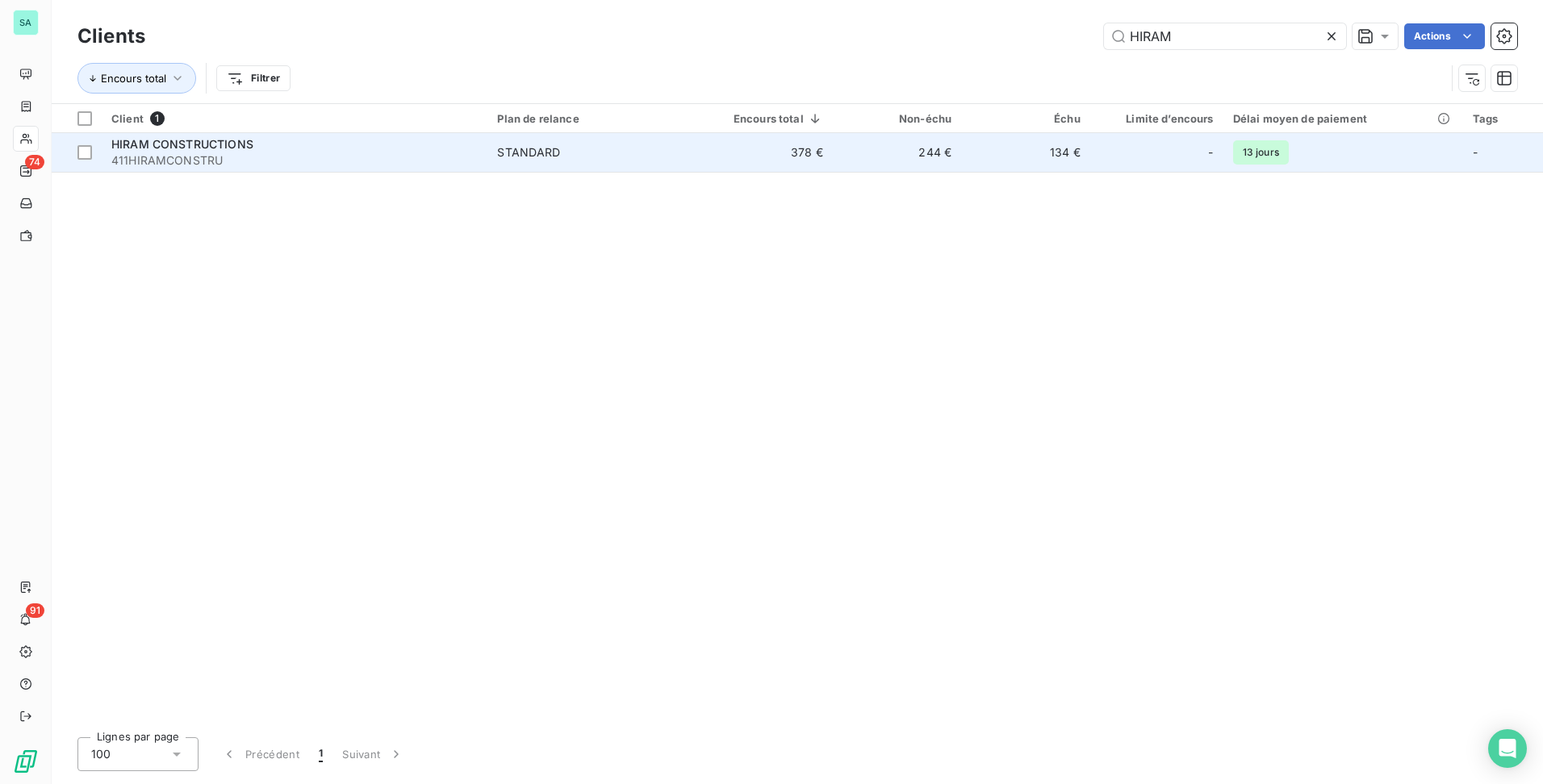
click at [240, 158] on span "411HIRAMCONSTRU" at bounding box center [294, 160] width 366 height 16
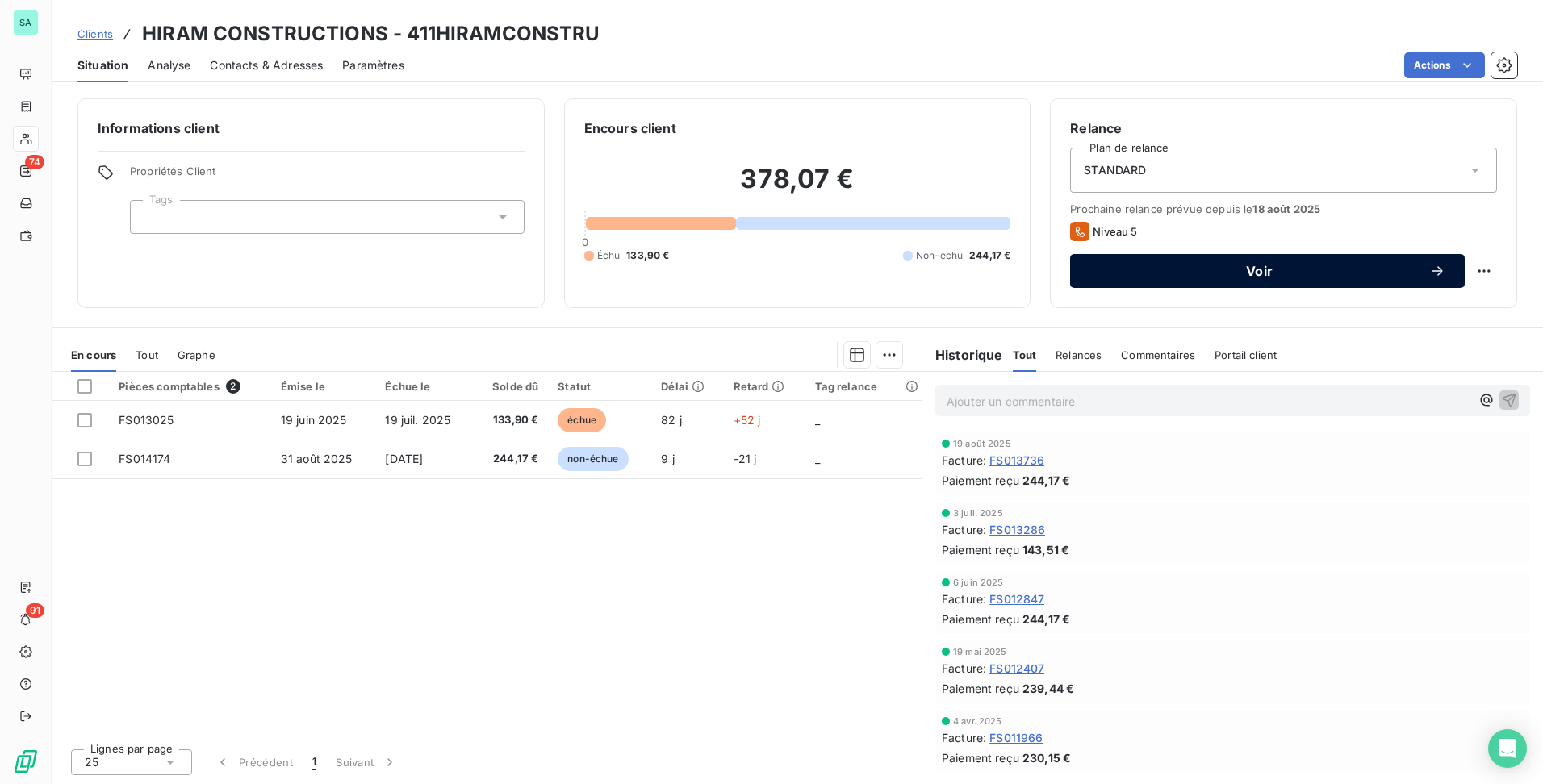
click at [1255, 277] on span "Voir" at bounding box center [1259, 271] width 339 height 13
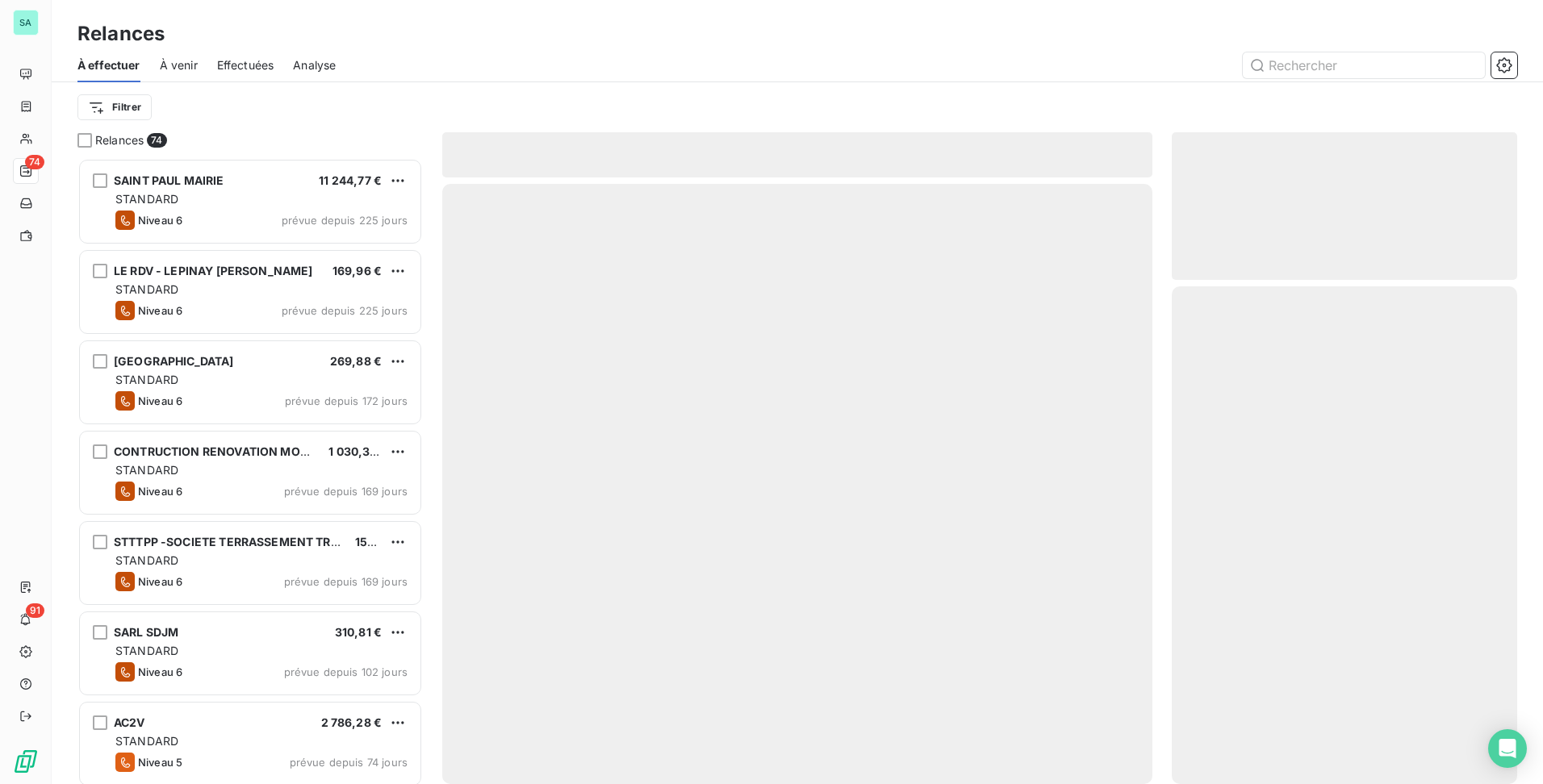
scroll to position [614, 333]
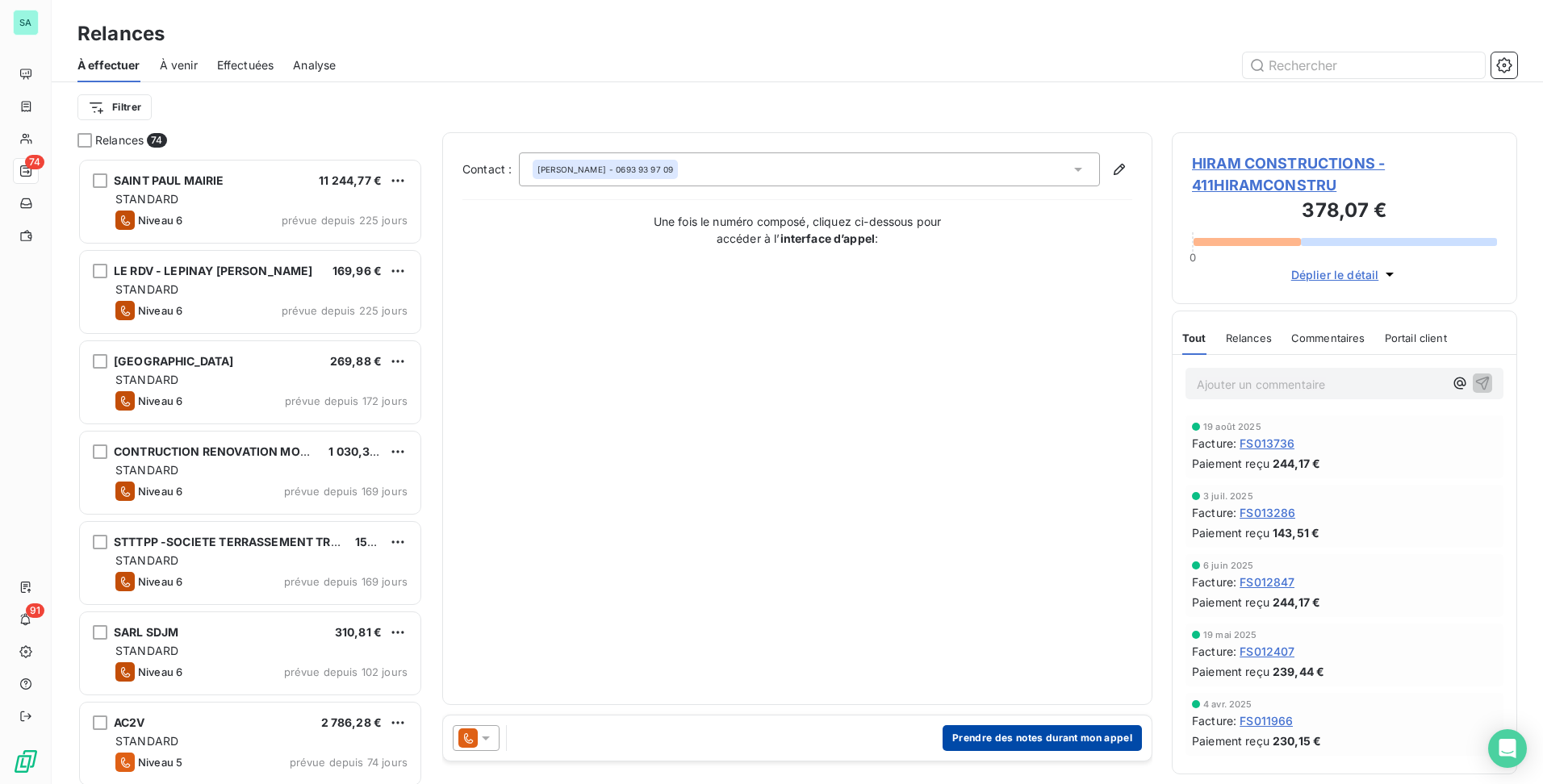
click at [1051, 740] on button "Prendre des notes durant mon appel" at bounding box center [1042, 737] width 200 height 26
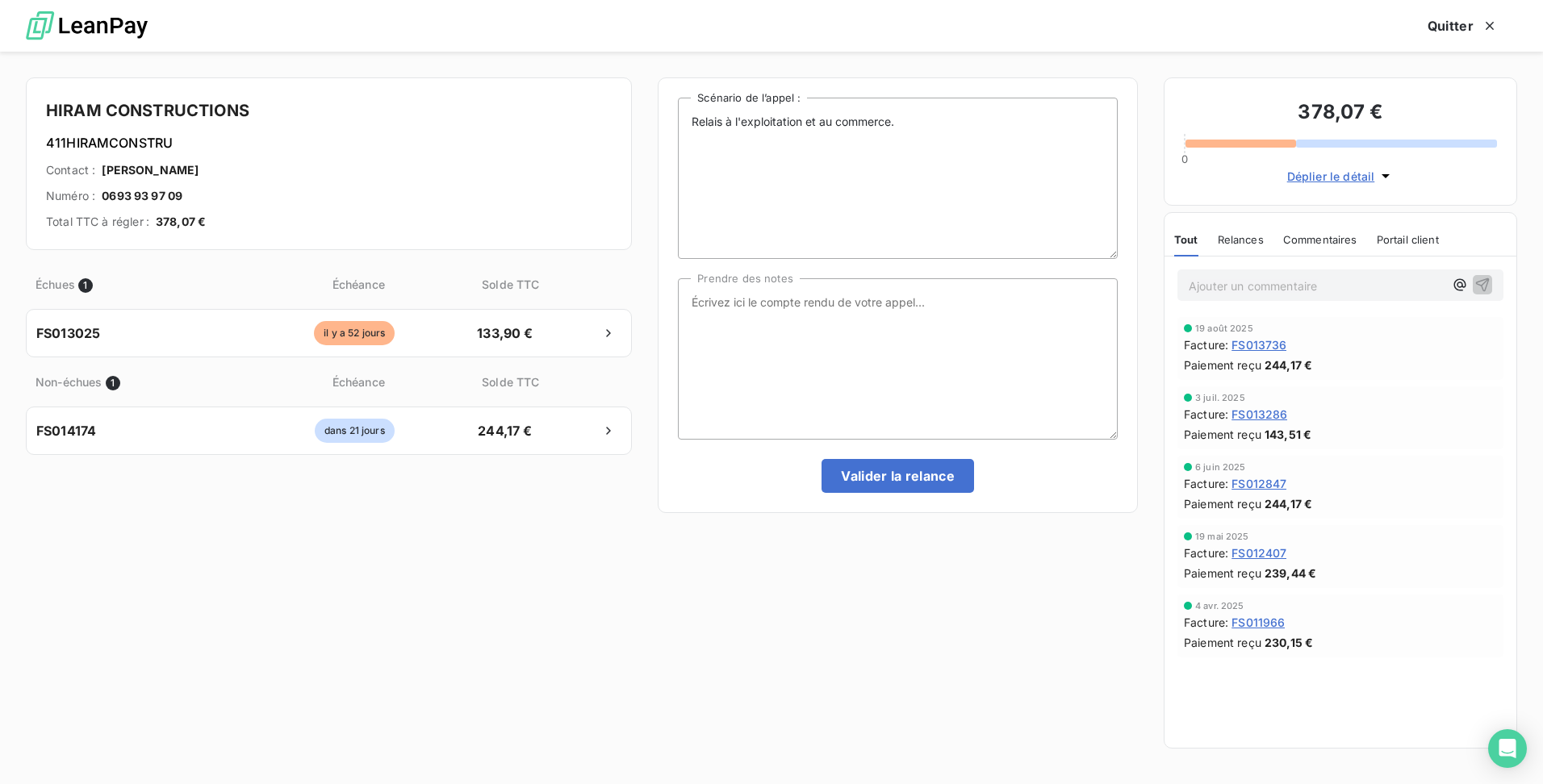
click at [1254, 244] on span "Relances" at bounding box center [1240, 239] width 46 height 13
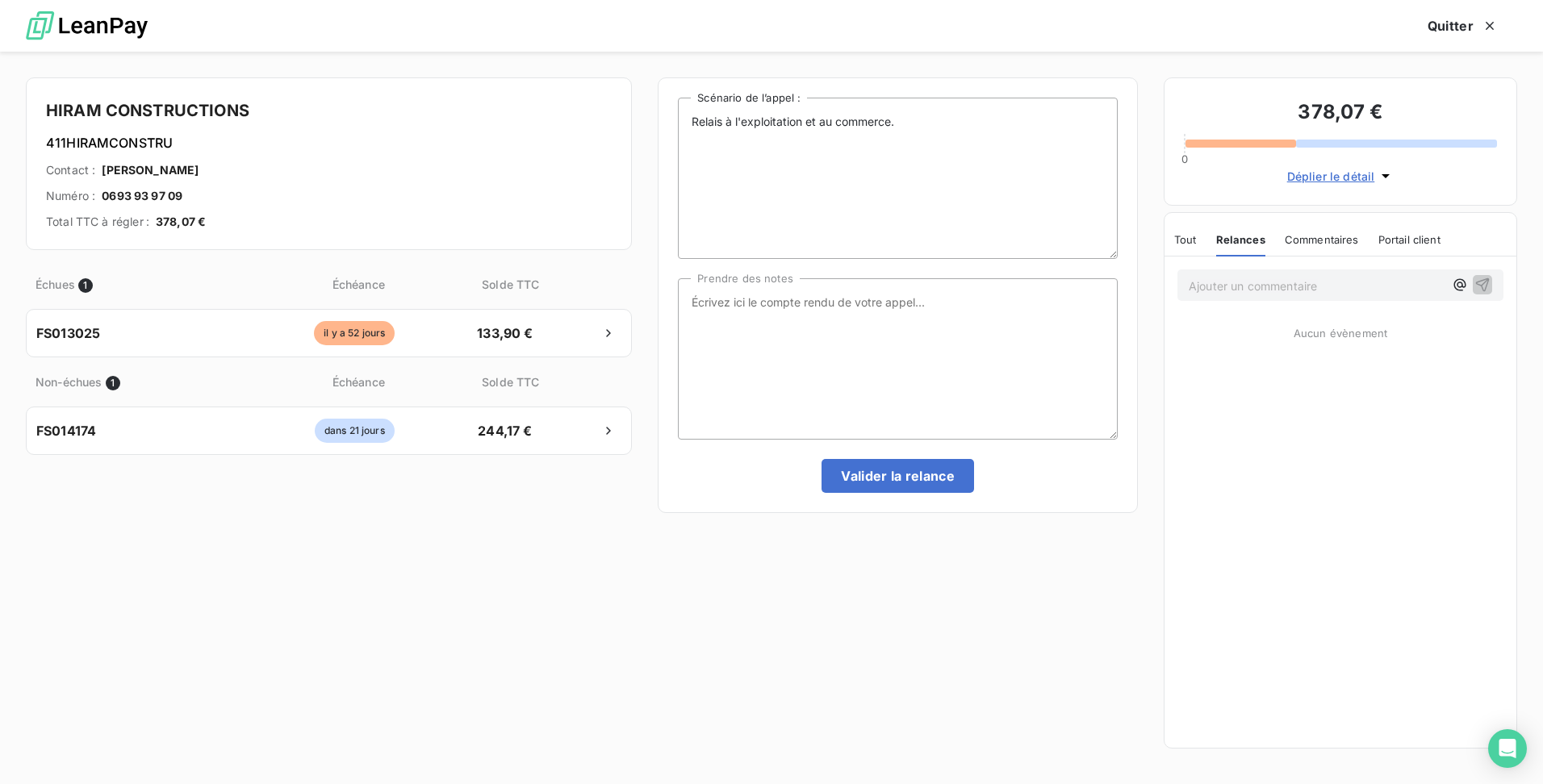
click at [1316, 239] on span "Commentaires" at bounding box center [1322, 239] width 74 height 13
click at [1417, 235] on span "Portail client" at bounding box center [1410, 239] width 62 height 13
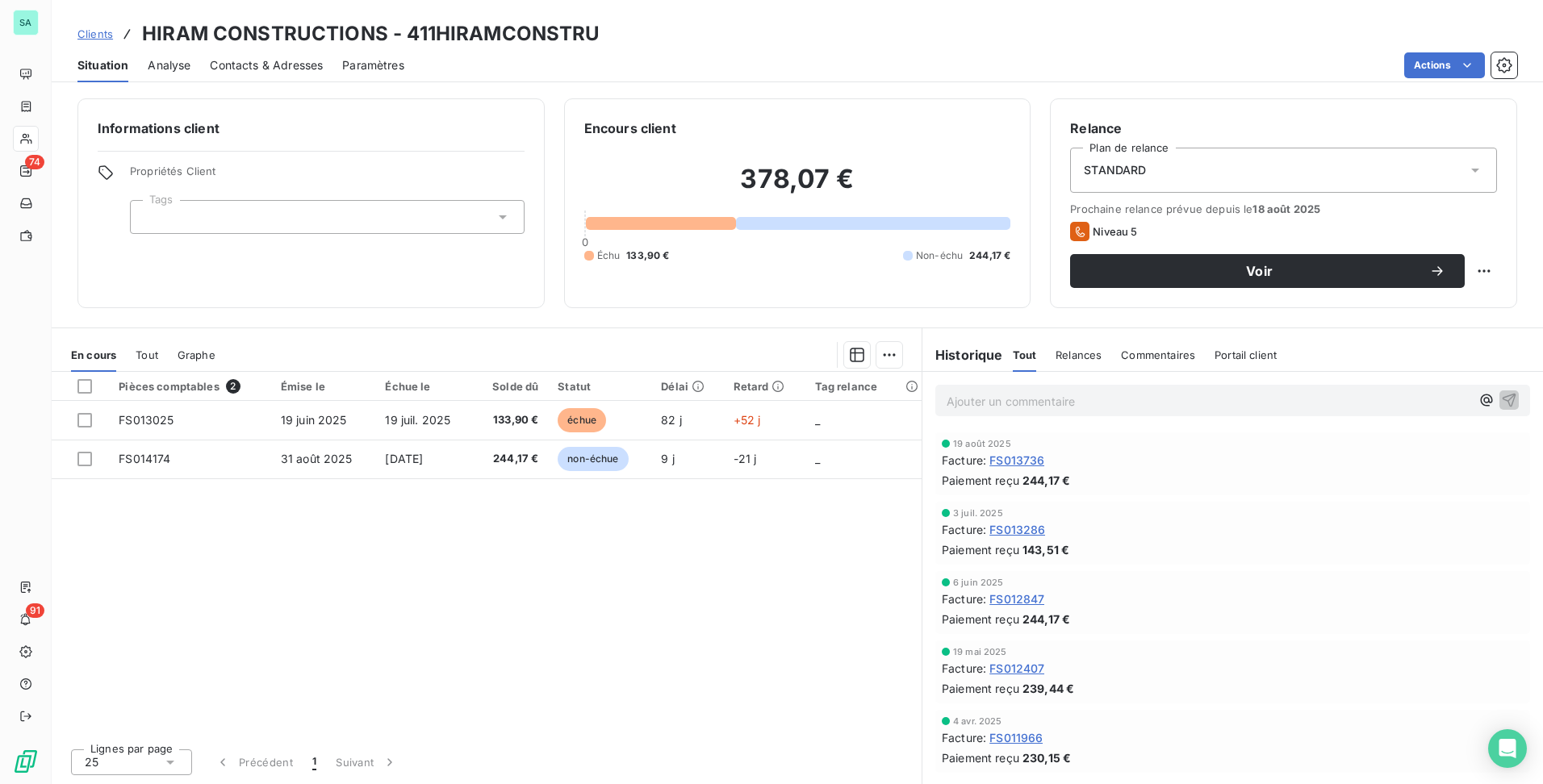
click at [306, 69] on span "Contacts & Adresses" at bounding box center [266, 65] width 113 height 16
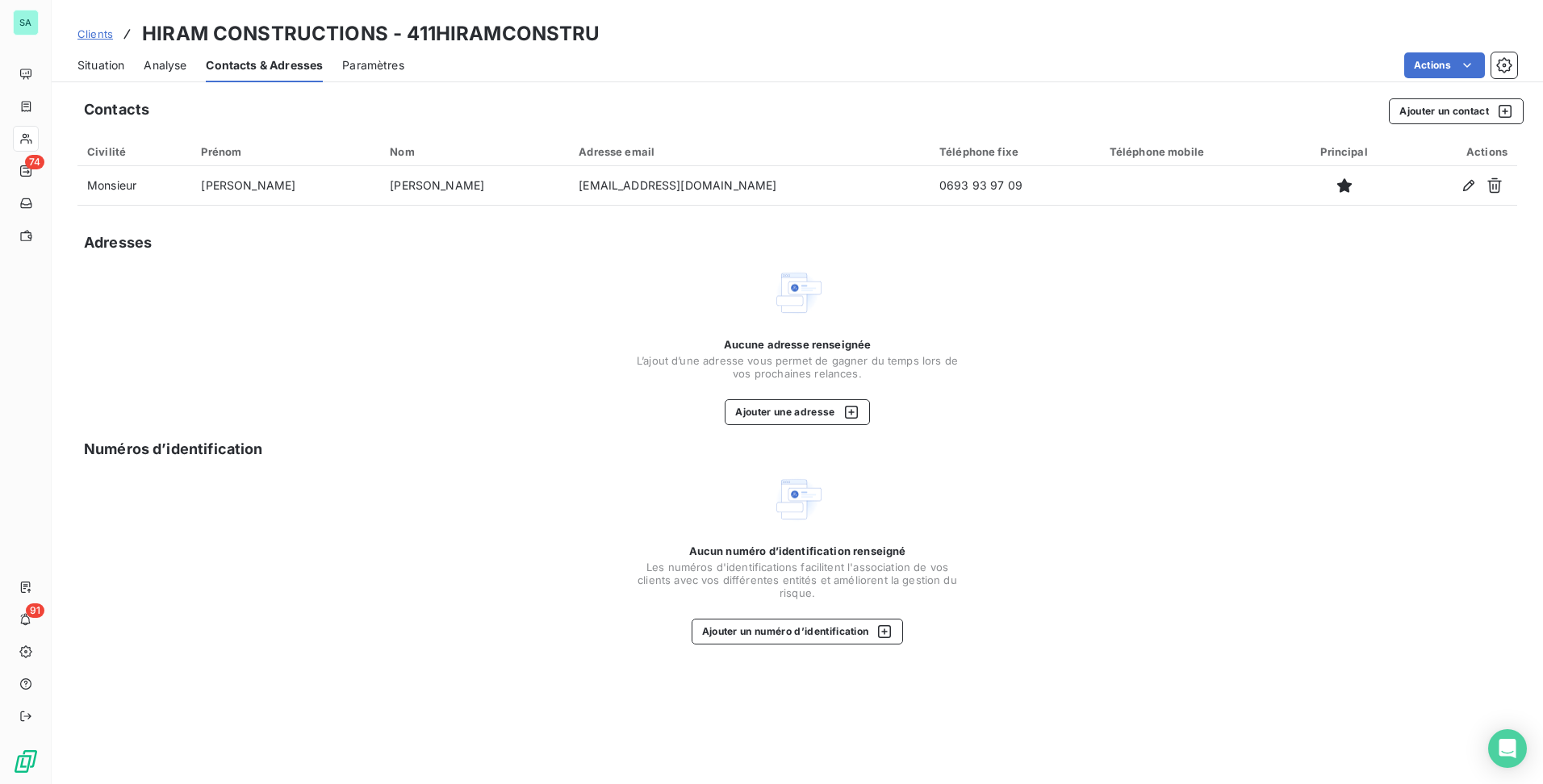
click at [111, 65] on span "Situation" at bounding box center [101, 65] width 47 height 16
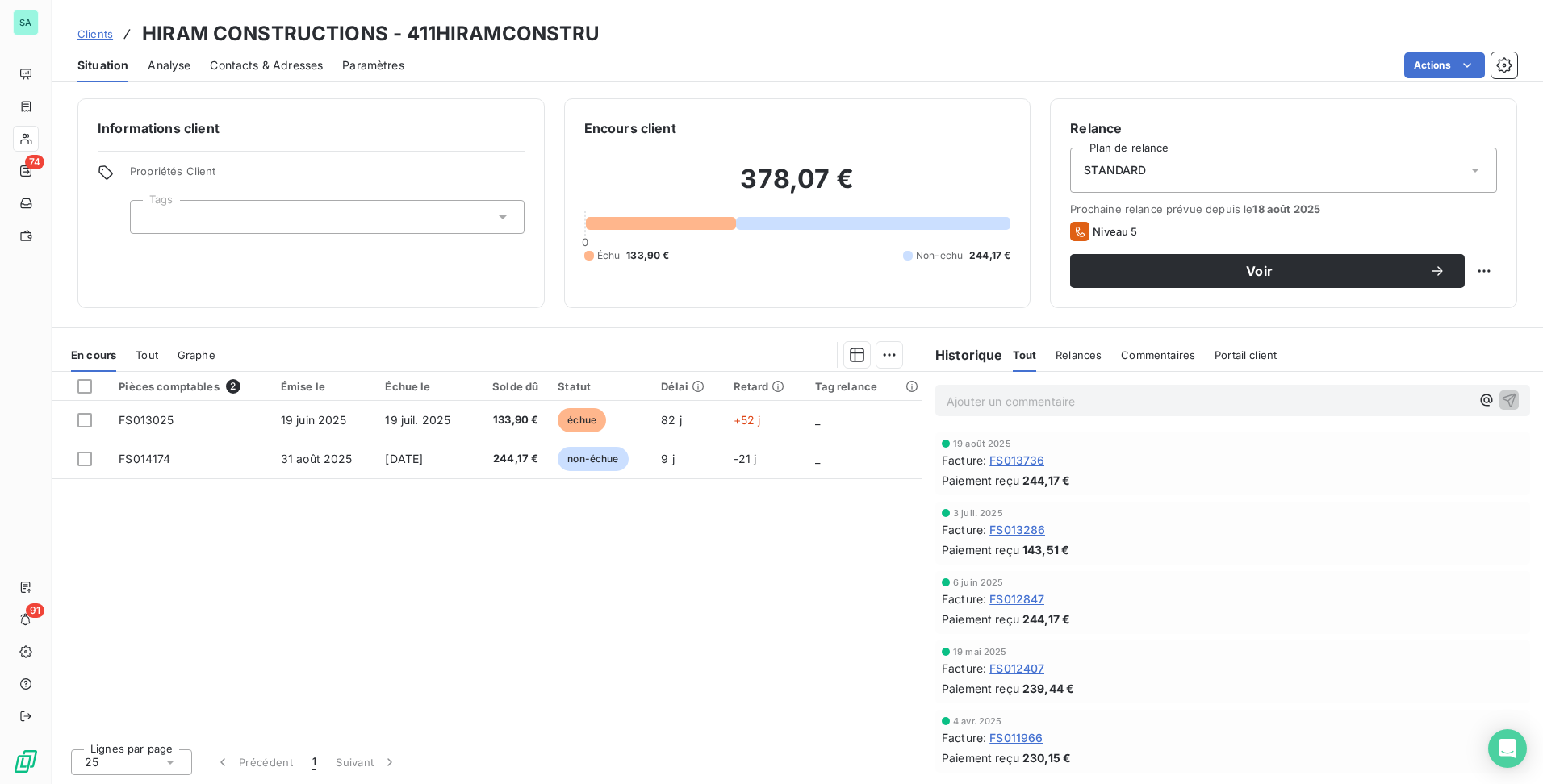
click at [1069, 395] on p "Ajouter un commentaire ﻿" at bounding box center [1208, 401] width 524 height 21
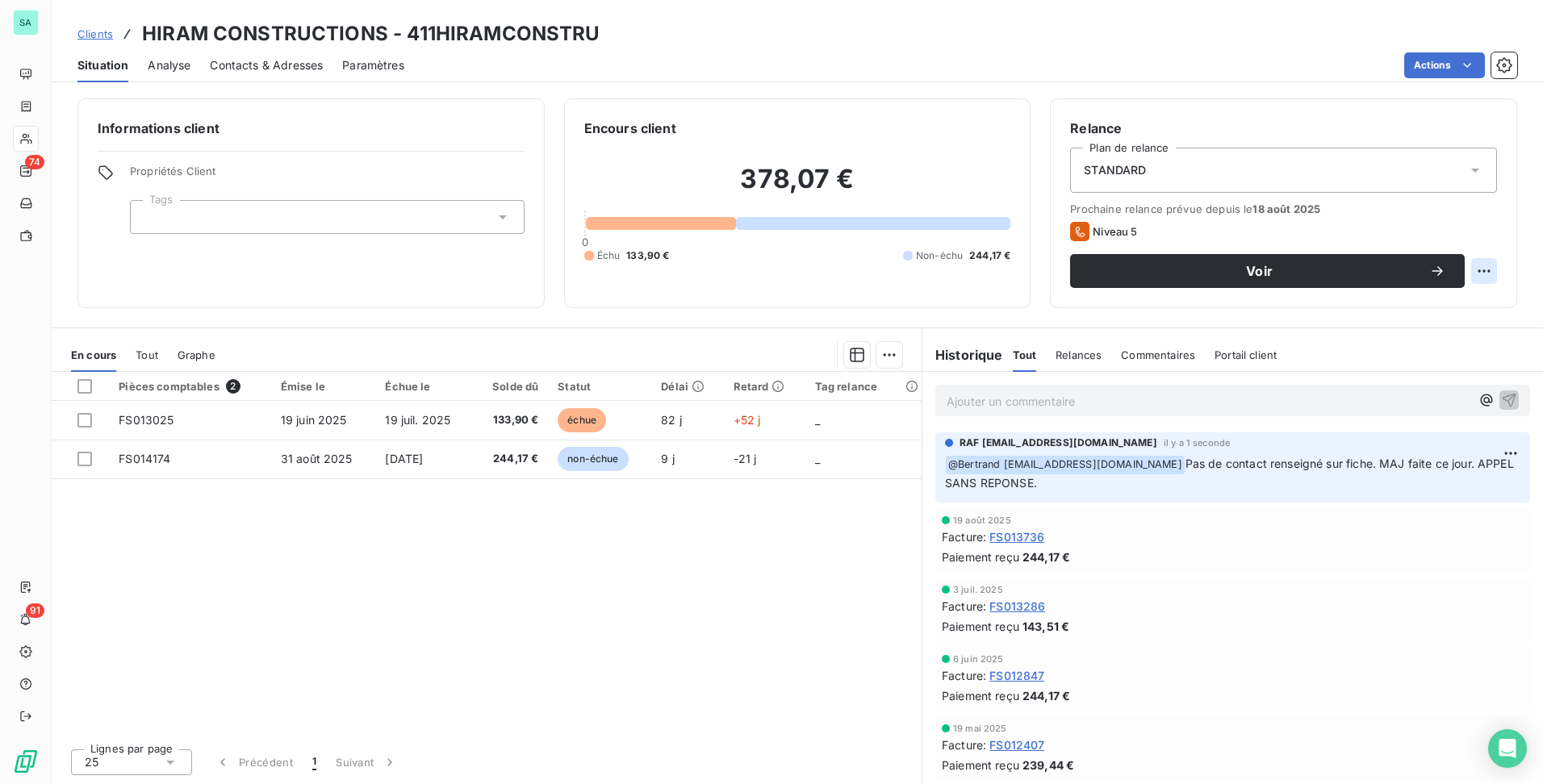
click at [1488, 274] on html "SA 74 91 Clients HIRAM CONSTRUCTIONS - 411HIRAMCONSTRU Situation Analyse Contac…" at bounding box center [771, 392] width 1543 height 784
click at [1459, 307] on div "Replanifier cette action" at bounding box center [1417, 306] width 144 height 26
select select "8"
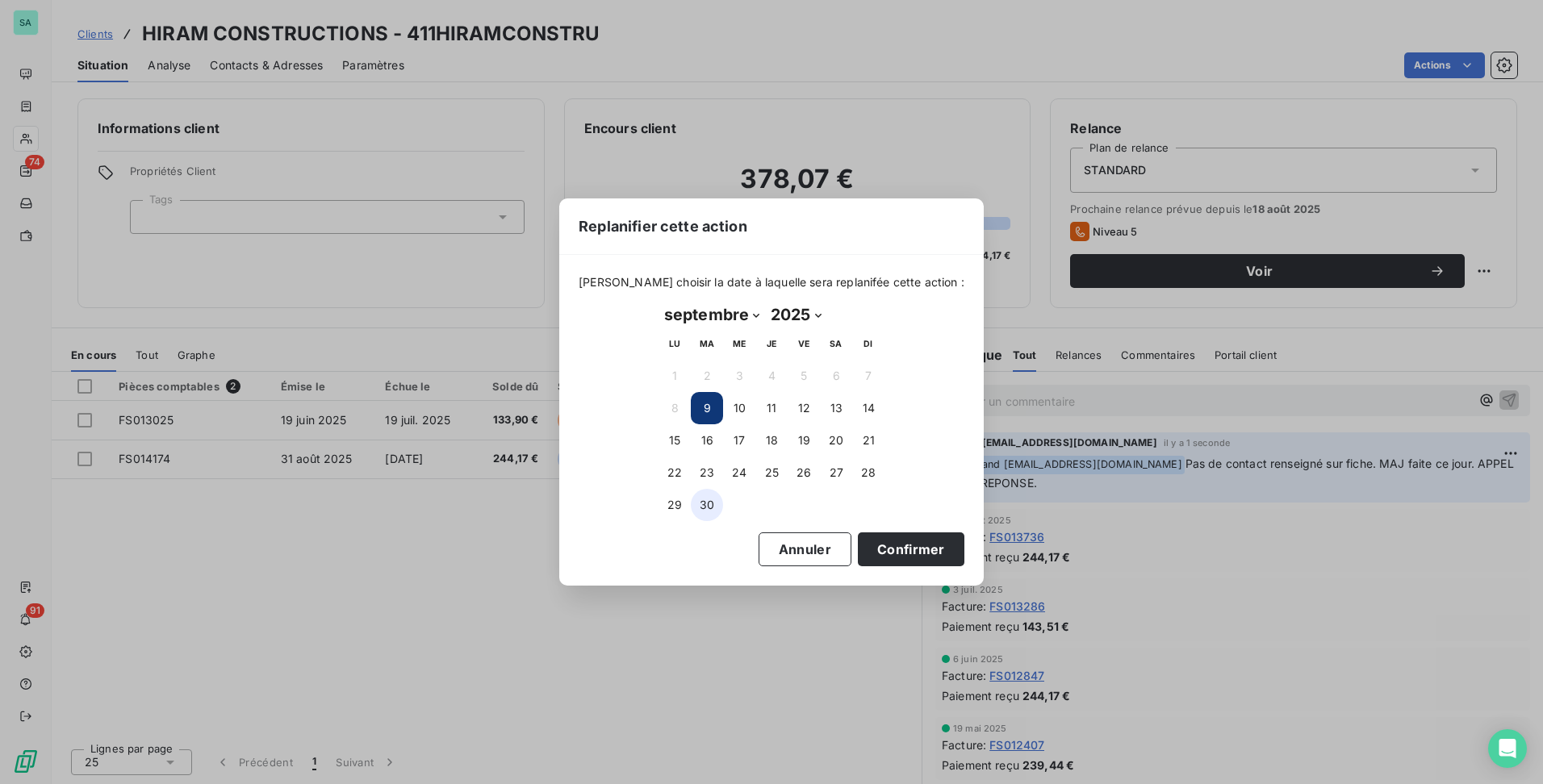
click at [702, 502] on button "30" at bounding box center [707, 505] width 32 height 32
click at [879, 548] on button "Confirmer" at bounding box center [911, 550] width 107 height 34
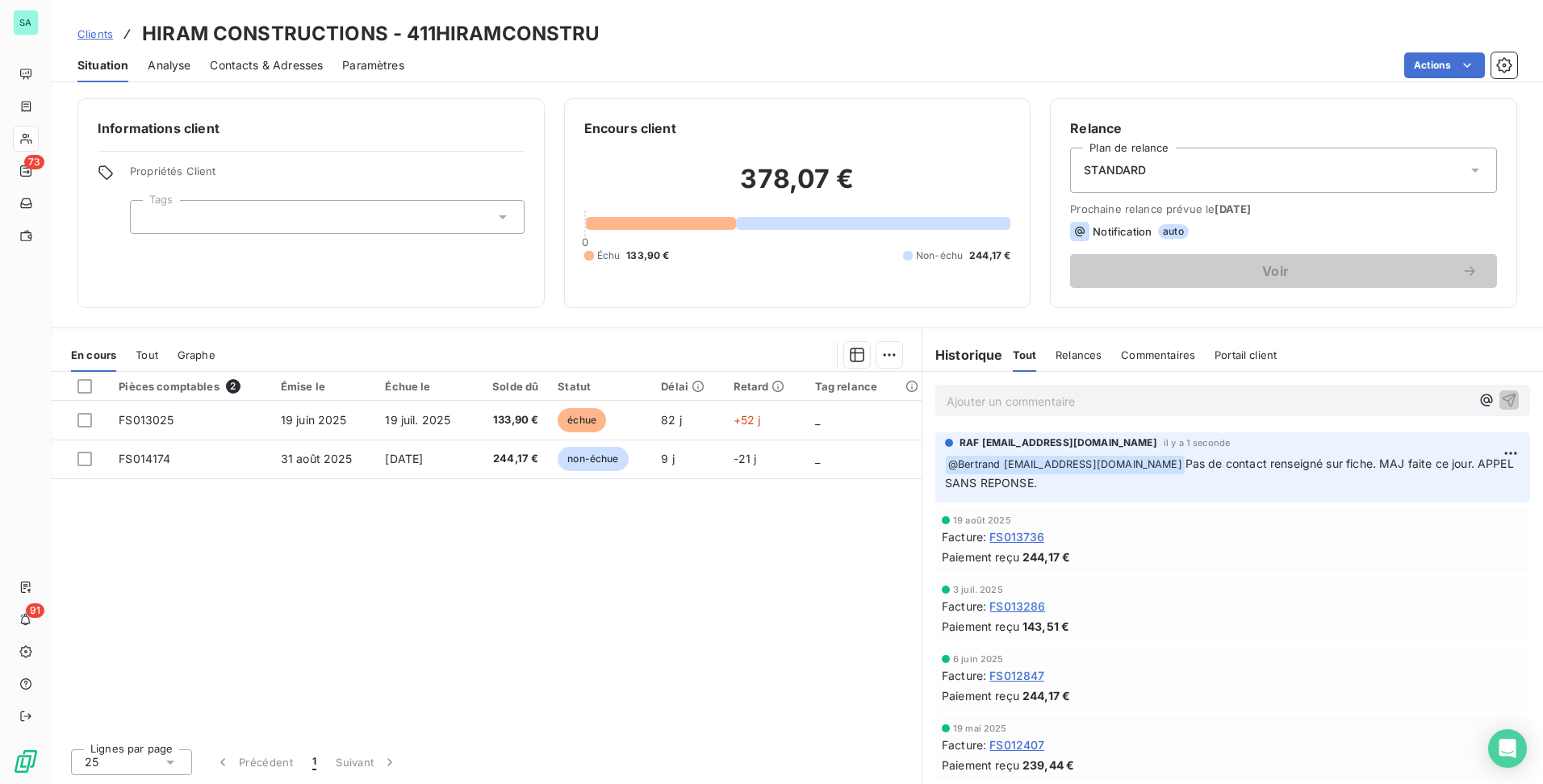
click at [1249, 169] on div "STANDARD" at bounding box center [1283, 170] width 427 height 45
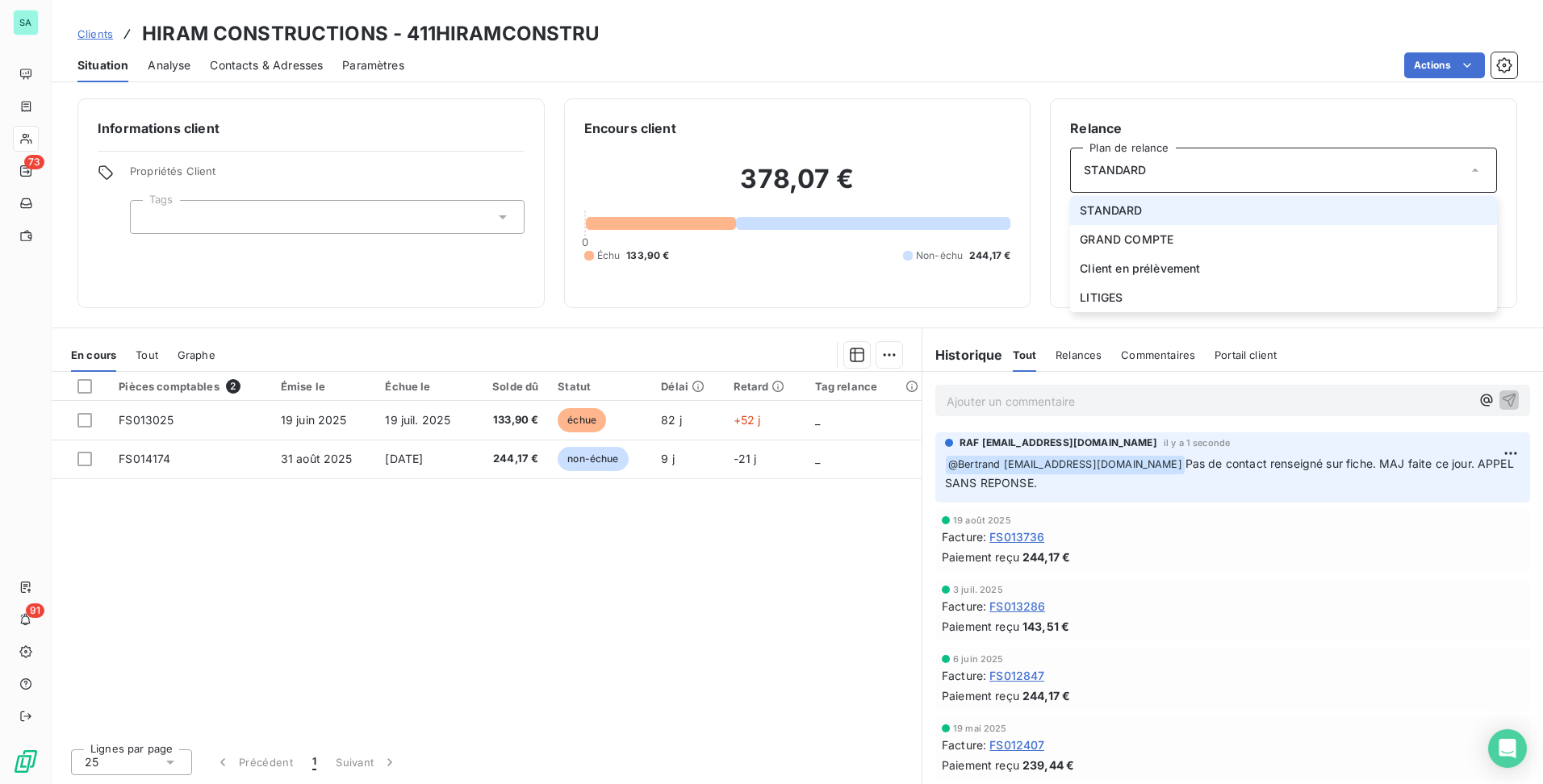
click at [1249, 169] on div "STANDARD" at bounding box center [1283, 170] width 427 height 45
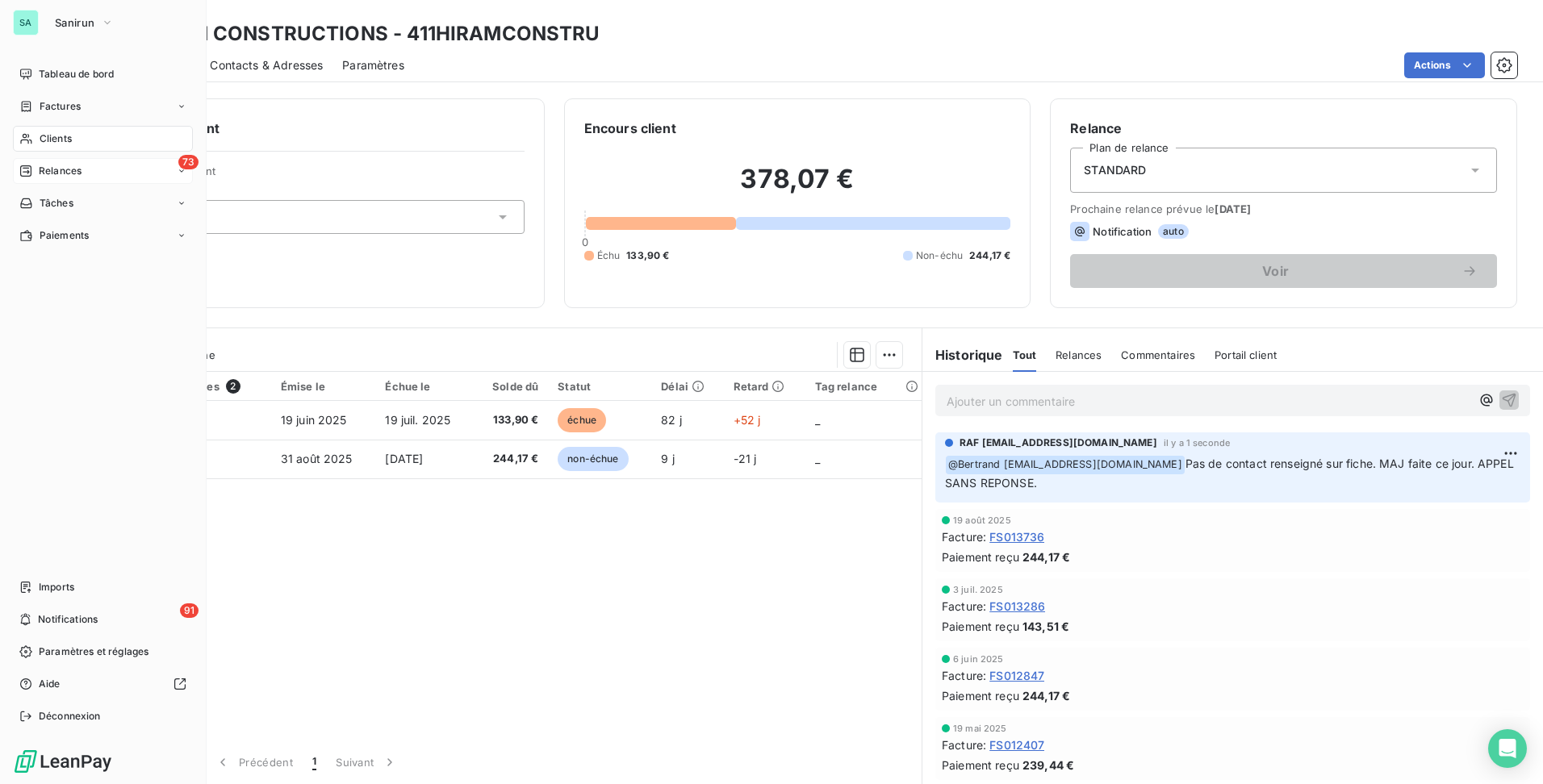
click at [23, 167] on icon at bounding box center [26, 171] width 12 height 12
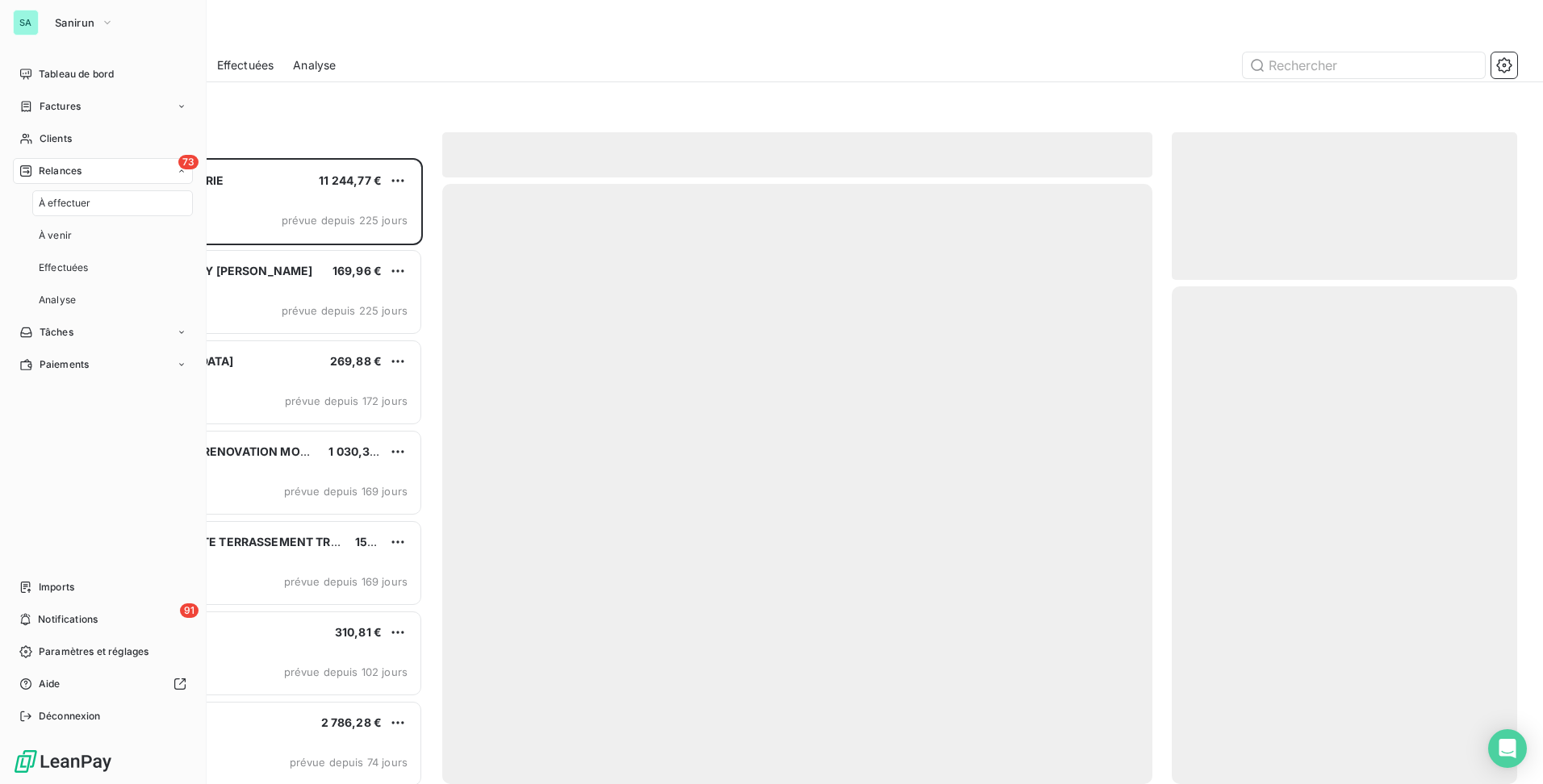
scroll to position [614, 333]
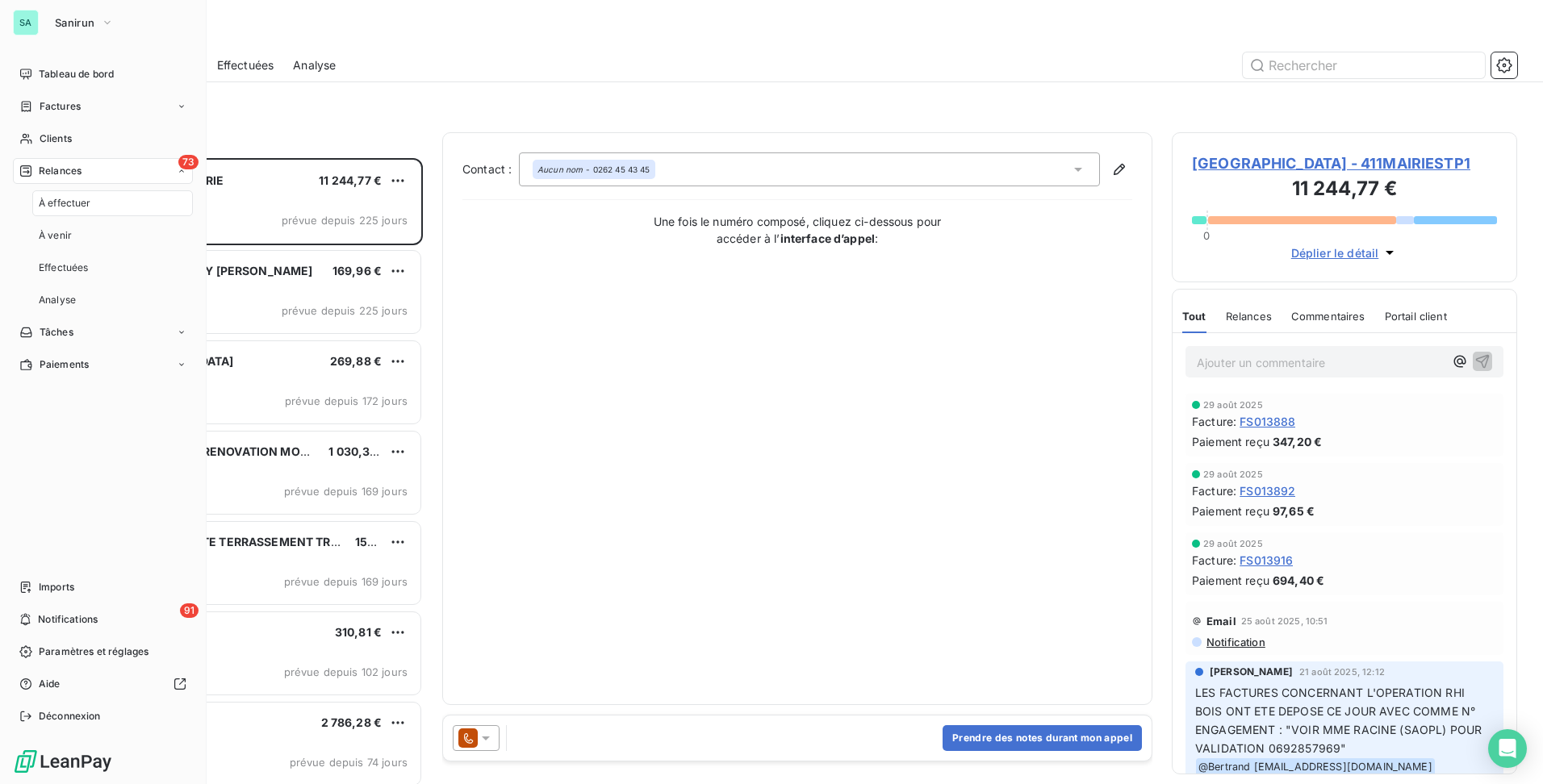
click at [74, 204] on span "À effectuer" at bounding box center [64, 203] width 53 height 14
click at [73, 226] on div "À venir" at bounding box center [112, 235] width 160 height 26
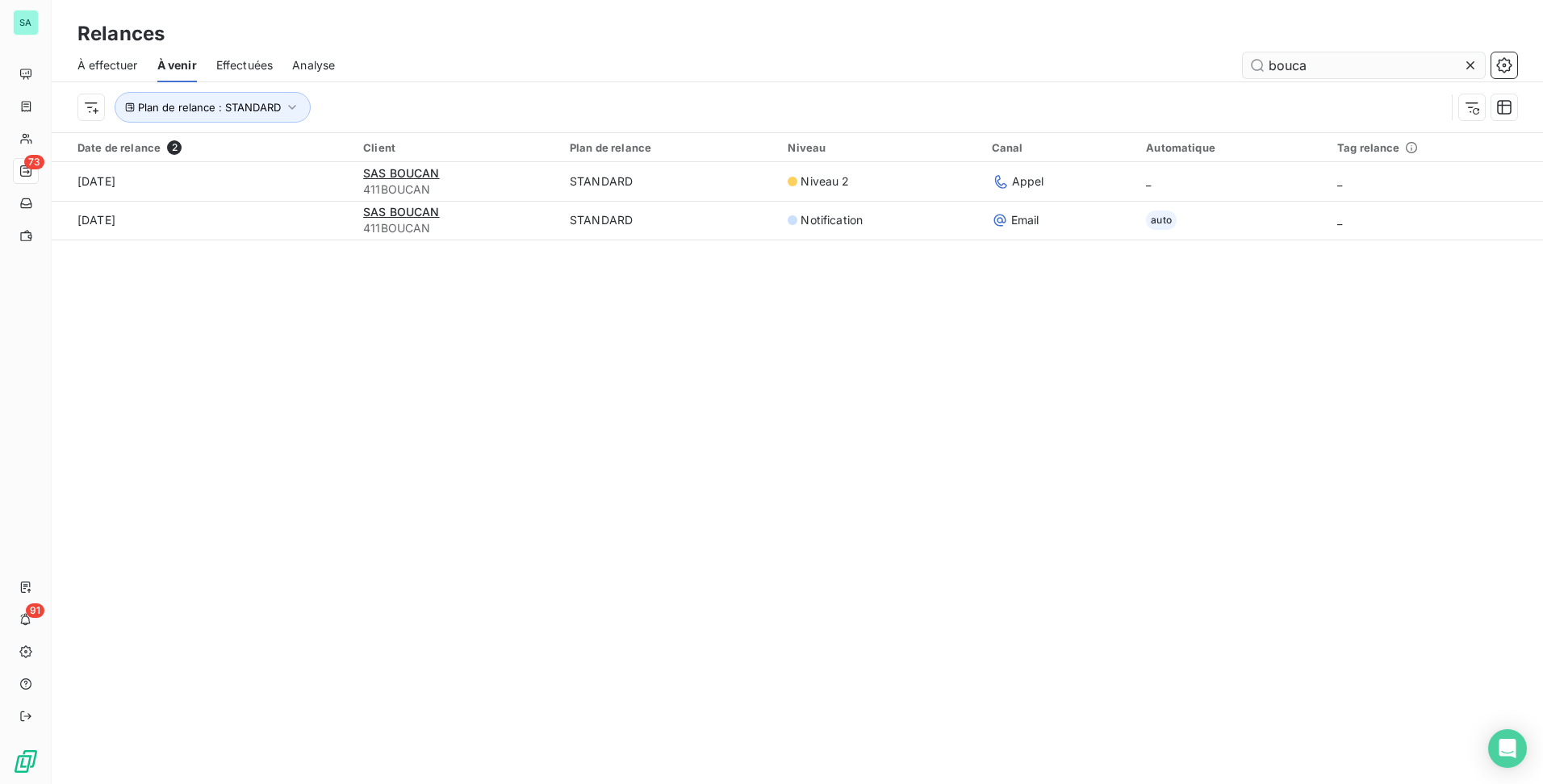
click at [1471, 69] on icon at bounding box center [1470, 65] width 16 height 16
click at [1313, 69] on input "text" at bounding box center [1364, 65] width 242 height 26
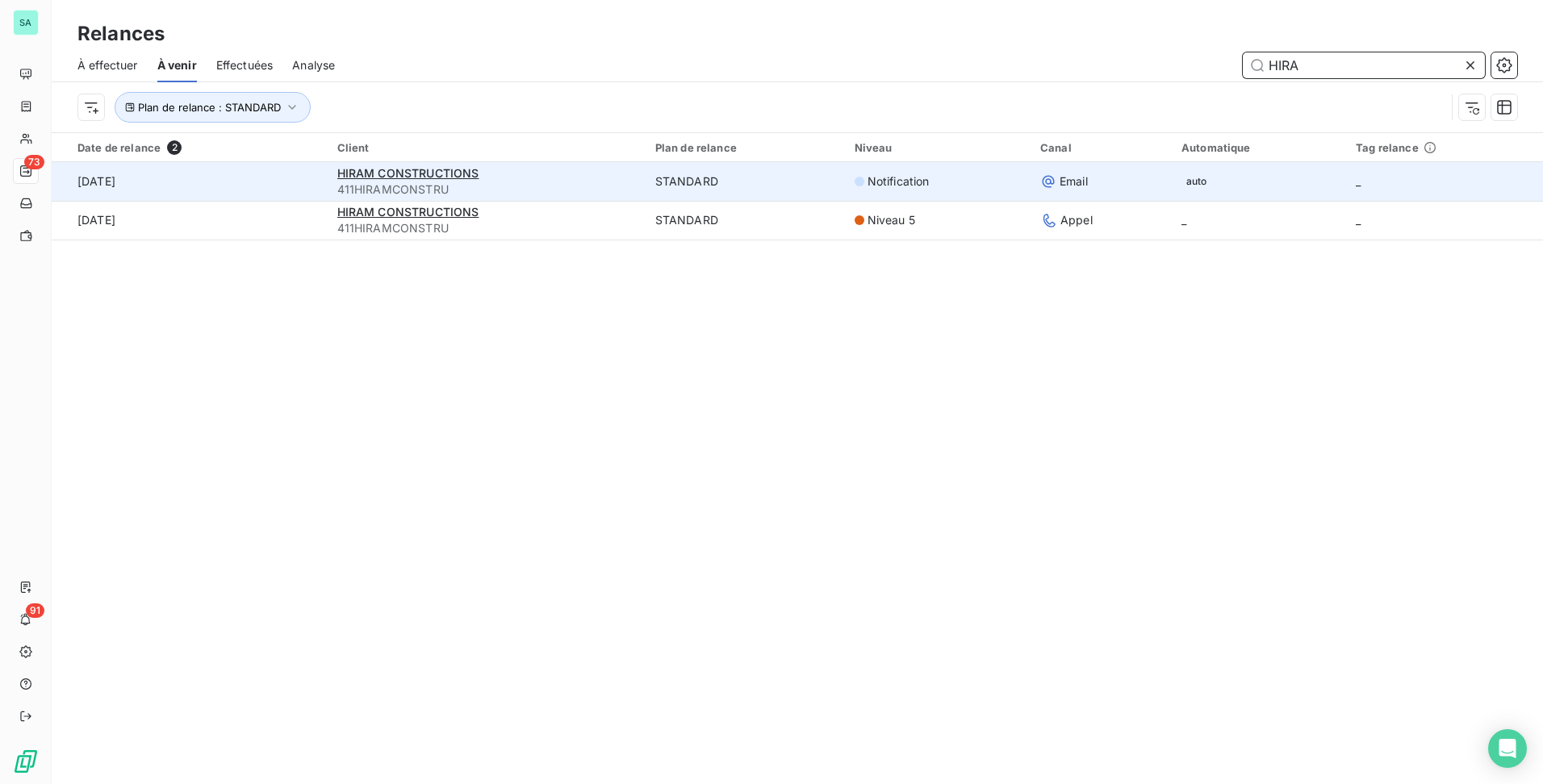
type input "HIRA"
click at [646, 190] on td "STANDARD" at bounding box center [745, 181] width 200 height 38
click at [712, 192] on td "STANDARD" at bounding box center [745, 181] width 200 height 38
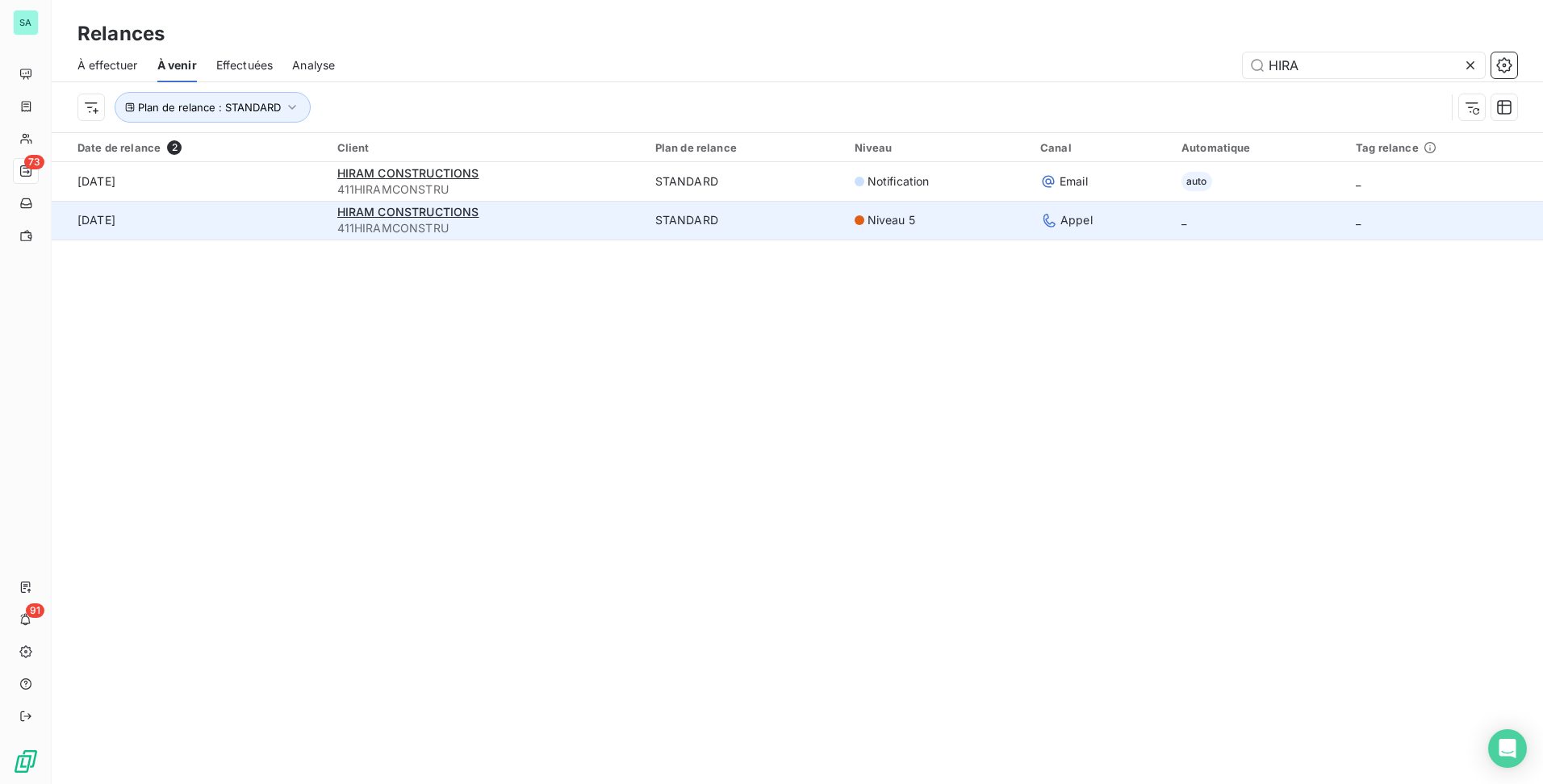
click at [915, 233] on td "Niveau 5" at bounding box center [938, 219] width 185 height 38
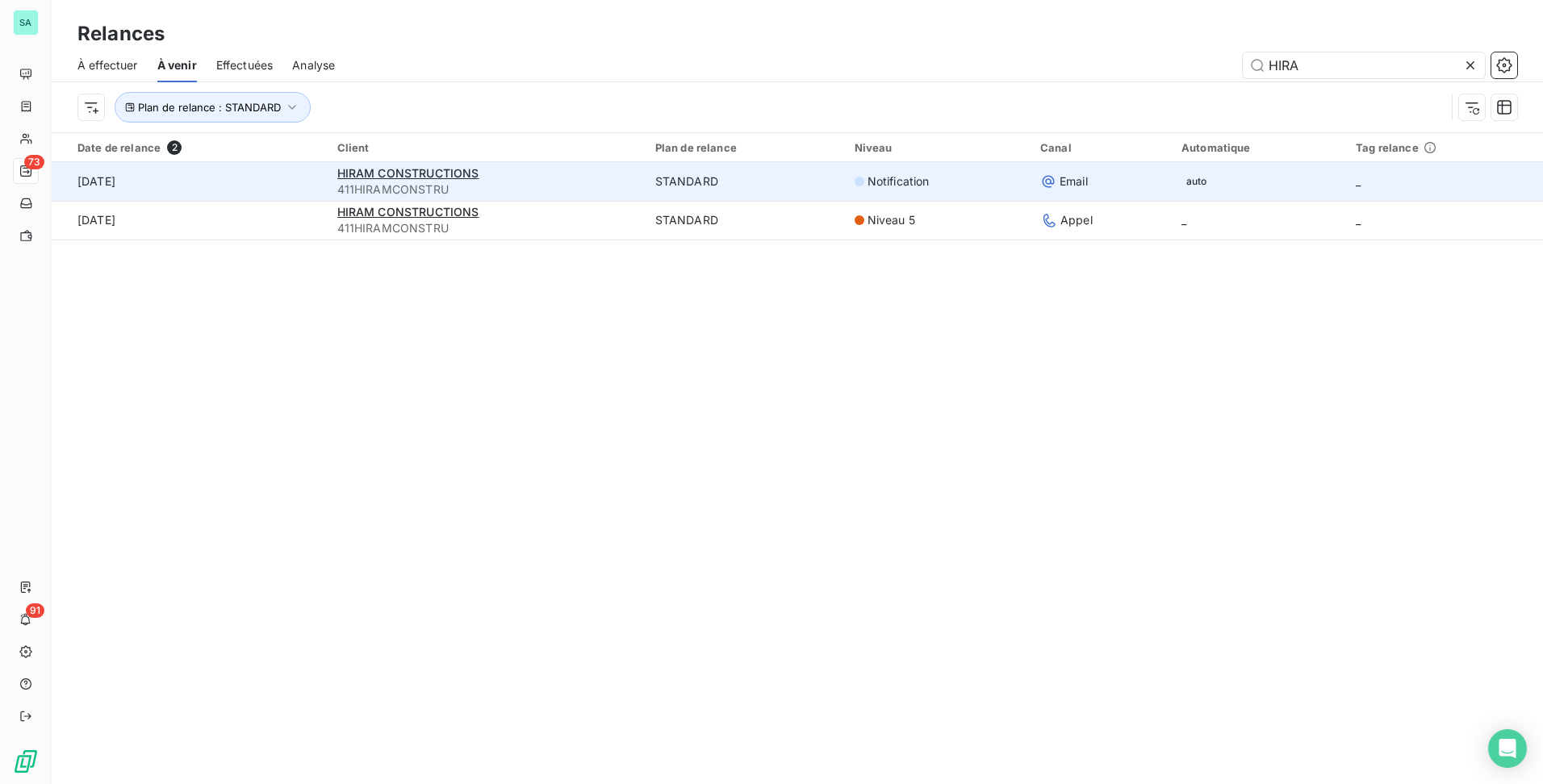
click at [1291, 185] on td "auto" at bounding box center [1258, 181] width 175 height 38
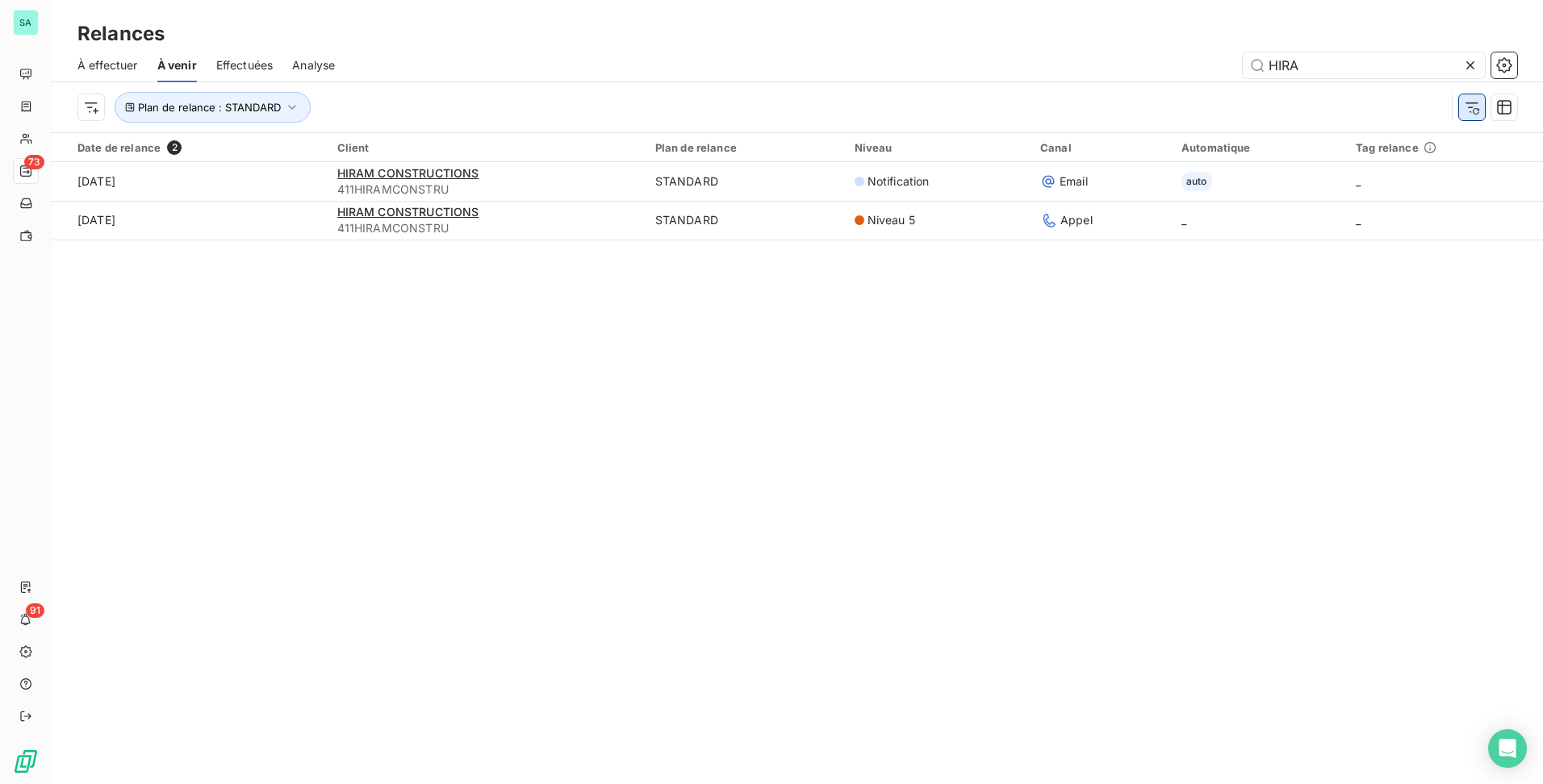
click at [1476, 115] on icon "button" at bounding box center [1472, 107] width 16 height 16
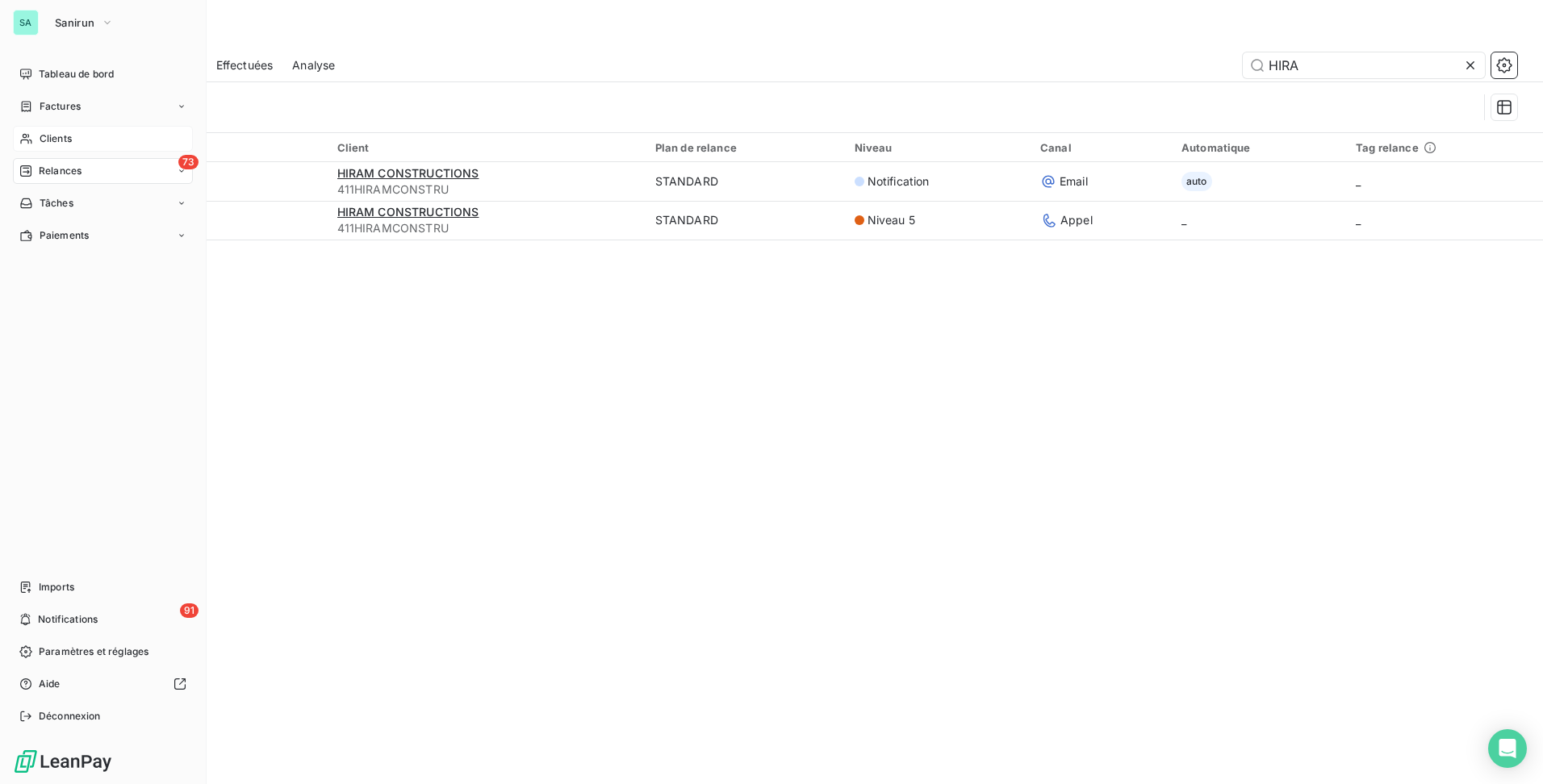
click at [38, 137] on div "Clients" at bounding box center [102, 139] width 180 height 26
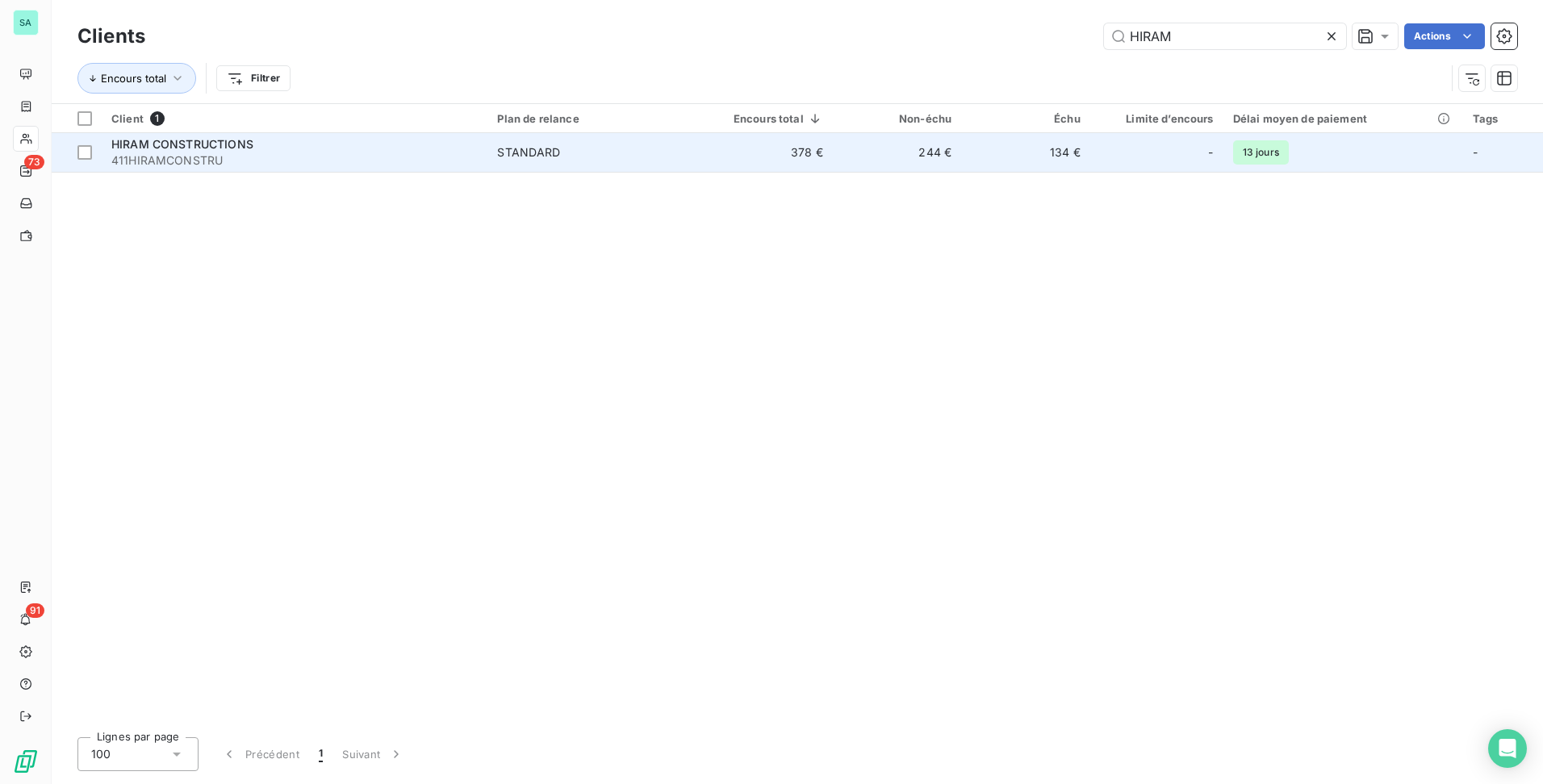
click at [872, 161] on td "244 €" at bounding box center [896, 152] width 128 height 38
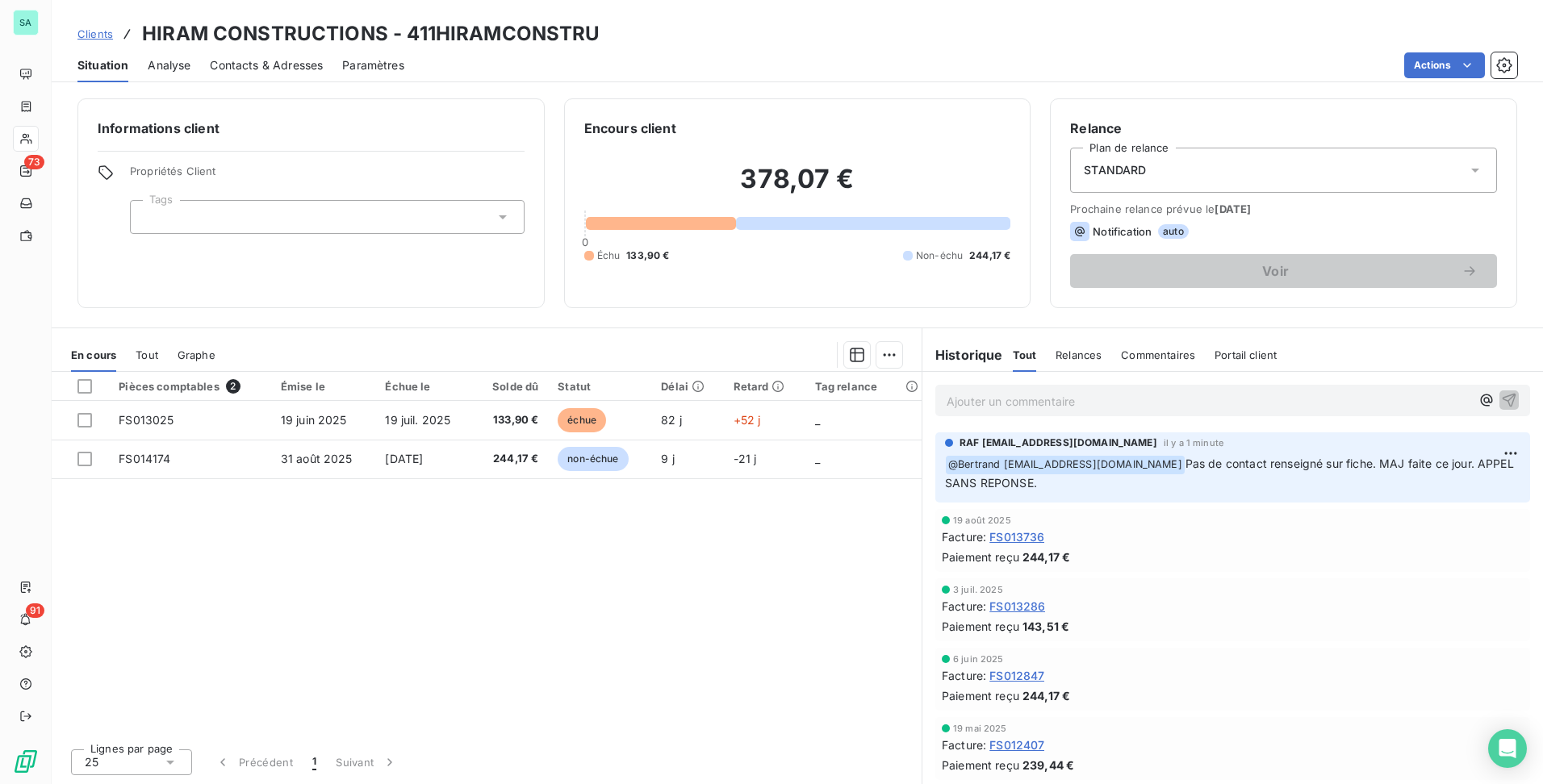
click at [103, 37] on span "Clients" at bounding box center [96, 34] width 36 height 13
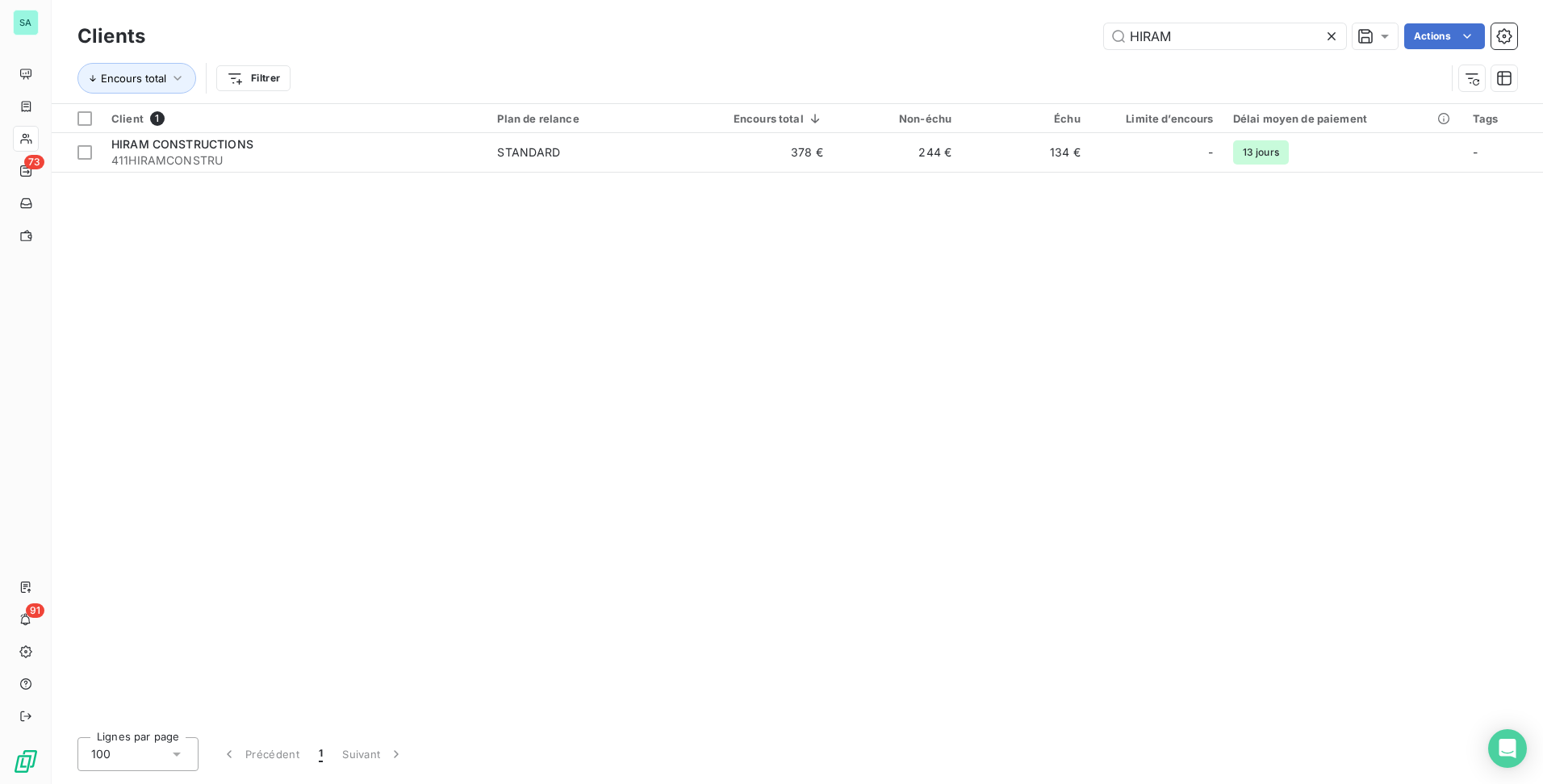
drag, startPoint x: 1192, startPoint y: 31, endPoint x: 1042, endPoint y: 29, distance: 150.0
click at [1042, 29] on div "HIRAM Actions" at bounding box center [841, 36] width 1352 height 26
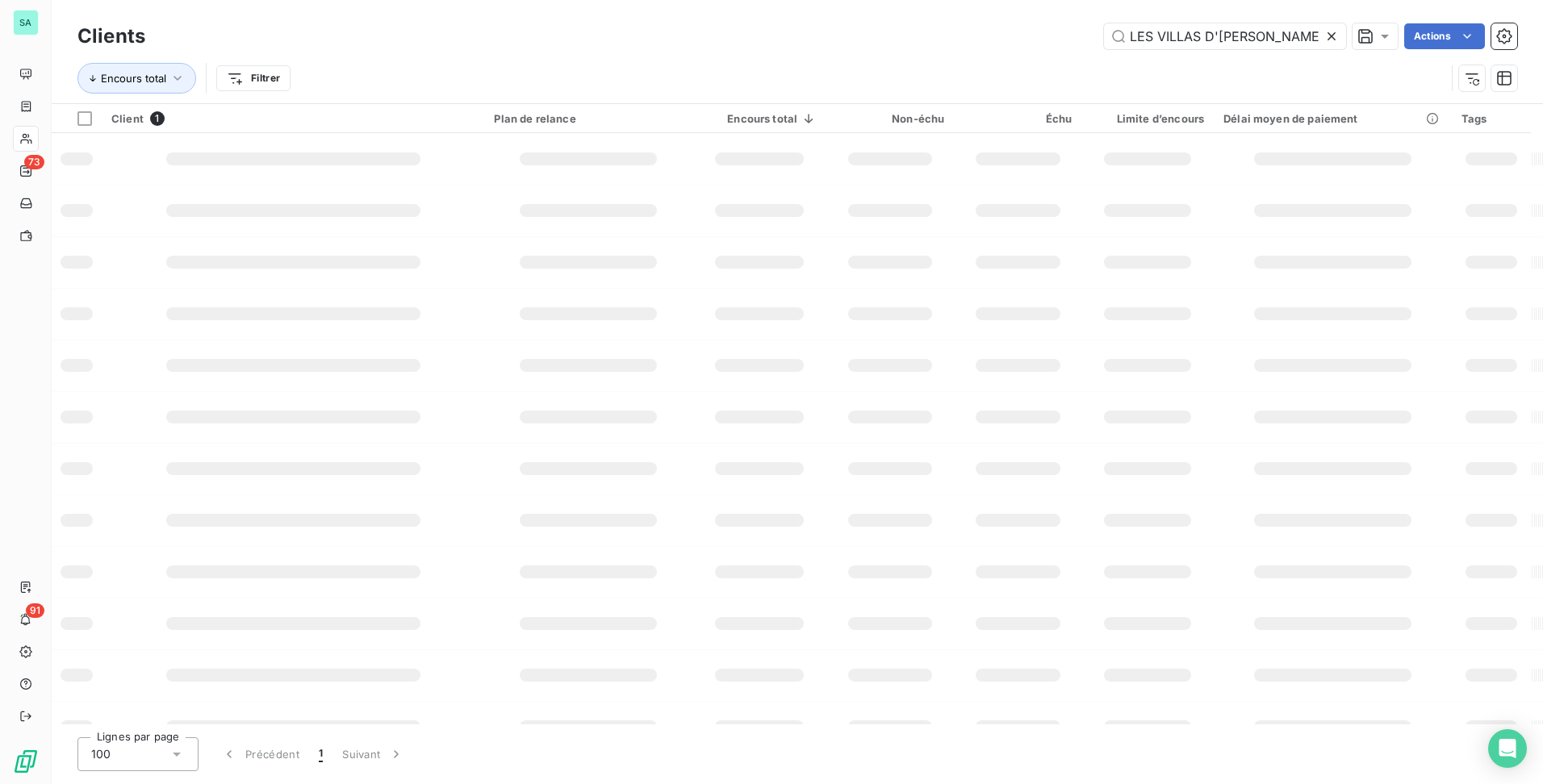
type input "LES VILLAS D'[PERSON_NAME]"
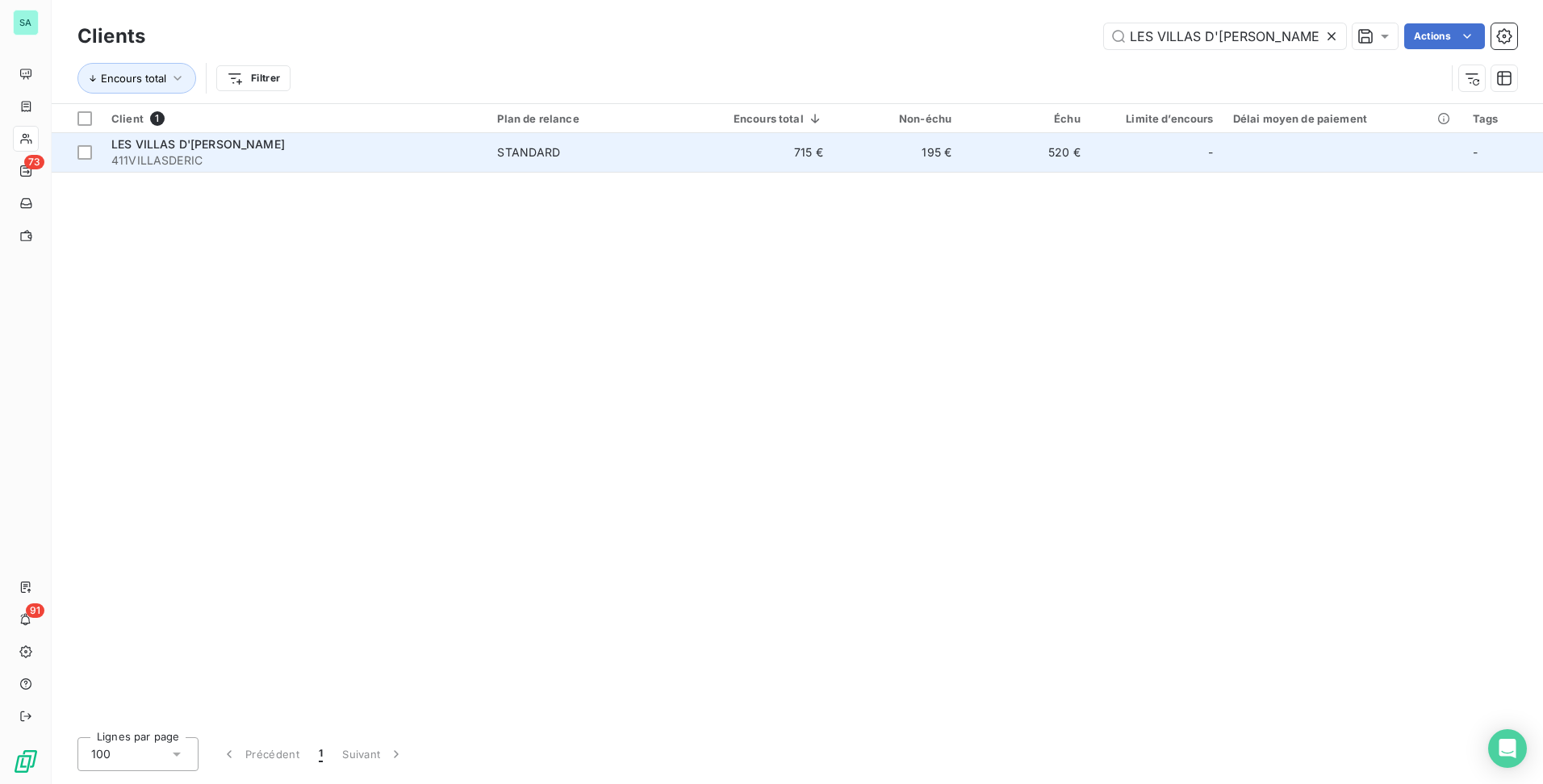
click at [1003, 162] on td "520 €" at bounding box center [1024, 152] width 128 height 38
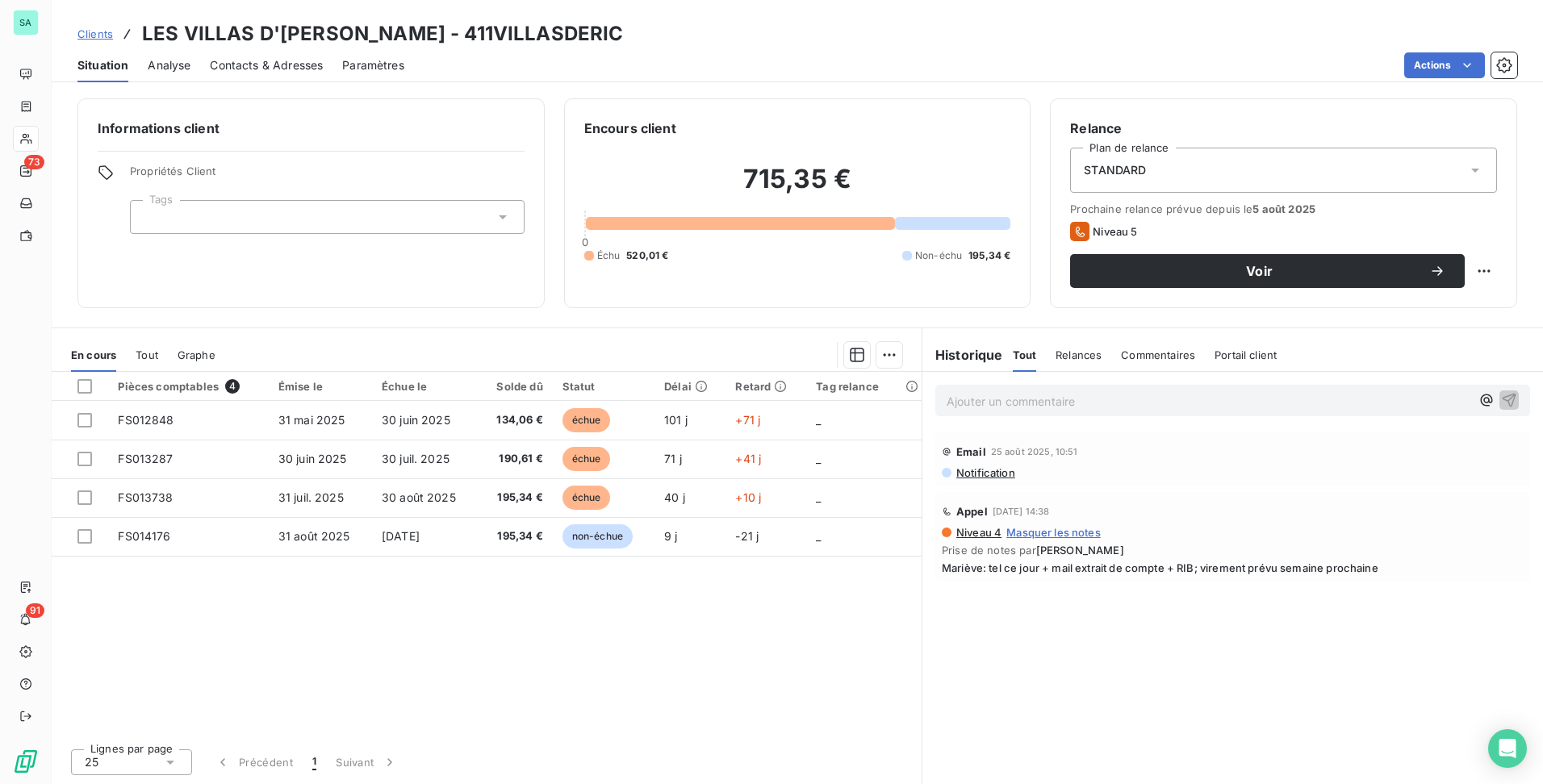
click at [1093, 351] on span "Relances" at bounding box center [1078, 354] width 46 height 13
click at [1004, 354] on div "Historique" at bounding box center [967, 355] width 90 height 20
click at [1024, 354] on span "Tout" at bounding box center [1024, 354] width 22 height 13
click at [87, 37] on span "Clients" at bounding box center [96, 34] width 36 height 13
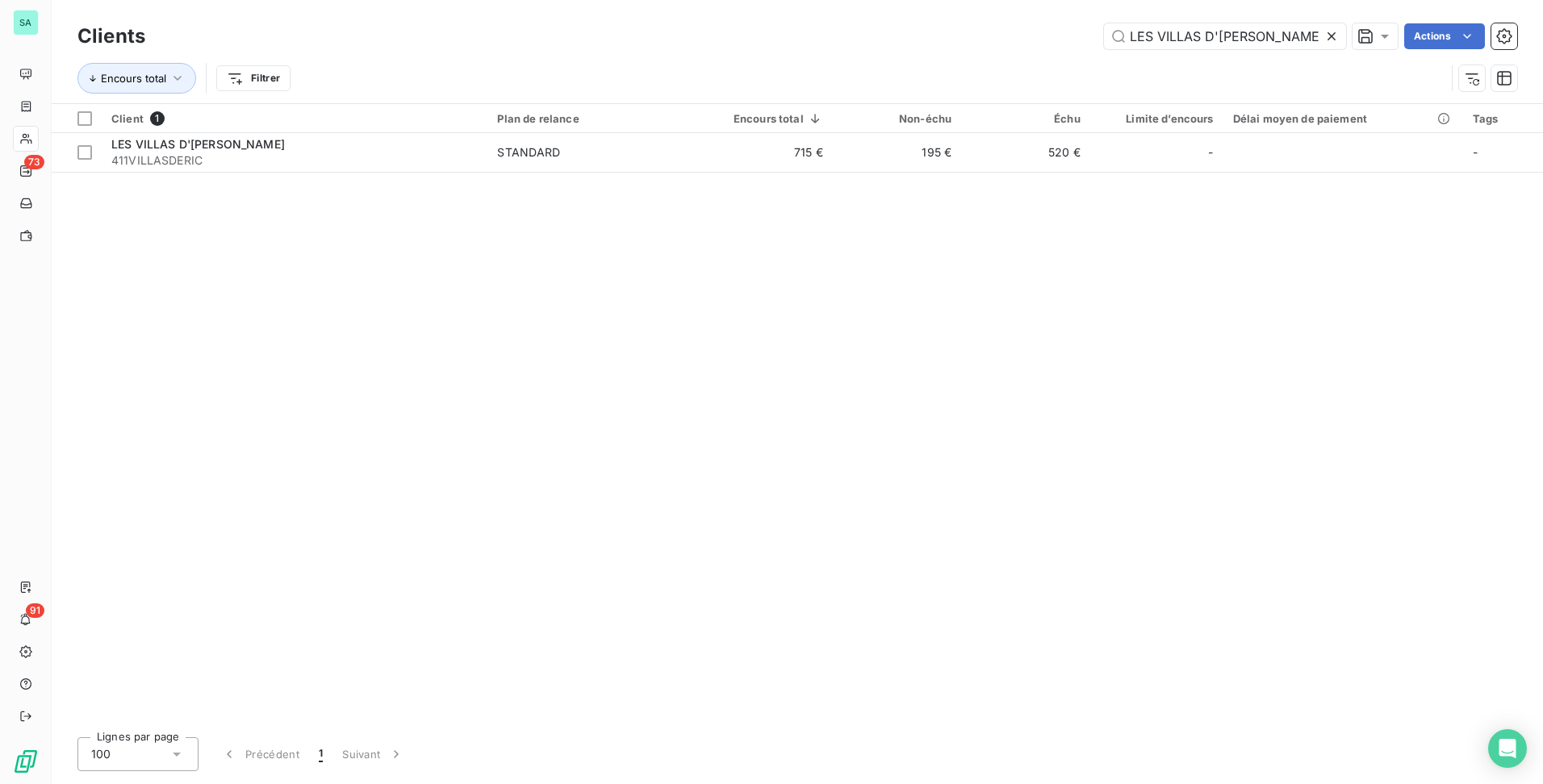
drag, startPoint x: 1273, startPoint y: 33, endPoint x: 786, endPoint y: 13, distance: 487.4
click at [786, 13] on div "Clients LES VILLAS D'[PERSON_NAME] Actions Encours total Filtrer" at bounding box center [797, 51] width 1491 height 103
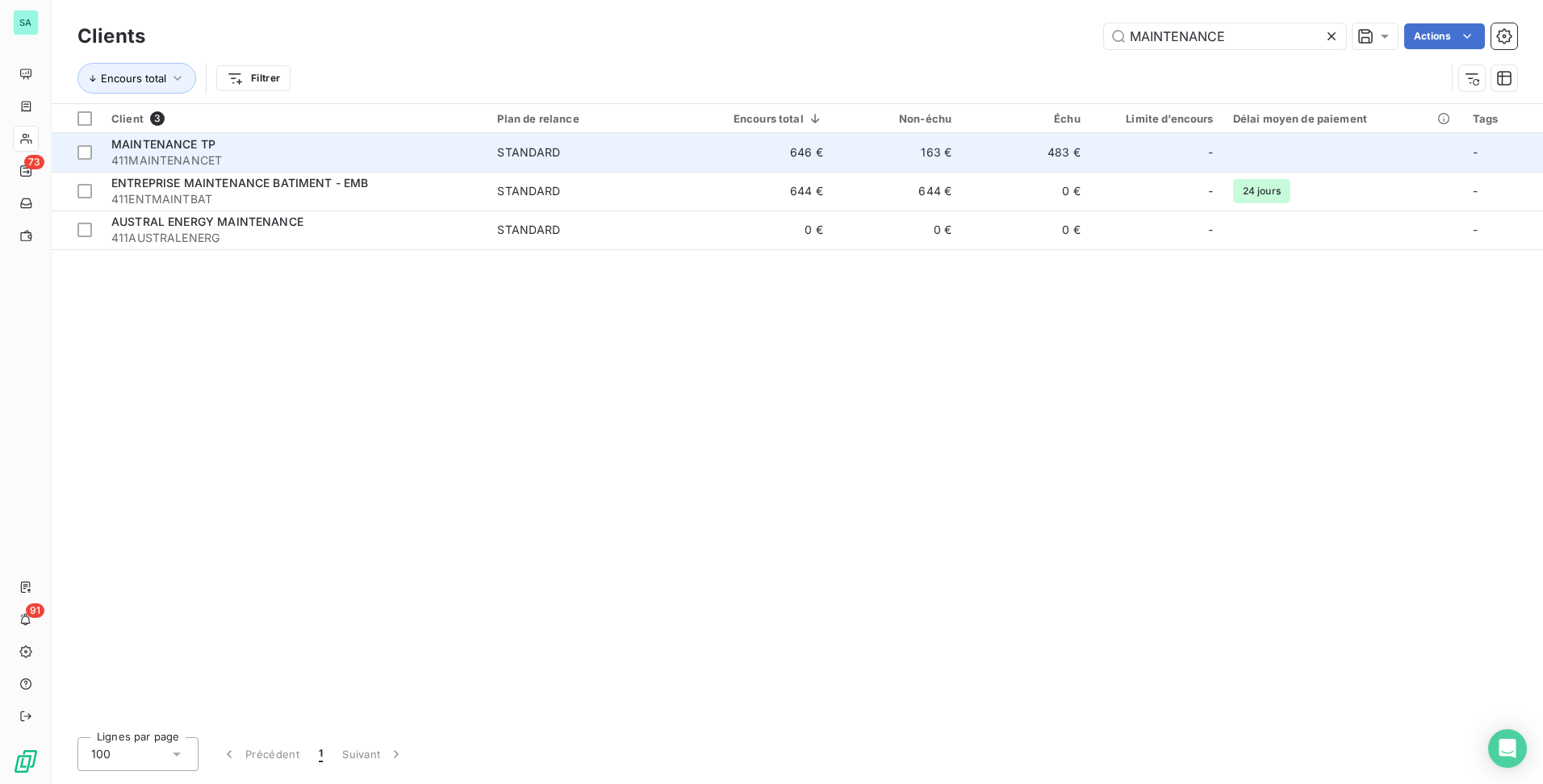
type input "MAINTENANCE"
click at [879, 144] on td "163 €" at bounding box center [896, 152] width 128 height 38
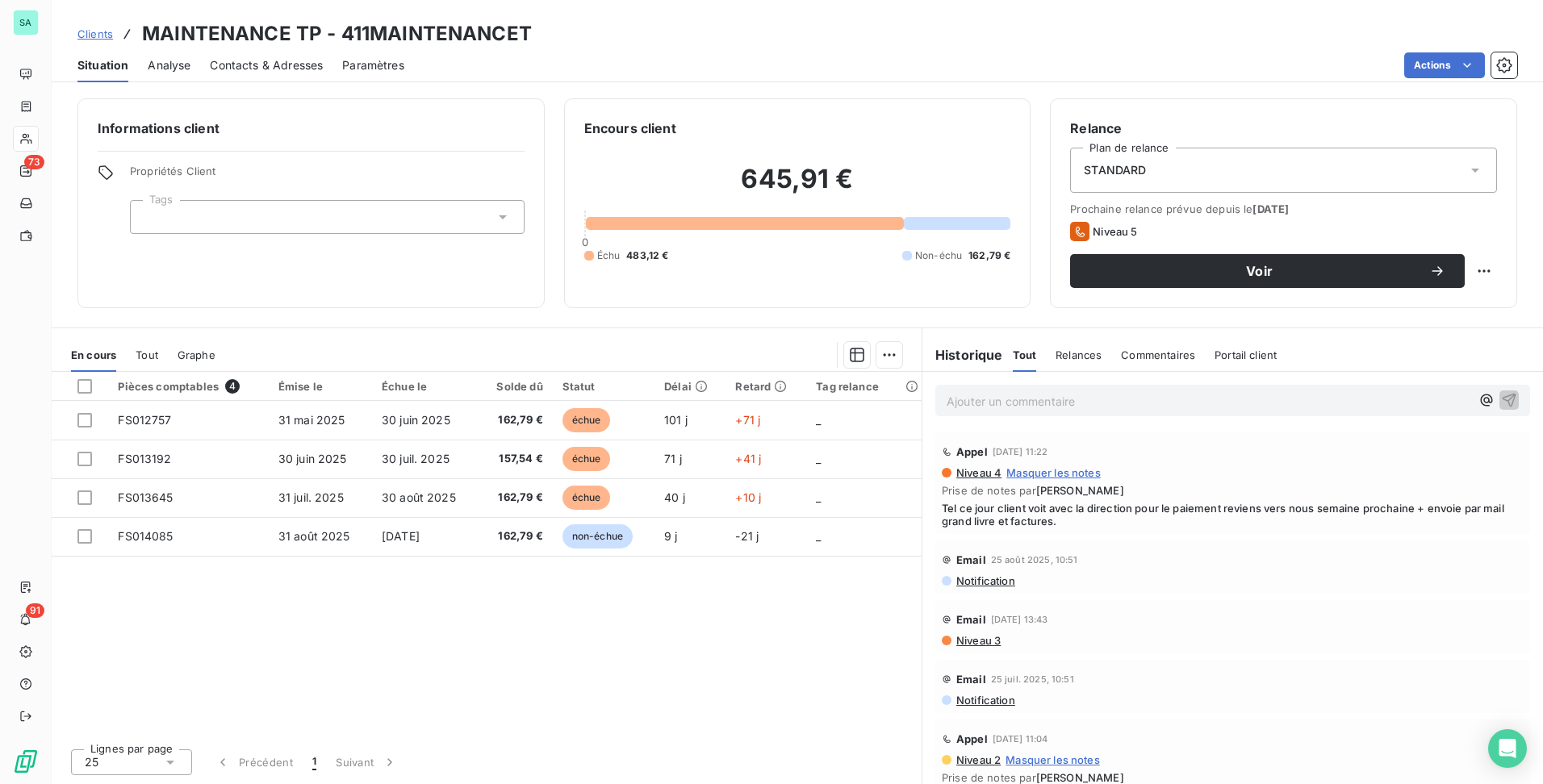
click at [91, 30] on span "Clients" at bounding box center [96, 34] width 36 height 13
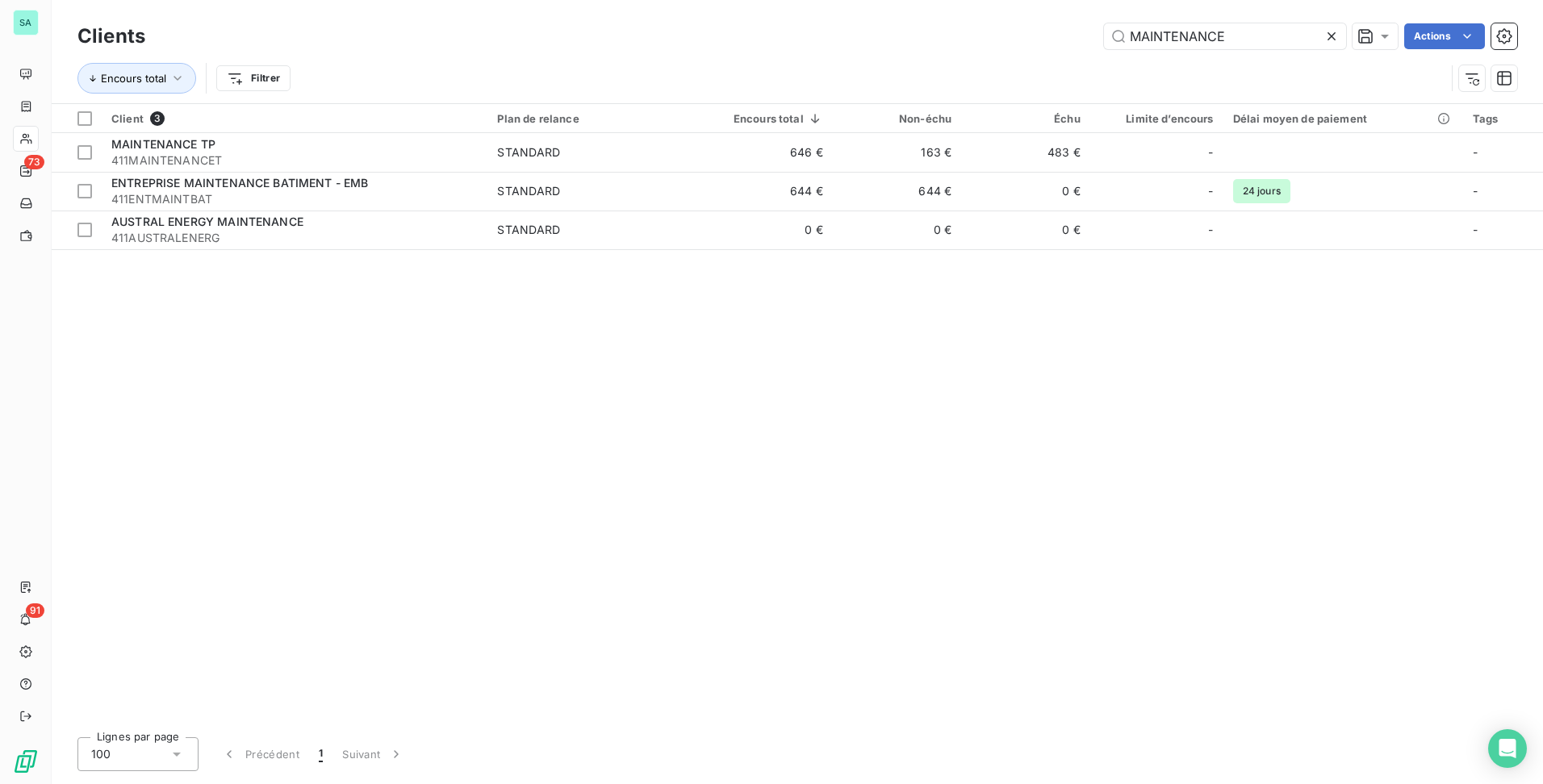
drag, startPoint x: 1092, startPoint y: 38, endPoint x: 905, endPoint y: 23, distance: 187.6
click at [916, 26] on div "MAINTENANCE Actions" at bounding box center [841, 36] width 1352 height 26
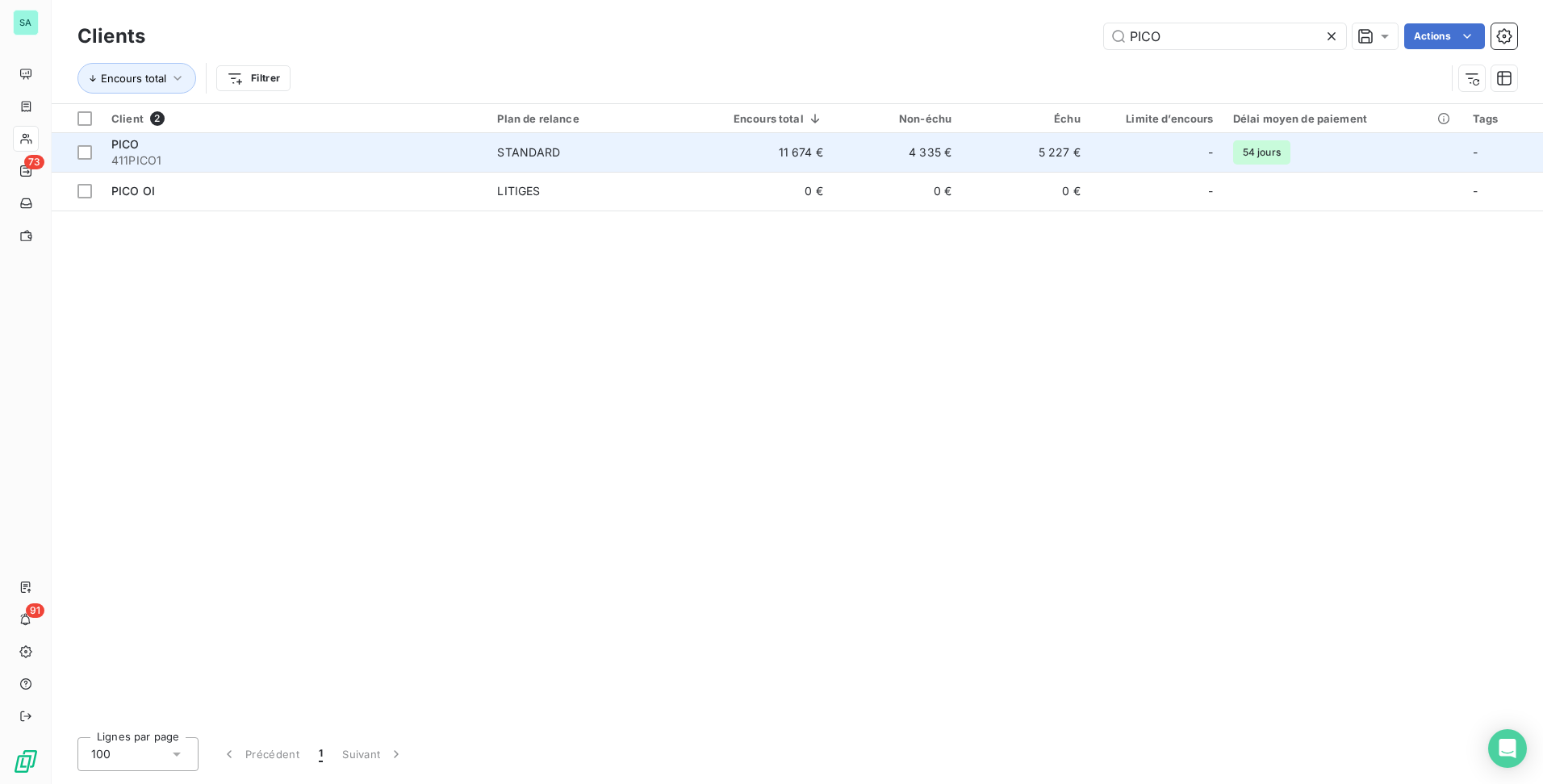
type input "PICO"
click at [878, 154] on td "4 335 €" at bounding box center [896, 152] width 128 height 38
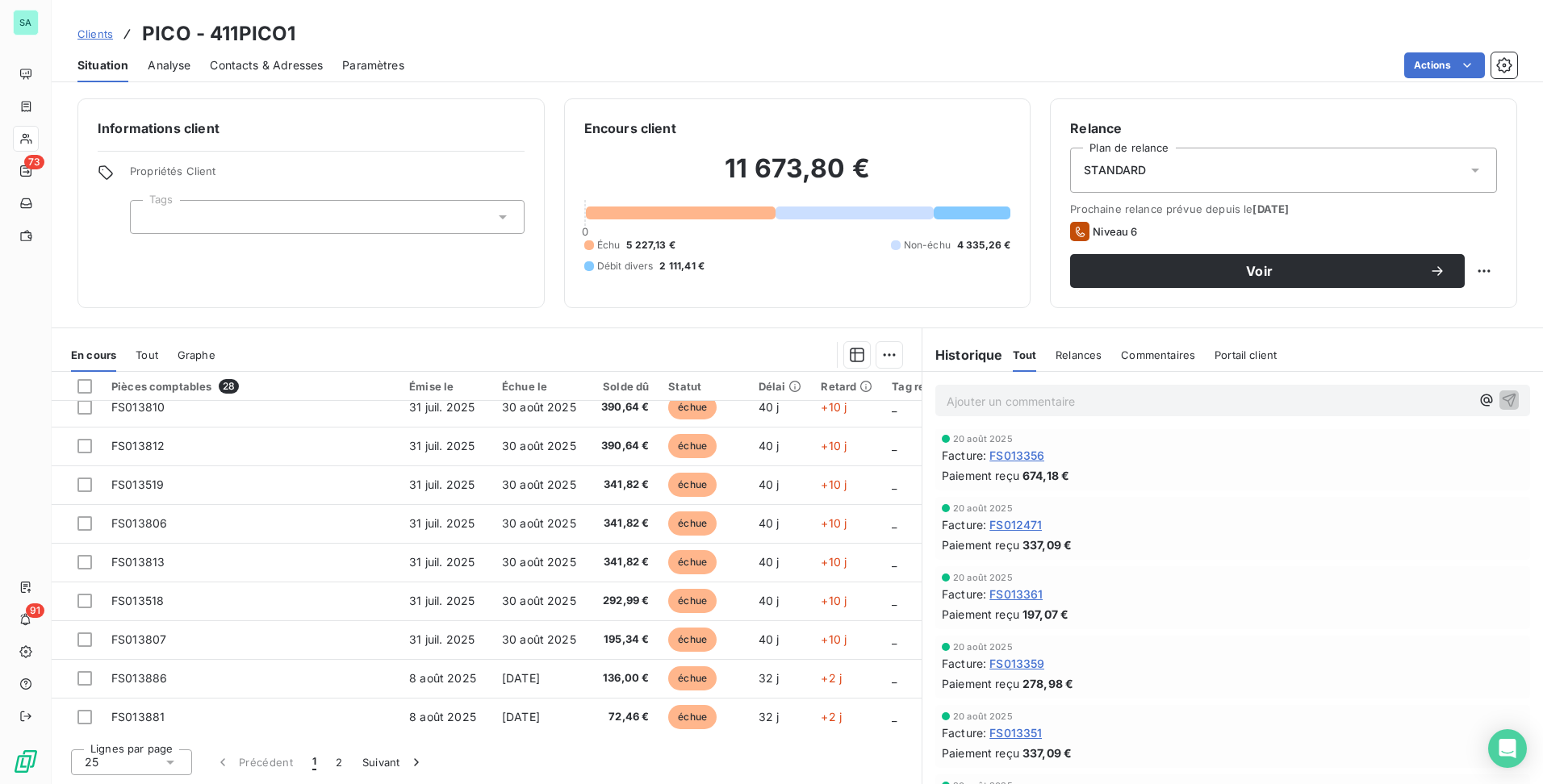
scroll to position [66, 0]
click at [89, 35] on span "Clients" at bounding box center [96, 34] width 36 height 13
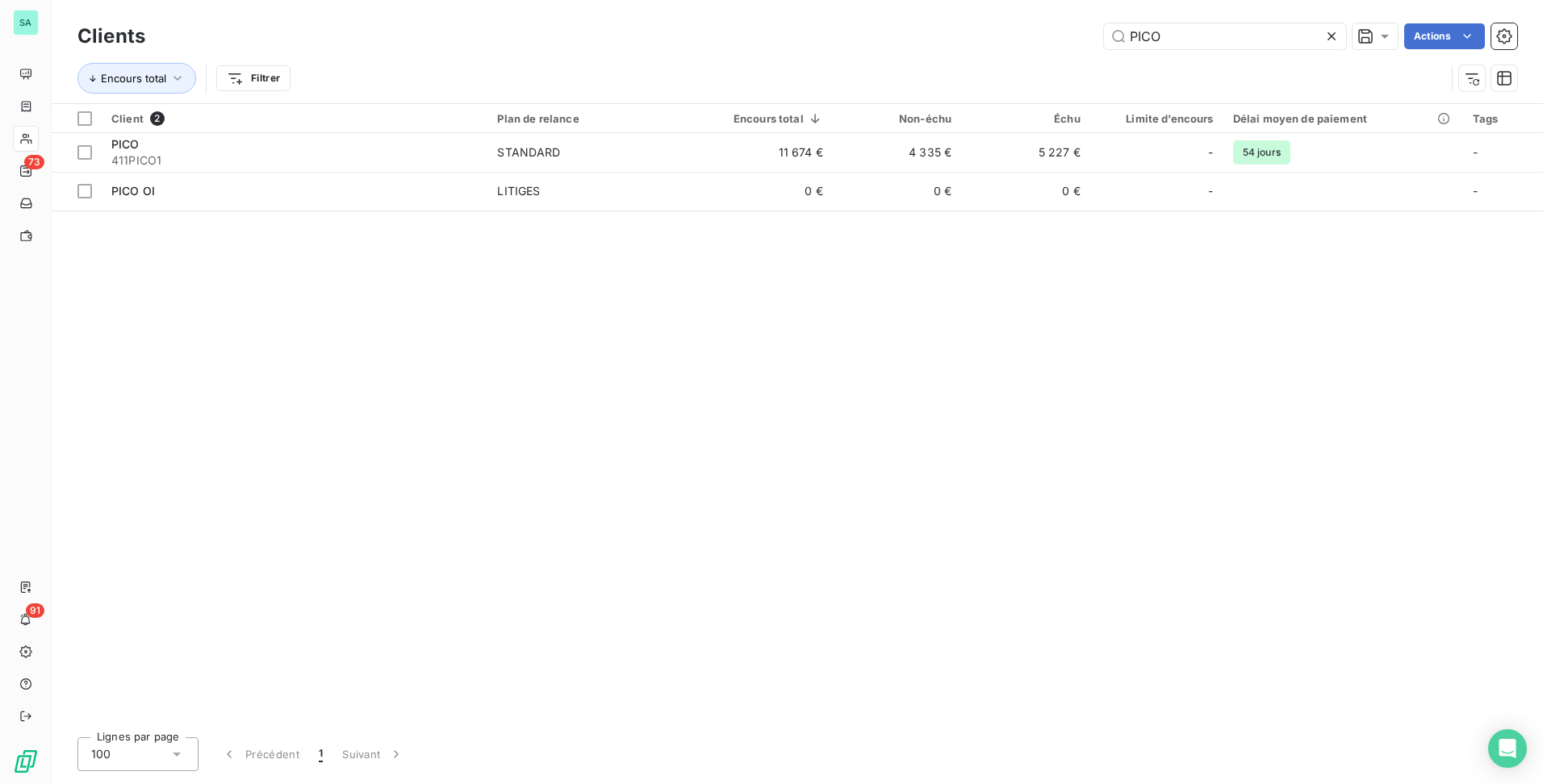
drag, startPoint x: 1189, startPoint y: 33, endPoint x: 878, endPoint y: 37, distance: 311.0
click at [878, 37] on div "PICO Actions" at bounding box center [841, 36] width 1352 height 26
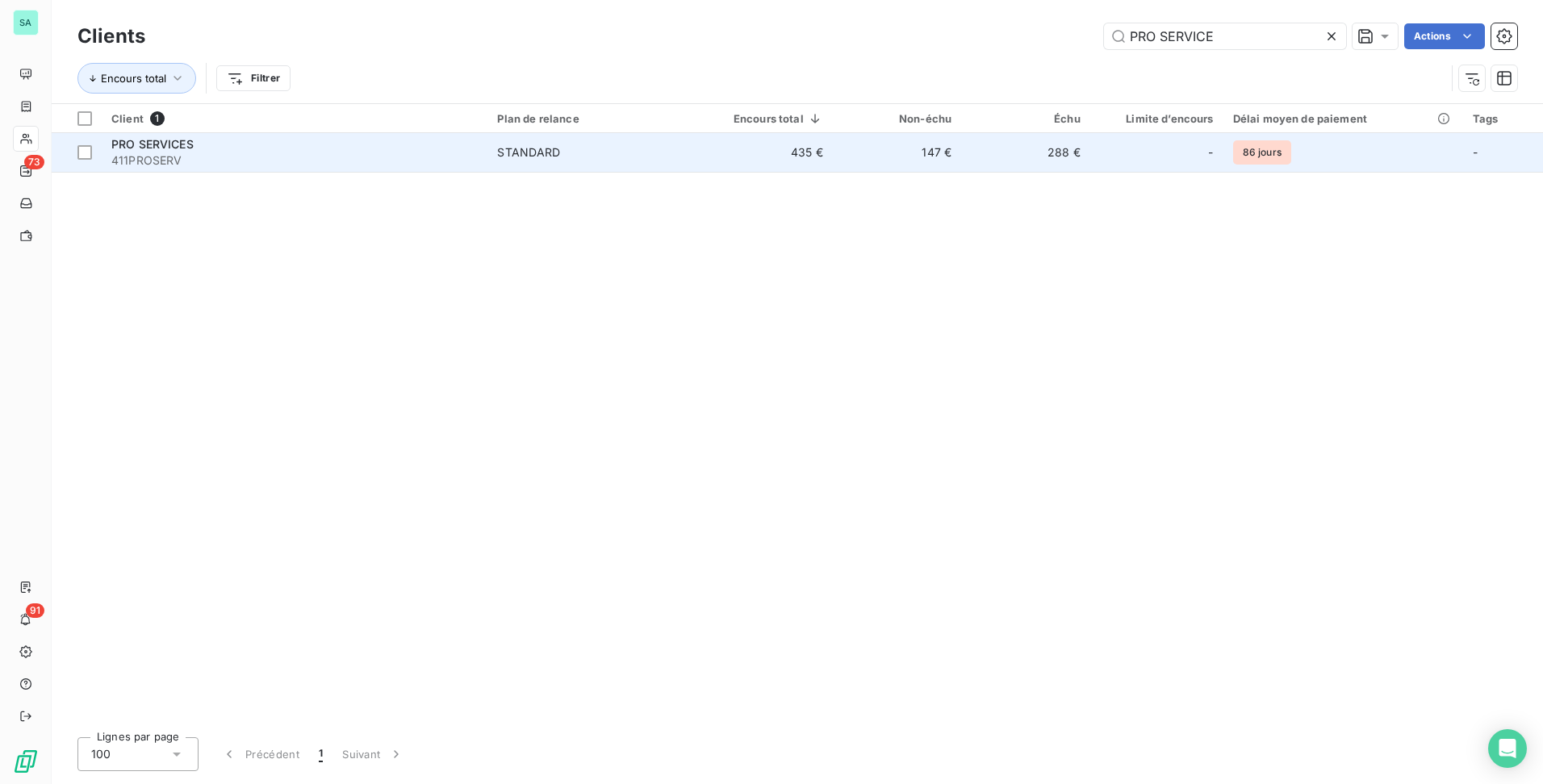
type input "PRO SERVICE"
click at [593, 165] on td "STANDARD" at bounding box center [591, 152] width 209 height 38
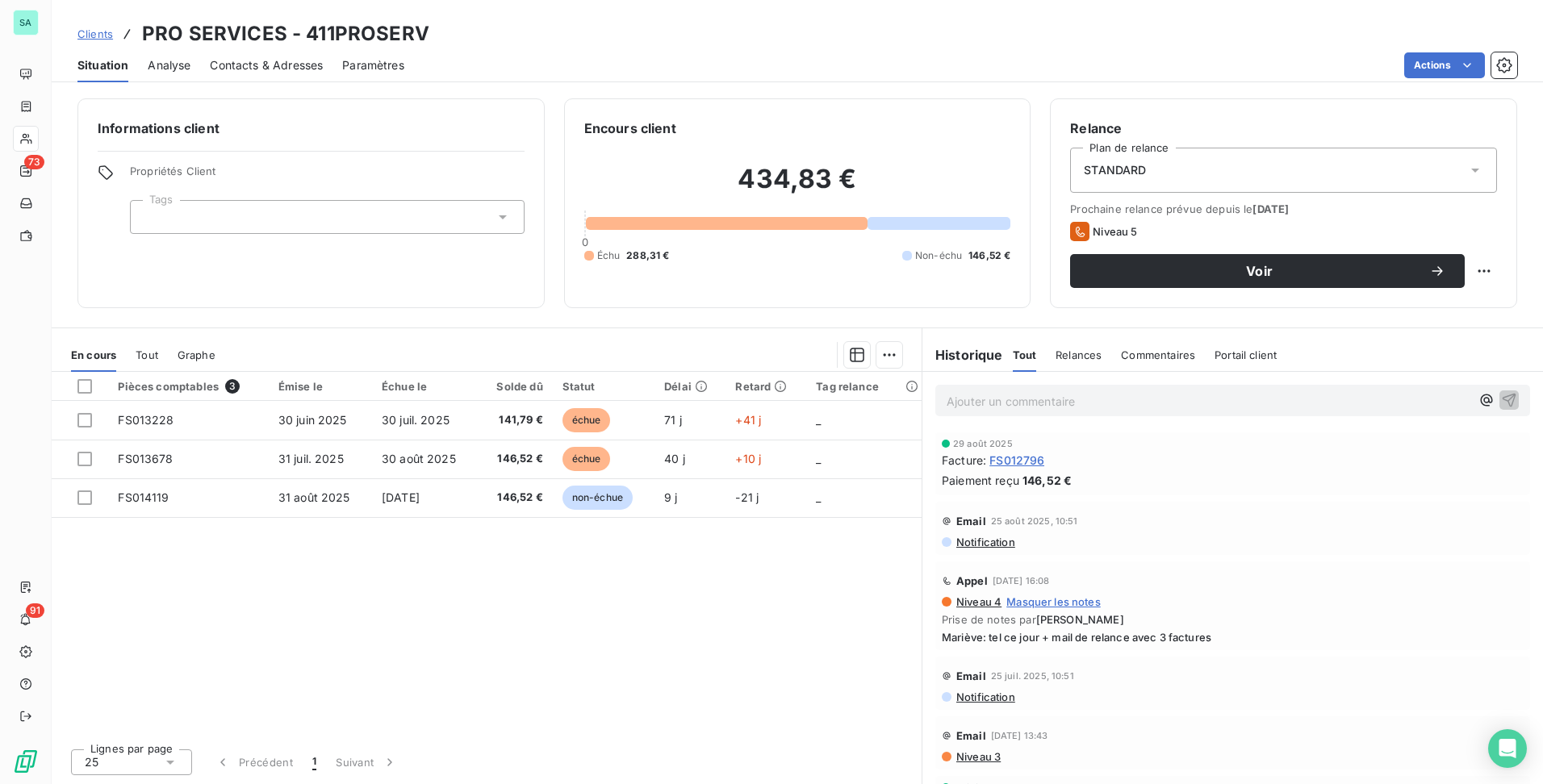
click at [87, 39] on span "Clients" at bounding box center [96, 34] width 36 height 13
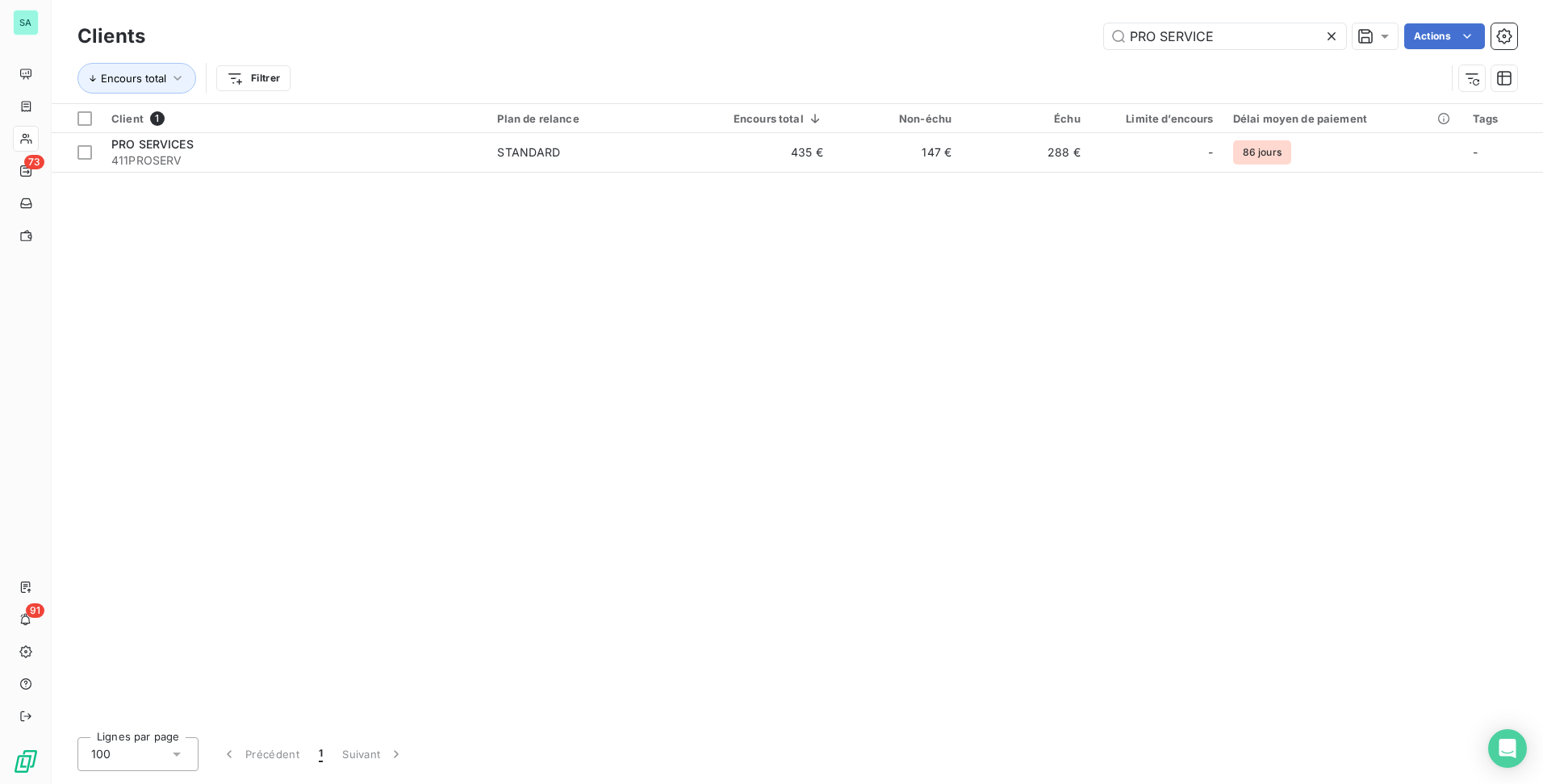
drag, startPoint x: 1224, startPoint y: 31, endPoint x: 666, endPoint y: 44, distance: 558.2
click at [666, 44] on div "PRO SERVICE Actions" at bounding box center [841, 36] width 1352 height 26
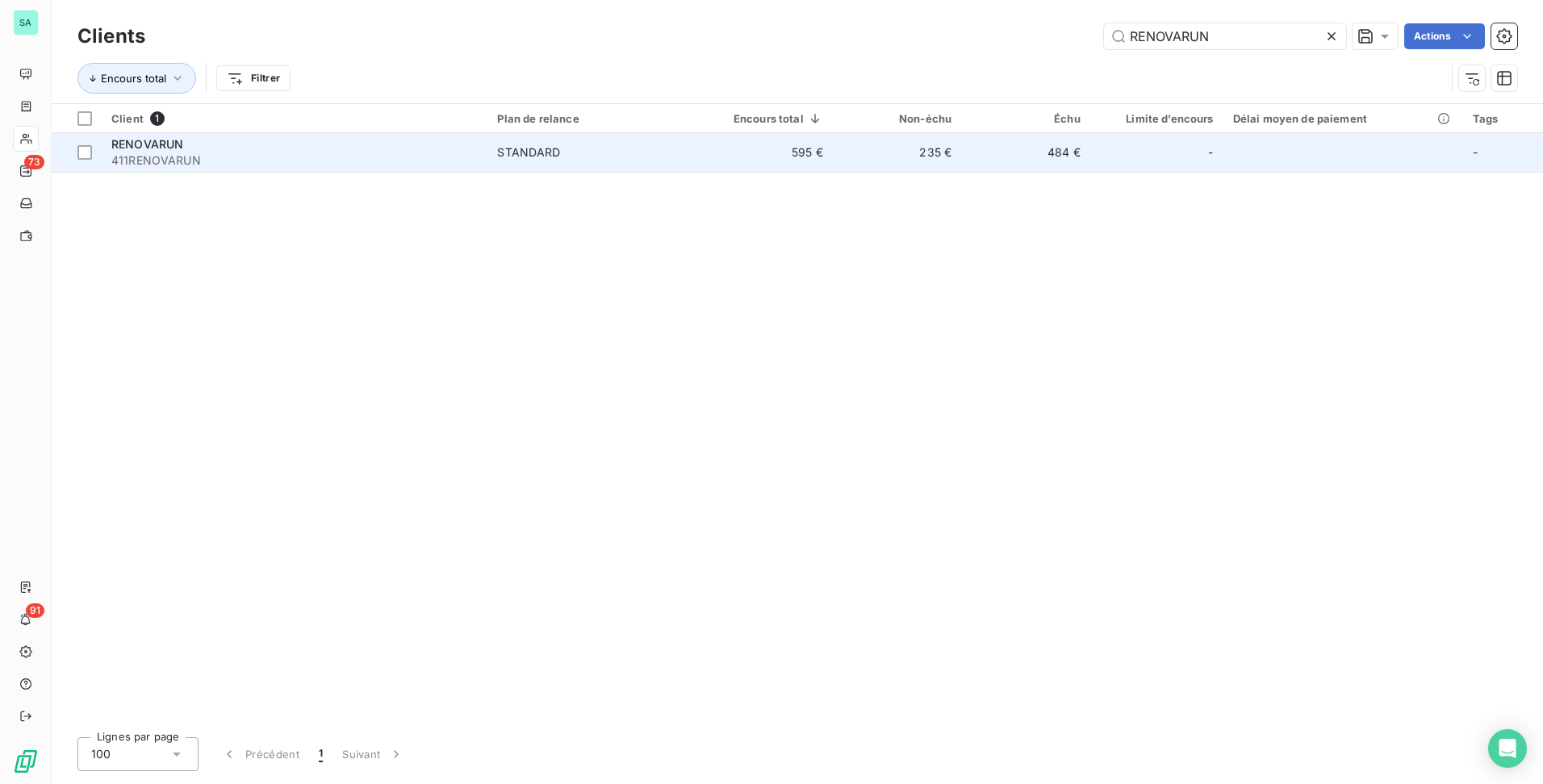
type input "RENOVARUN"
click at [527, 166] on td "STANDARD" at bounding box center [591, 152] width 209 height 38
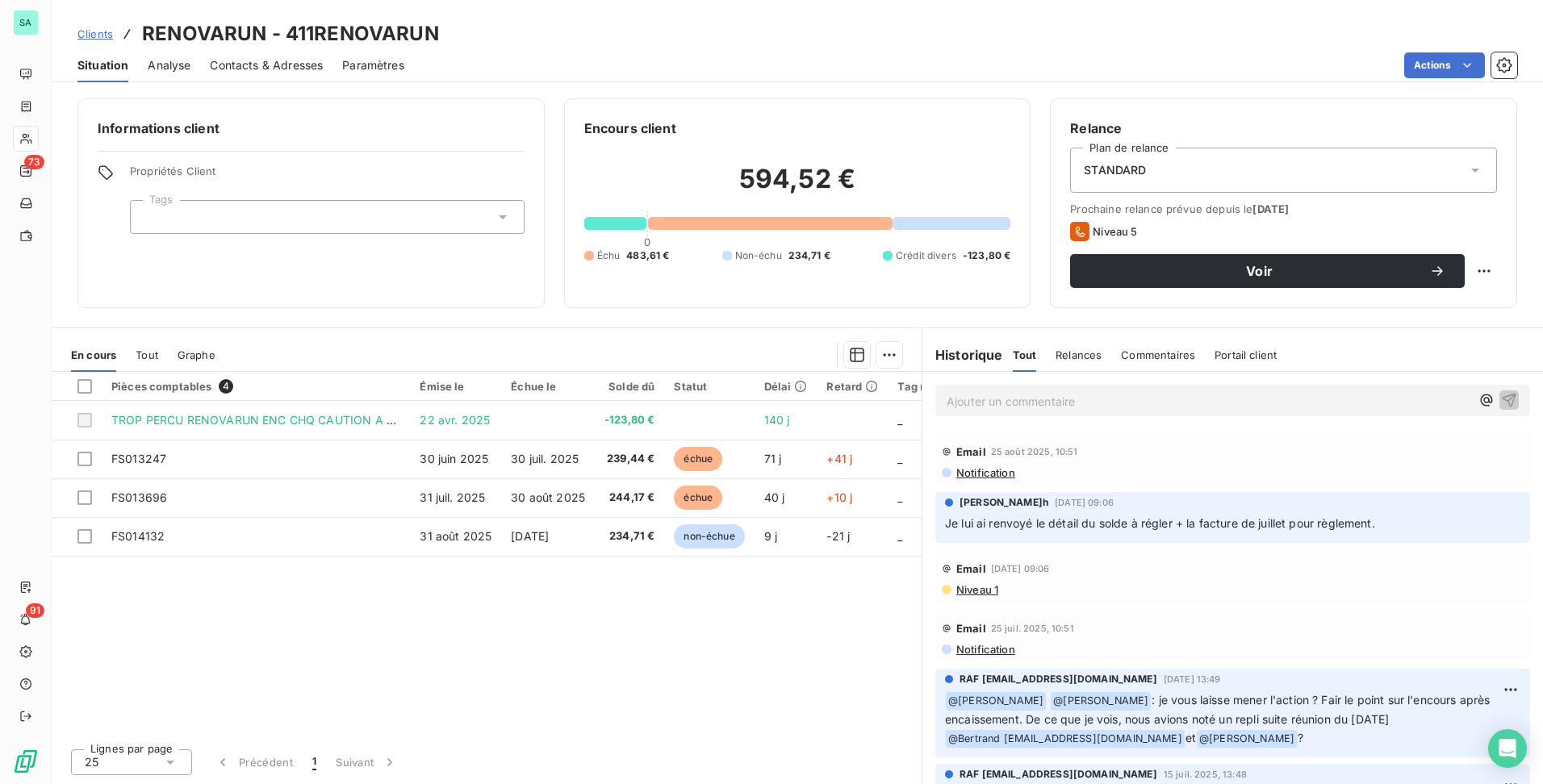
click at [95, 34] on span "Clients" at bounding box center [96, 34] width 36 height 13
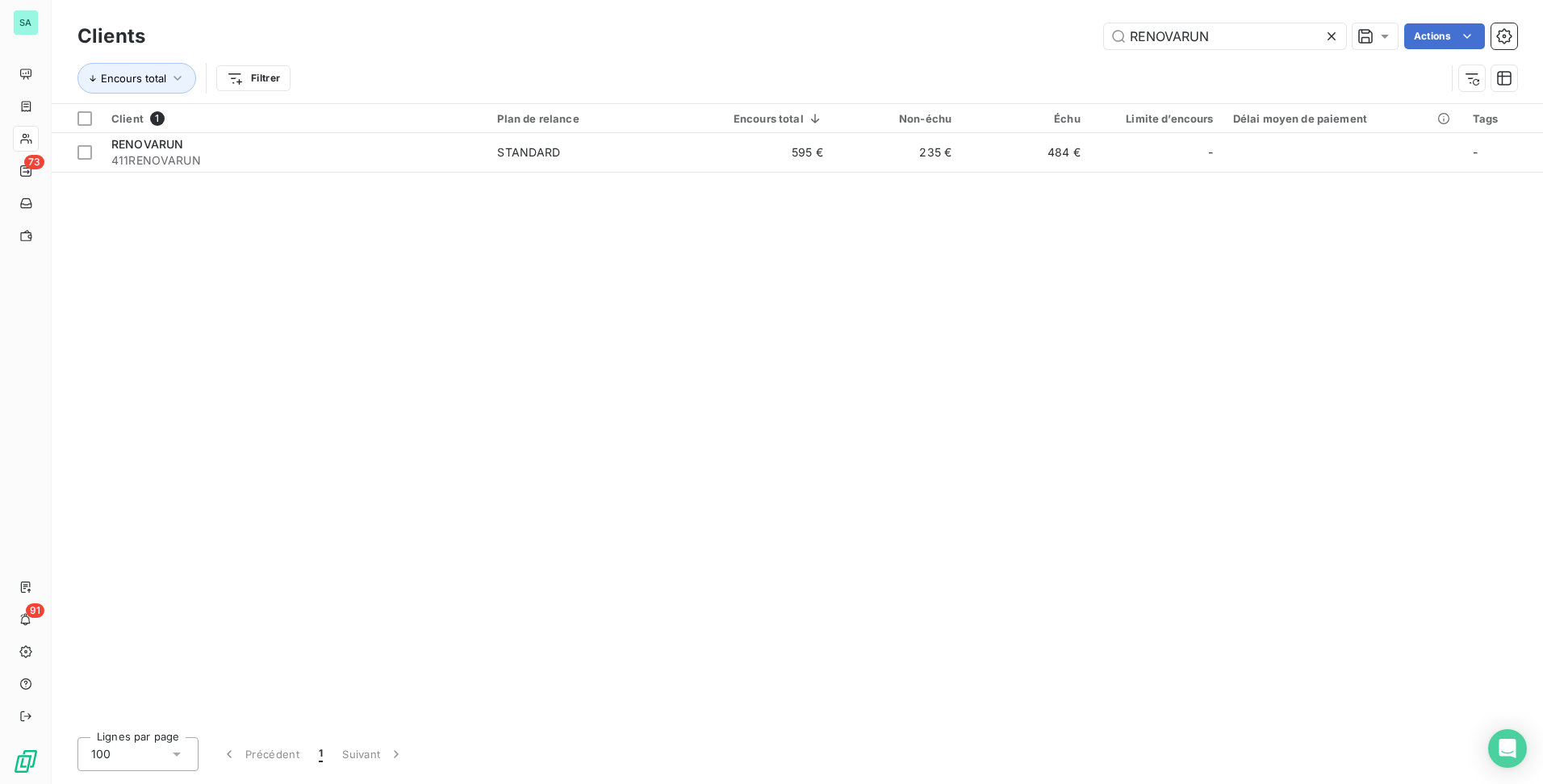
drag, startPoint x: 1242, startPoint y: 33, endPoint x: 692, endPoint y: 44, distance: 550.1
click at [709, 48] on div "RENOVARUN Actions" at bounding box center [841, 36] width 1352 height 26
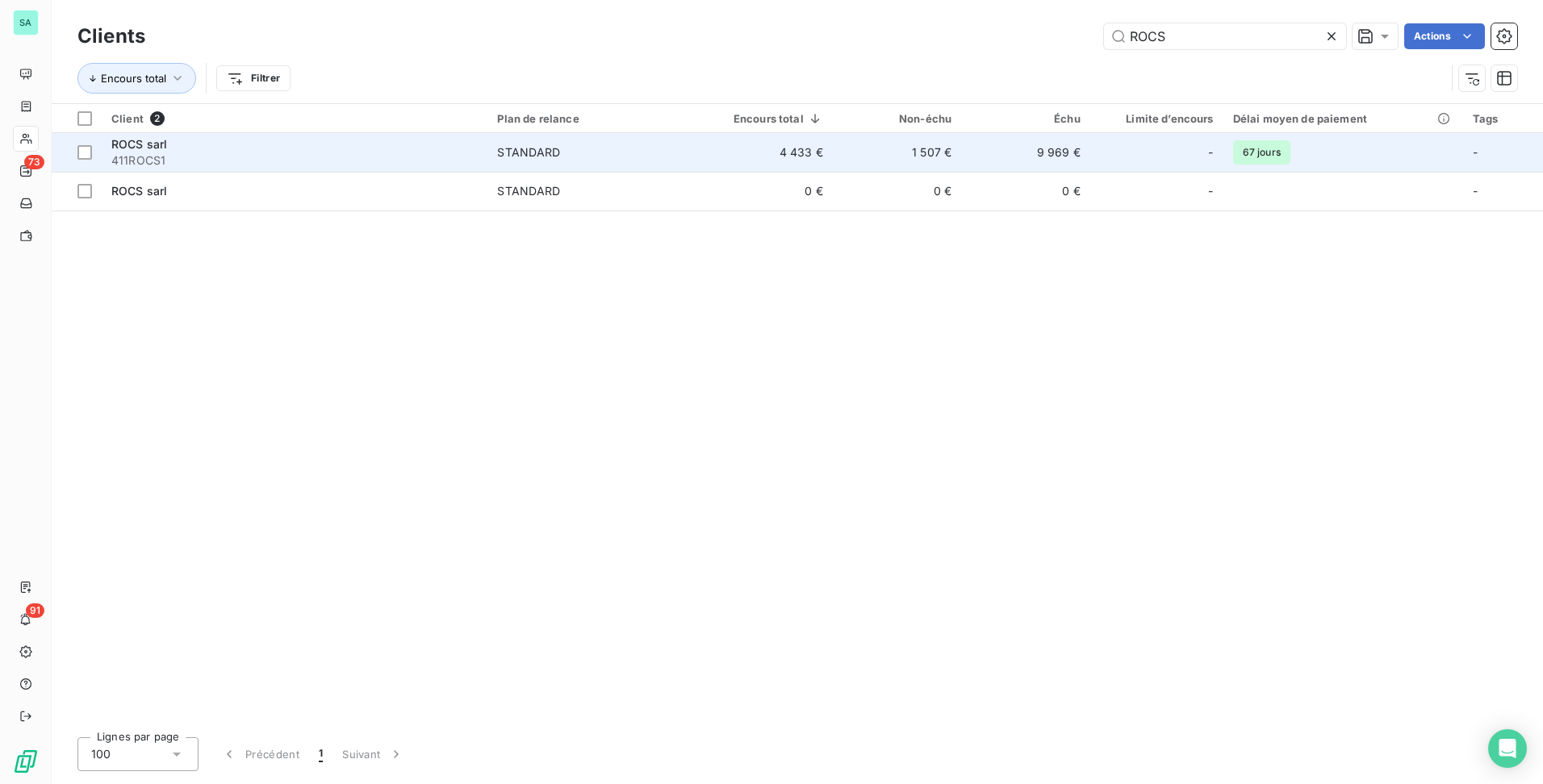
type input "ROCS"
click at [620, 156] on span "STANDARD" at bounding box center [592, 152] width 190 height 16
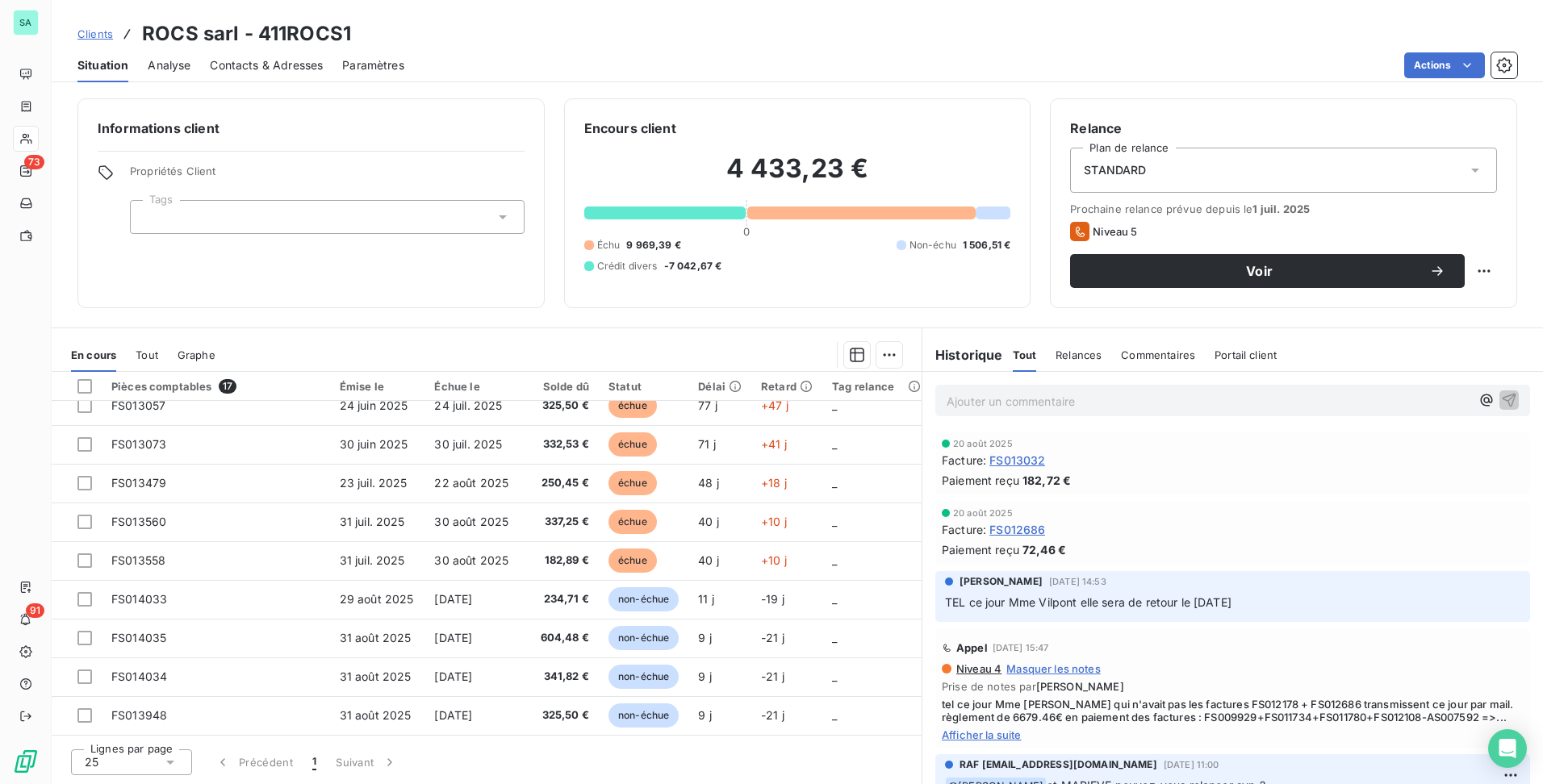
scroll to position [89, 0]
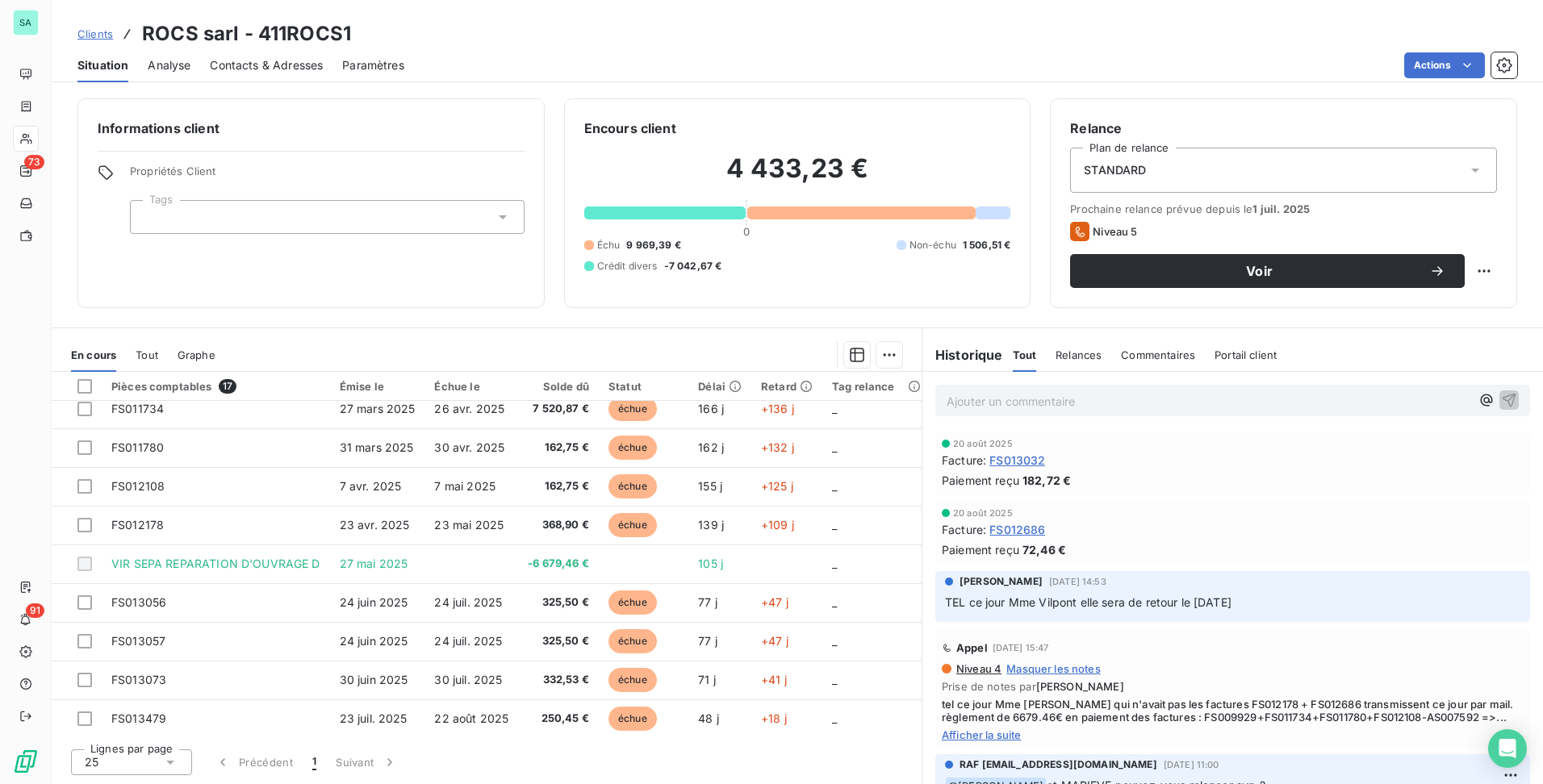
click at [999, 741] on span "Afficher la suite" at bounding box center [1233, 735] width 582 height 13
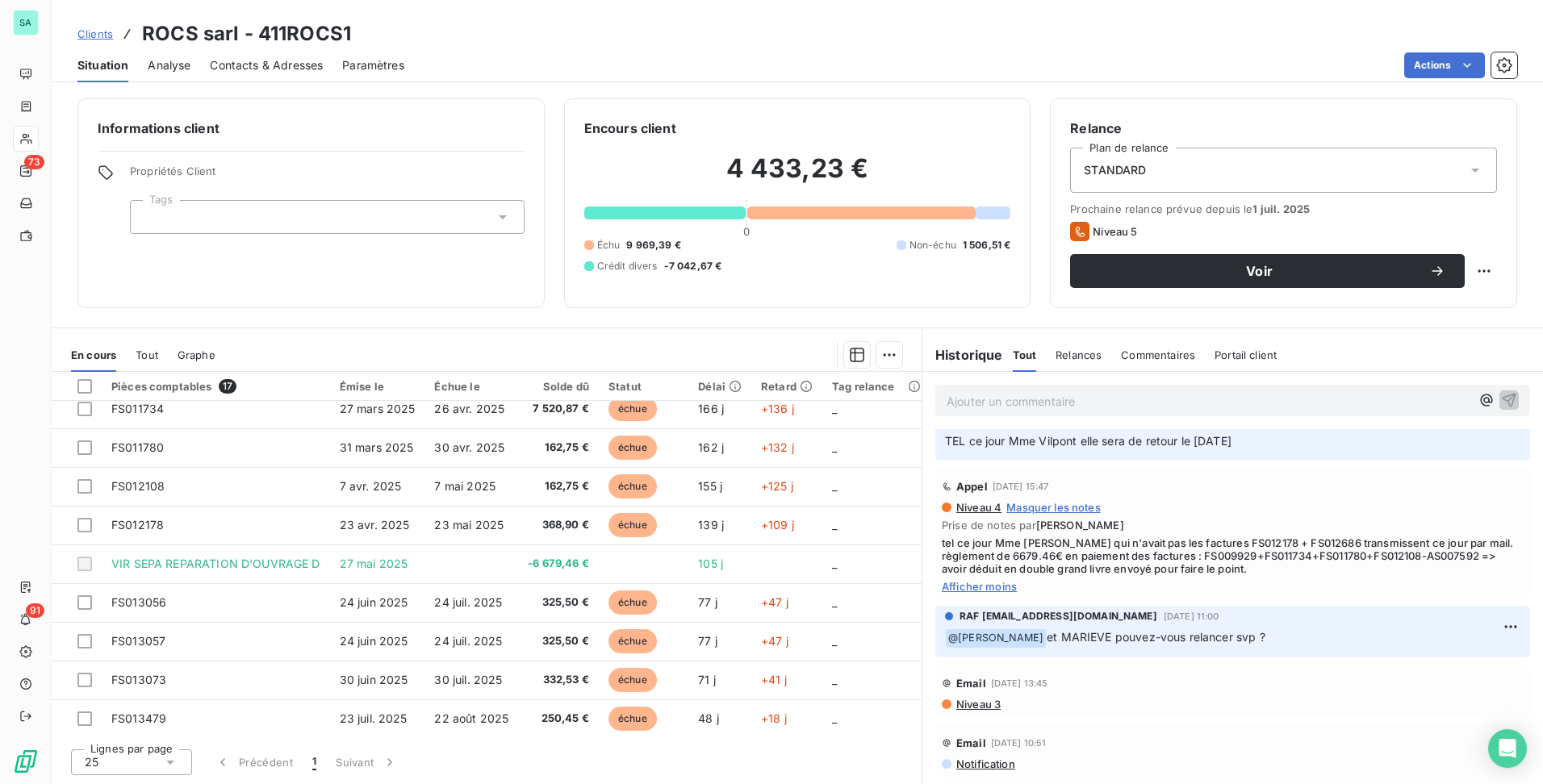
scroll to position [0, 0]
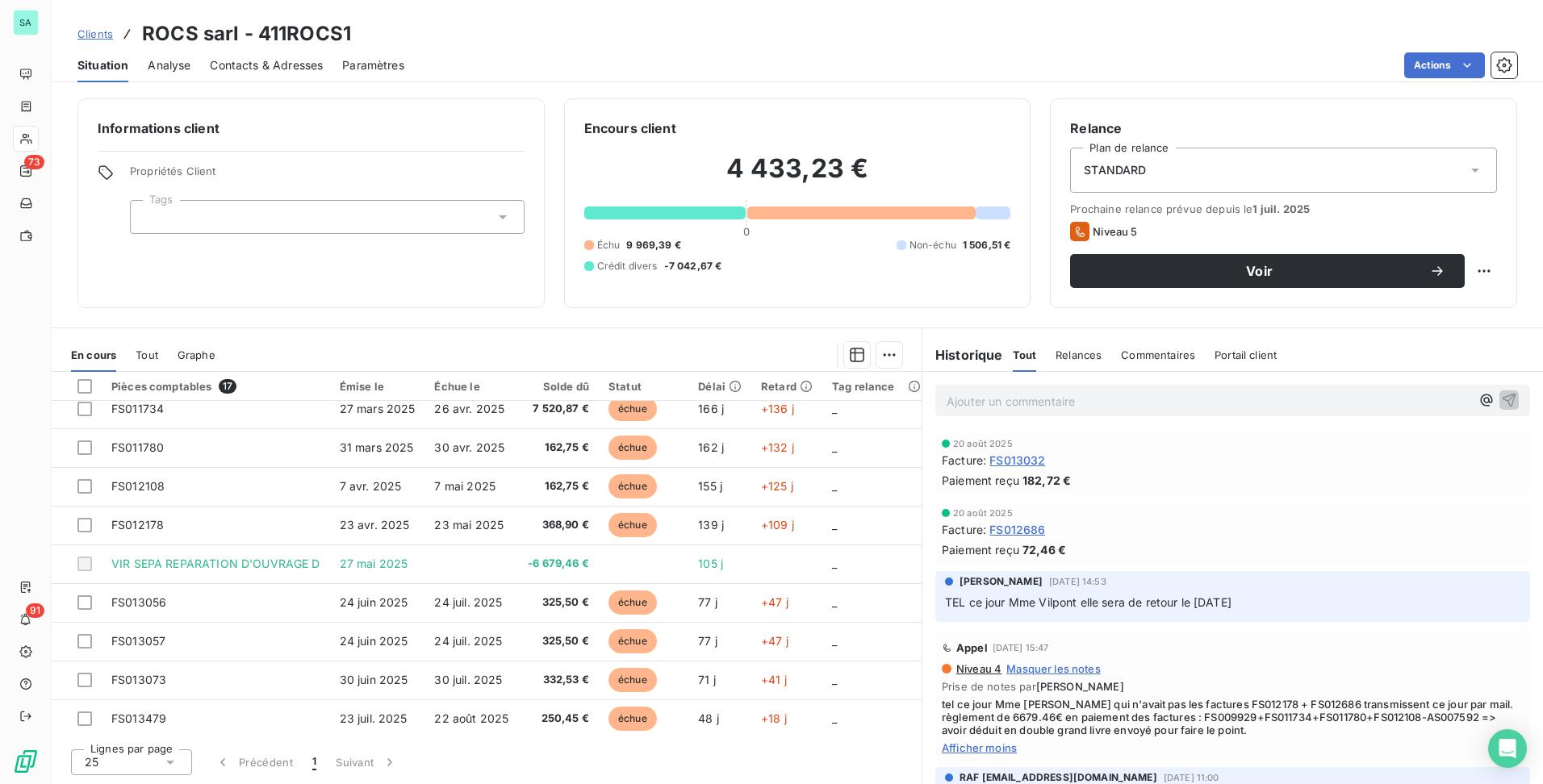
click at [1102, 396] on p "Ajouter un commentaire ﻿" at bounding box center [1208, 401] width 524 height 21
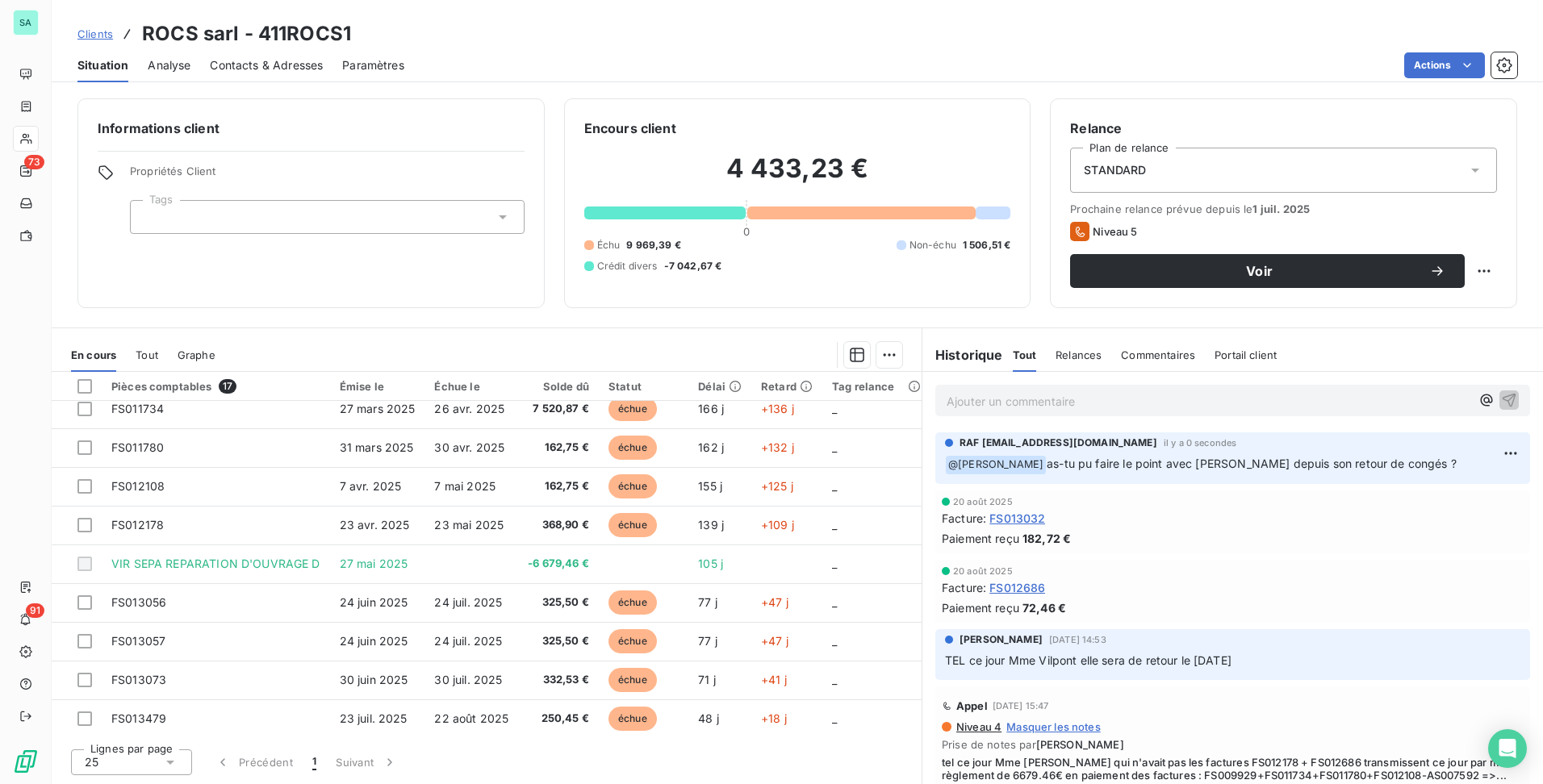
click at [102, 28] on span "Clients" at bounding box center [96, 34] width 36 height 13
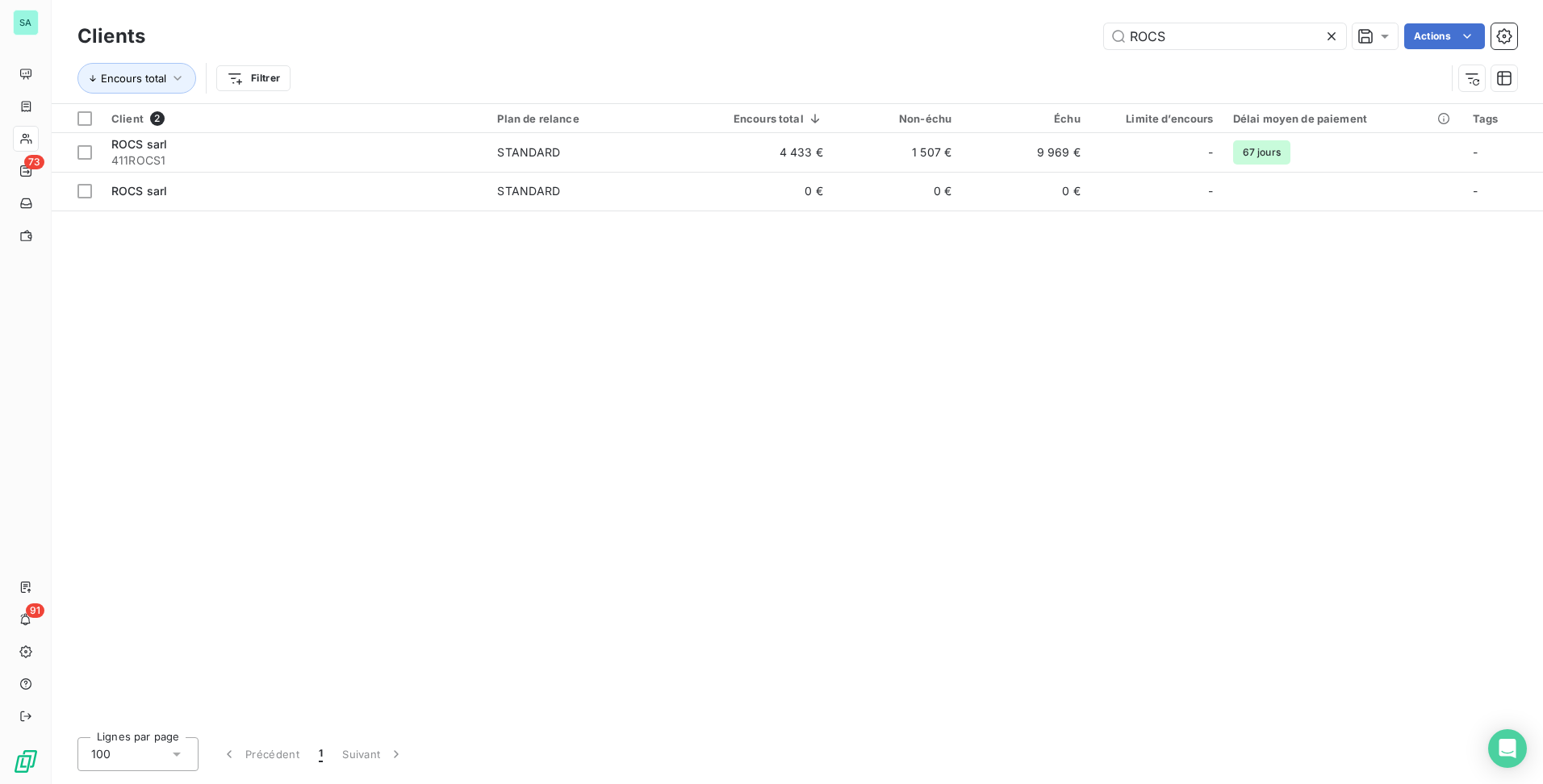
drag, startPoint x: 1195, startPoint y: 29, endPoint x: 872, endPoint y: 55, distance: 324.0
click at [875, 54] on div "Clients ROCS Actions Encours total Filtrer" at bounding box center [798, 62] width 1440 height 84
click at [1200, 35] on input "ROCS" at bounding box center [1225, 36] width 242 height 26
drag, startPoint x: 1200, startPoint y: 35, endPoint x: 936, endPoint y: 33, distance: 264.0
click at [936, 33] on div "ROCS Actions" at bounding box center [841, 36] width 1352 height 26
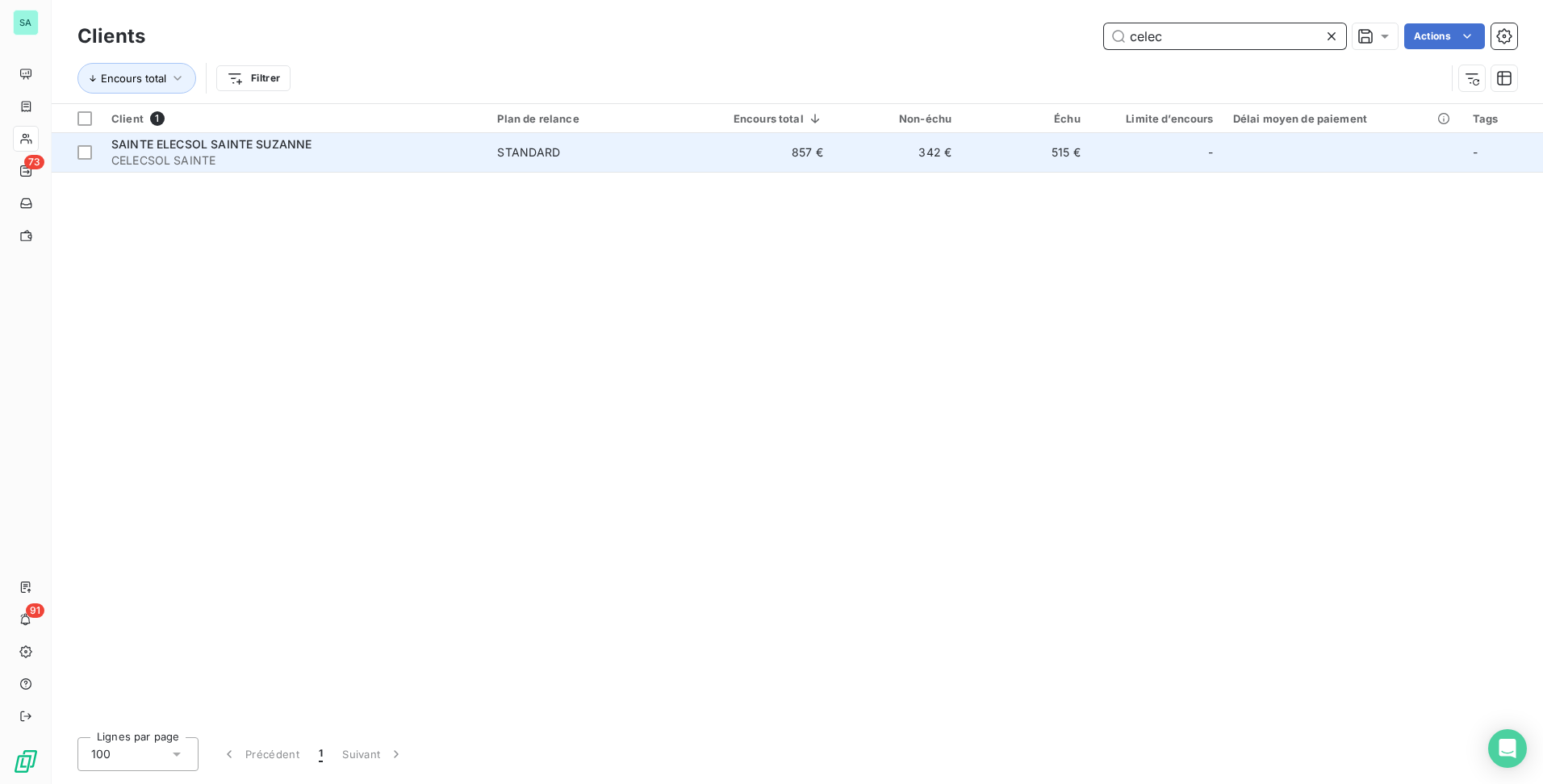
type input "celec"
click at [902, 157] on td "342 €" at bounding box center [896, 152] width 128 height 38
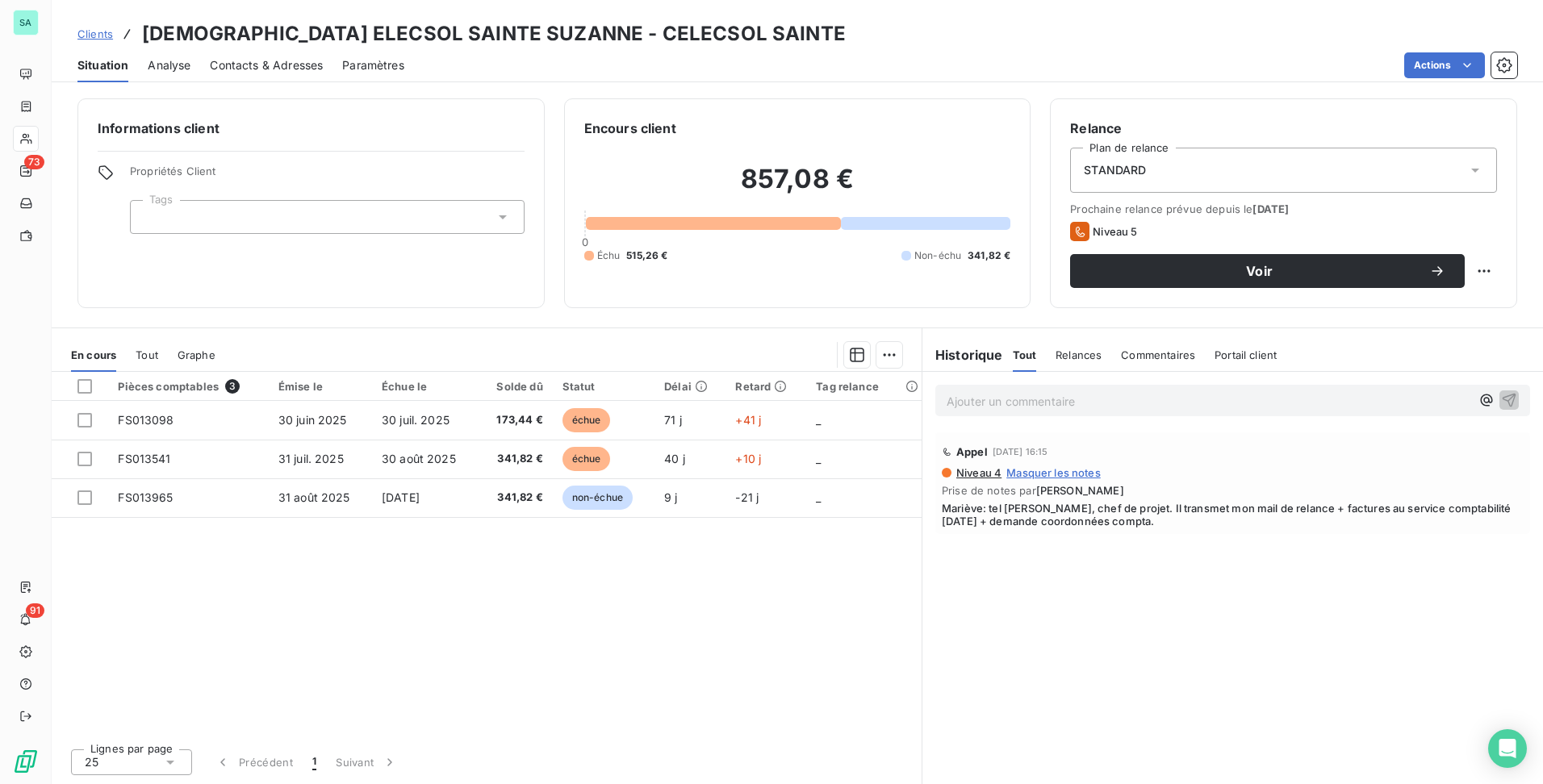
click at [95, 37] on span "Clients" at bounding box center [96, 34] width 36 height 13
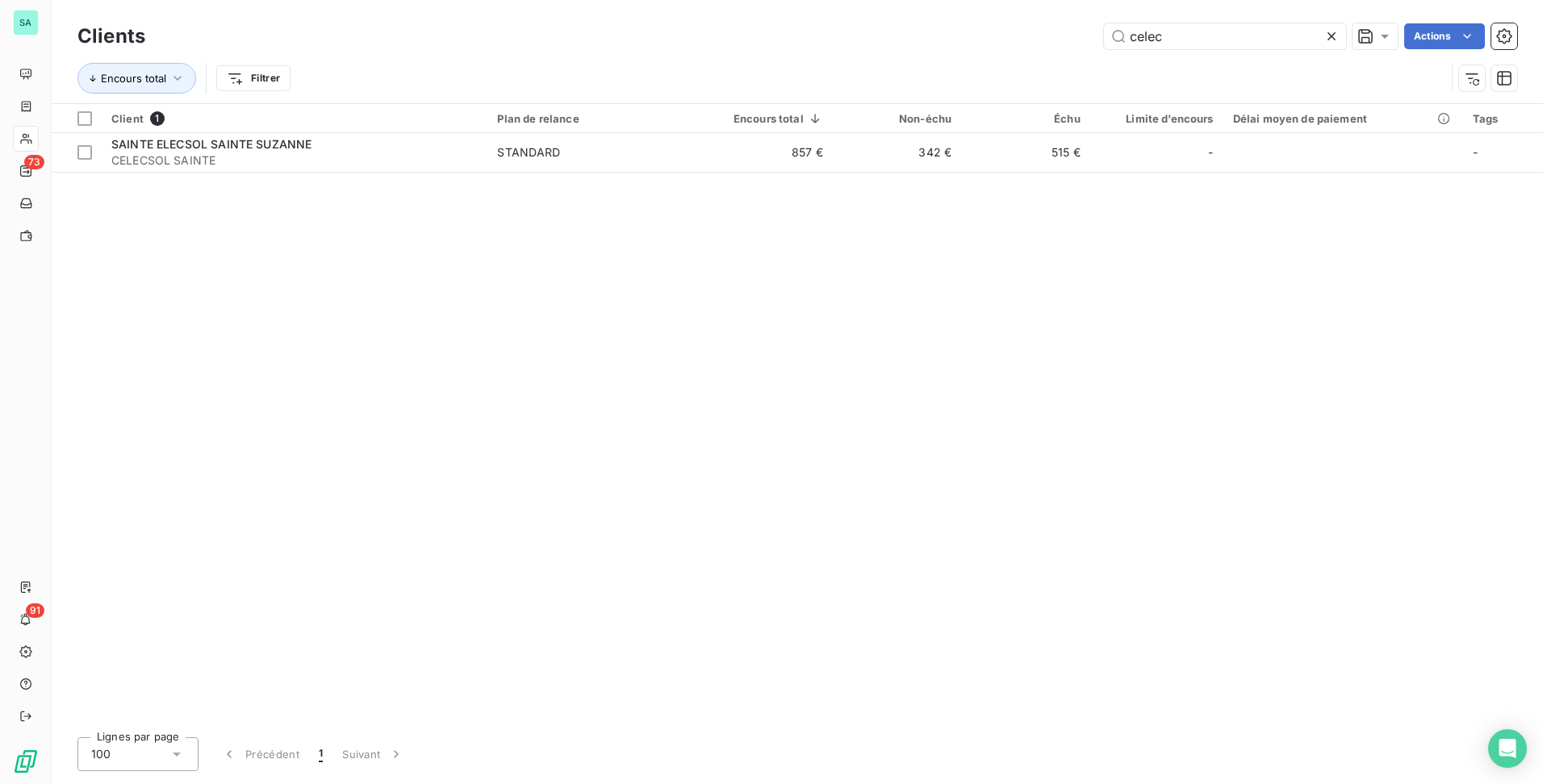
drag, startPoint x: 1022, startPoint y: 35, endPoint x: 856, endPoint y: 22, distance: 166.5
click at [856, 22] on div "Clients celec Actions" at bounding box center [798, 37] width 1440 height 34
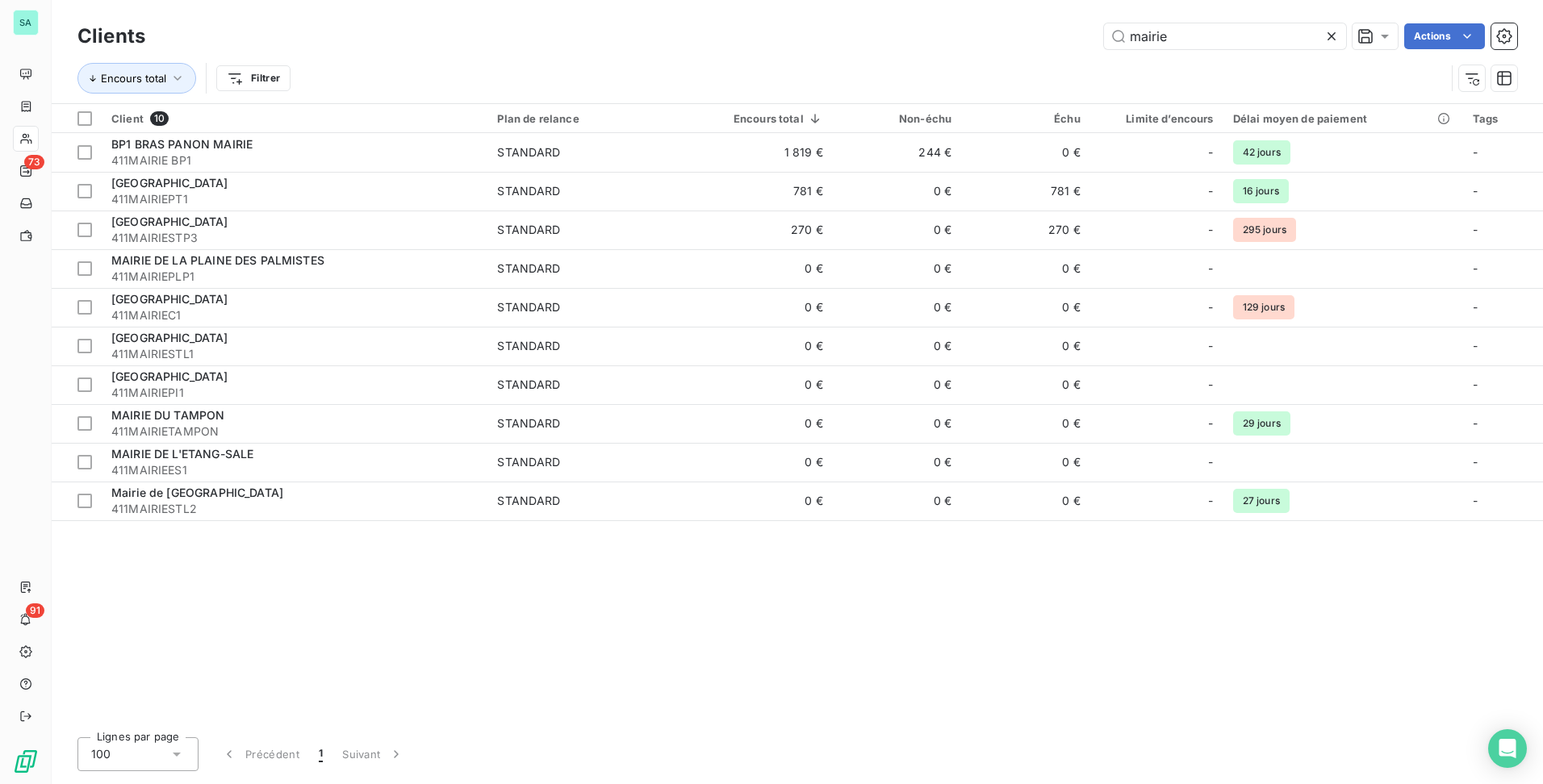
drag, startPoint x: 1193, startPoint y: 37, endPoint x: 1081, endPoint y: 48, distance: 112.5
click at [1081, 48] on div "mairie Actions" at bounding box center [841, 36] width 1352 height 26
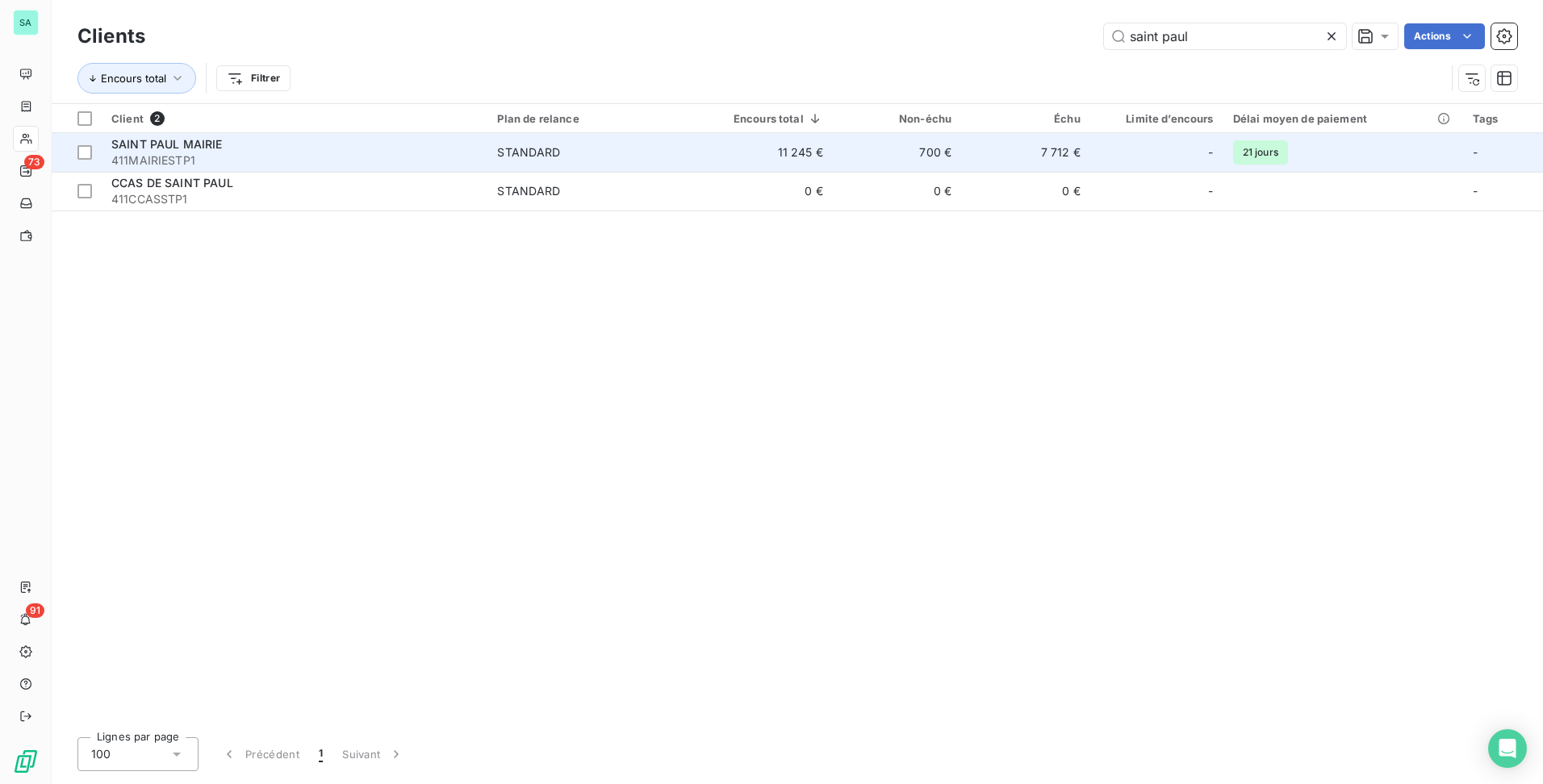
type input "saint paul"
click at [602, 148] on span "STANDARD" at bounding box center [592, 152] width 190 height 16
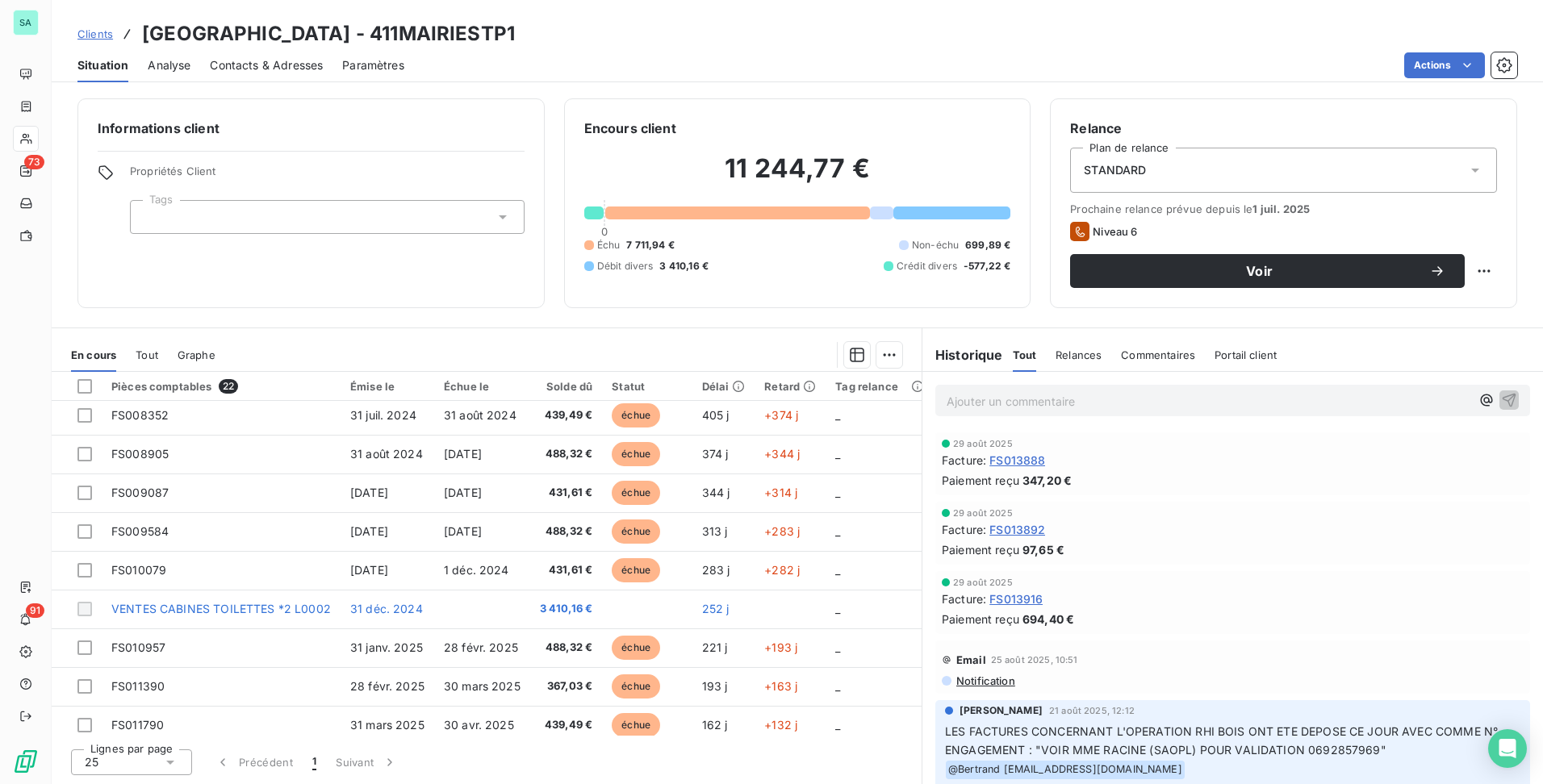
scroll to position [40, 0]
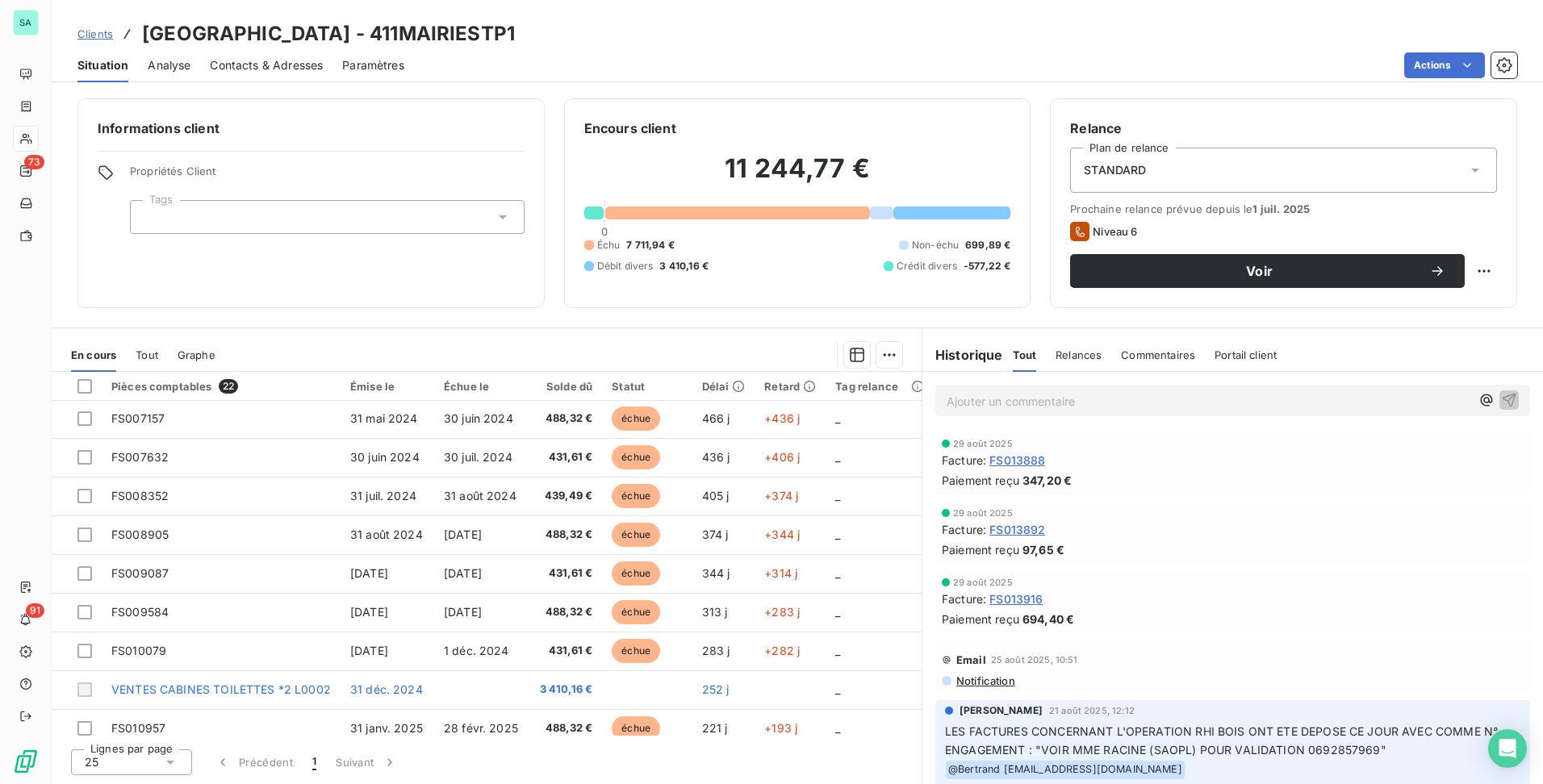
click at [98, 36] on span "Clients" at bounding box center [96, 34] width 36 height 13
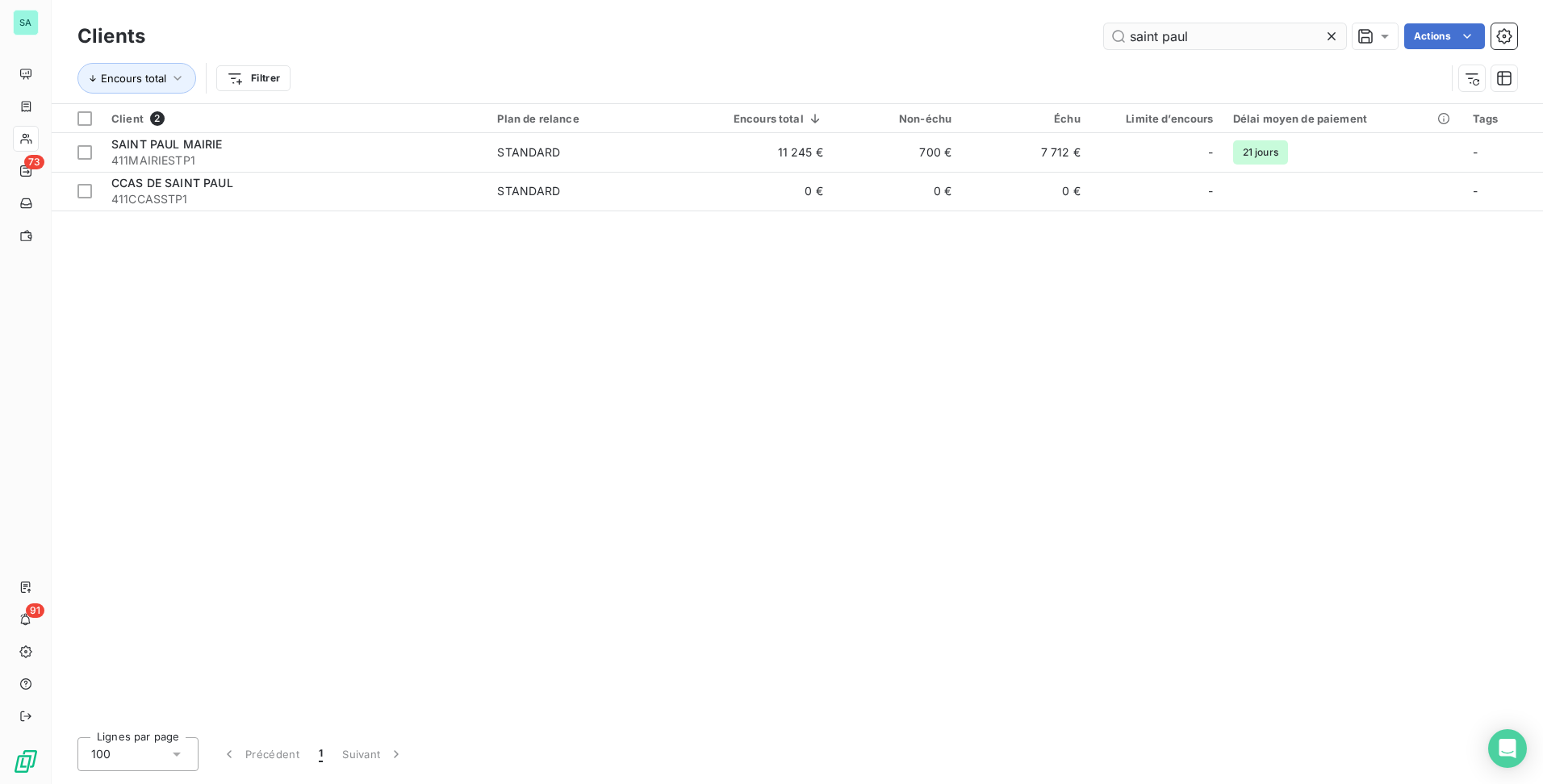
drag, startPoint x: 1209, startPoint y: 53, endPoint x: 1196, endPoint y: 26, distance: 30.0
click at [1196, 26] on div "Clients saint paul Actions" at bounding box center [798, 37] width 1440 height 34
click at [1202, 31] on input "saint paul" at bounding box center [1225, 36] width 242 height 26
click at [1199, 32] on input "saint paul" at bounding box center [1225, 36] width 242 height 26
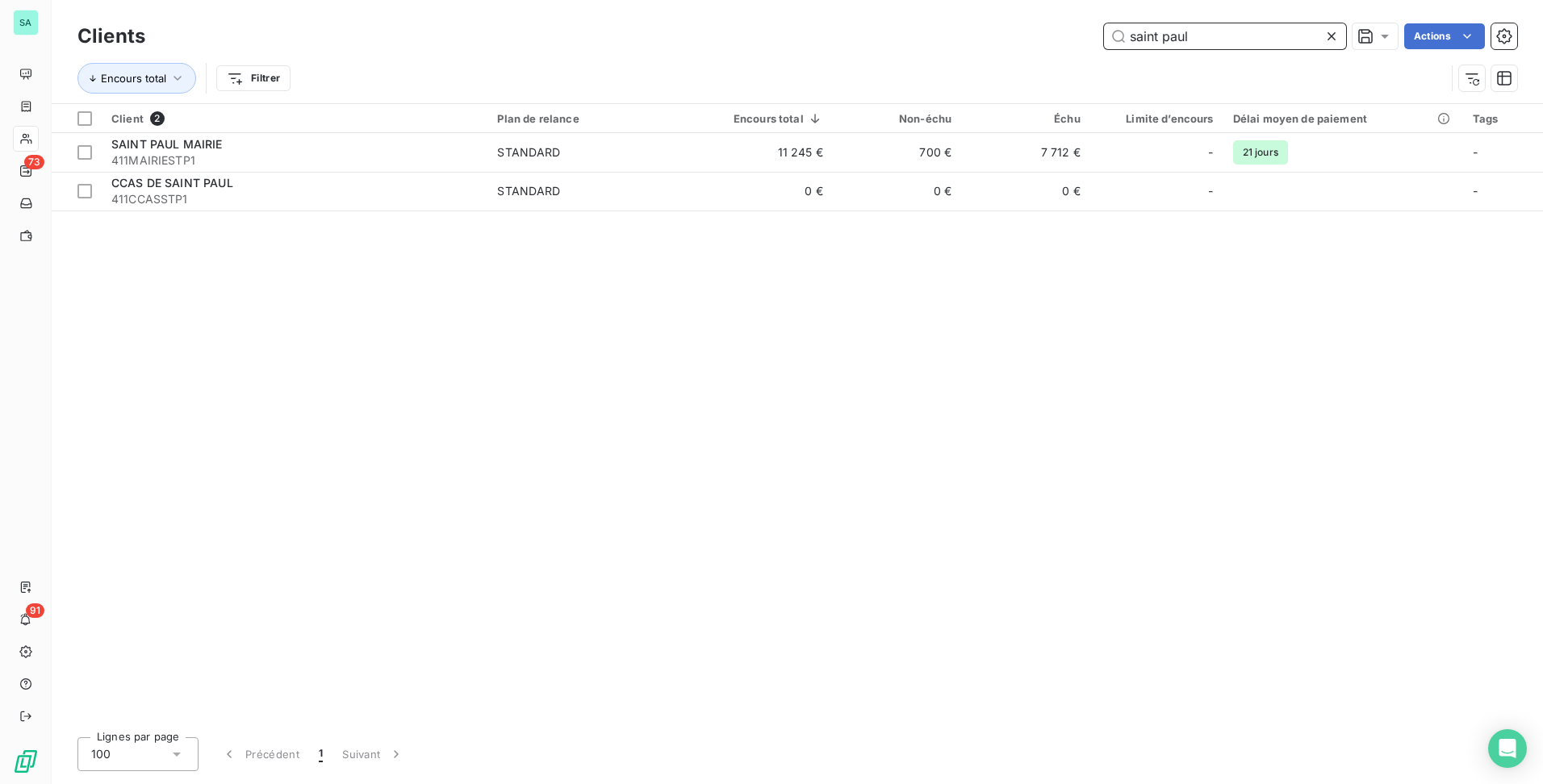
drag, startPoint x: 1199, startPoint y: 32, endPoint x: 985, endPoint y: 10, distance: 215.1
click at [985, 10] on div "Clients saint paul Actions Encours total Filtrer" at bounding box center [797, 51] width 1491 height 103
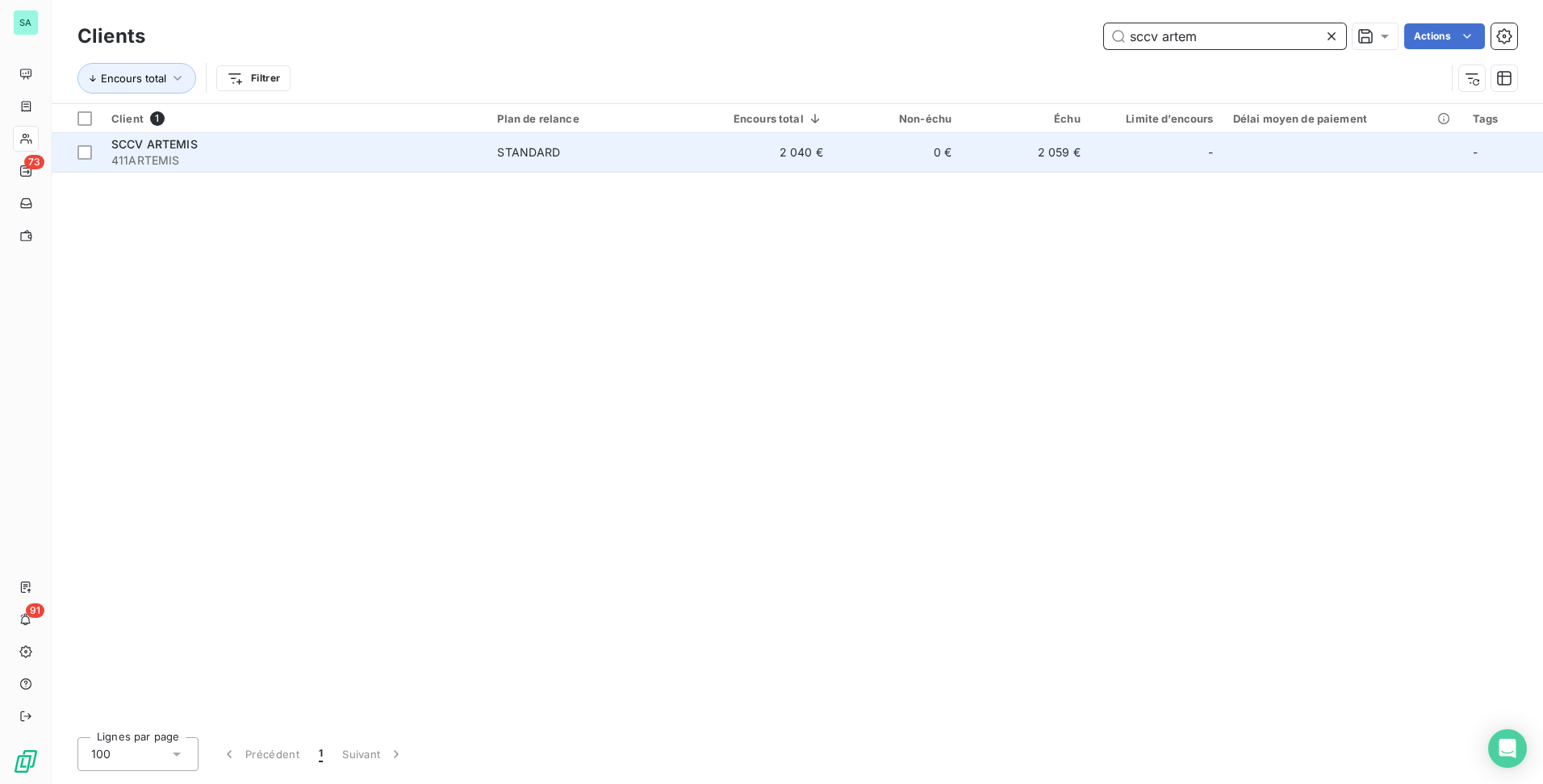
type input "sccv artem"
click at [738, 162] on td "2 040 €" at bounding box center [765, 152] width 135 height 38
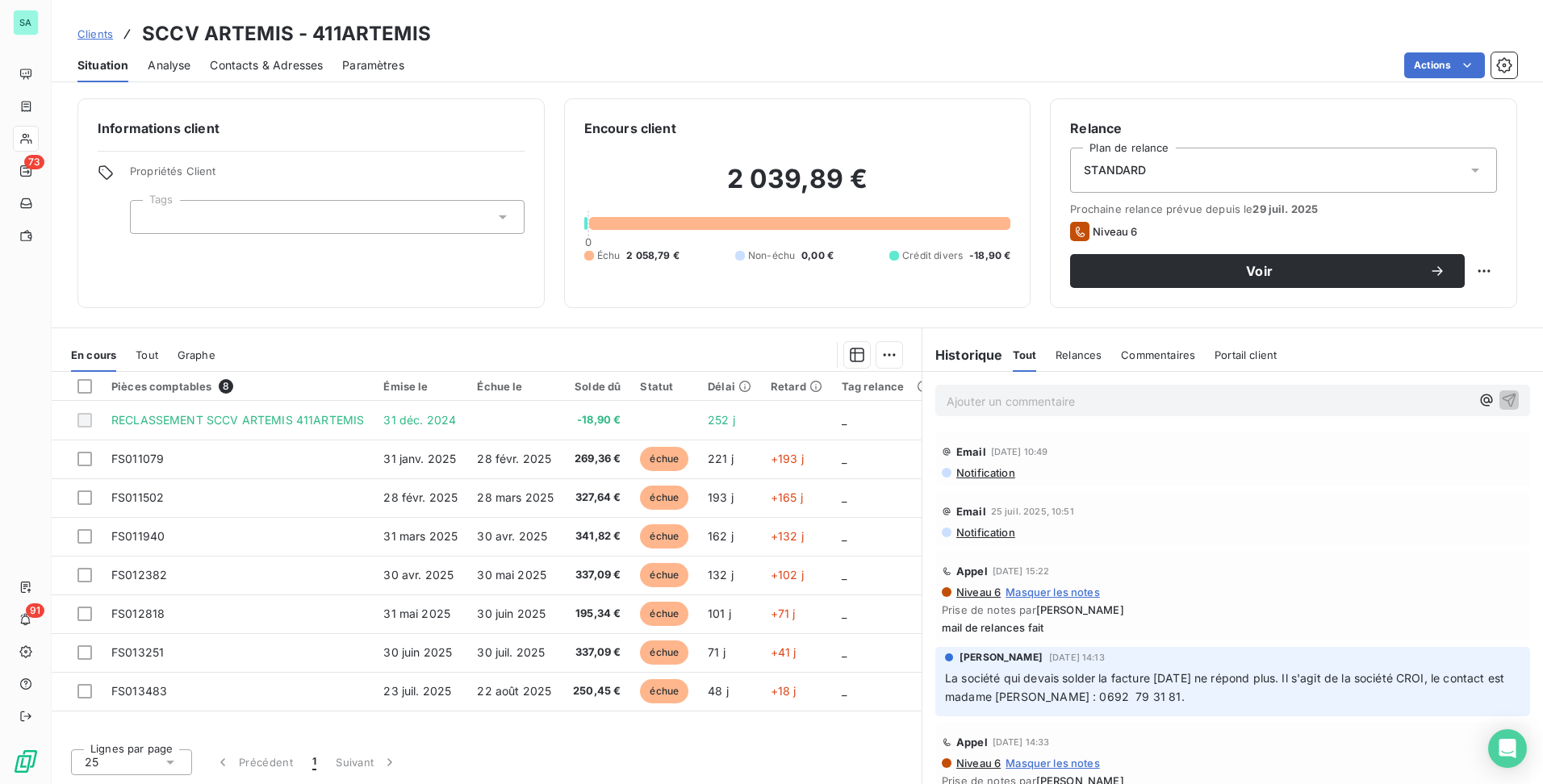
click at [86, 33] on span "Clients" at bounding box center [96, 34] width 36 height 13
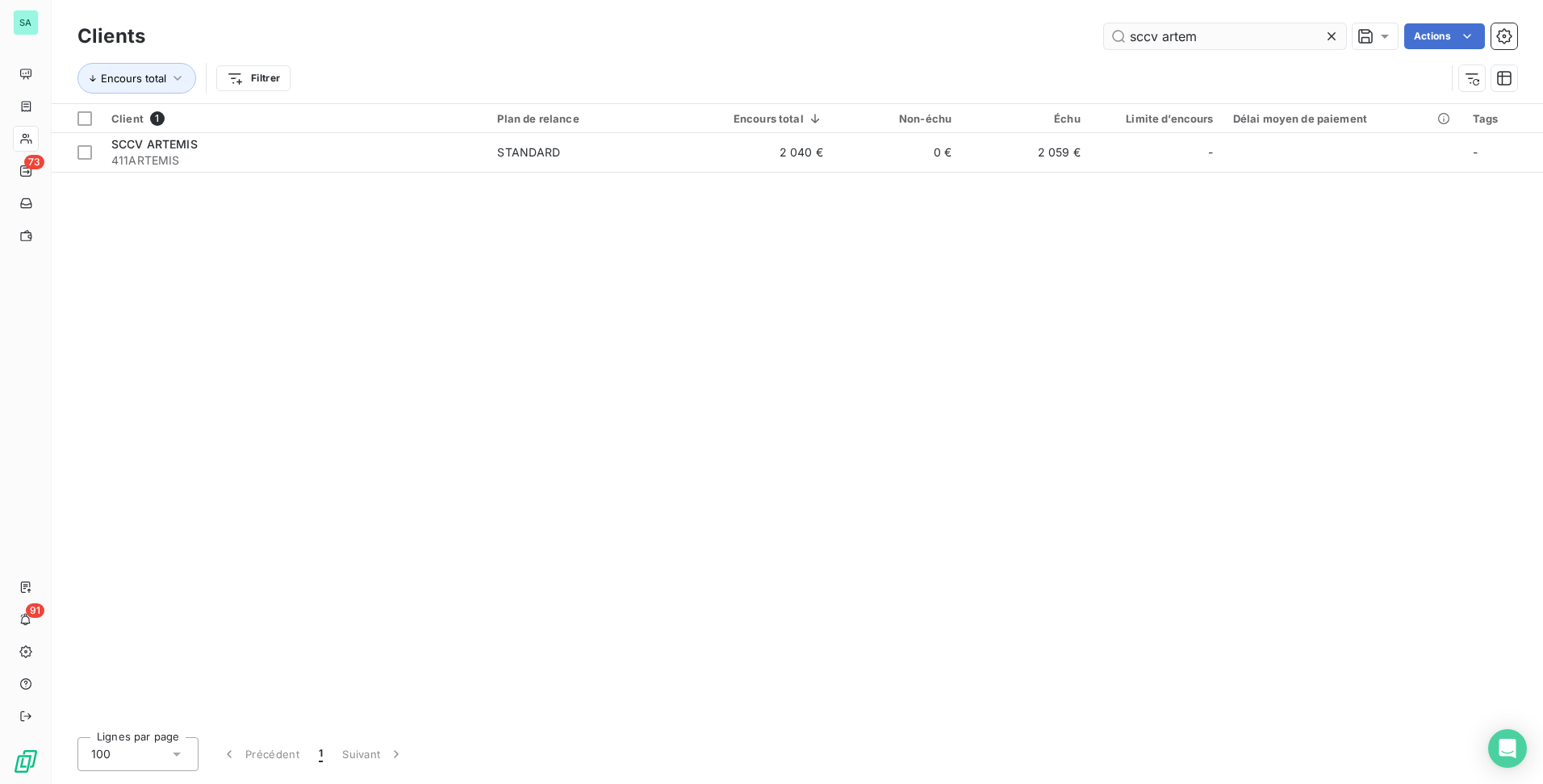
drag, startPoint x: 1208, startPoint y: 41, endPoint x: 1162, endPoint y: 36, distance: 46.3
click at [1162, 36] on input "sccv artem" at bounding box center [1225, 36] width 242 height 26
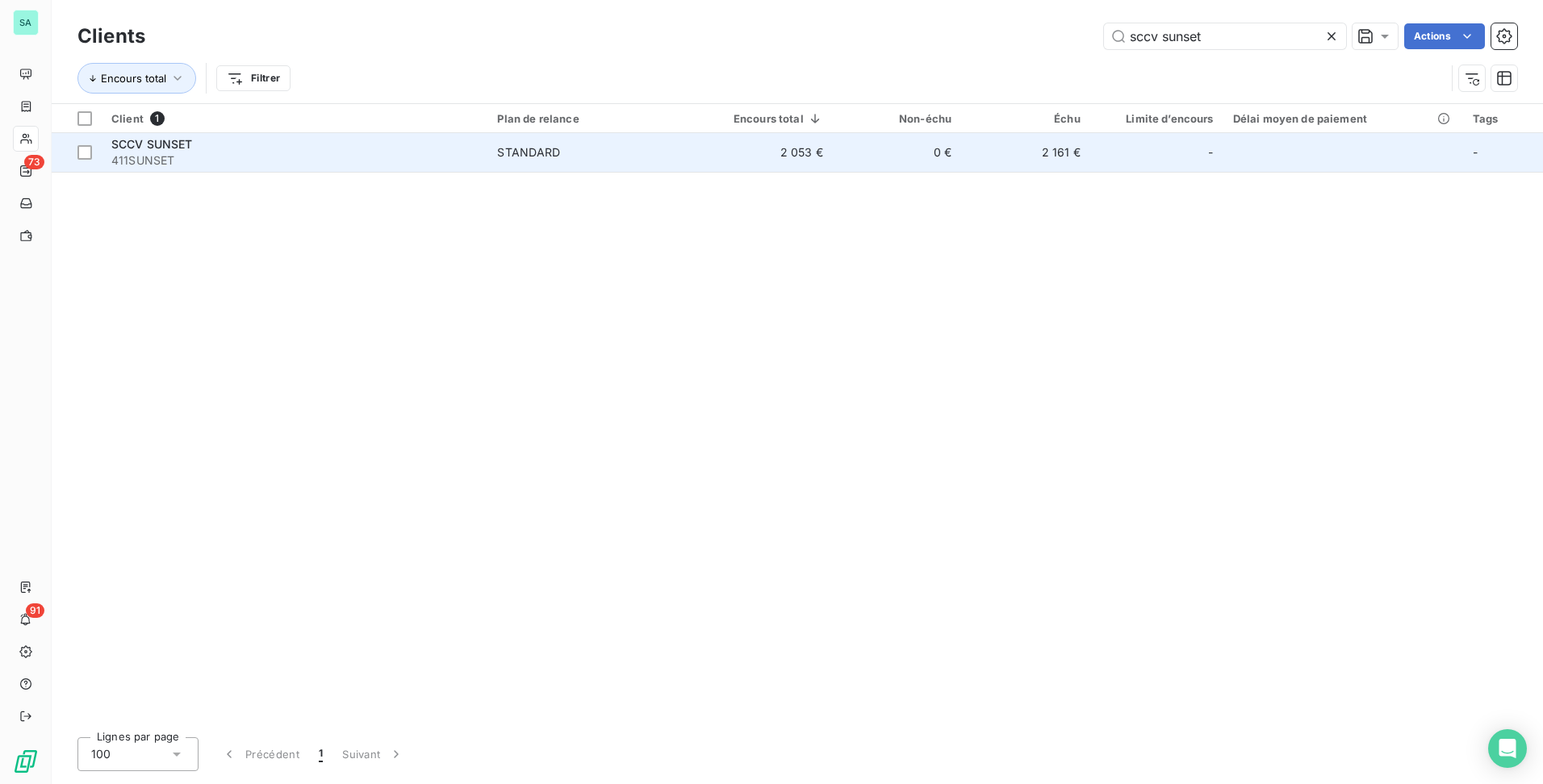
type input "sccv sunset"
click at [772, 161] on td "2 053 €" at bounding box center [765, 152] width 135 height 38
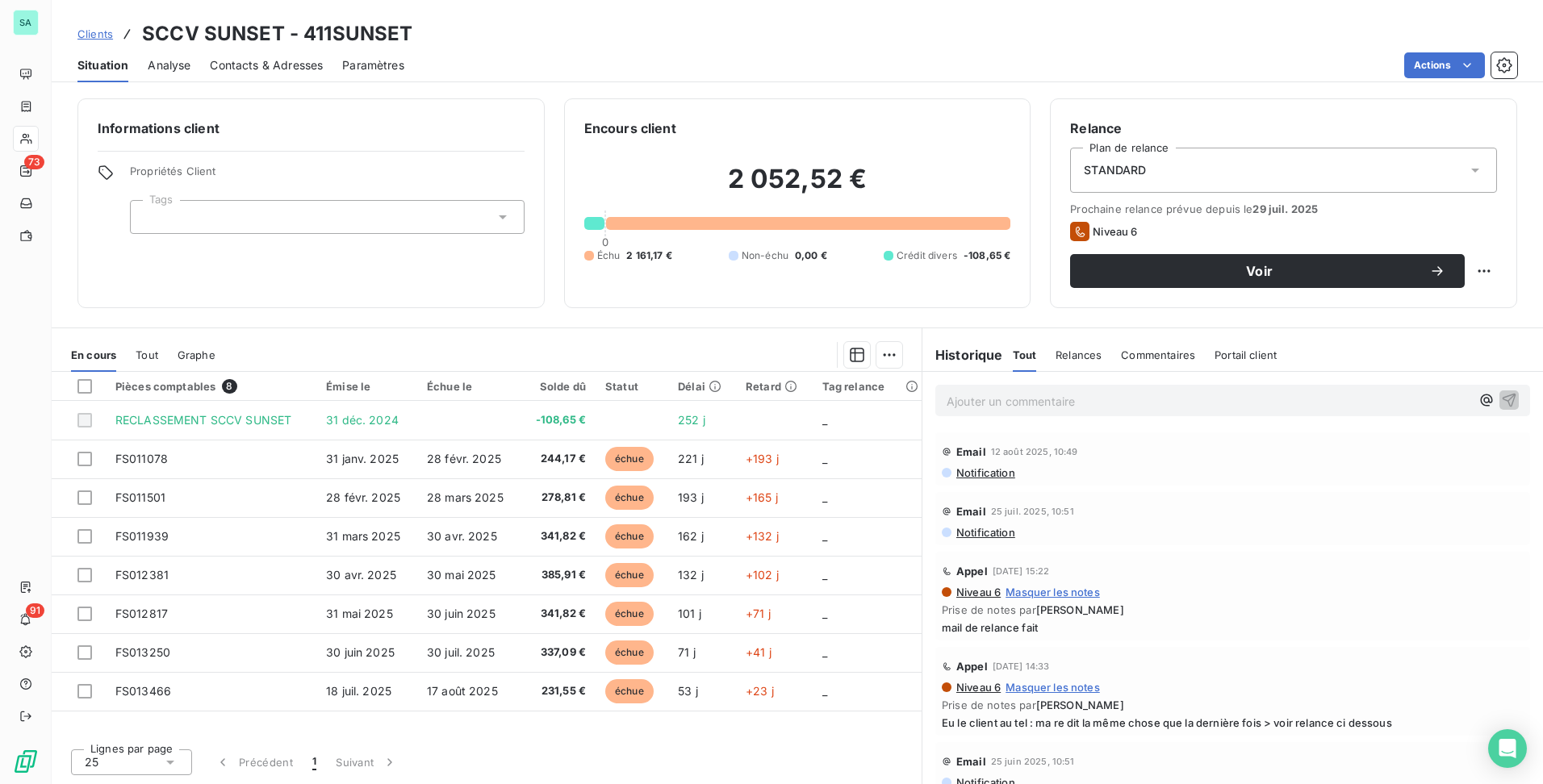
click at [98, 34] on span "Clients" at bounding box center [96, 34] width 36 height 13
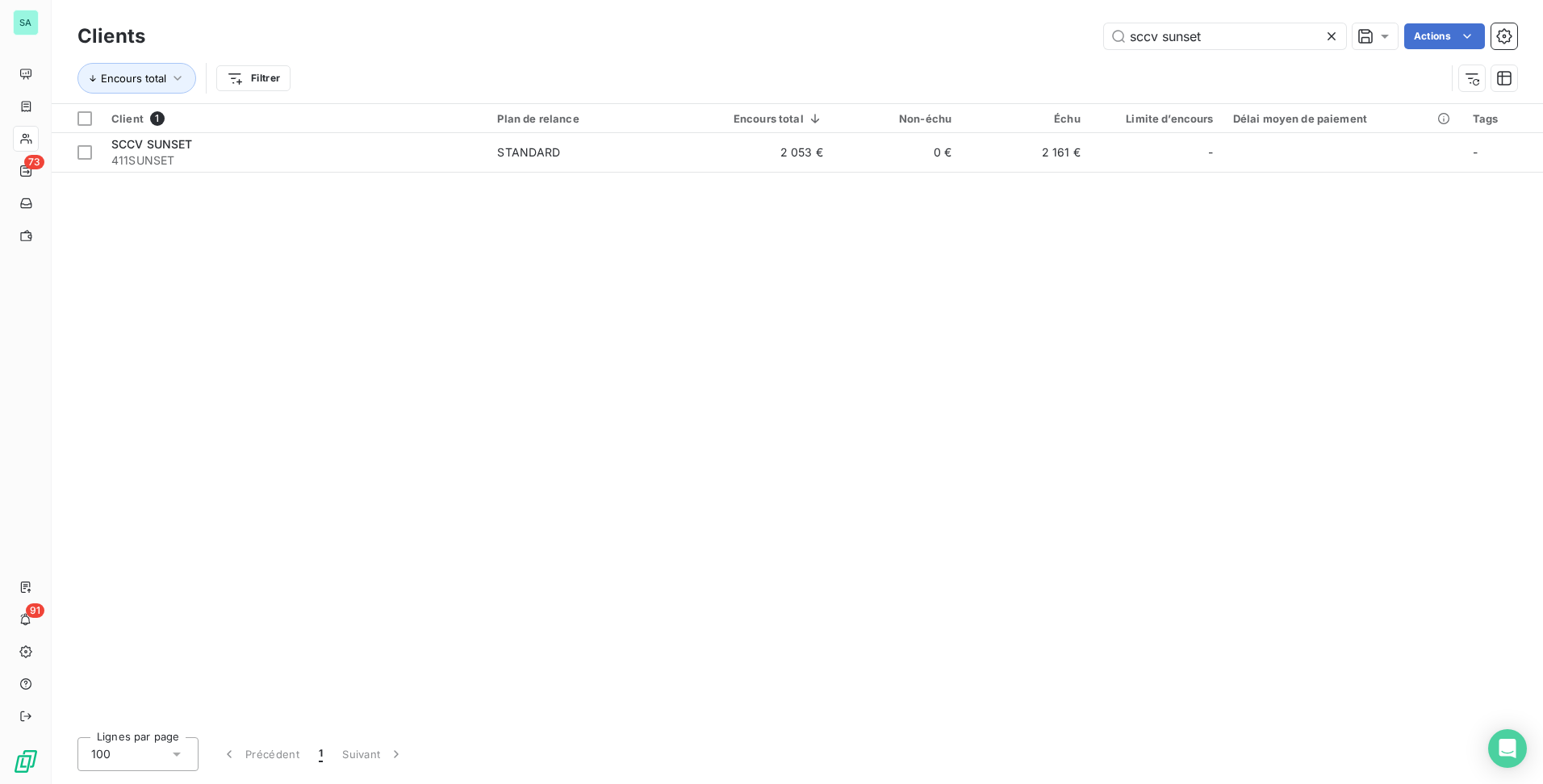
drag, startPoint x: 1178, startPoint y: 37, endPoint x: 990, endPoint y: 52, distance: 188.6
click at [994, 48] on div "sccv sunset Actions" at bounding box center [841, 36] width 1352 height 26
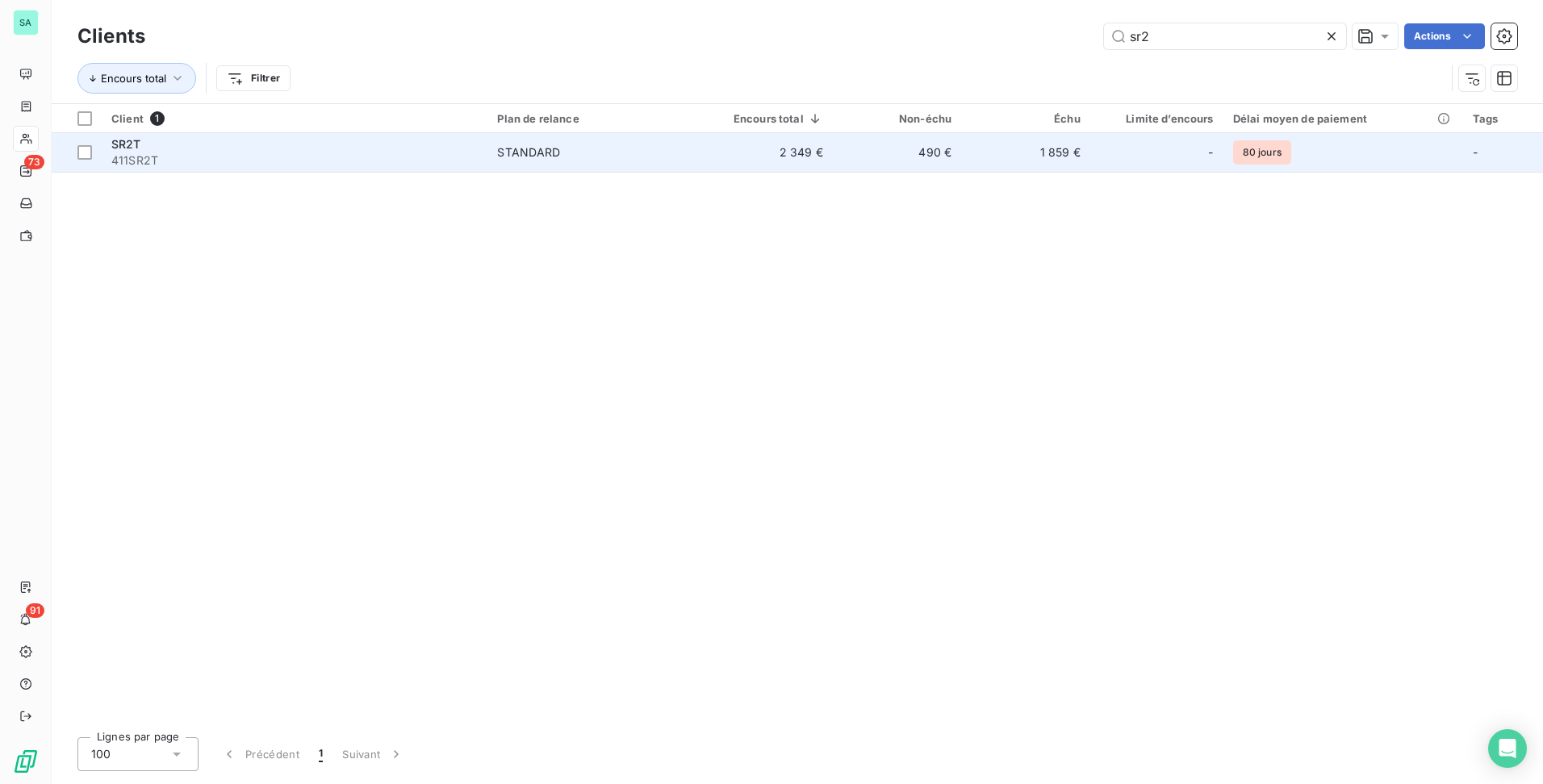
type input "sr2"
click at [845, 147] on td "490 €" at bounding box center [896, 152] width 128 height 38
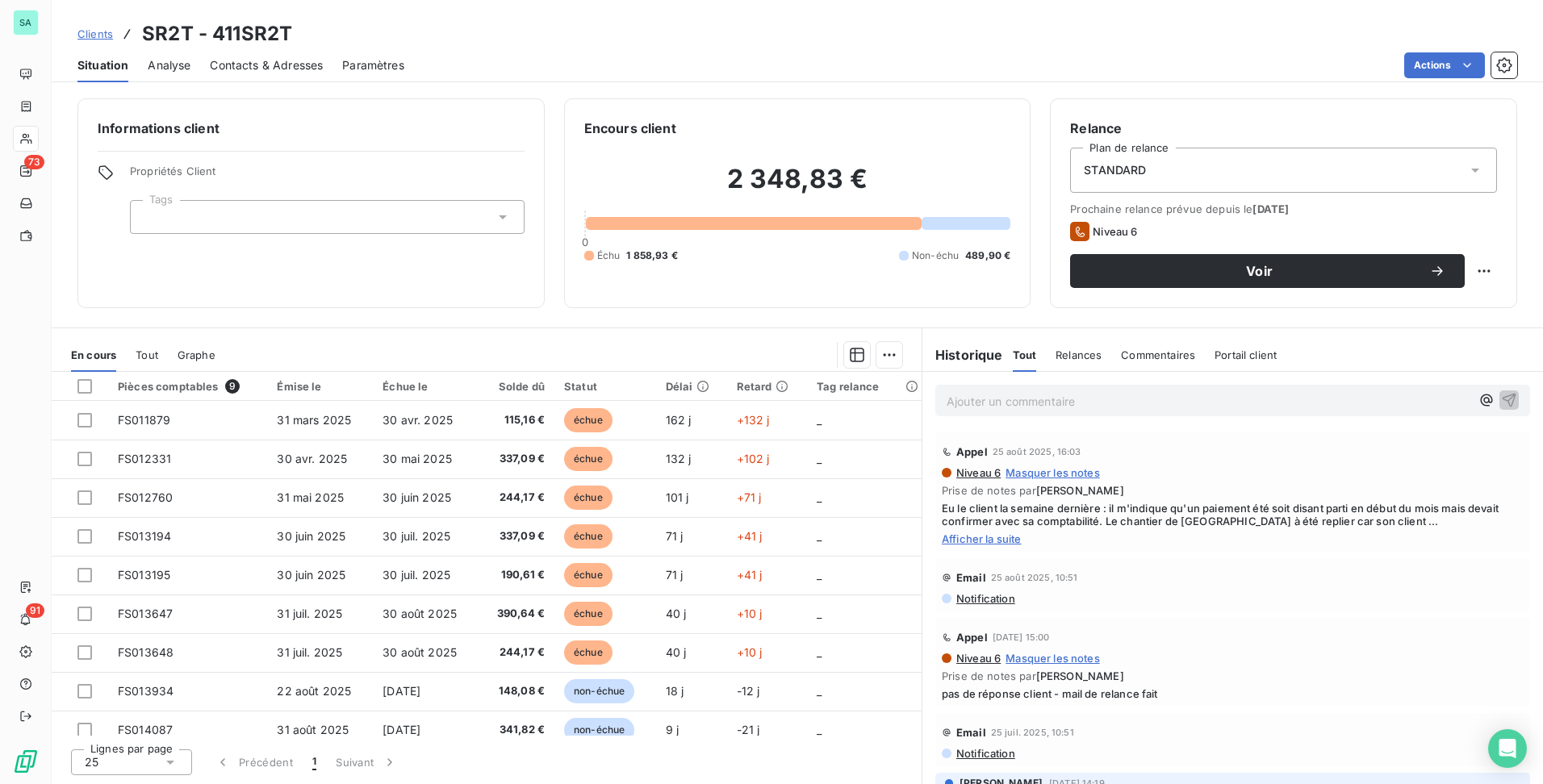
click at [987, 535] on span "Afficher la suite" at bounding box center [1233, 539] width 582 height 13
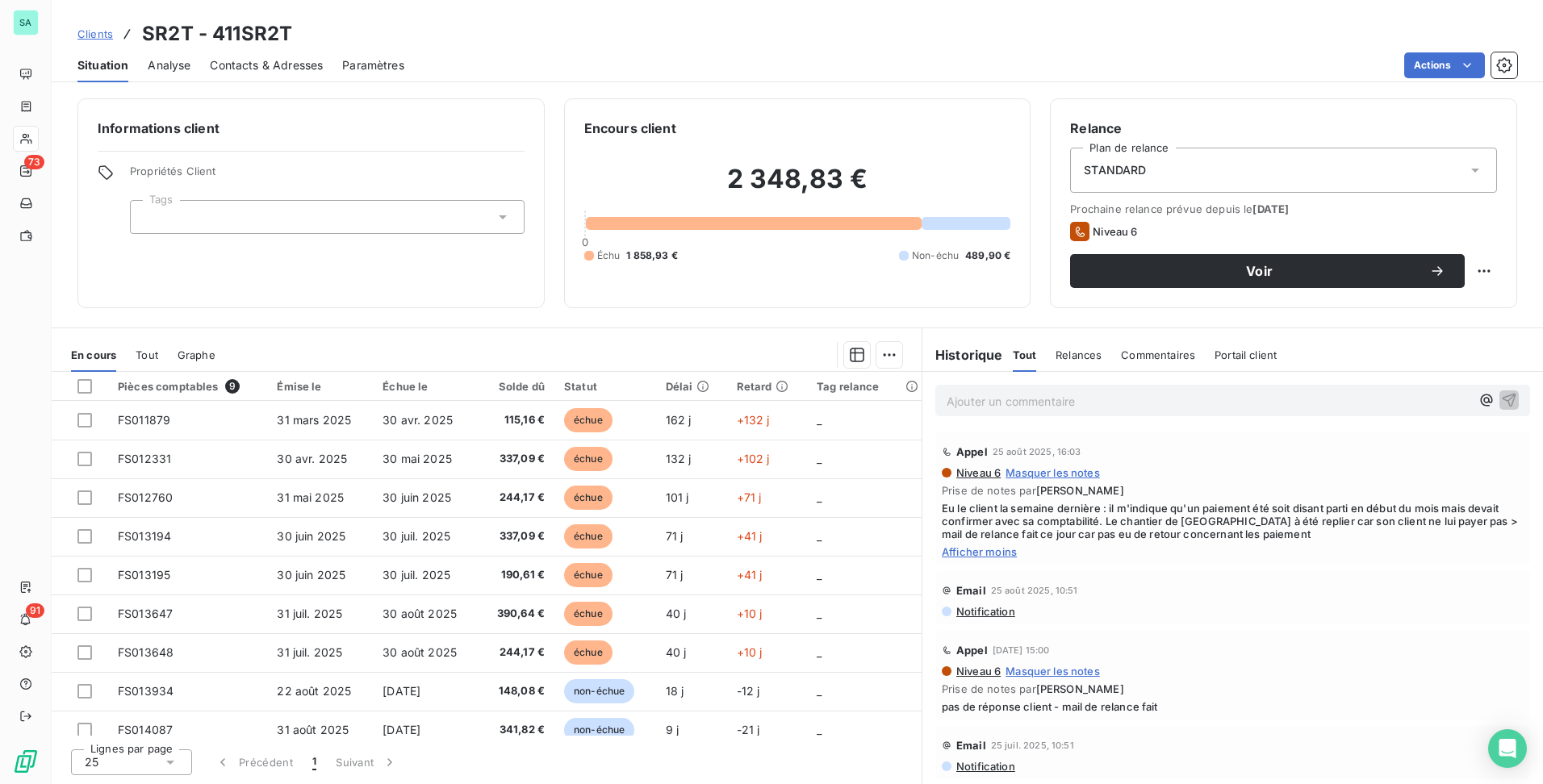
drag, startPoint x: 84, startPoint y: 31, endPoint x: 163, endPoint y: 39, distance: 79.4
click at [84, 31] on span "Clients" at bounding box center [96, 34] width 36 height 13
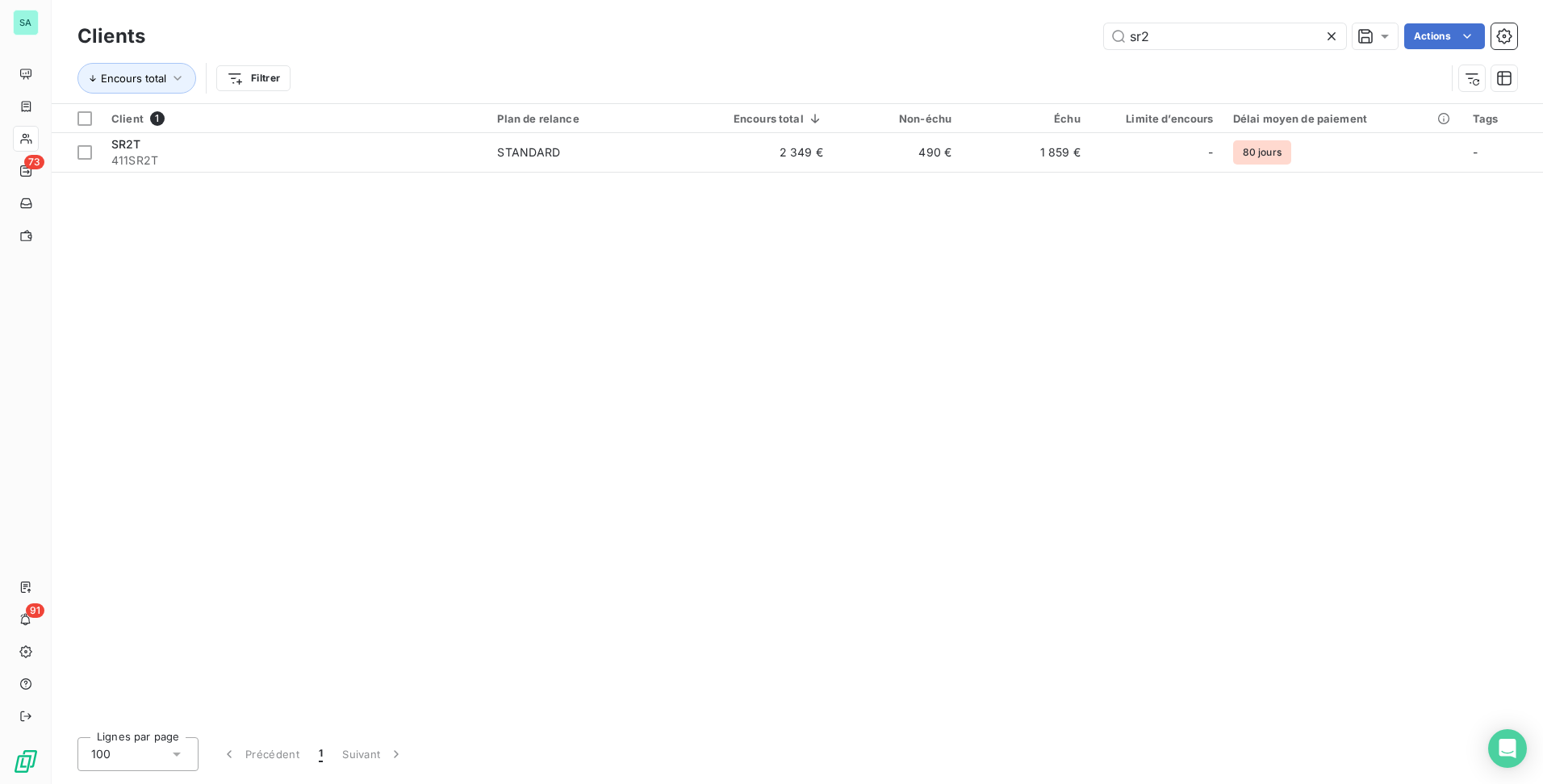
drag, startPoint x: 1225, startPoint y: 31, endPoint x: 996, endPoint y: 53, distance: 230.1
click at [996, 53] on div "Clients sr2 Actions" at bounding box center [798, 37] width 1440 height 34
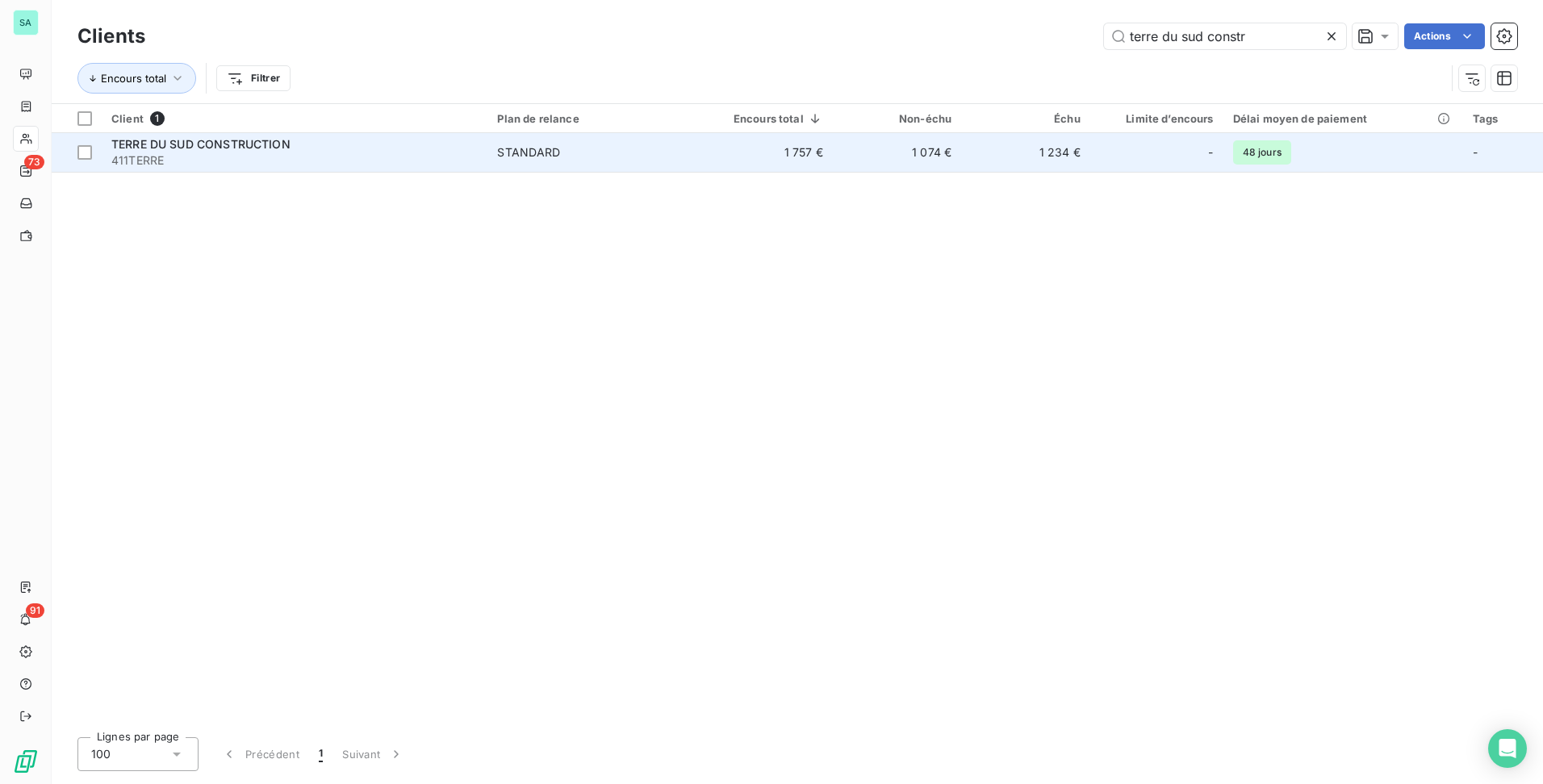
type input "terre du sud constr"
click at [756, 143] on td "1 757 €" at bounding box center [765, 152] width 135 height 38
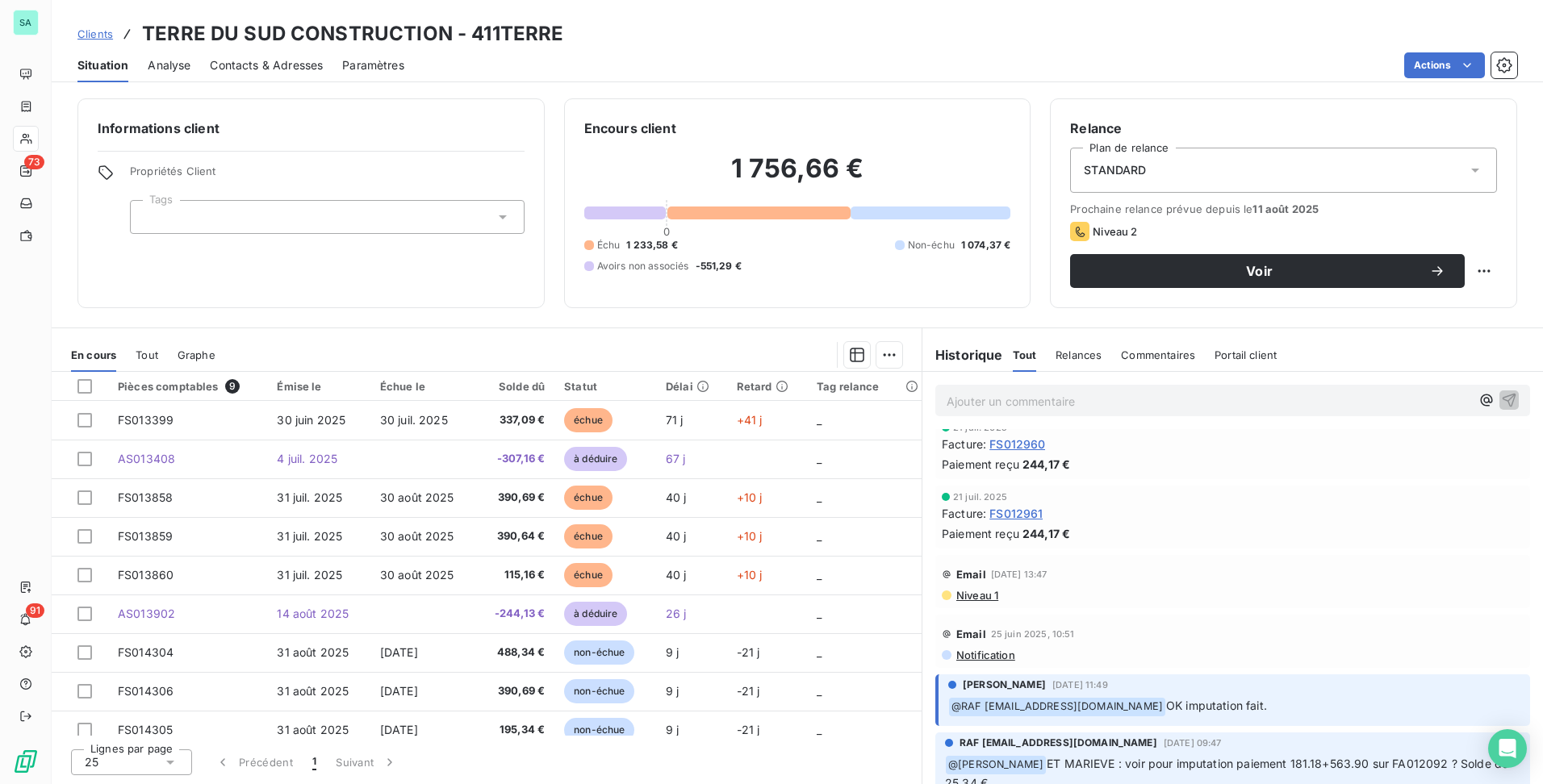
scroll to position [645, 0]
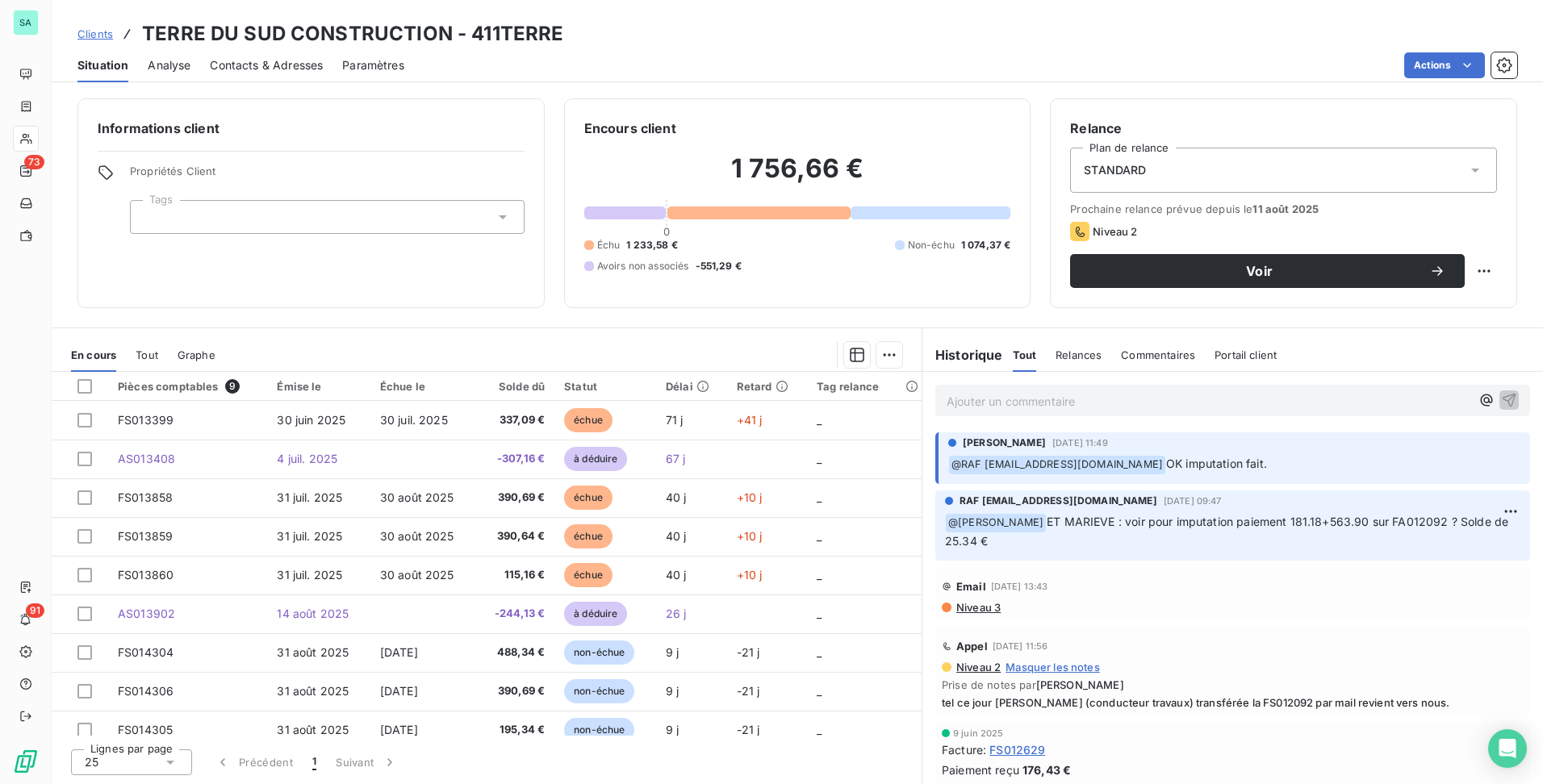
click at [100, 37] on span "Clients" at bounding box center [96, 34] width 36 height 13
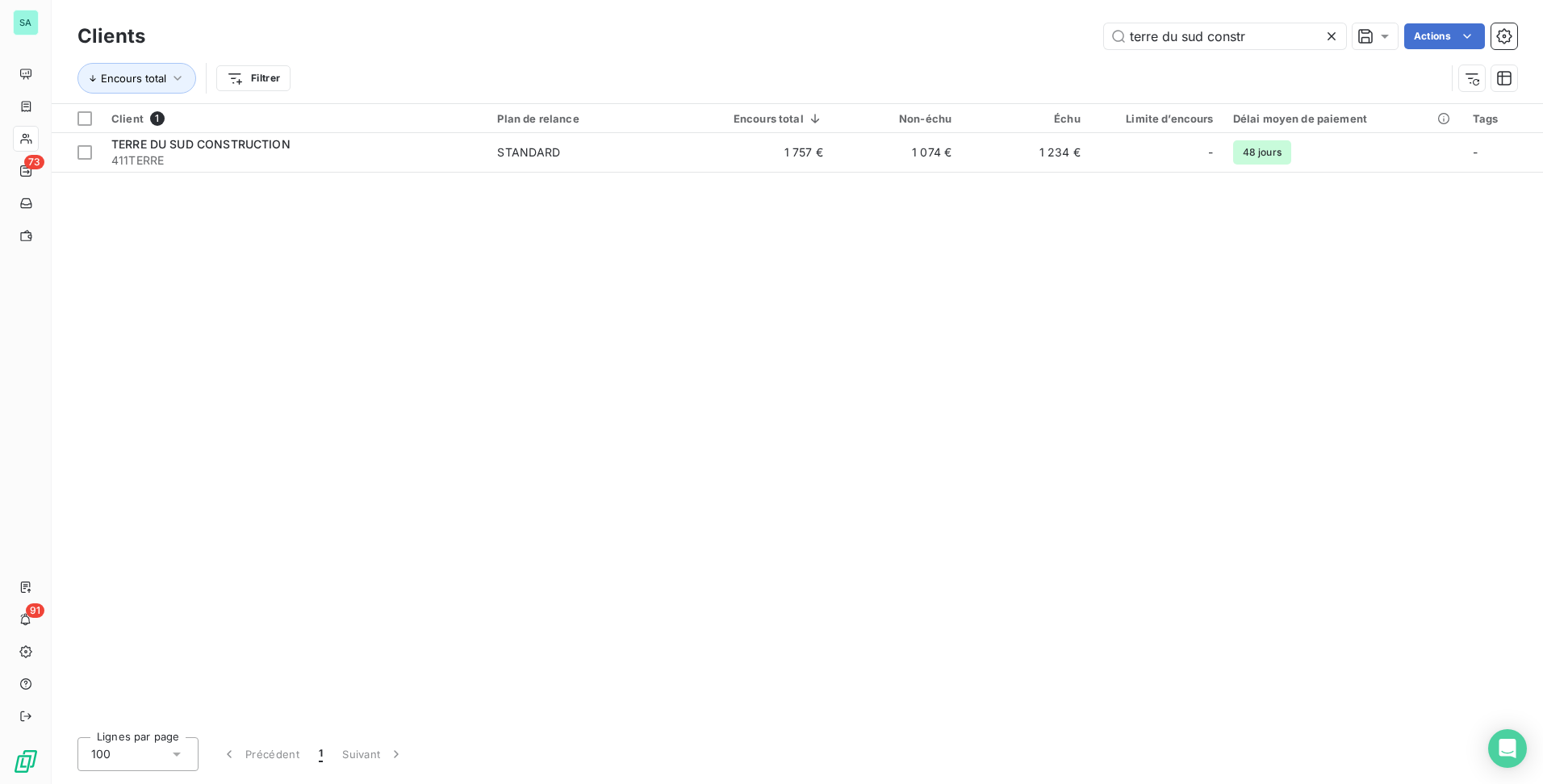
drag, startPoint x: 1271, startPoint y: 42, endPoint x: 949, endPoint y: 29, distance: 322.3
click at [951, 29] on div "terre du sud constr Actions" at bounding box center [841, 36] width 1352 height 26
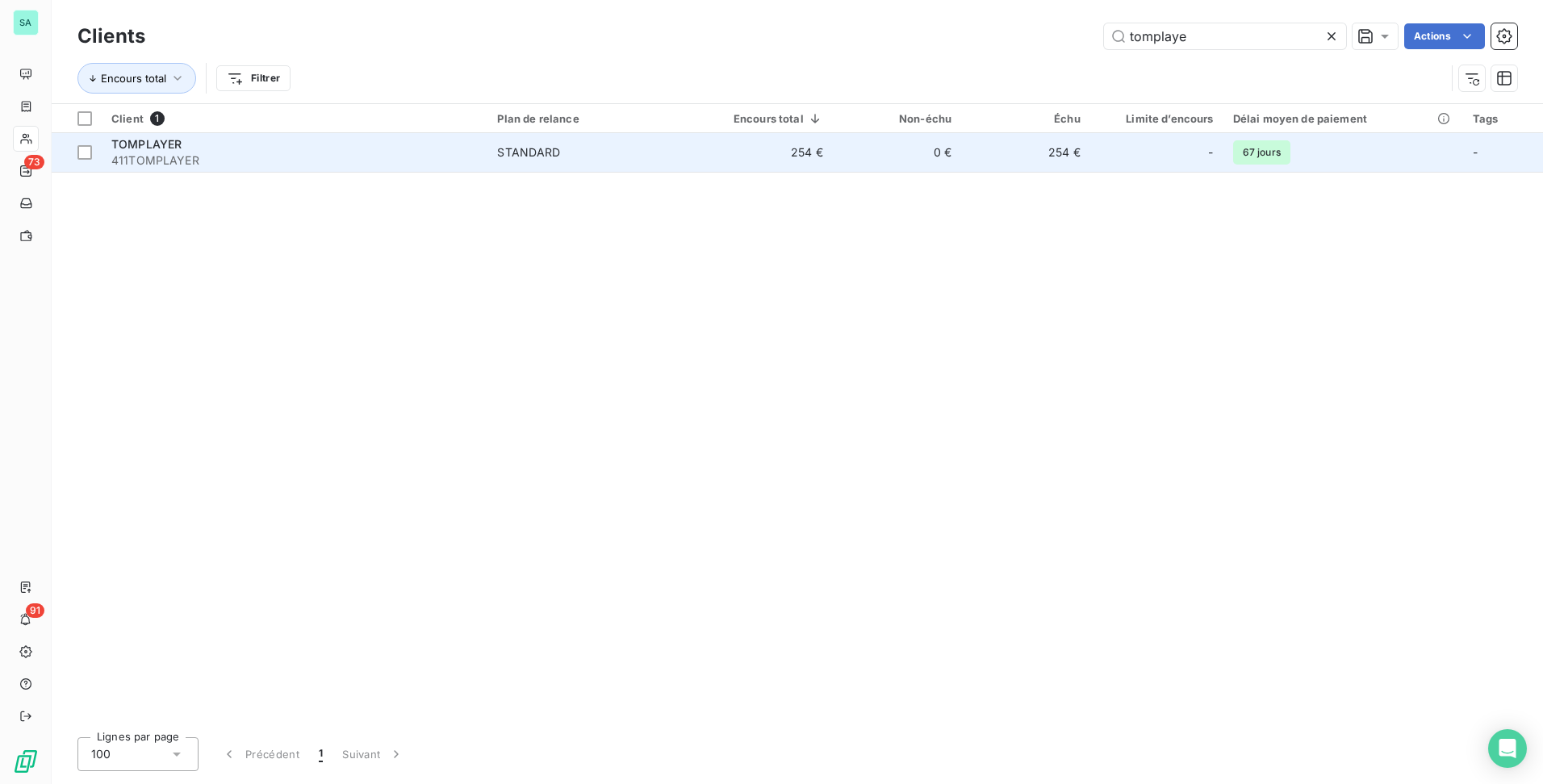
type input "tomplaye"
click at [789, 160] on td "254 €" at bounding box center [765, 152] width 135 height 38
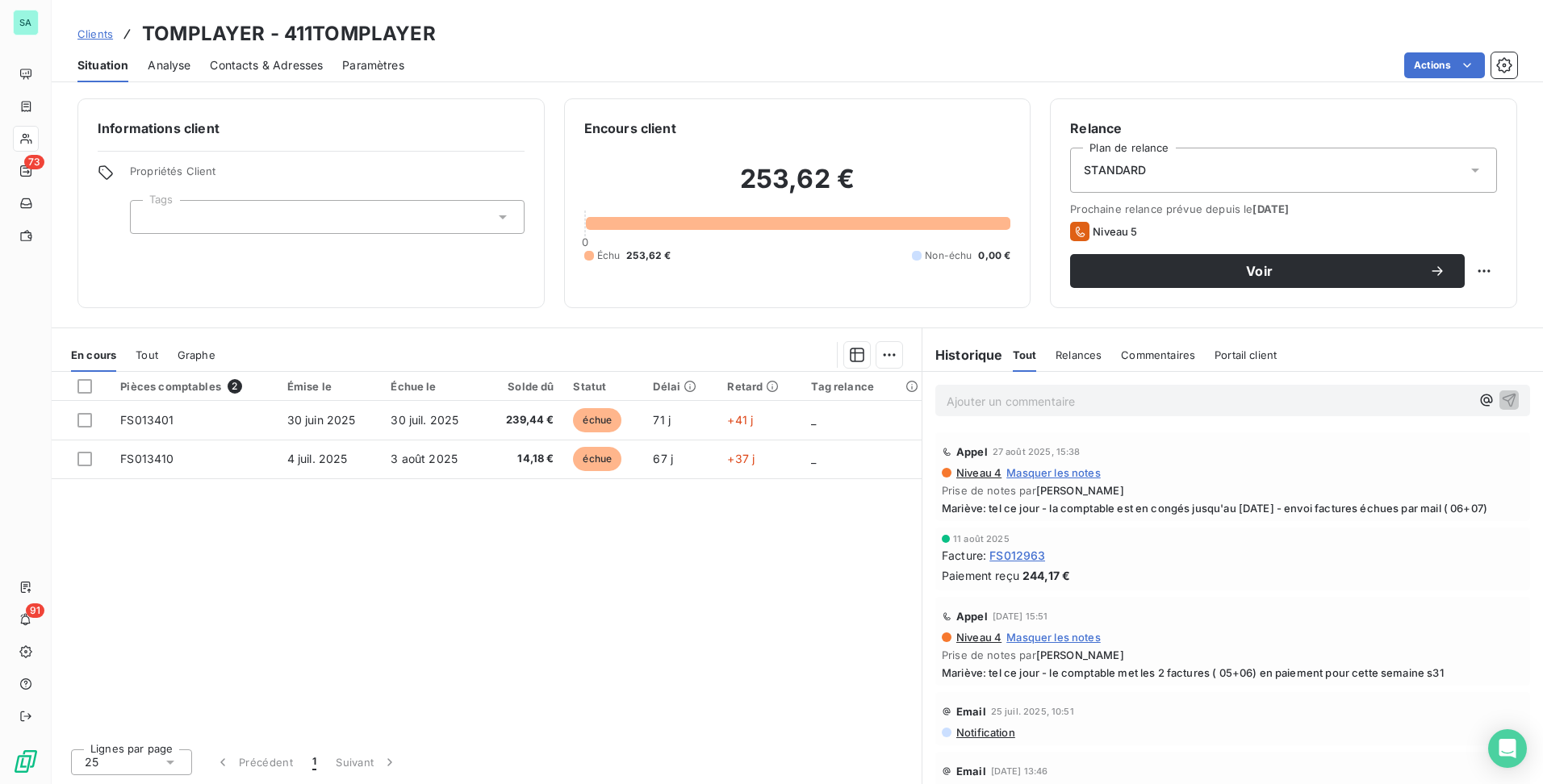
click at [90, 38] on span "Clients" at bounding box center [96, 34] width 36 height 13
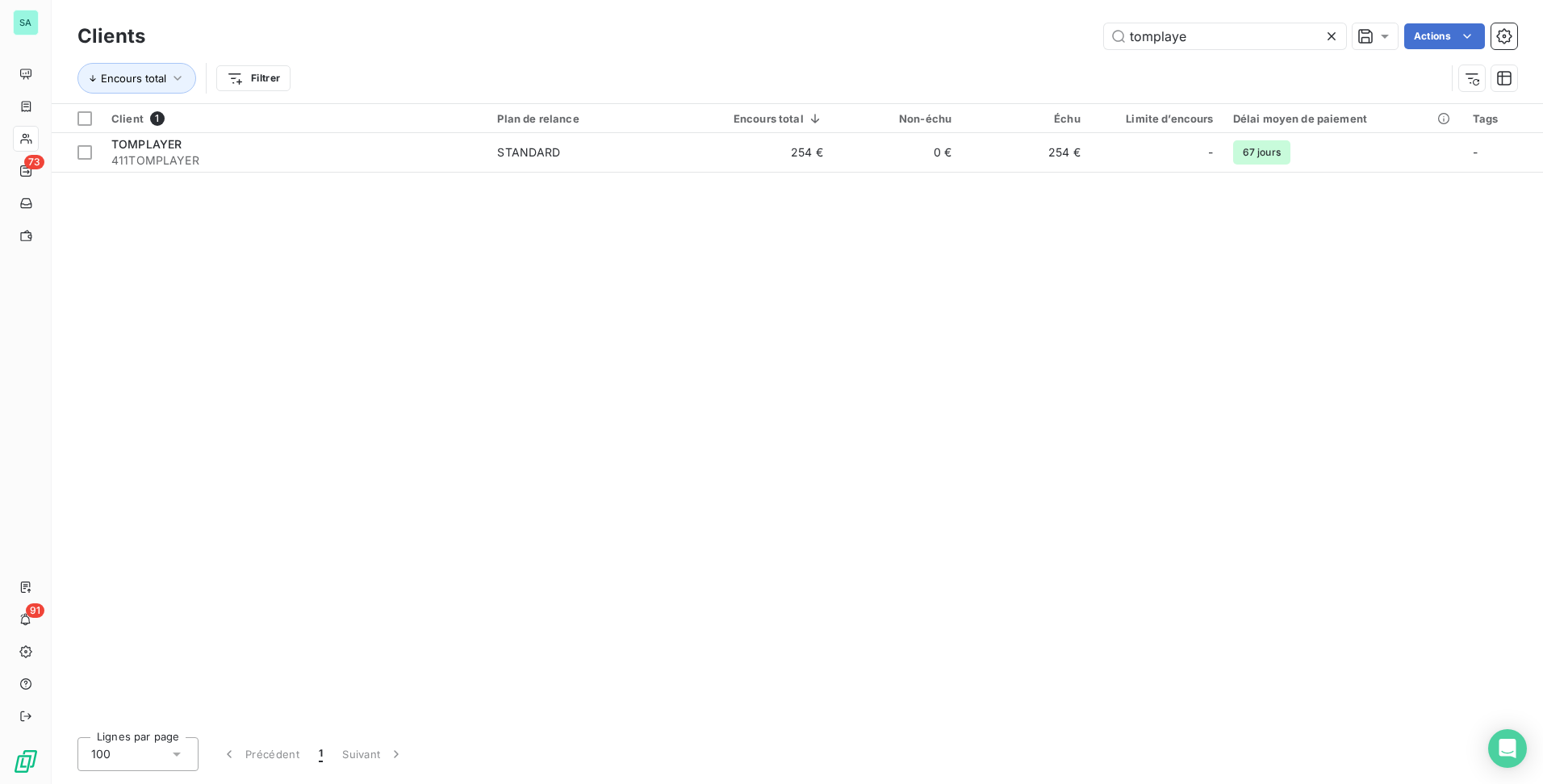
drag, startPoint x: 1100, startPoint y: 32, endPoint x: 879, endPoint y: 72, distance: 224.6
click at [879, 72] on div "Clients tomplaye Actions Encours total Filtrer" at bounding box center [798, 62] width 1440 height 84
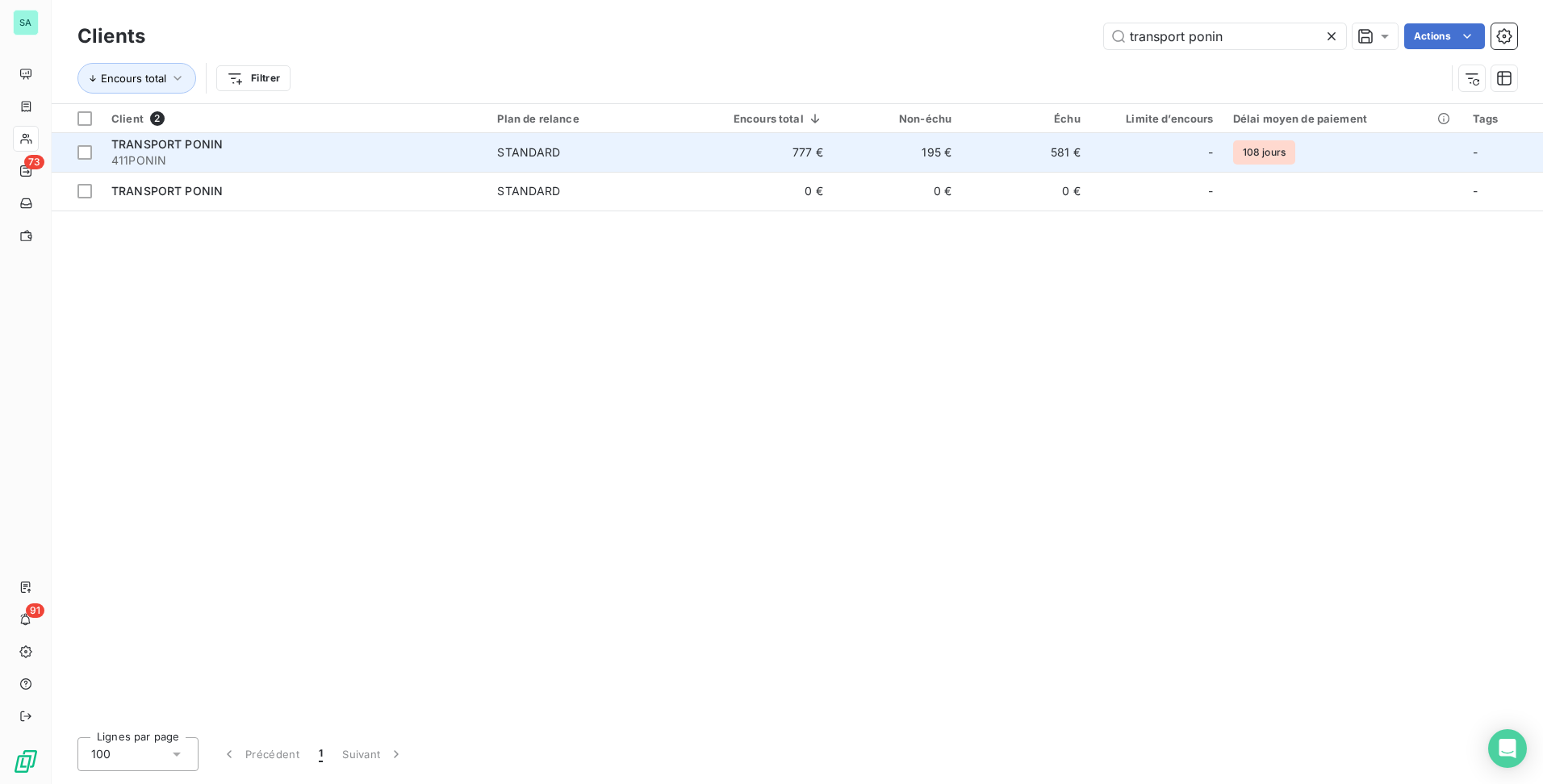
type input "transport ponin"
click at [782, 149] on td "777 €" at bounding box center [765, 152] width 135 height 38
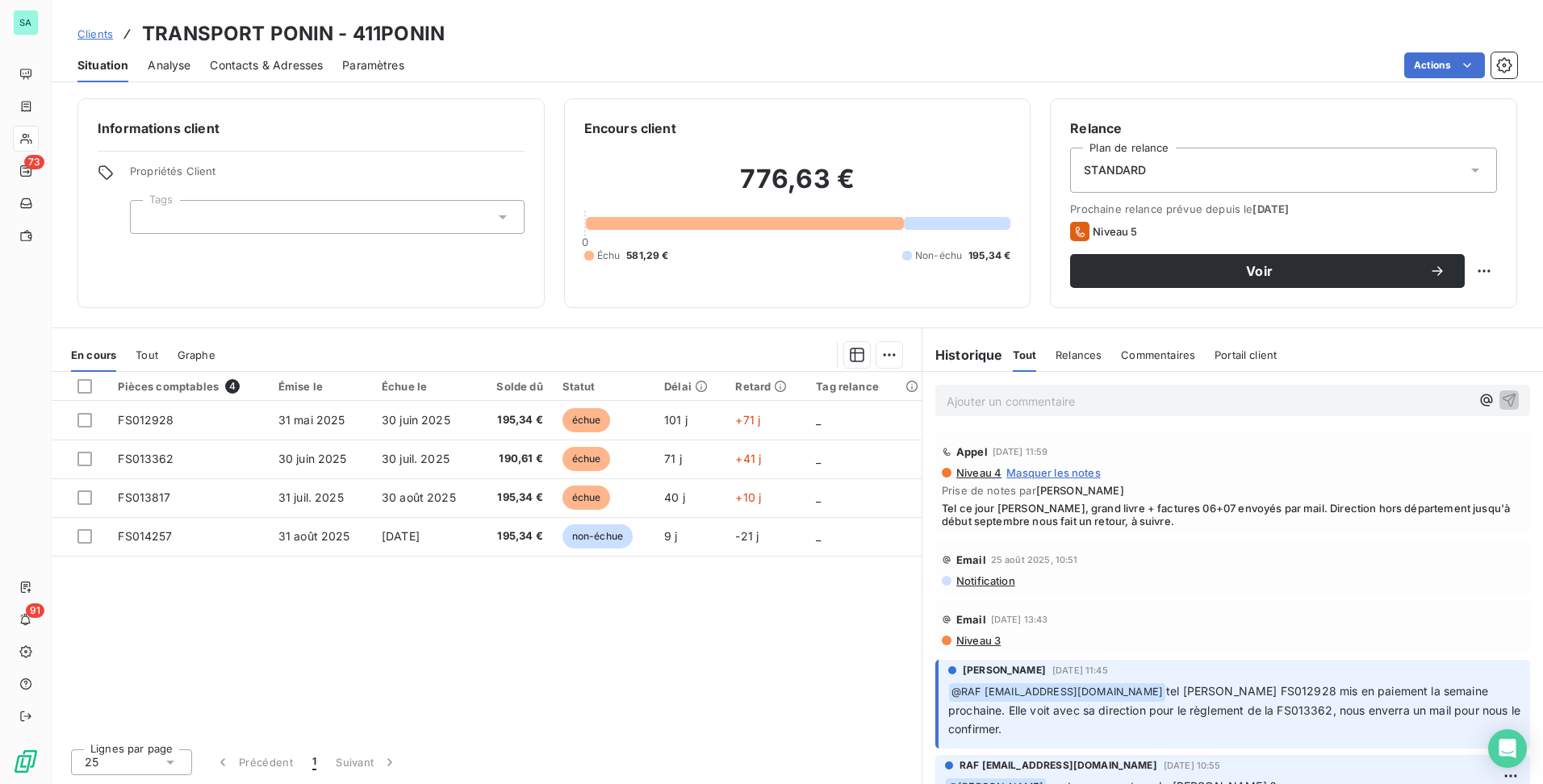
click at [104, 31] on span "Clients" at bounding box center [96, 34] width 36 height 13
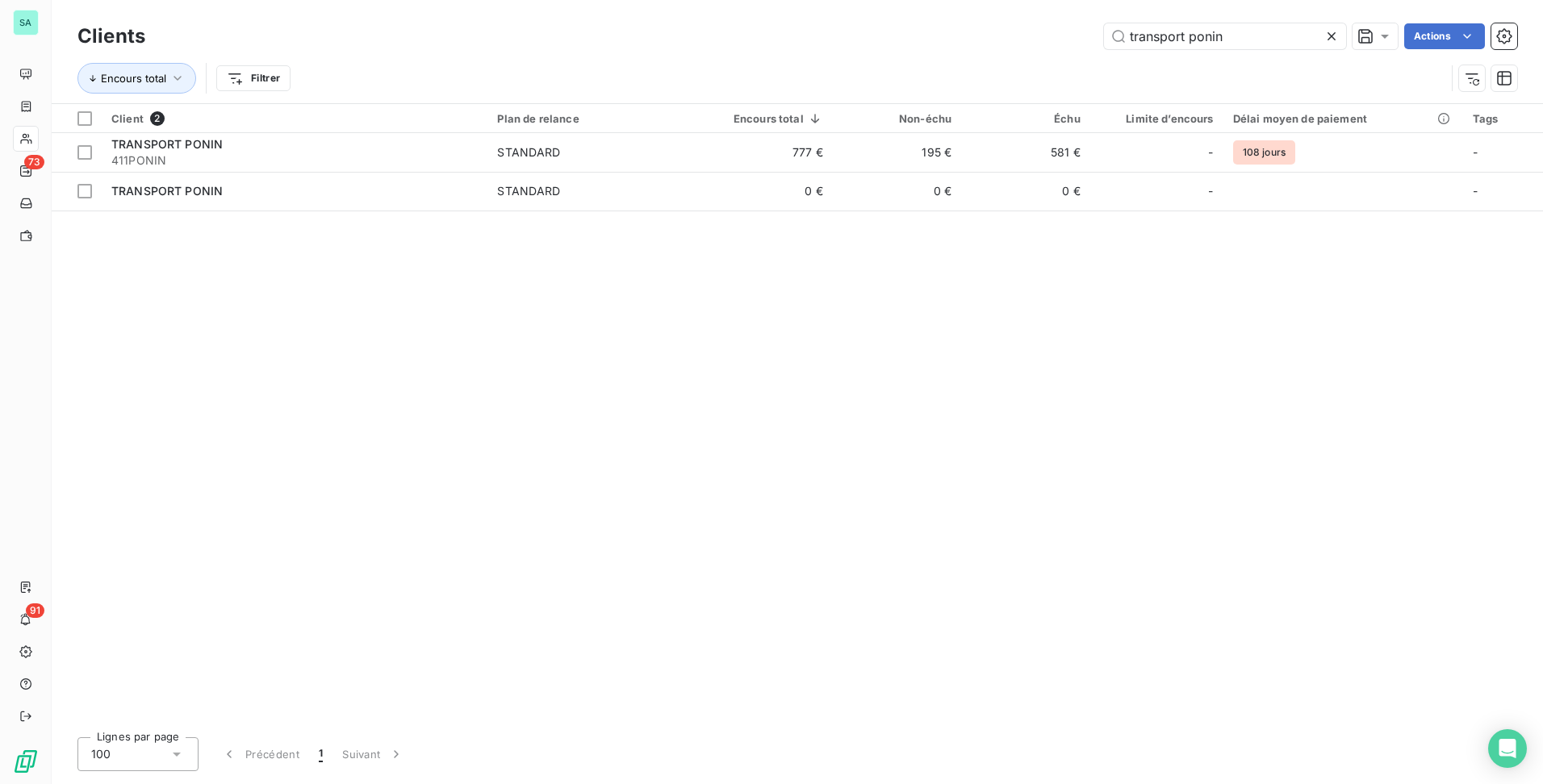
drag, startPoint x: 1273, startPoint y: 33, endPoint x: 853, endPoint y: 56, distance: 420.6
click at [864, 53] on div "Clients transport ponin Actions" at bounding box center [798, 37] width 1440 height 34
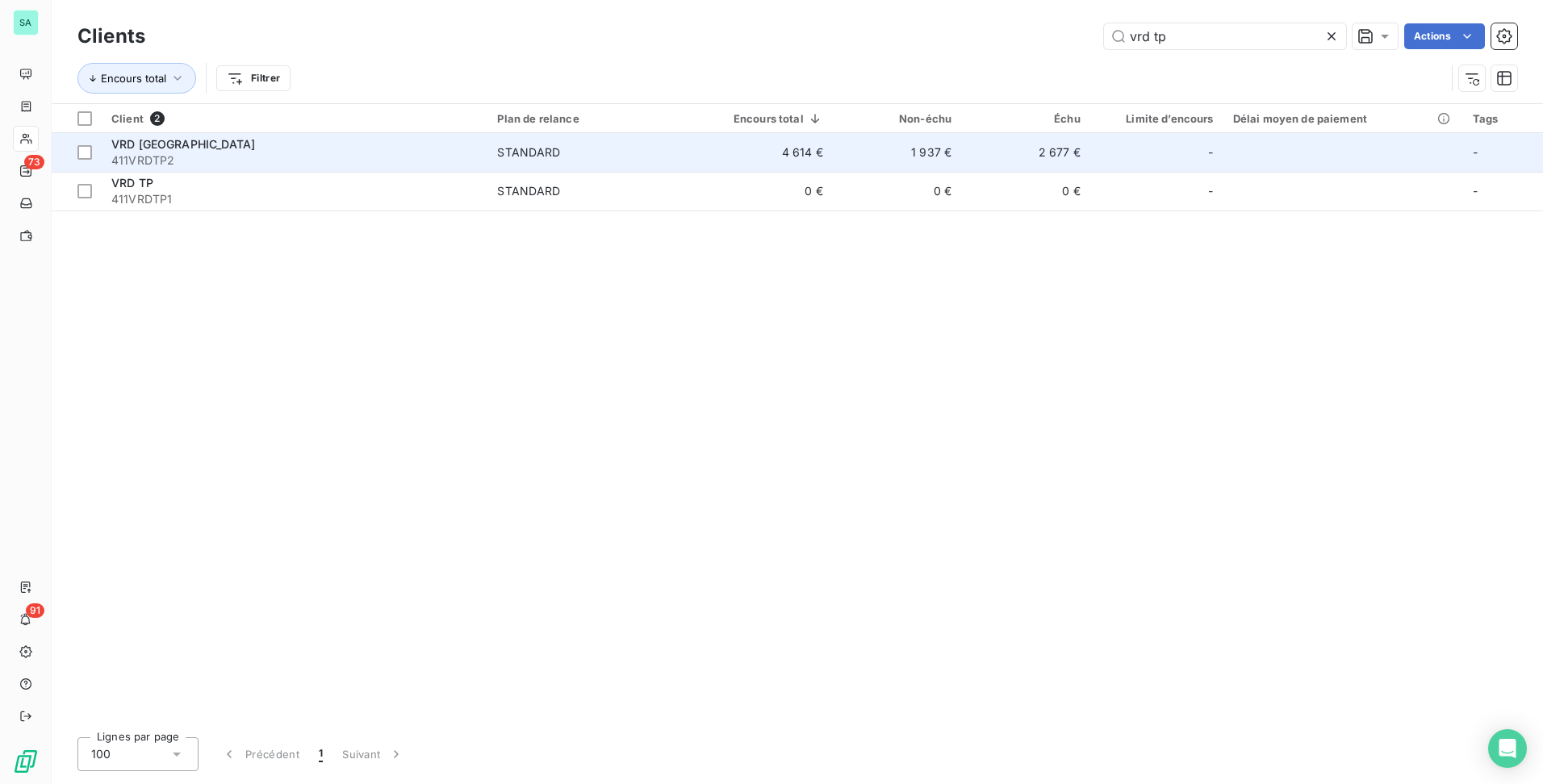
type input "vrd tp"
click at [225, 162] on span "411VRDTP2" at bounding box center [294, 160] width 366 height 16
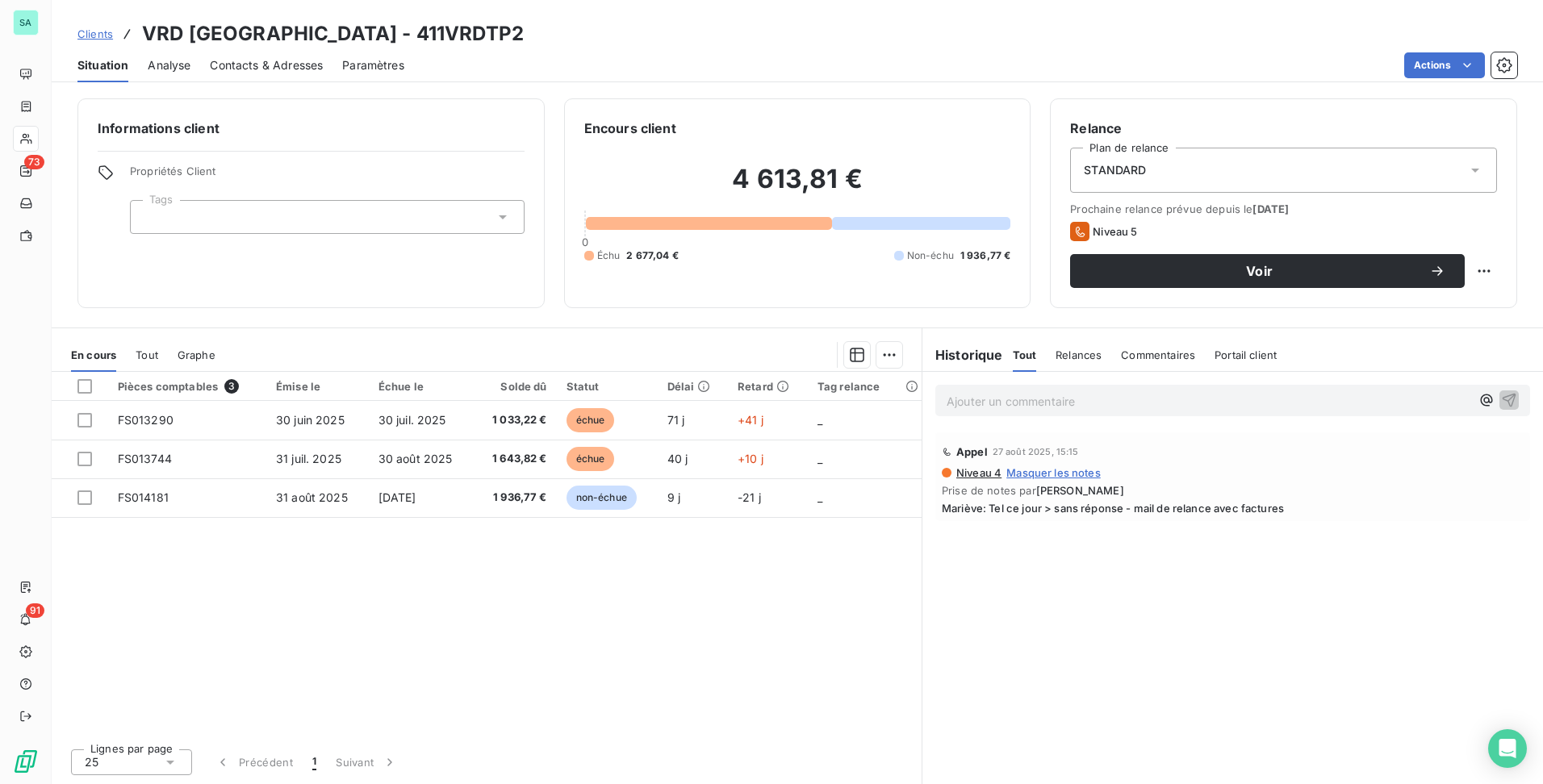
click at [90, 39] on span "Clients" at bounding box center [96, 34] width 36 height 13
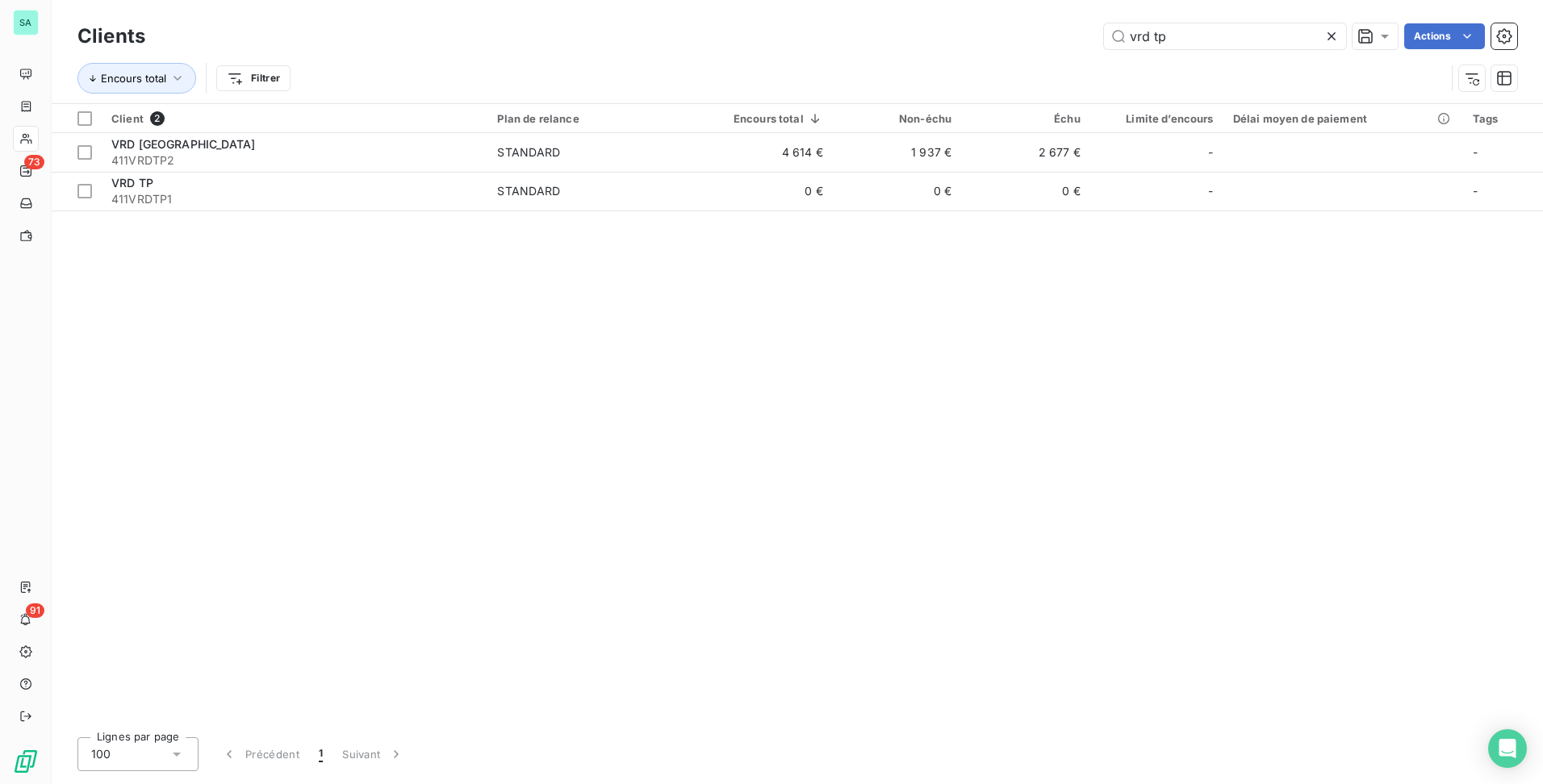
drag, startPoint x: 1196, startPoint y: 39, endPoint x: 852, endPoint y: 39, distance: 344.0
click at [852, 39] on div "vrd tp Actions" at bounding box center [841, 36] width 1352 height 26
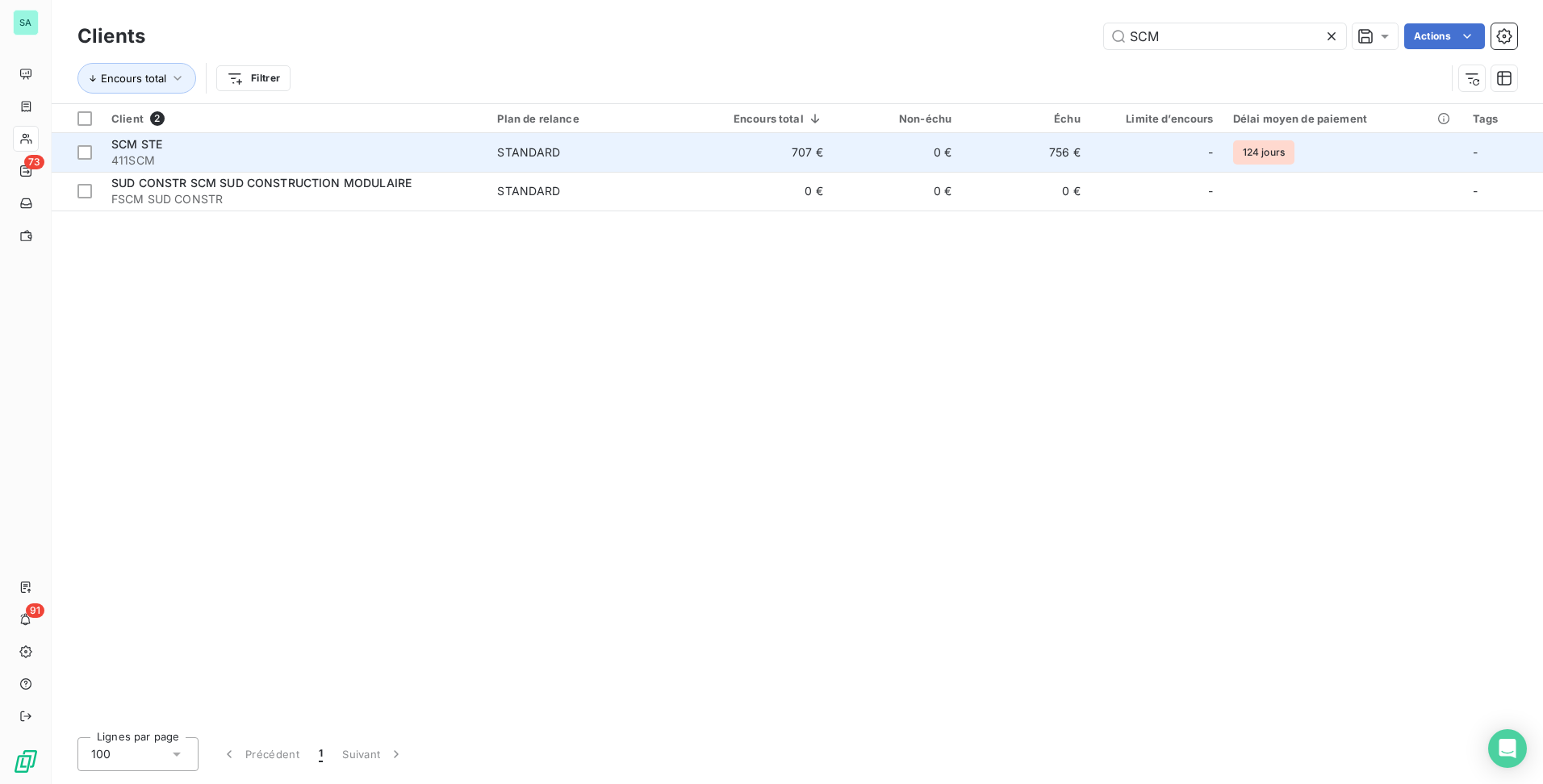
type input "SCM"
click at [783, 159] on td "707 €" at bounding box center [765, 152] width 135 height 38
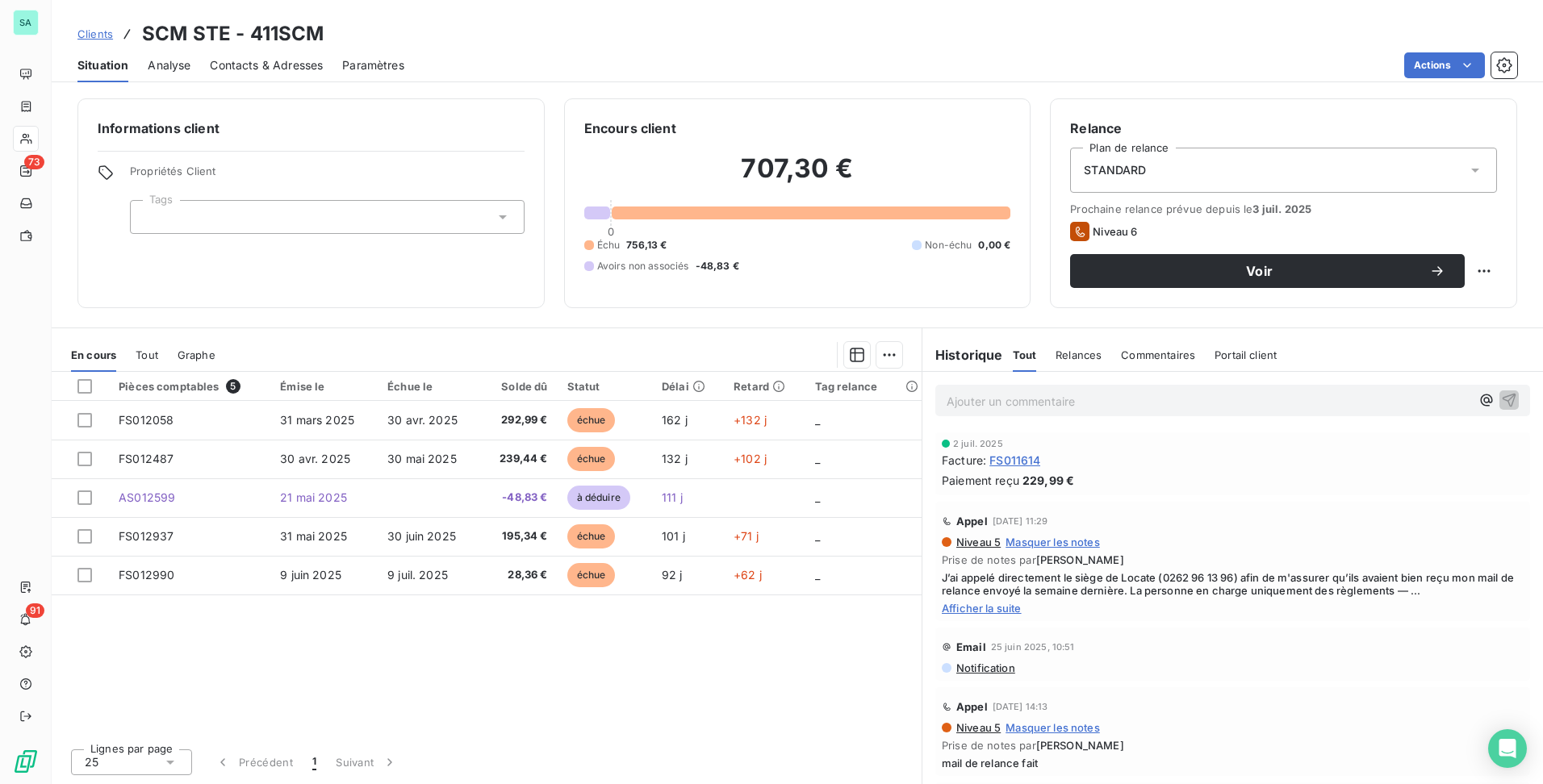
click at [94, 38] on span "Clients" at bounding box center [96, 34] width 36 height 13
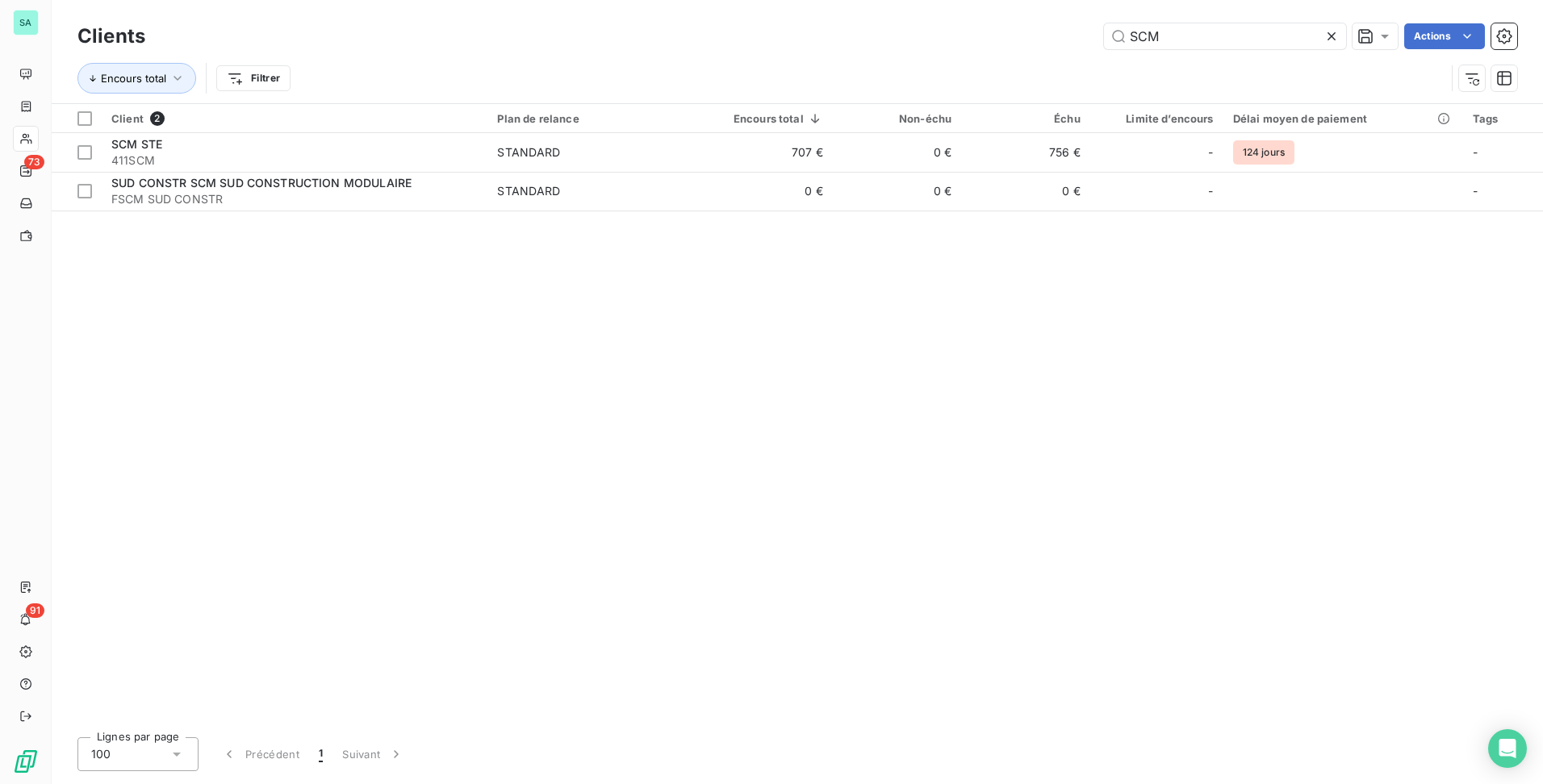
drag, startPoint x: 1197, startPoint y: 27, endPoint x: 1040, endPoint y: 35, distance: 157.2
click at [1041, 35] on div "SCM Actions" at bounding box center [841, 36] width 1352 height 26
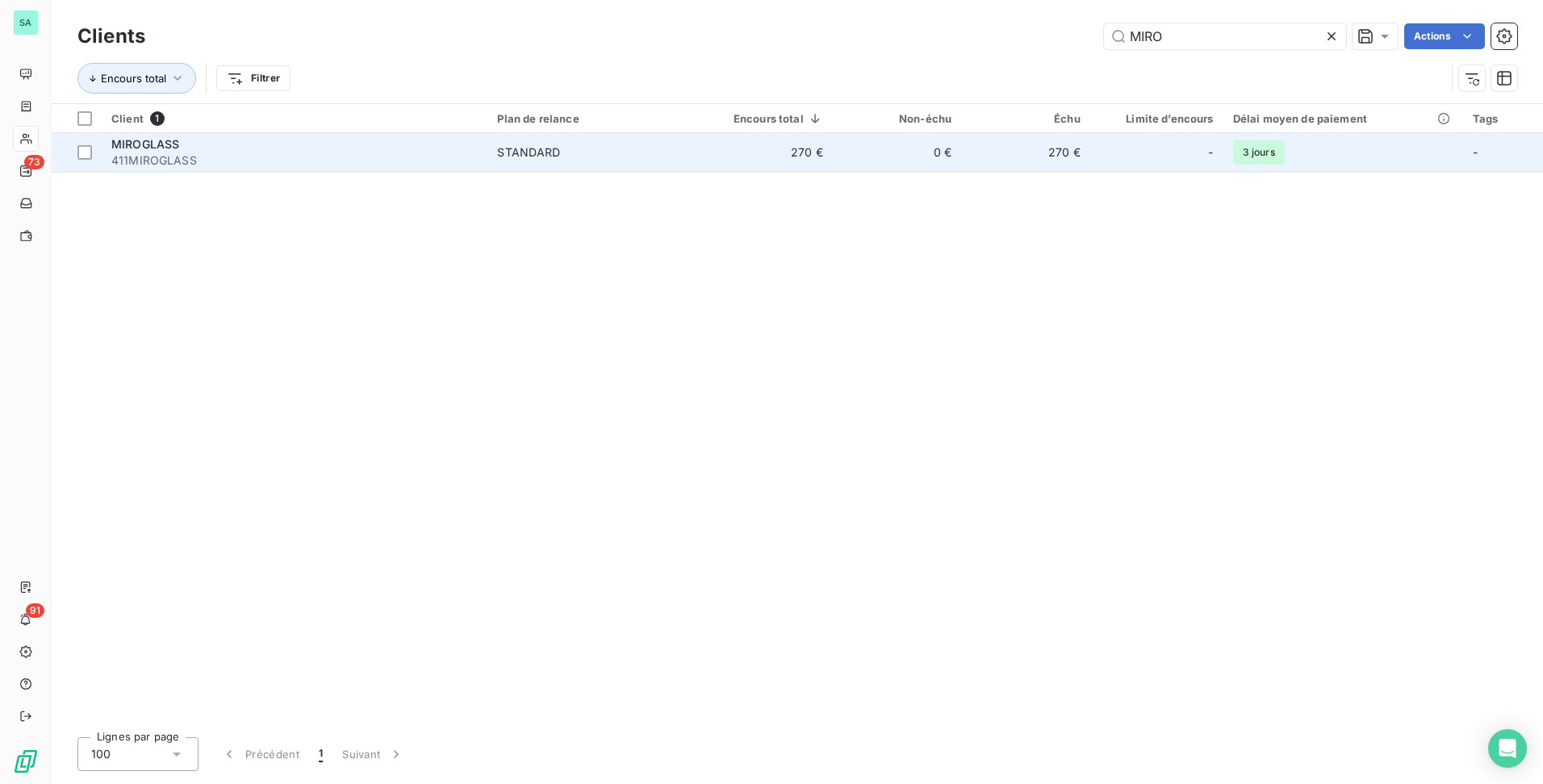
type input "MIRO"
click at [850, 156] on td "0 €" at bounding box center [896, 152] width 128 height 38
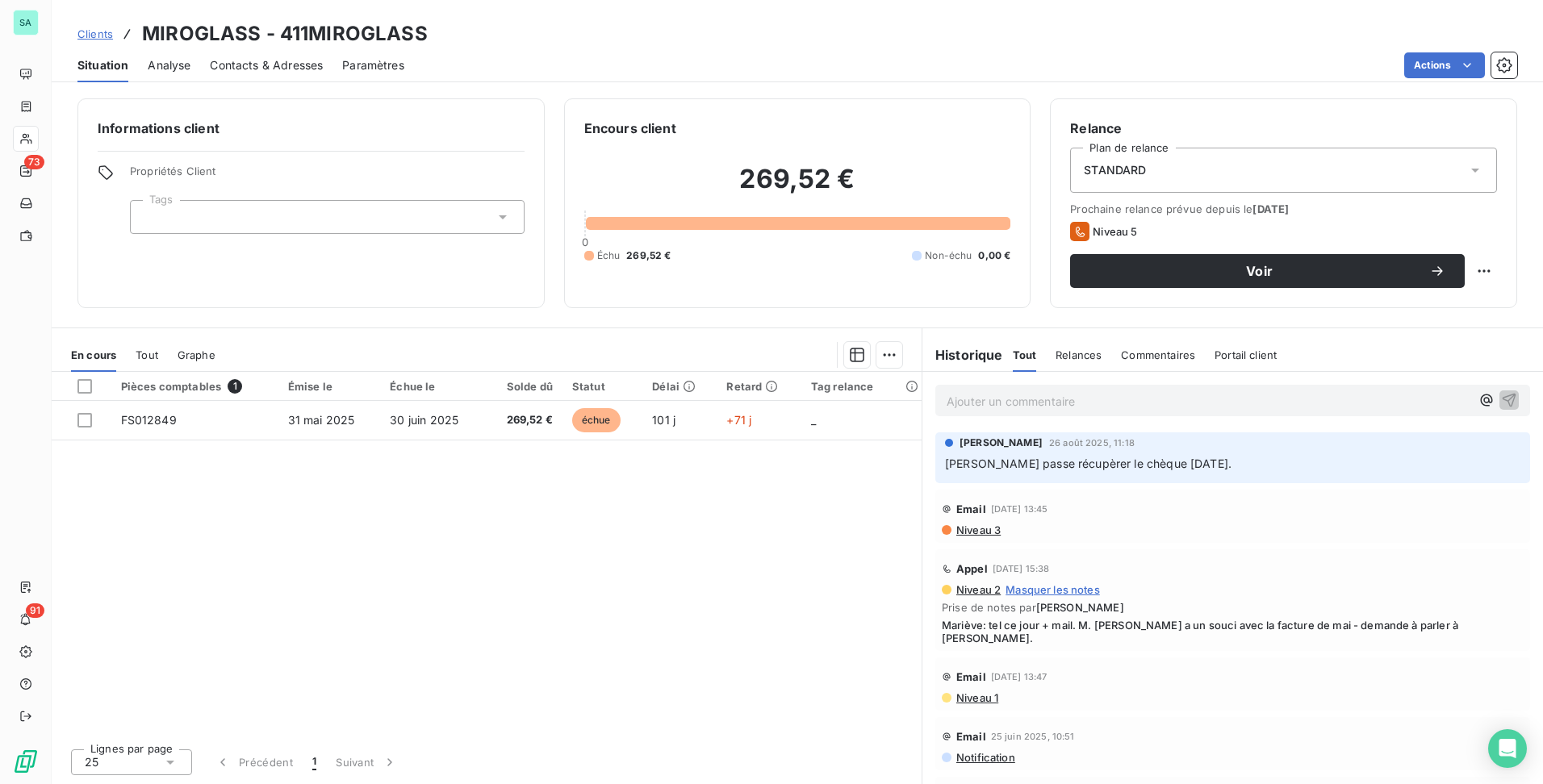
click at [91, 37] on span "Clients" at bounding box center [96, 34] width 36 height 13
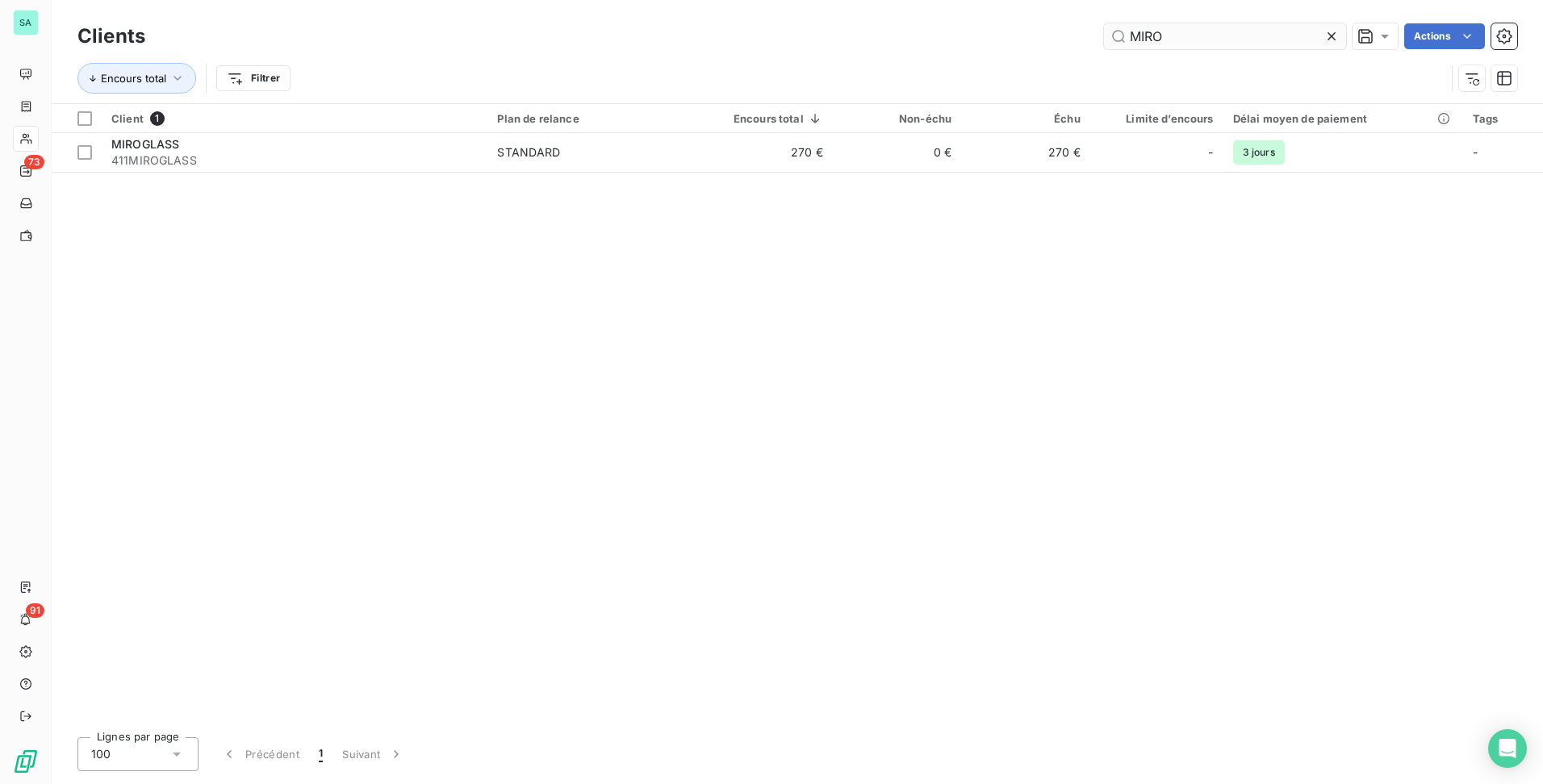
drag, startPoint x: 1176, startPoint y: 38, endPoint x: 1121, endPoint y: 43, distance: 55.2
click at [1132, 41] on input "MIRO" at bounding box center [1225, 36] width 242 height 26
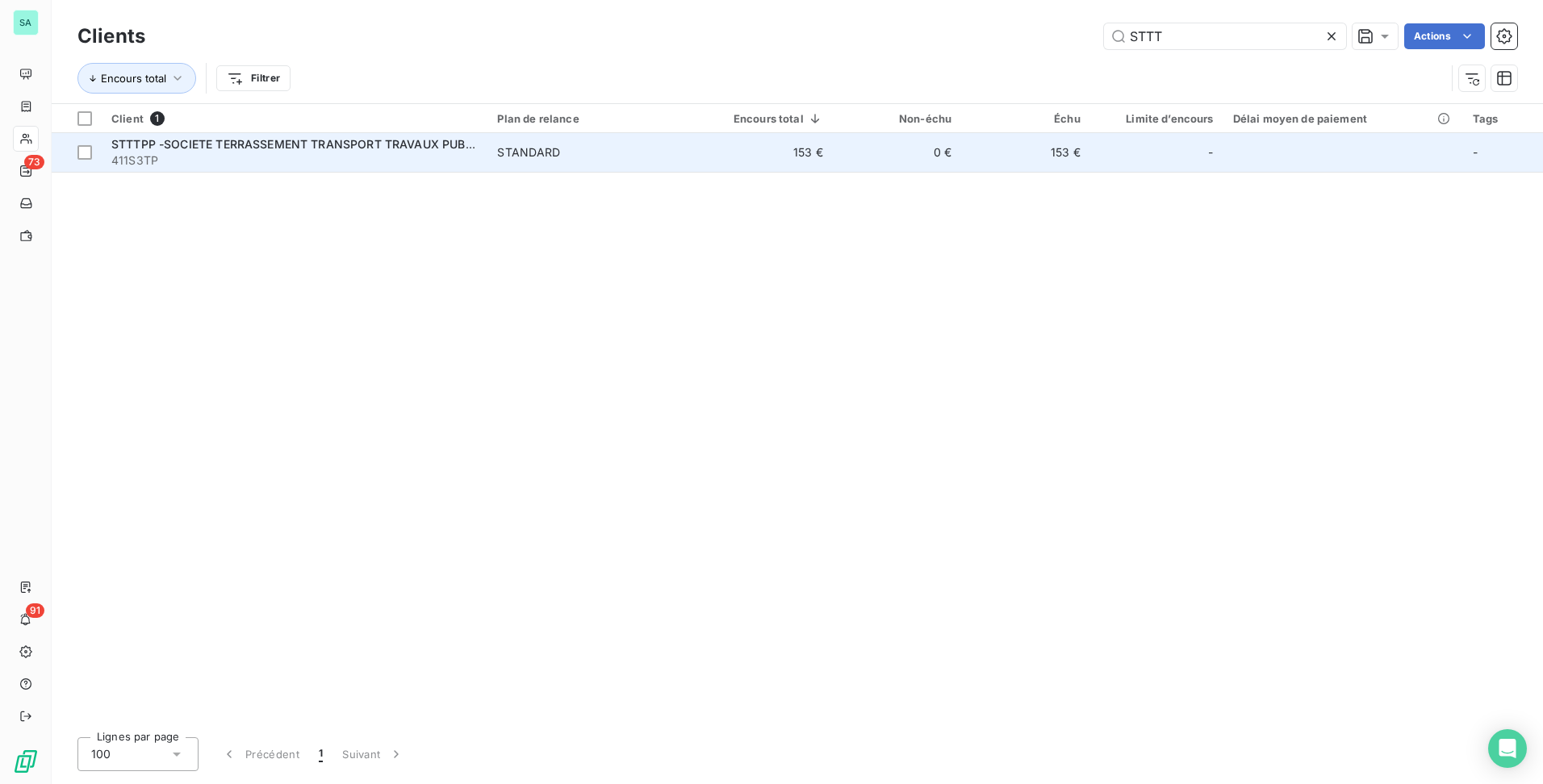
type input "STTT"
click at [870, 141] on td "0 €" at bounding box center [896, 152] width 128 height 38
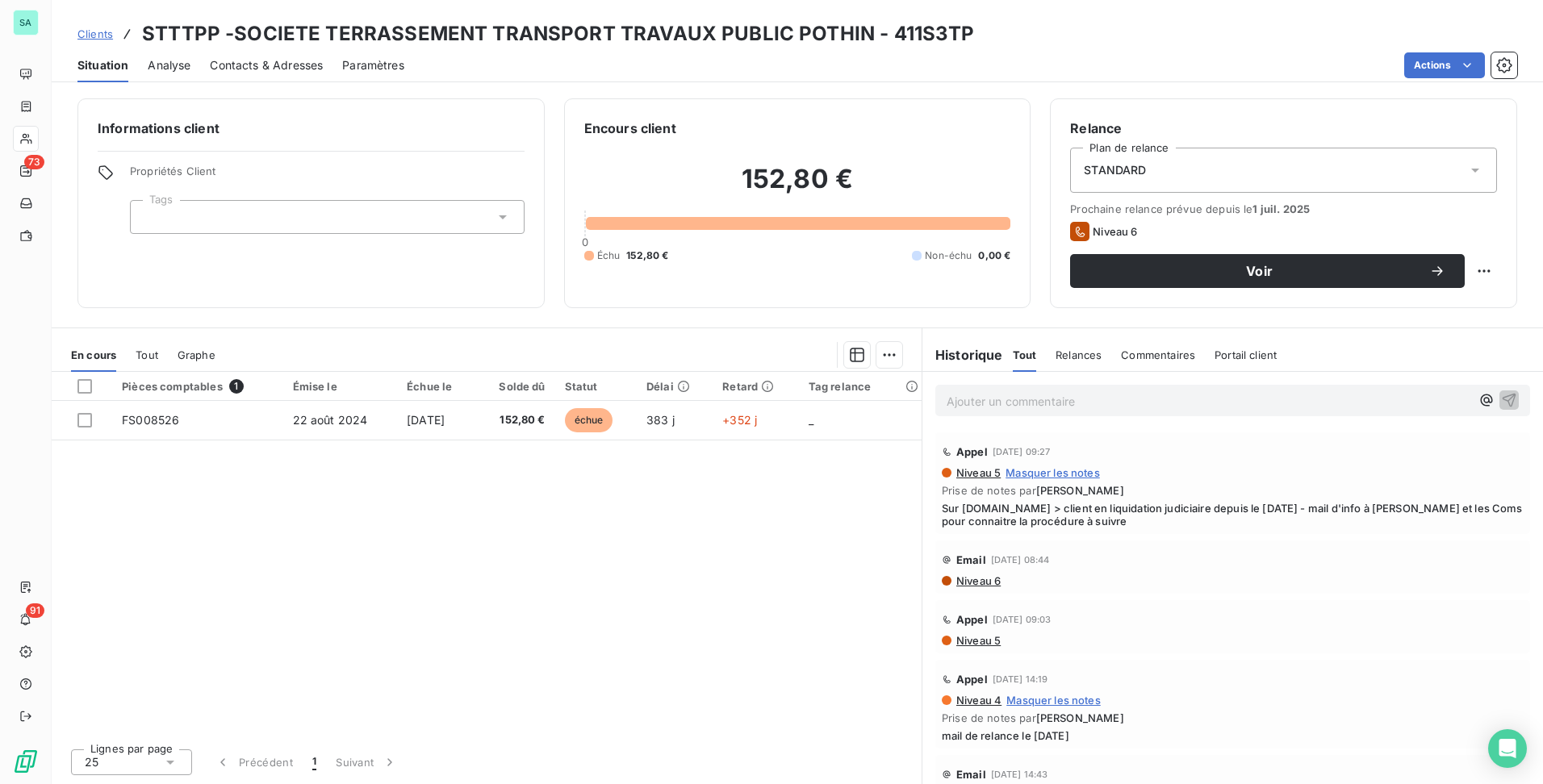
click at [1067, 406] on p "Ajouter un commentaire ﻿" at bounding box center [1208, 401] width 524 height 21
